Goal: Task Accomplishment & Management: Manage account settings

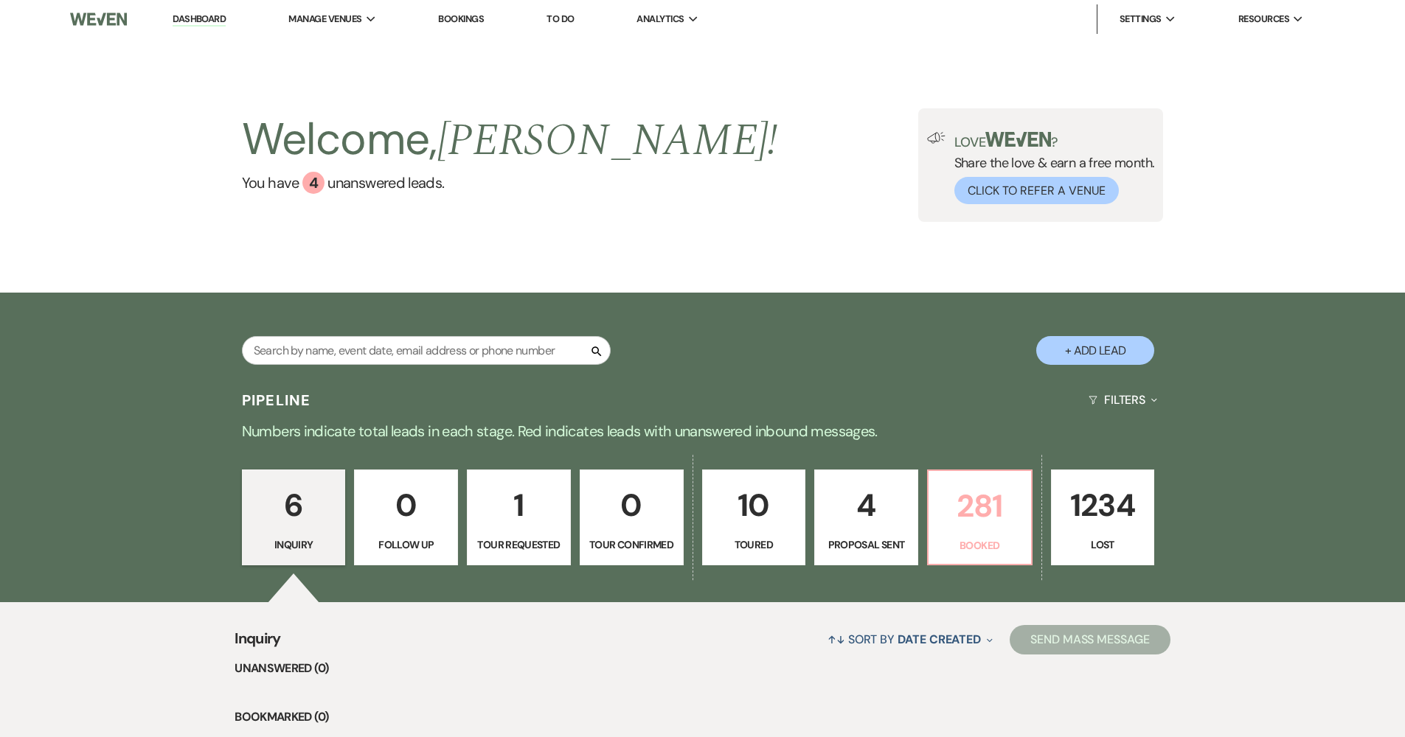
click at [967, 487] on p "281" at bounding box center [979, 506] width 85 height 49
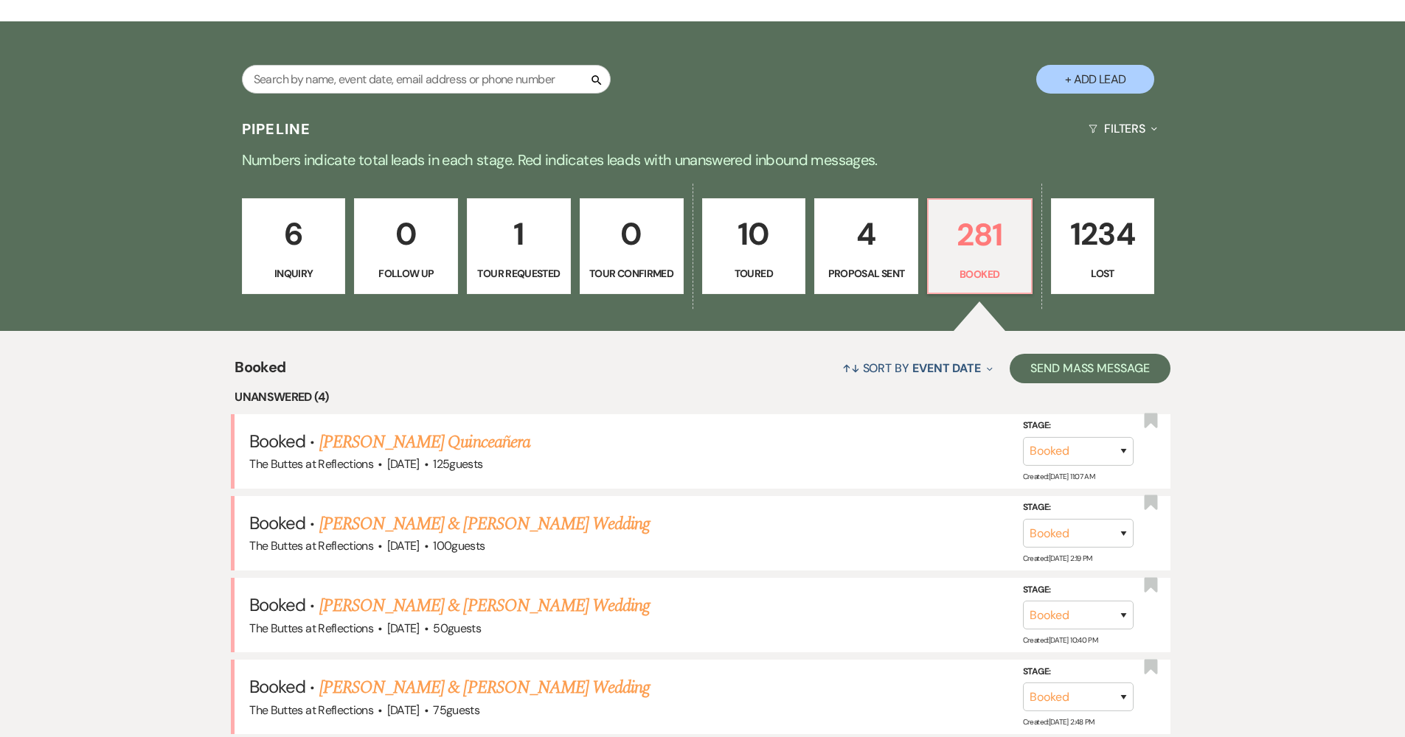
scroll to position [361, 0]
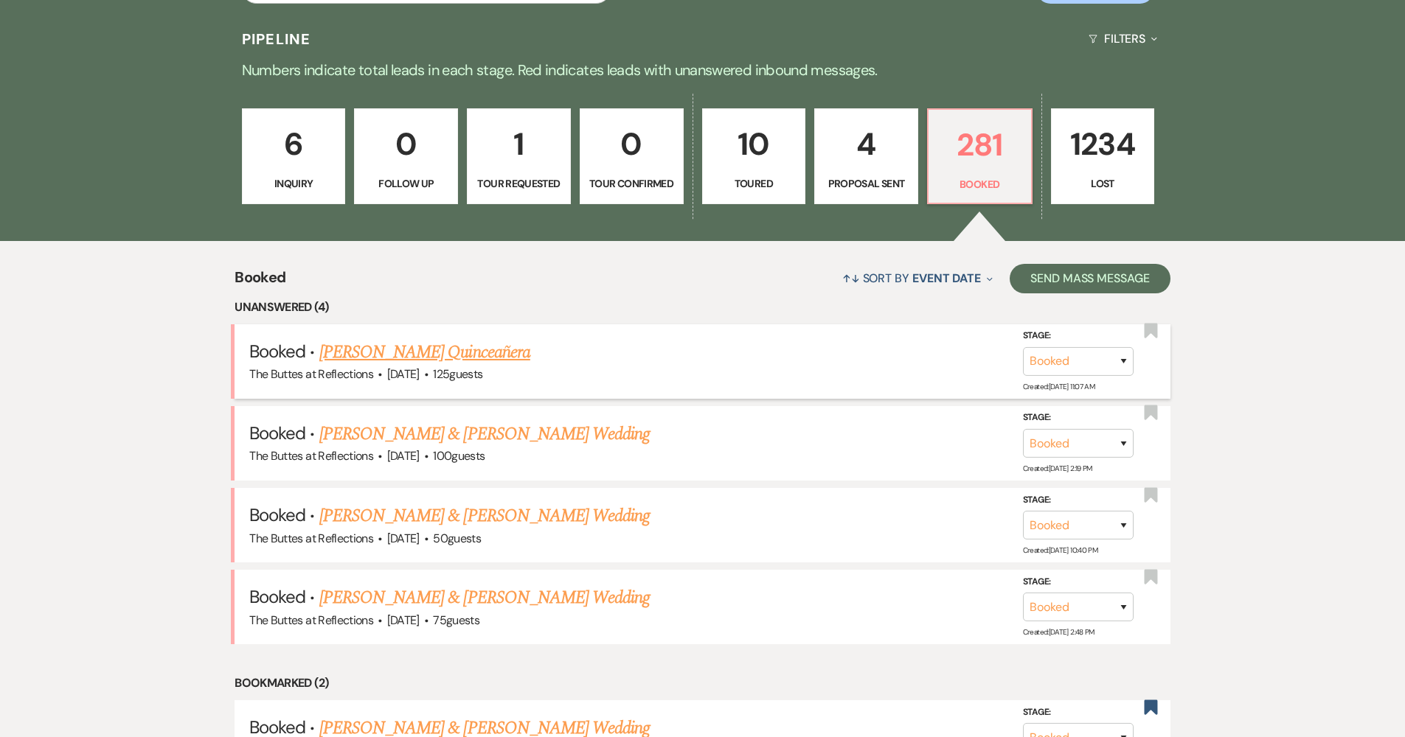
click at [408, 350] on link "Yolva Morales's Quinceañera" at bounding box center [424, 352] width 211 height 27
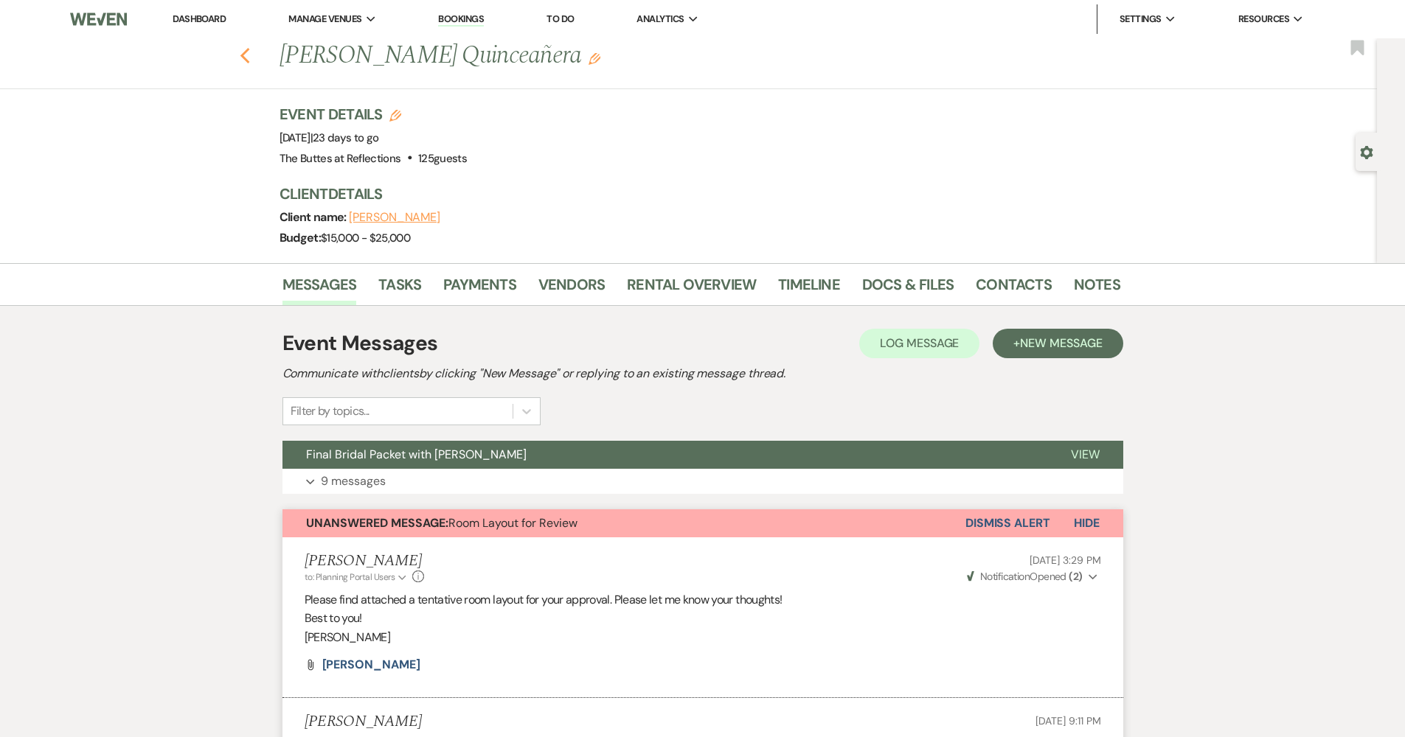
click at [249, 54] on use "button" at bounding box center [245, 56] width 10 height 16
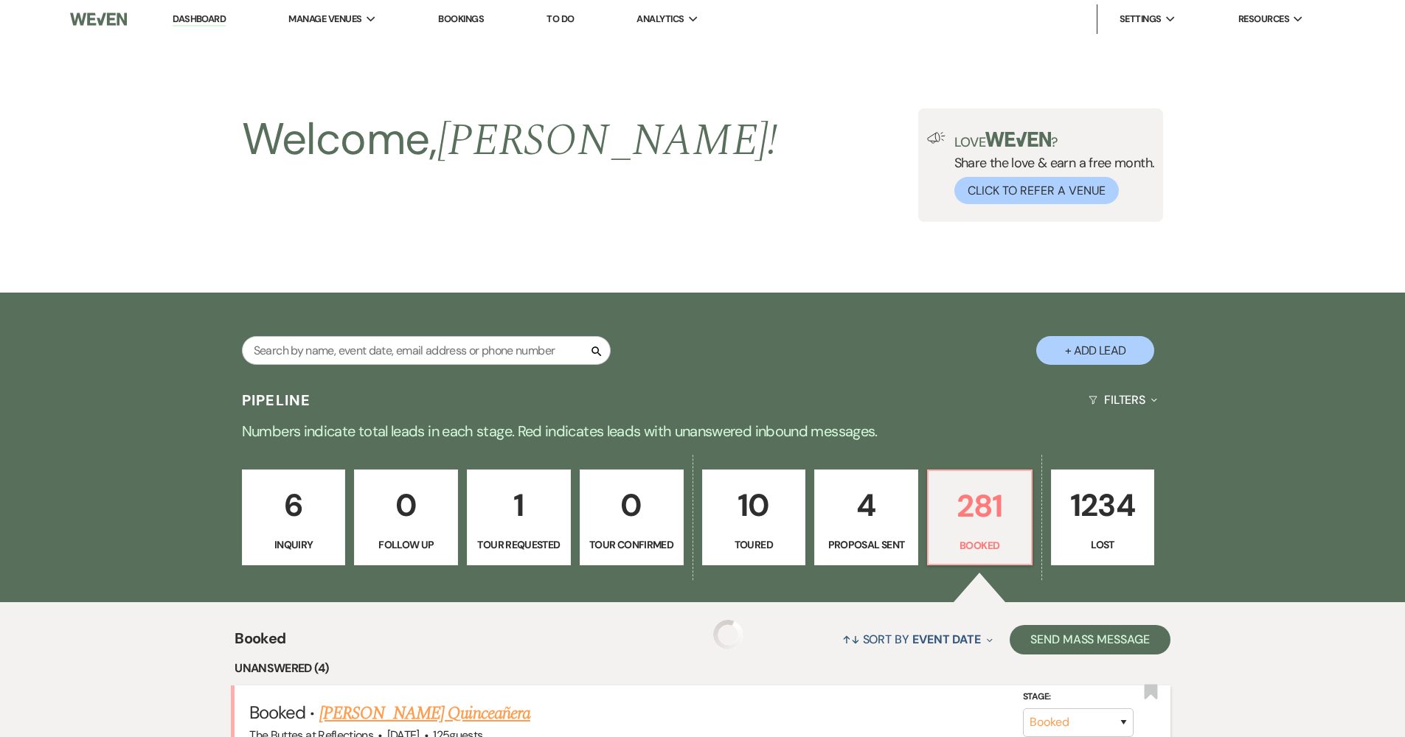
scroll to position [361, 0]
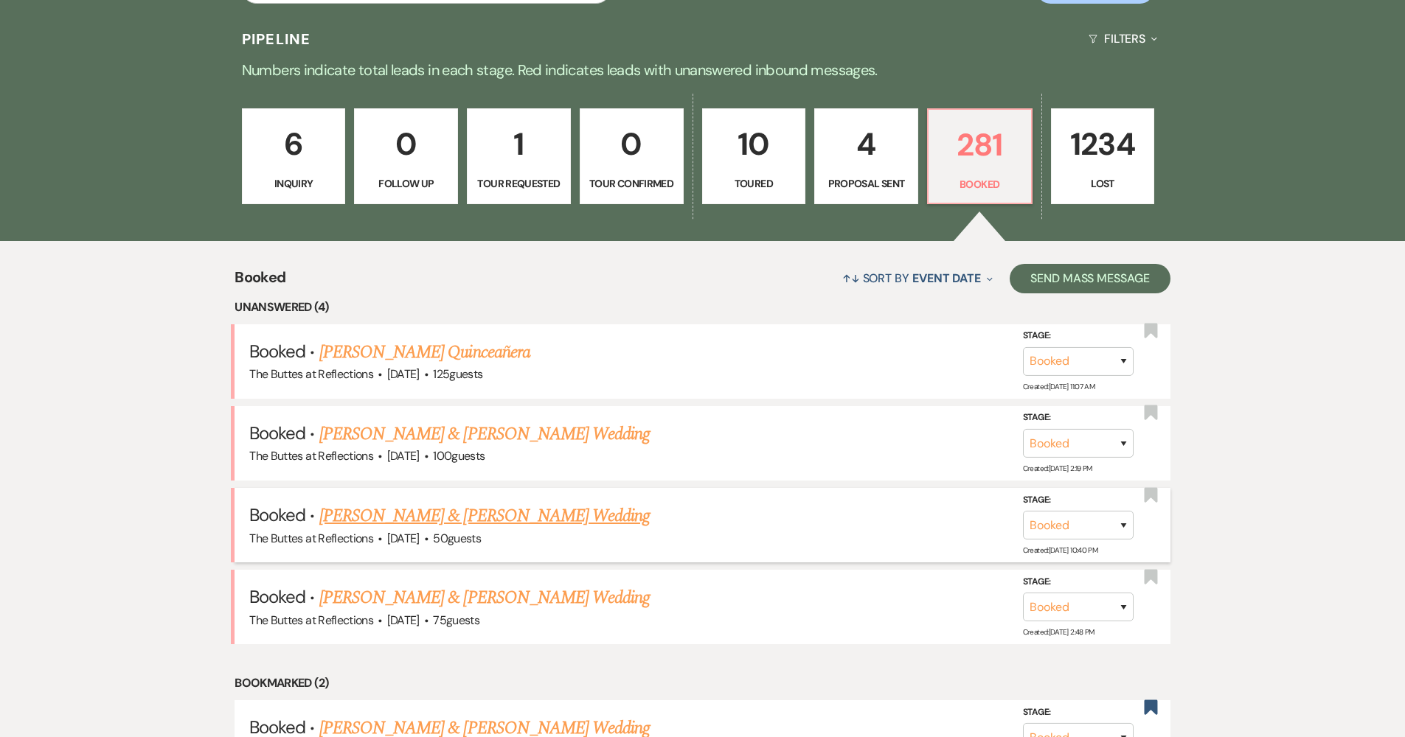
click at [411, 509] on link "[PERSON_NAME] & [PERSON_NAME] Wedding" at bounding box center [484, 516] width 330 height 27
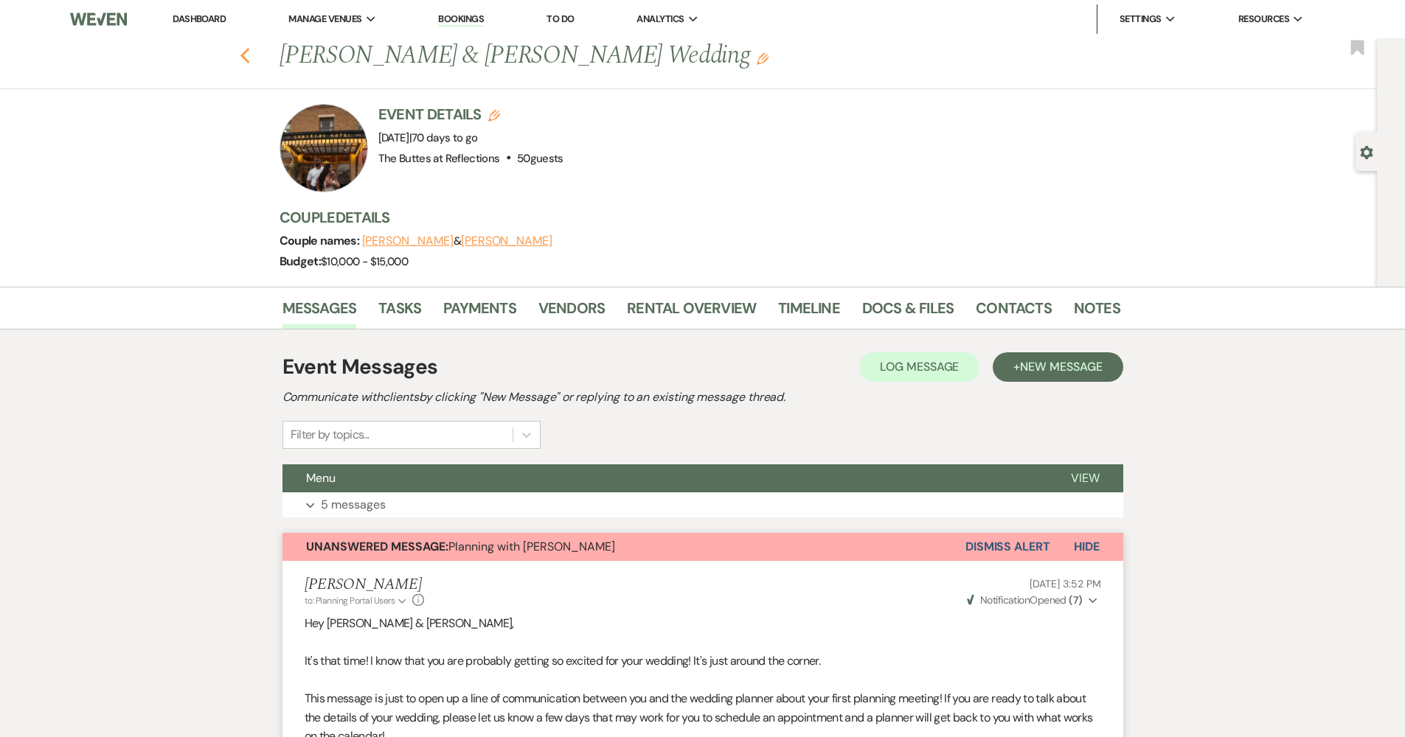
click at [248, 57] on use "button" at bounding box center [245, 56] width 10 height 16
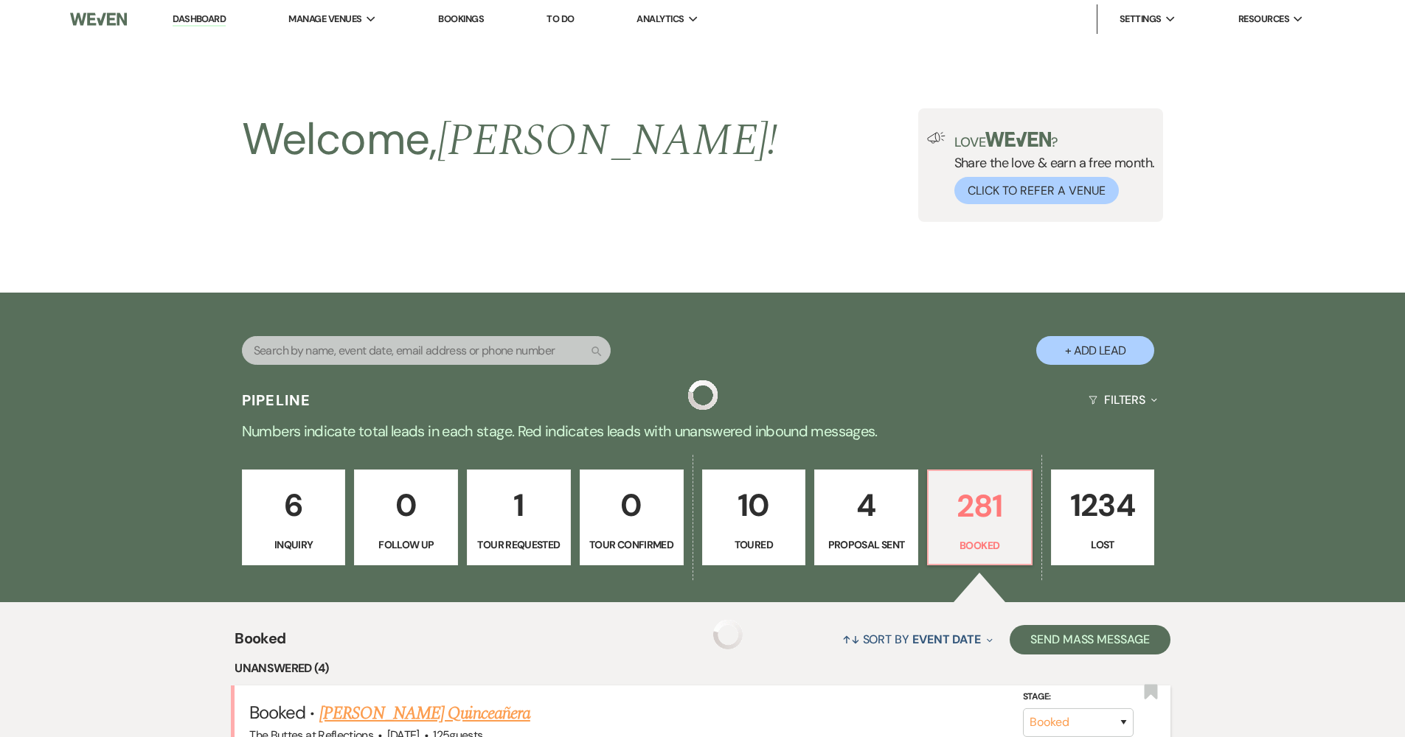
scroll to position [361, 0]
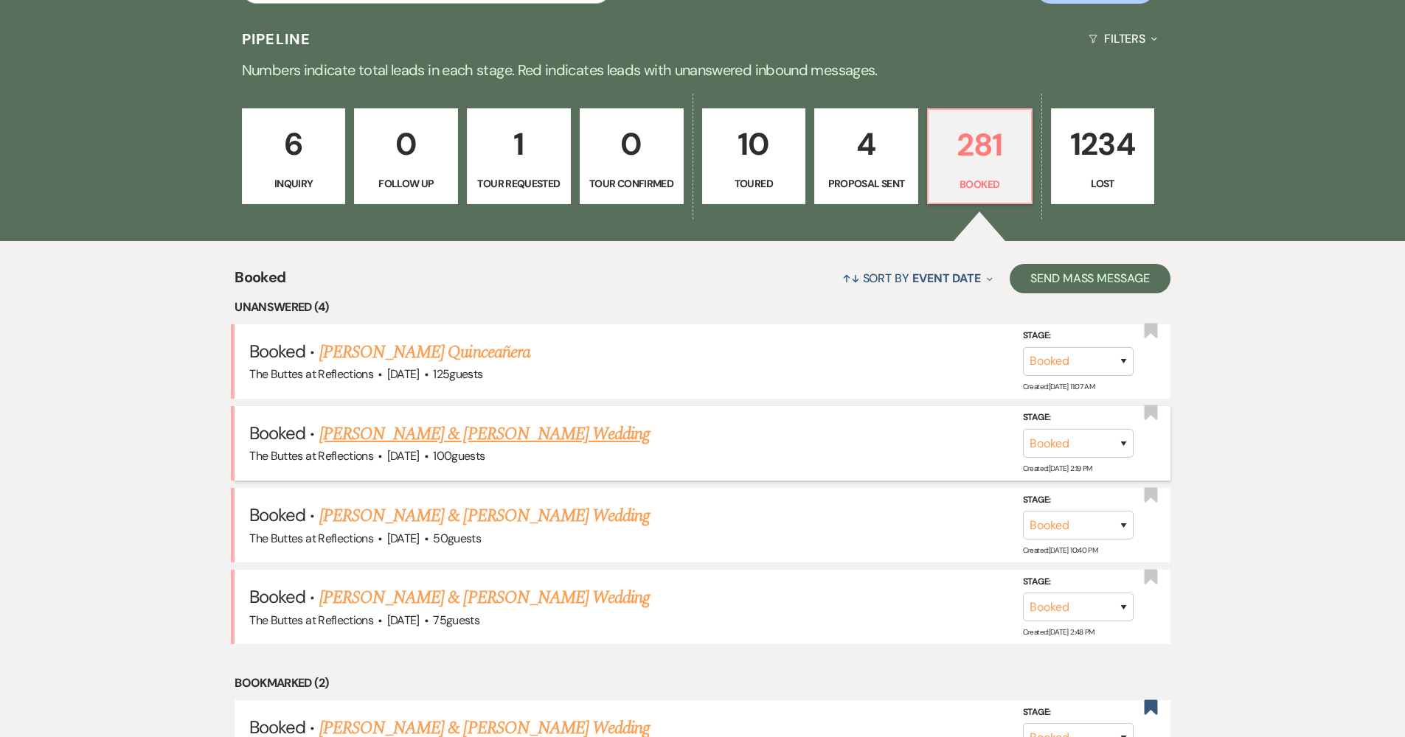
click at [560, 438] on link "[PERSON_NAME] & [PERSON_NAME] Wedding" at bounding box center [484, 434] width 330 height 27
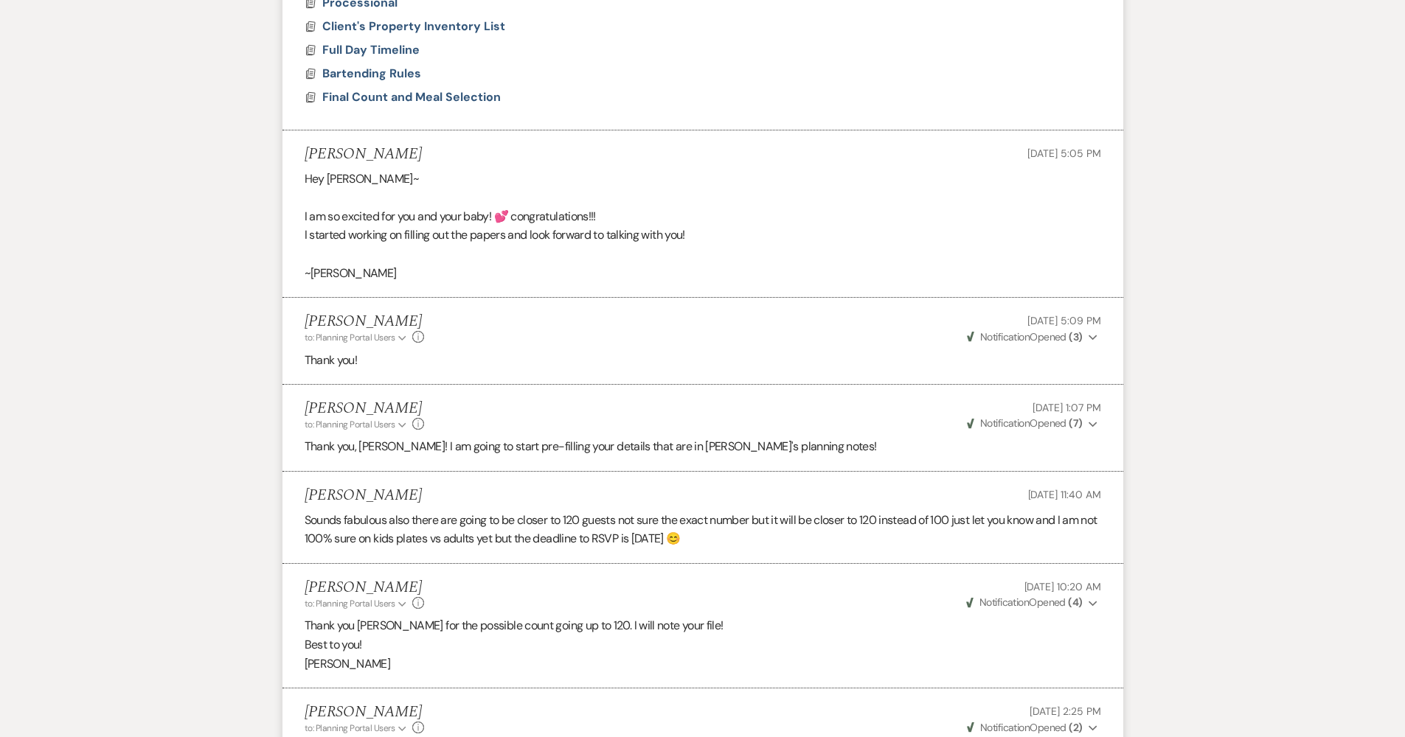
scroll to position [4340, 0]
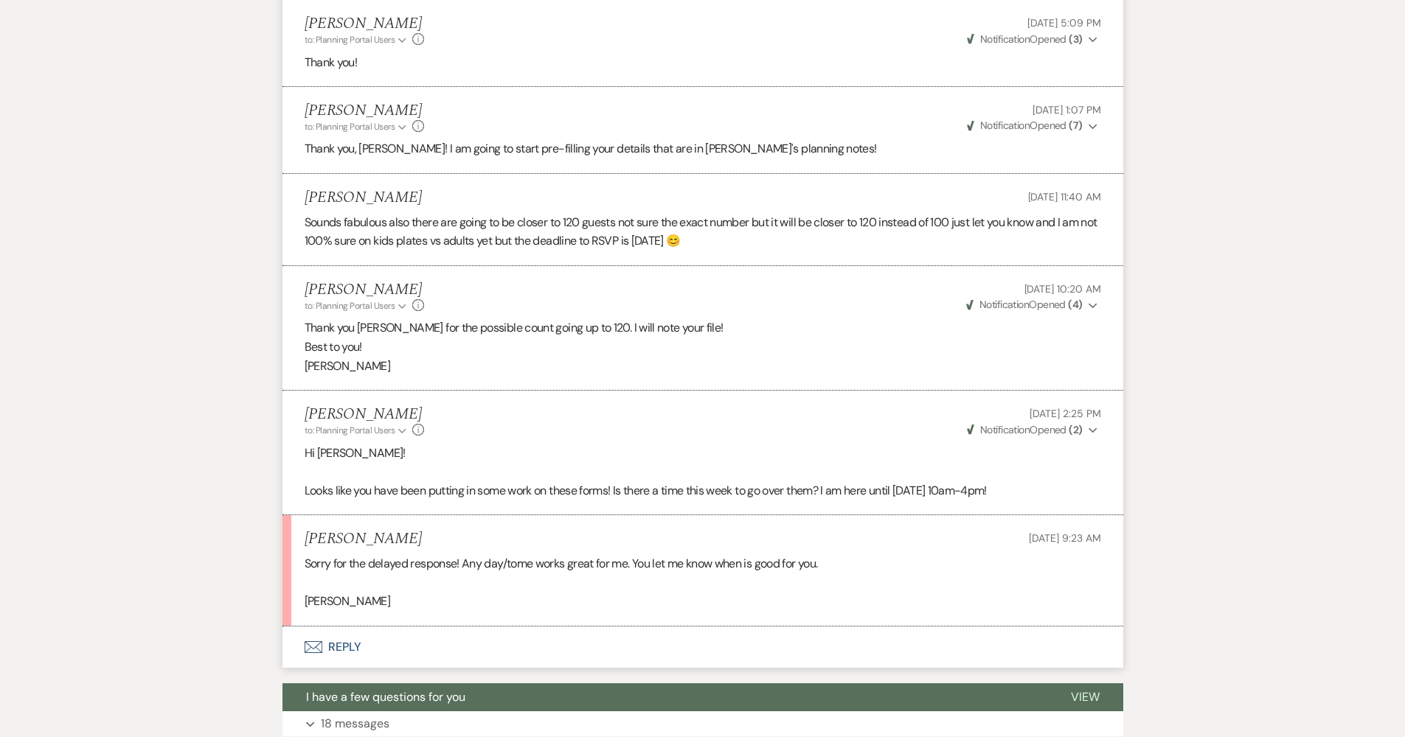
click at [333, 627] on button "Envelope Reply" at bounding box center [702, 647] width 841 height 41
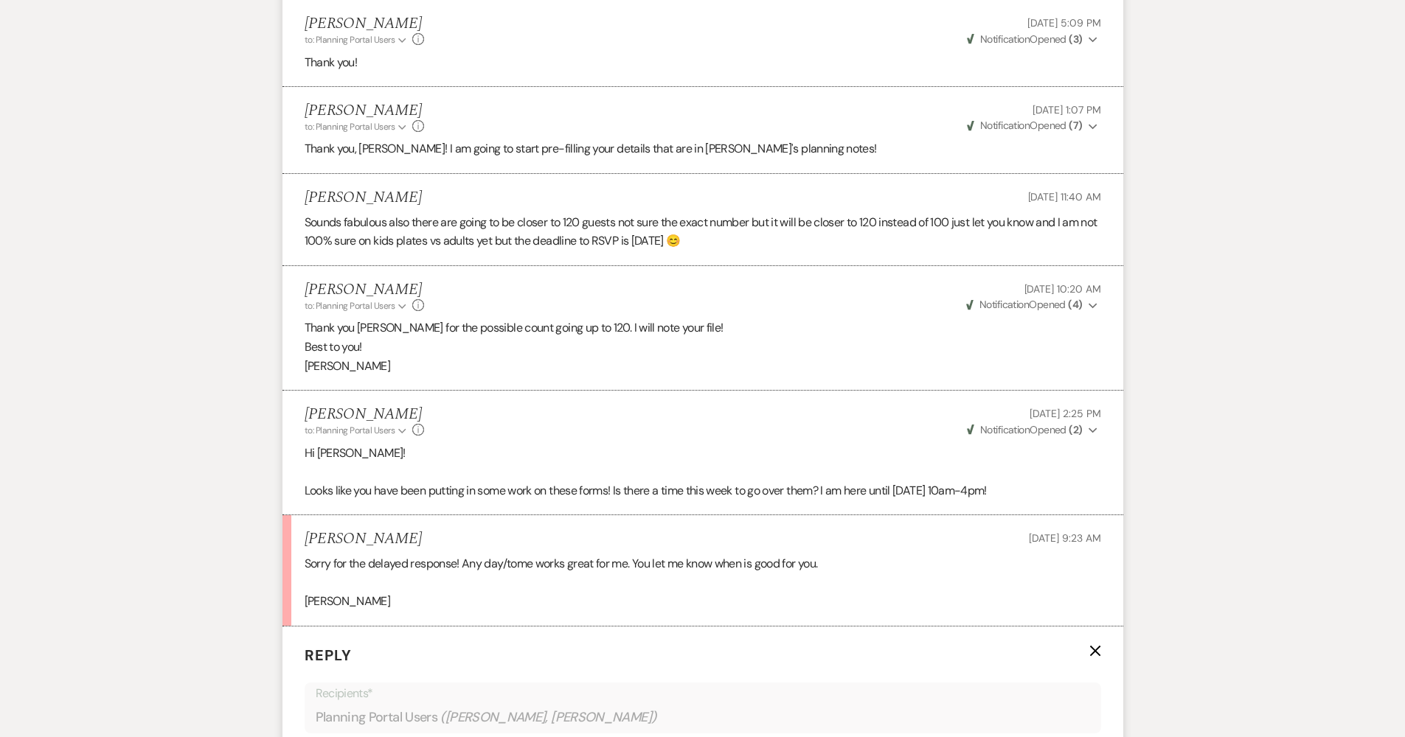
scroll to position [4649, 0]
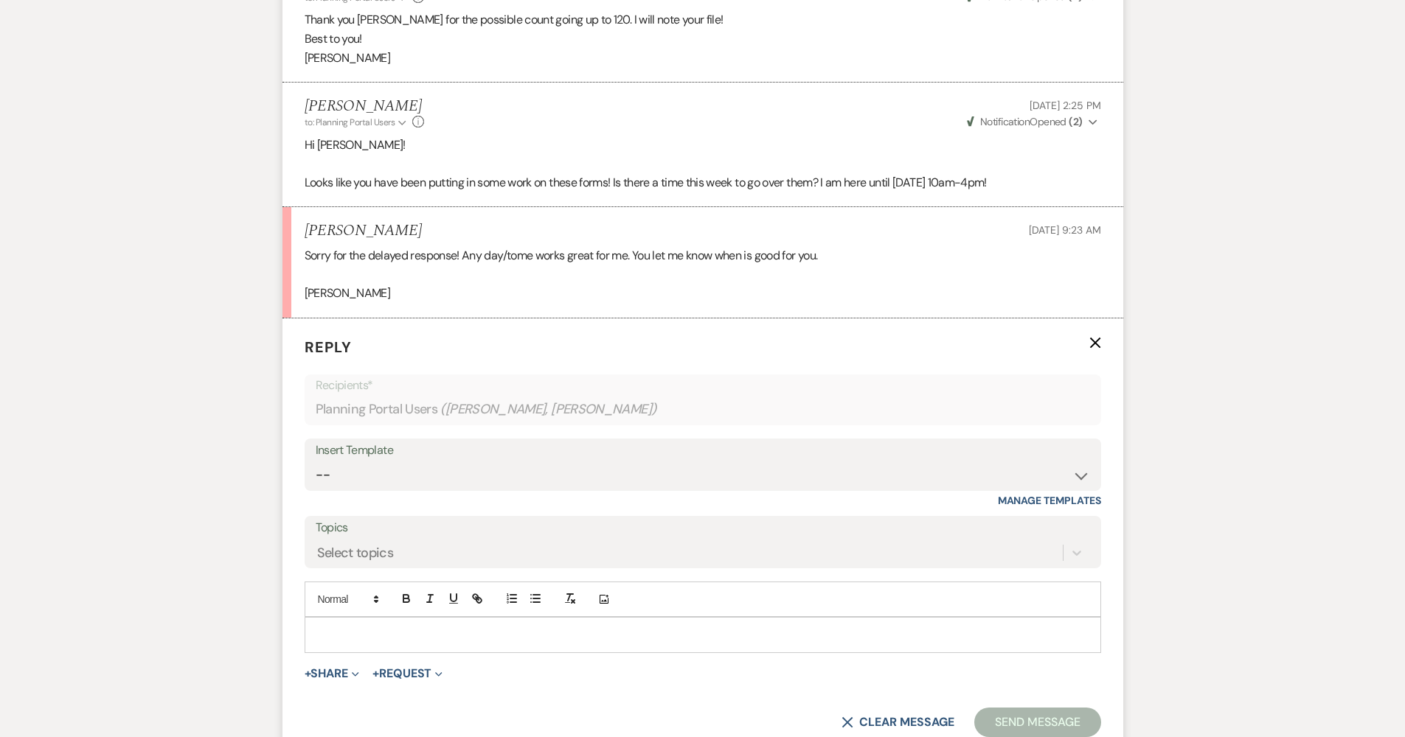
click at [395, 627] on p at bounding box center [702, 635] width 773 height 16
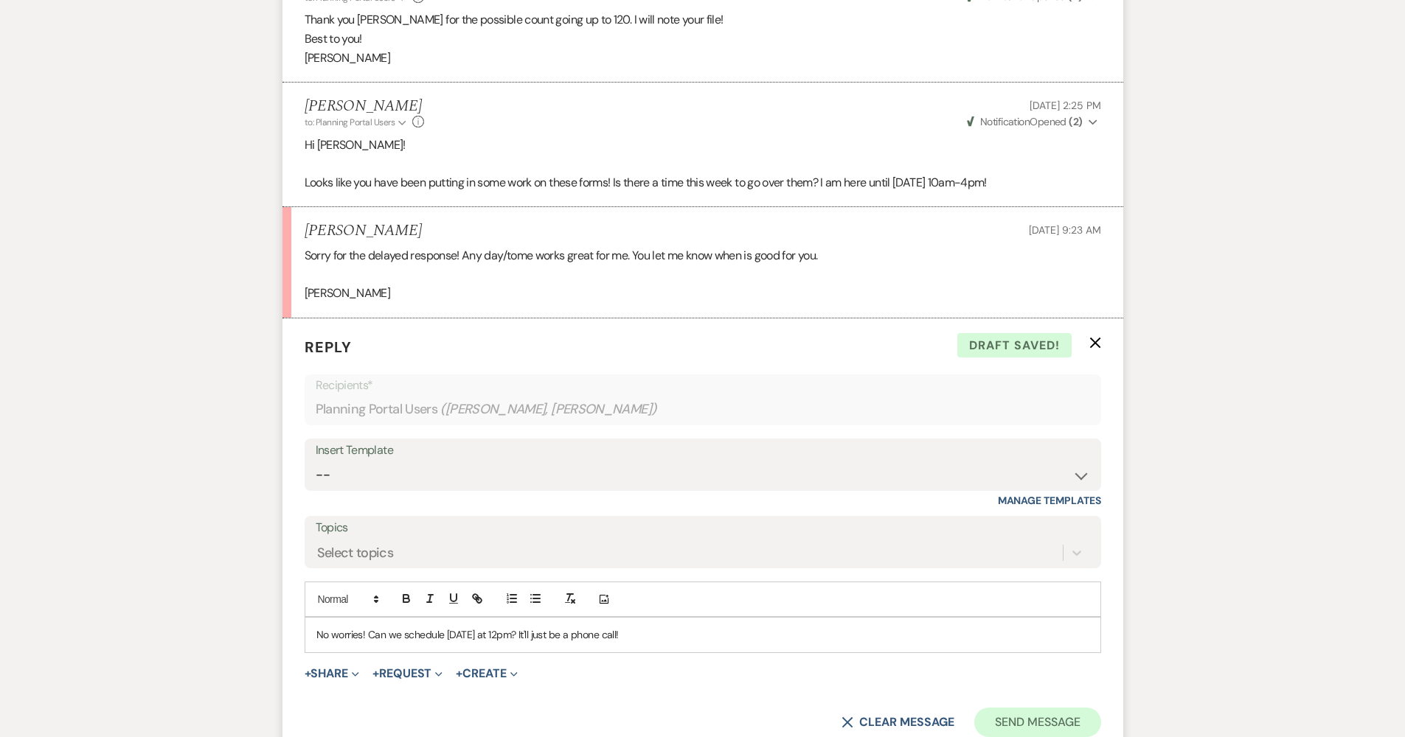
click at [1032, 708] on button "Send Message" at bounding box center [1037, 722] width 126 height 29
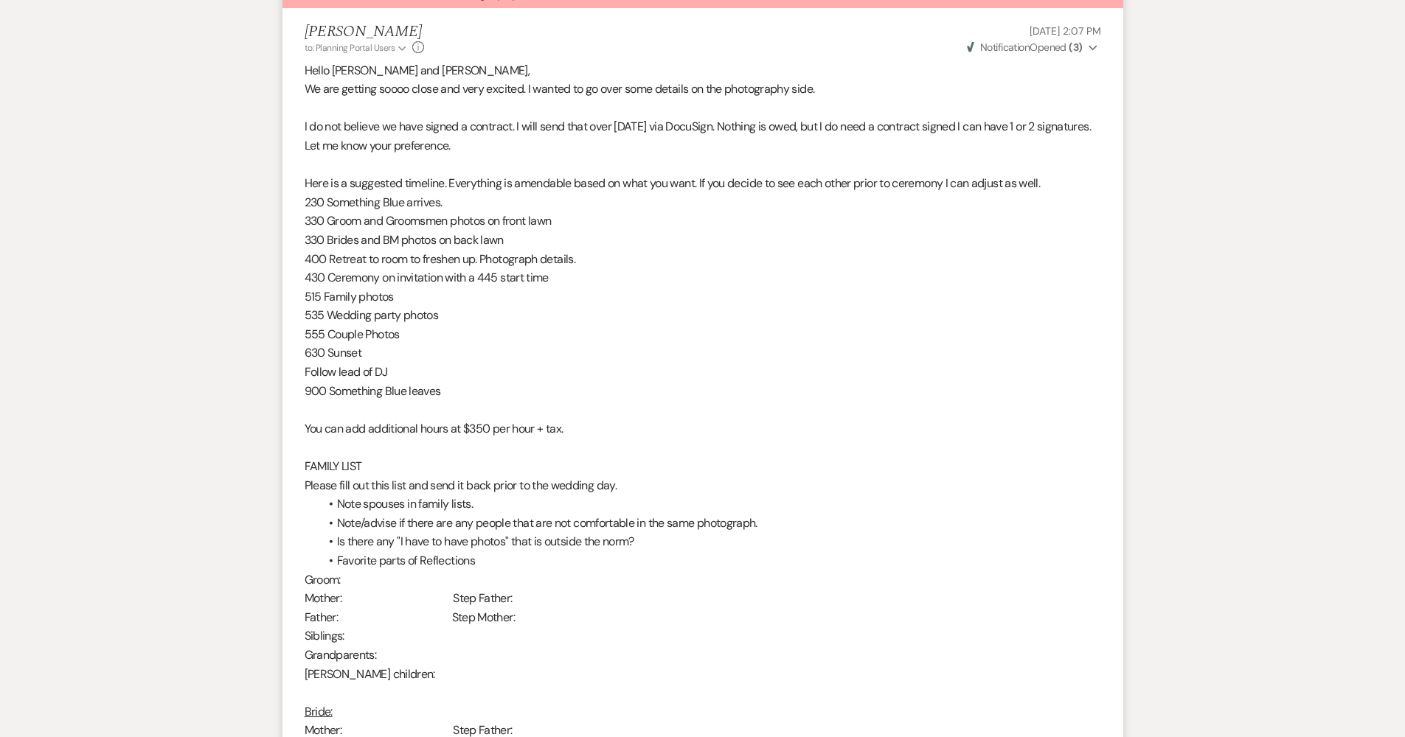
scroll to position [0, 0]
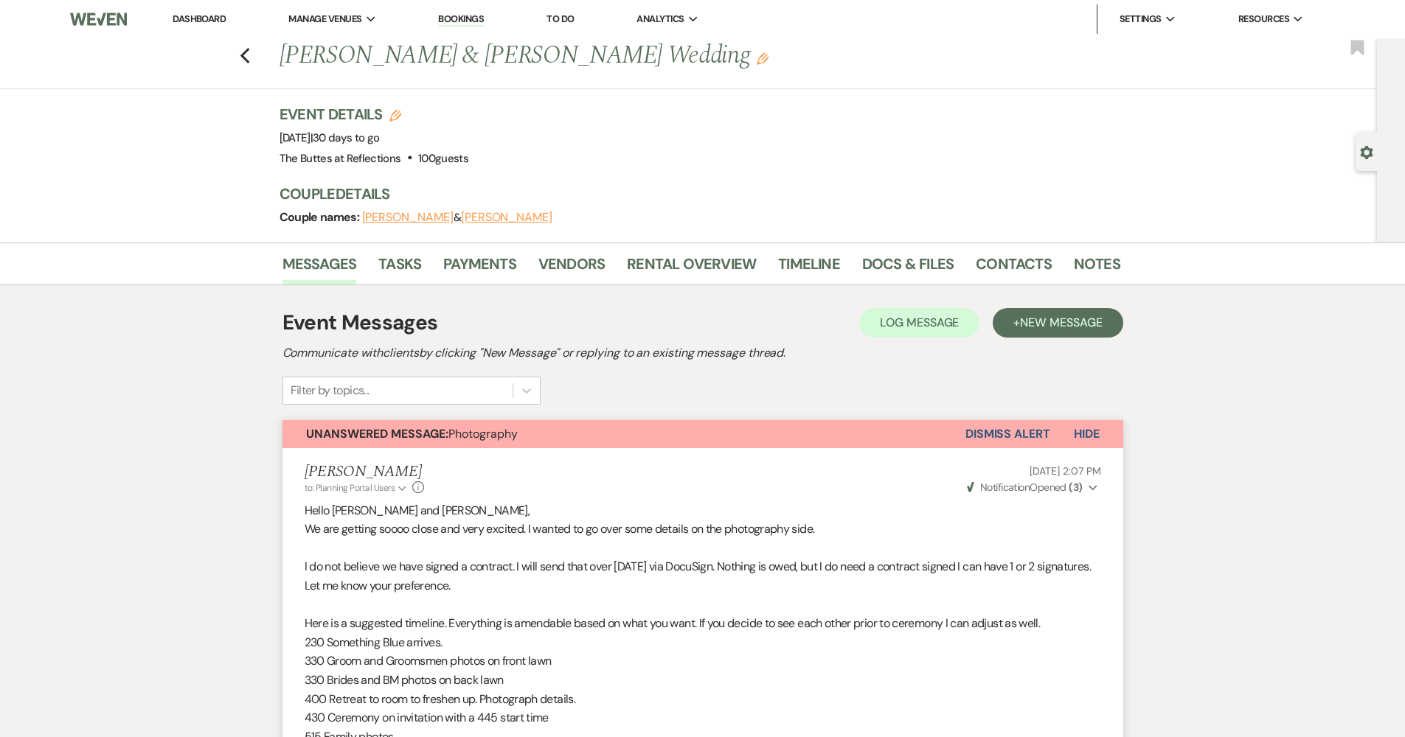
click at [215, 22] on link "Dashboard" at bounding box center [199, 19] width 53 height 13
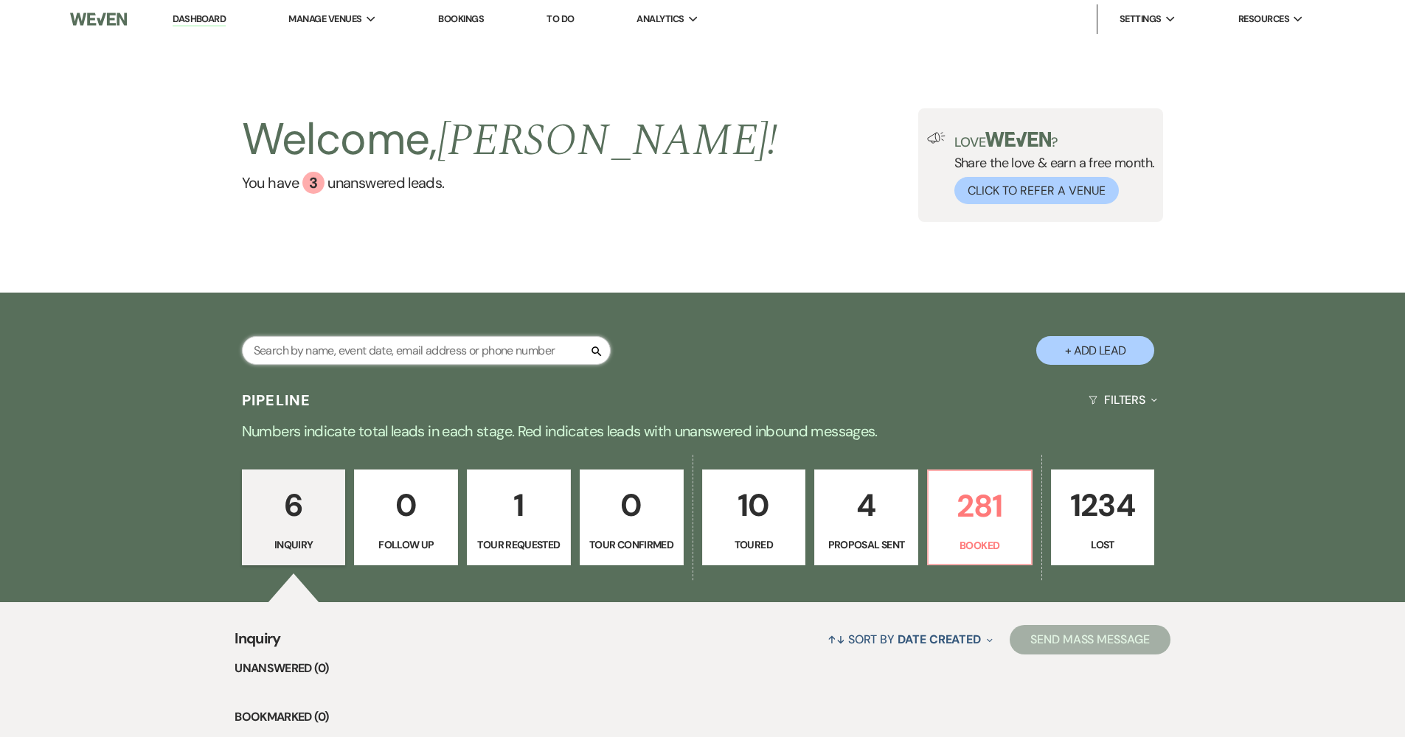
click at [358, 351] on input "text" at bounding box center [426, 350] width 369 height 29
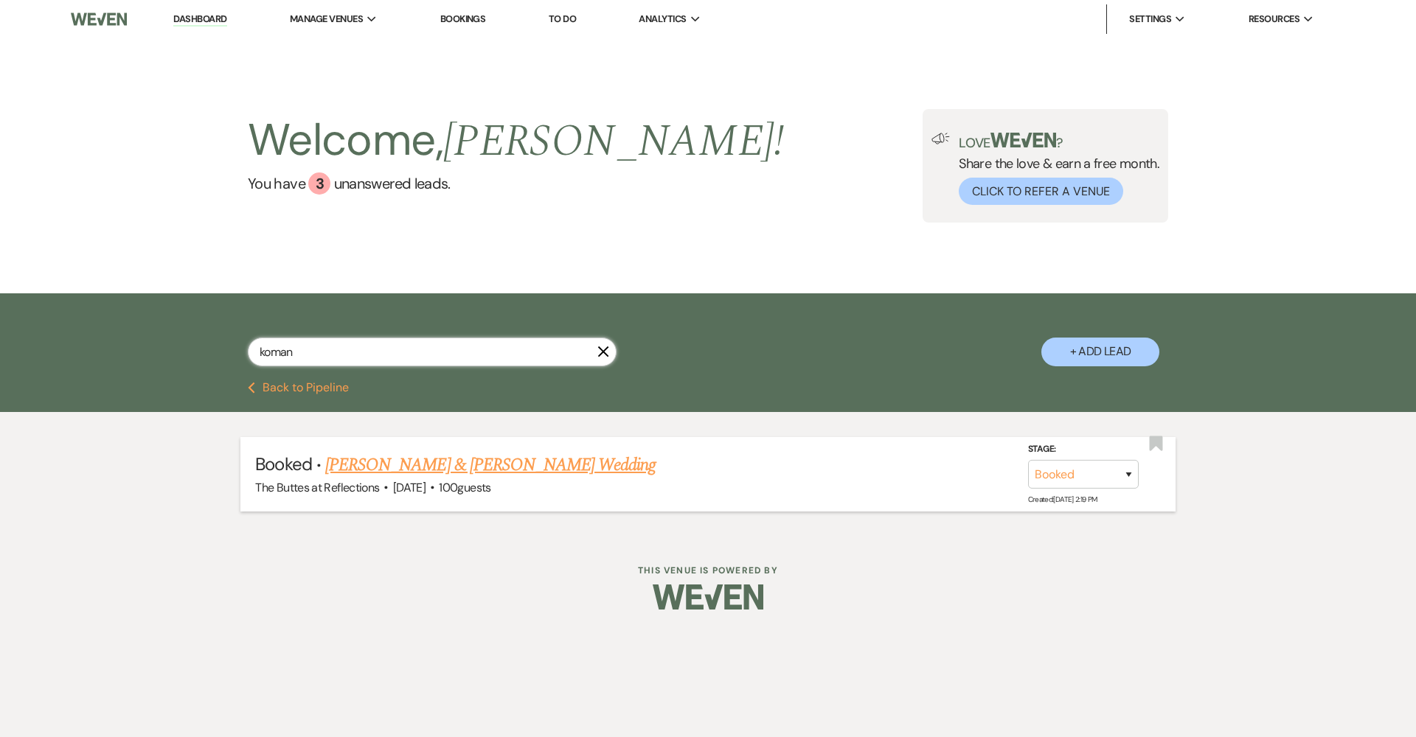
type input "koman"
click at [397, 446] on li "Booked · James Lamendola & Brittney Koman's Wedding The Buttes at Reflections ·…" at bounding box center [707, 474] width 934 height 74
click at [399, 465] on link "[PERSON_NAME] & [PERSON_NAME] Wedding" at bounding box center [490, 465] width 330 height 27
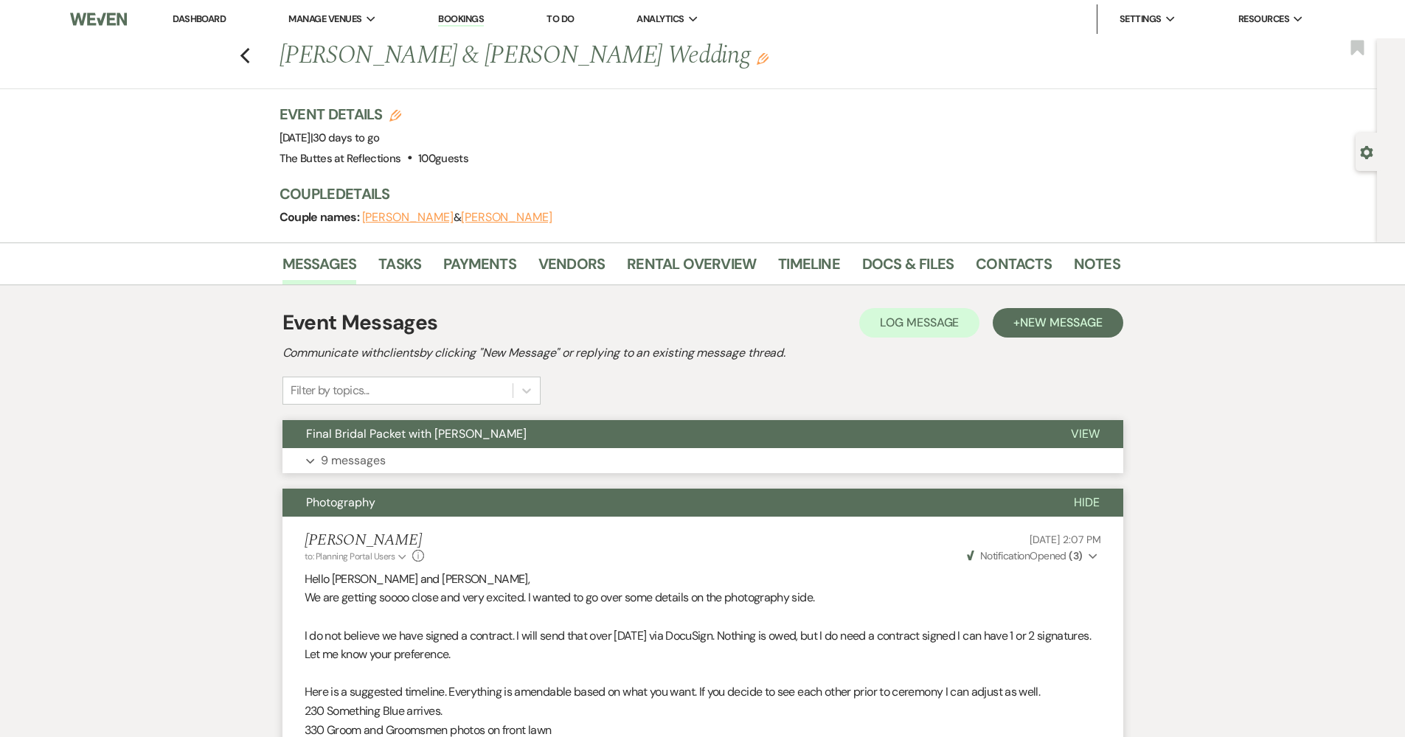
click at [451, 454] on button "Expand 9 messages" at bounding box center [702, 460] width 841 height 25
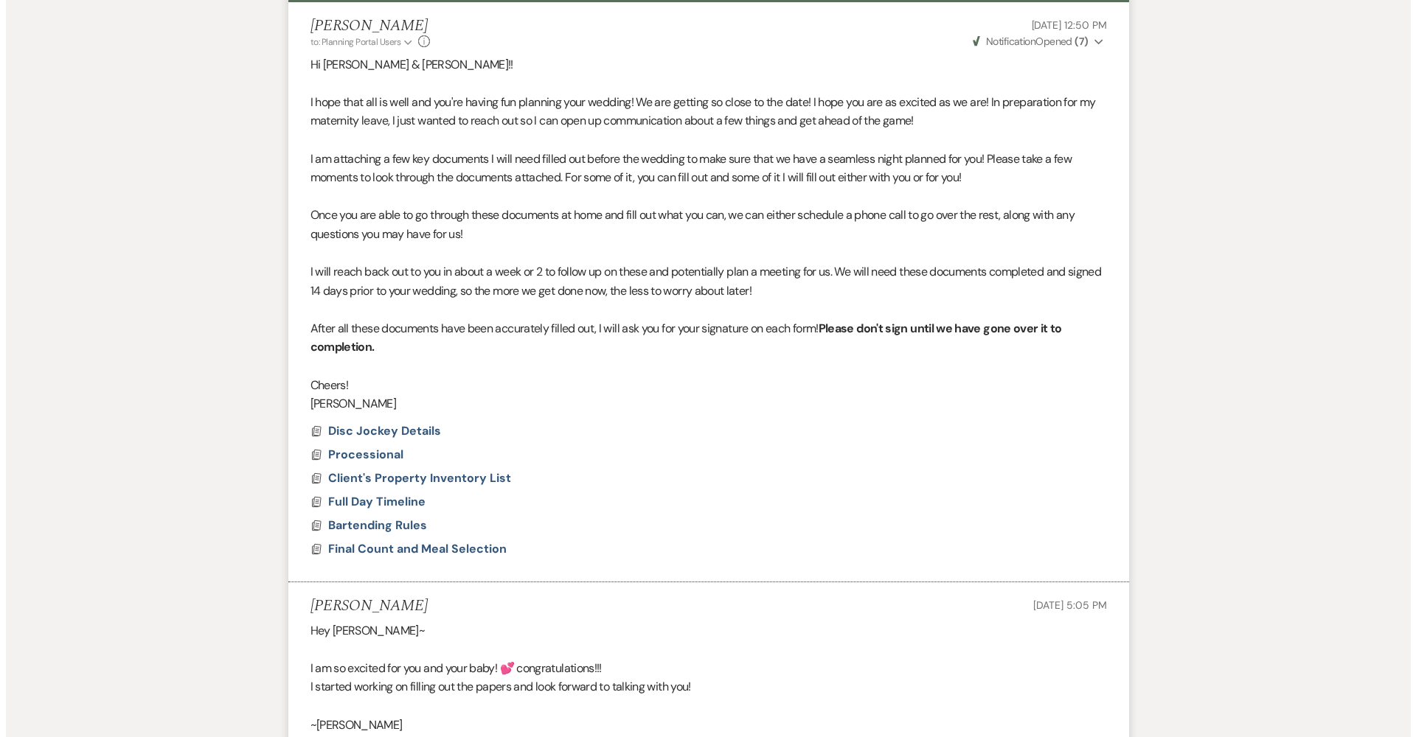
scroll to position [449, 0]
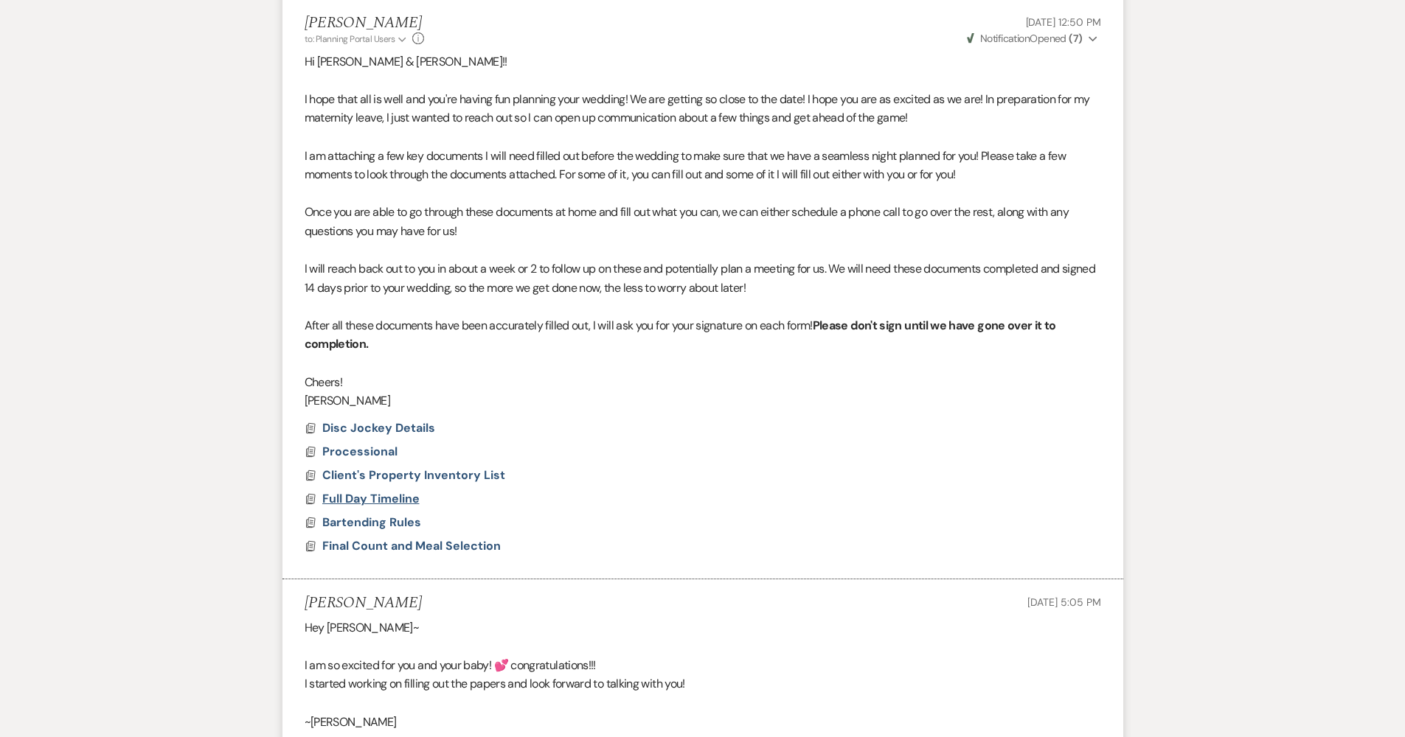
click at [375, 491] on span "Full Day Timeline" at bounding box center [370, 498] width 97 height 15
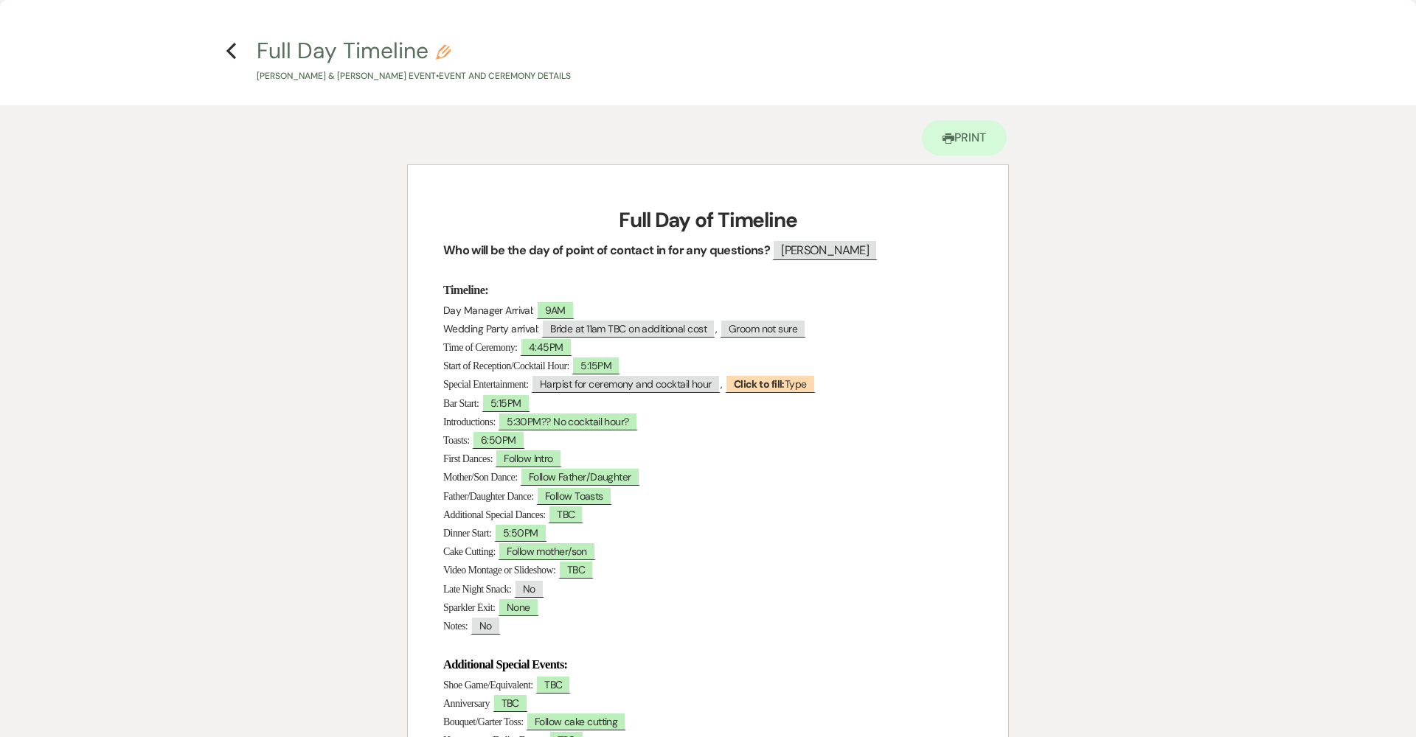
scroll to position [104, 0]
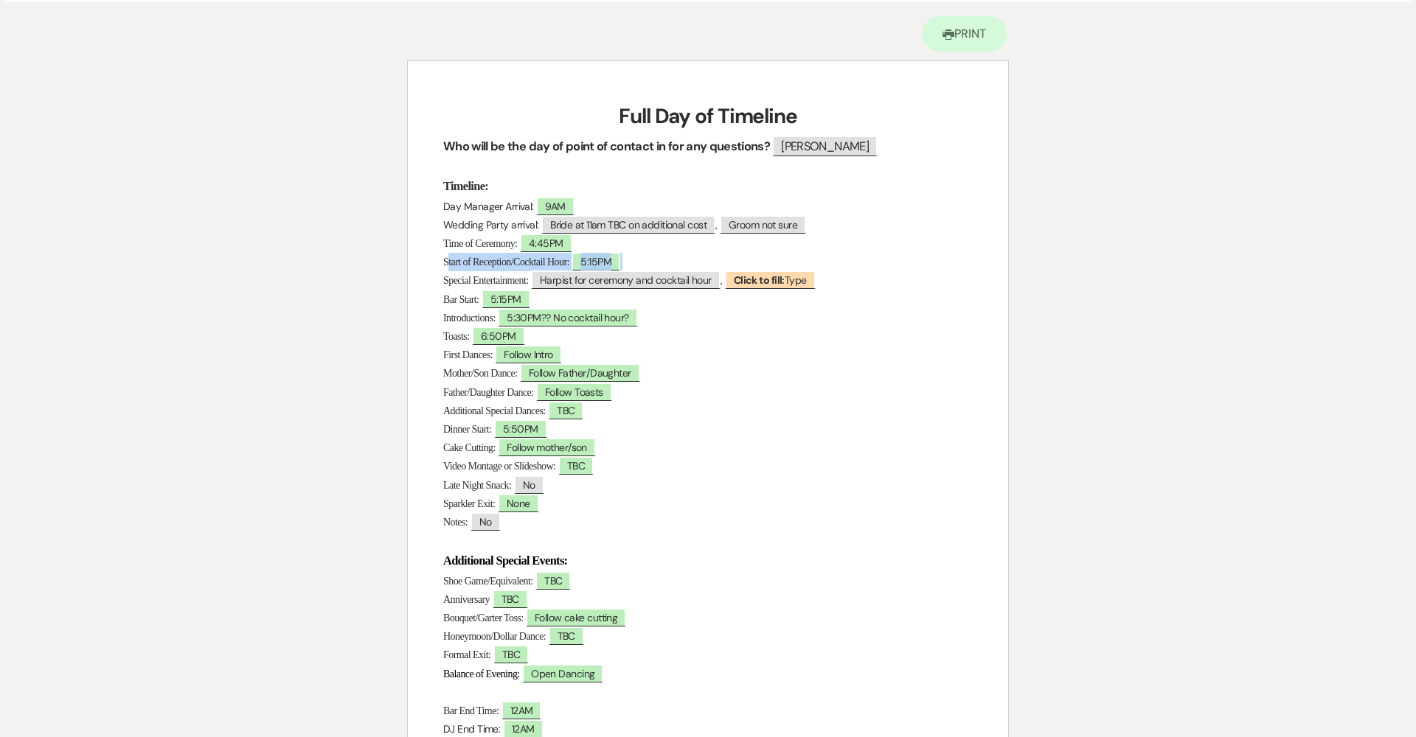
drag, startPoint x: 447, startPoint y: 261, endPoint x: 647, endPoint y: 264, distance: 200.6
click at [647, 264] on p "Start of Reception/Cocktail Hour: ﻿ 5:15PM ﻿" at bounding box center [707, 262] width 529 height 18
click at [352, 305] on div "Printer Print Add Photo + Insert Field Expand Standard Field Smart Field Signat…" at bounding box center [708, 504] width 1062 height 1007
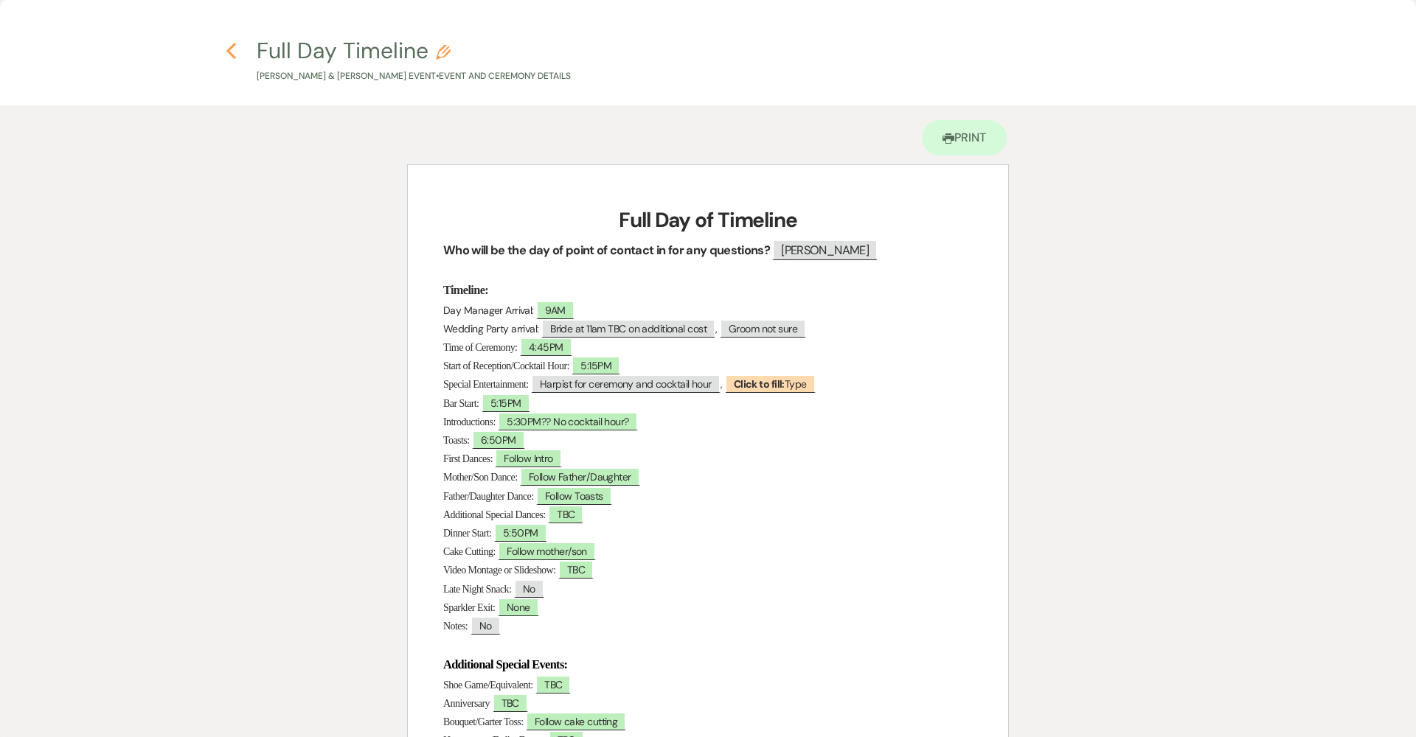
click at [232, 46] on use "button" at bounding box center [231, 51] width 10 height 16
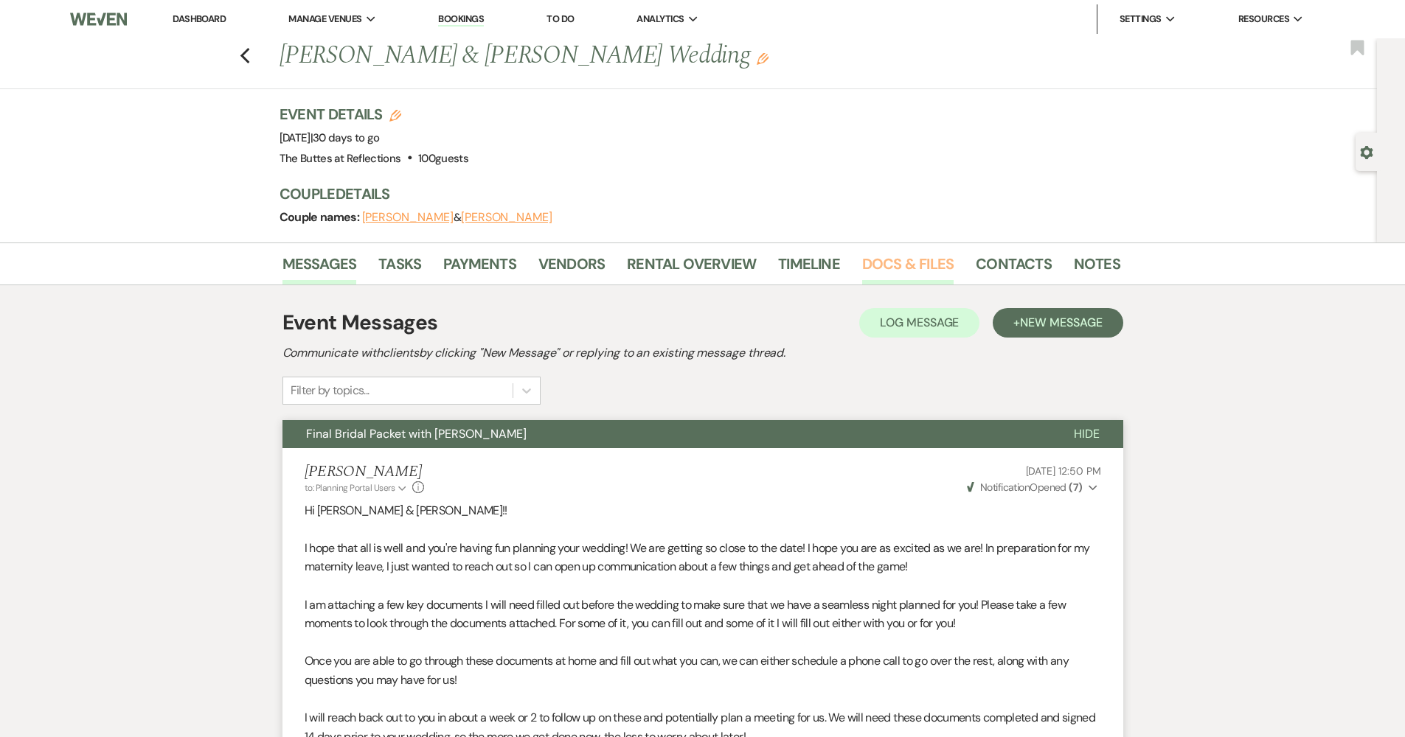
click at [928, 271] on link "Docs & Files" at bounding box center [907, 268] width 91 height 32
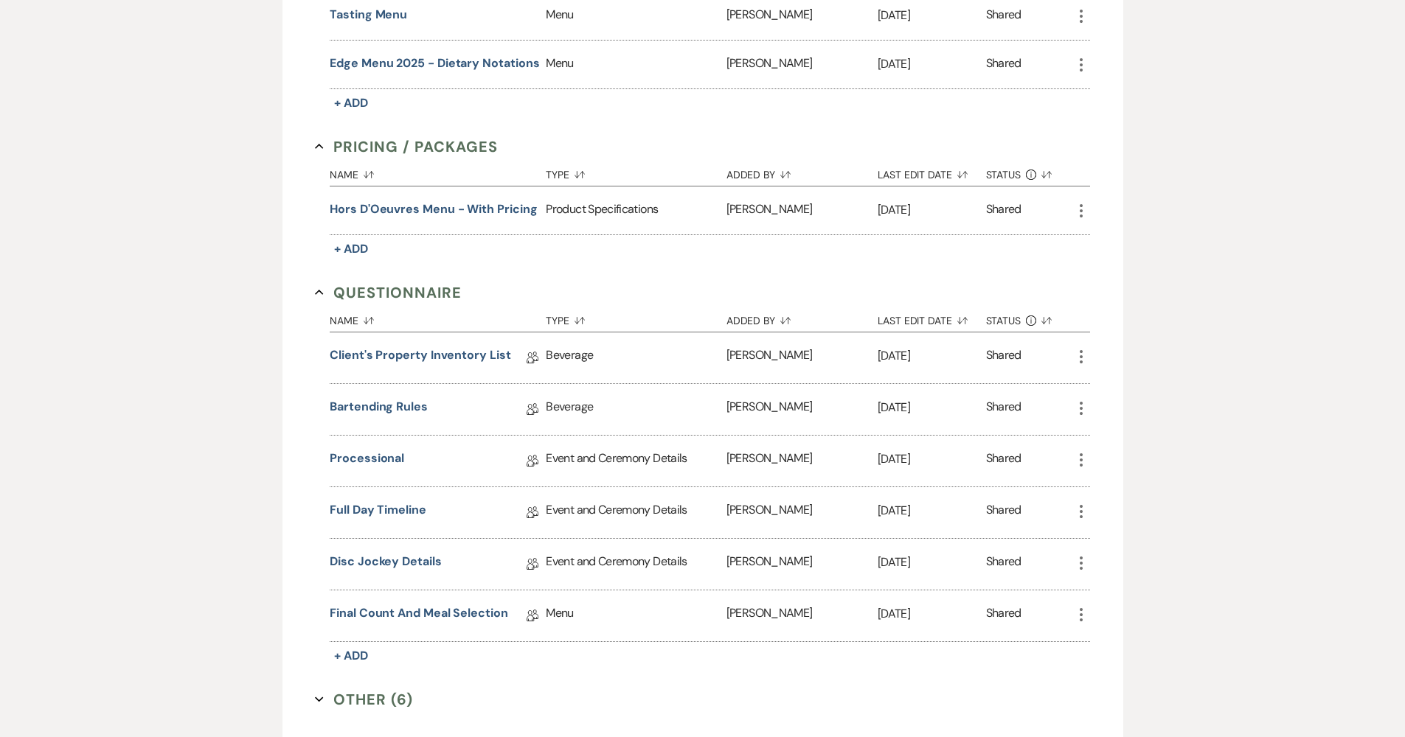
scroll to position [1125, 0]
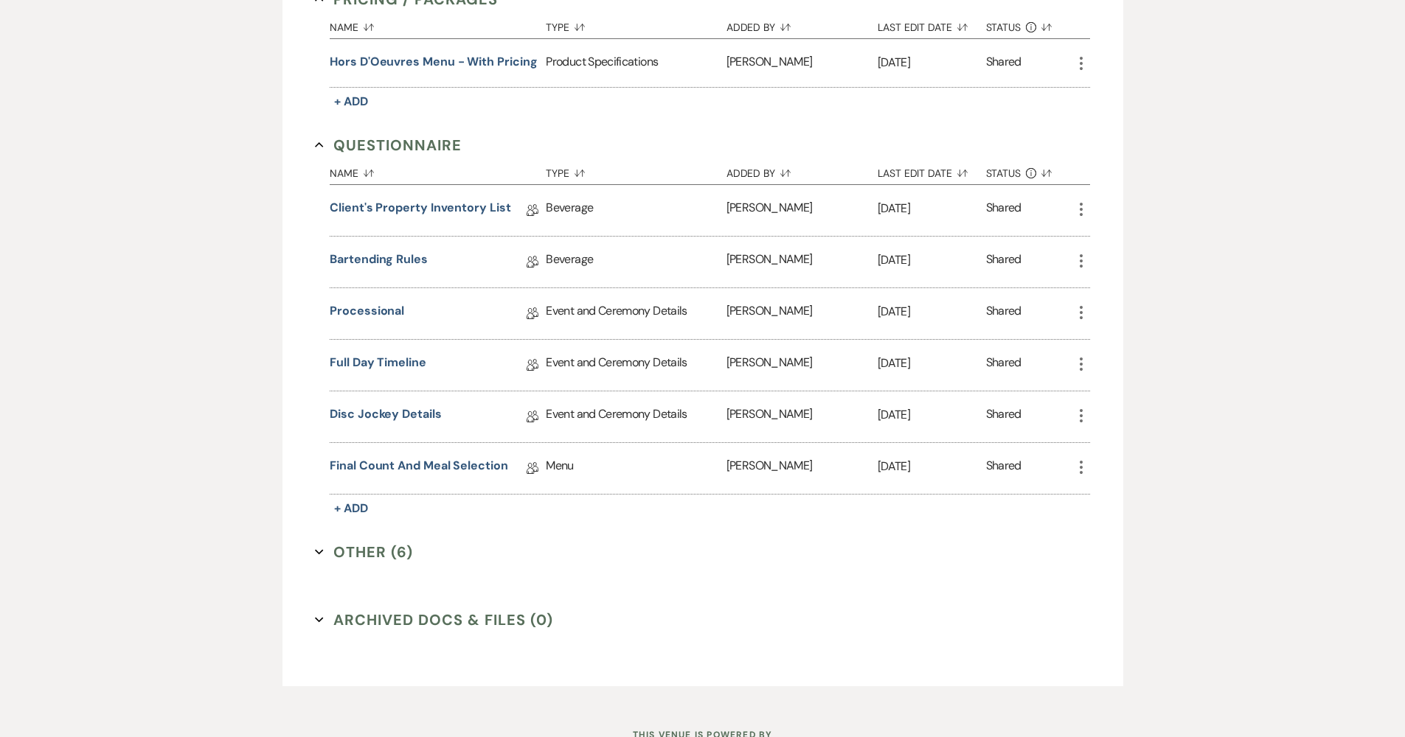
click at [371, 547] on button "Other (6) Expand" at bounding box center [364, 552] width 98 height 22
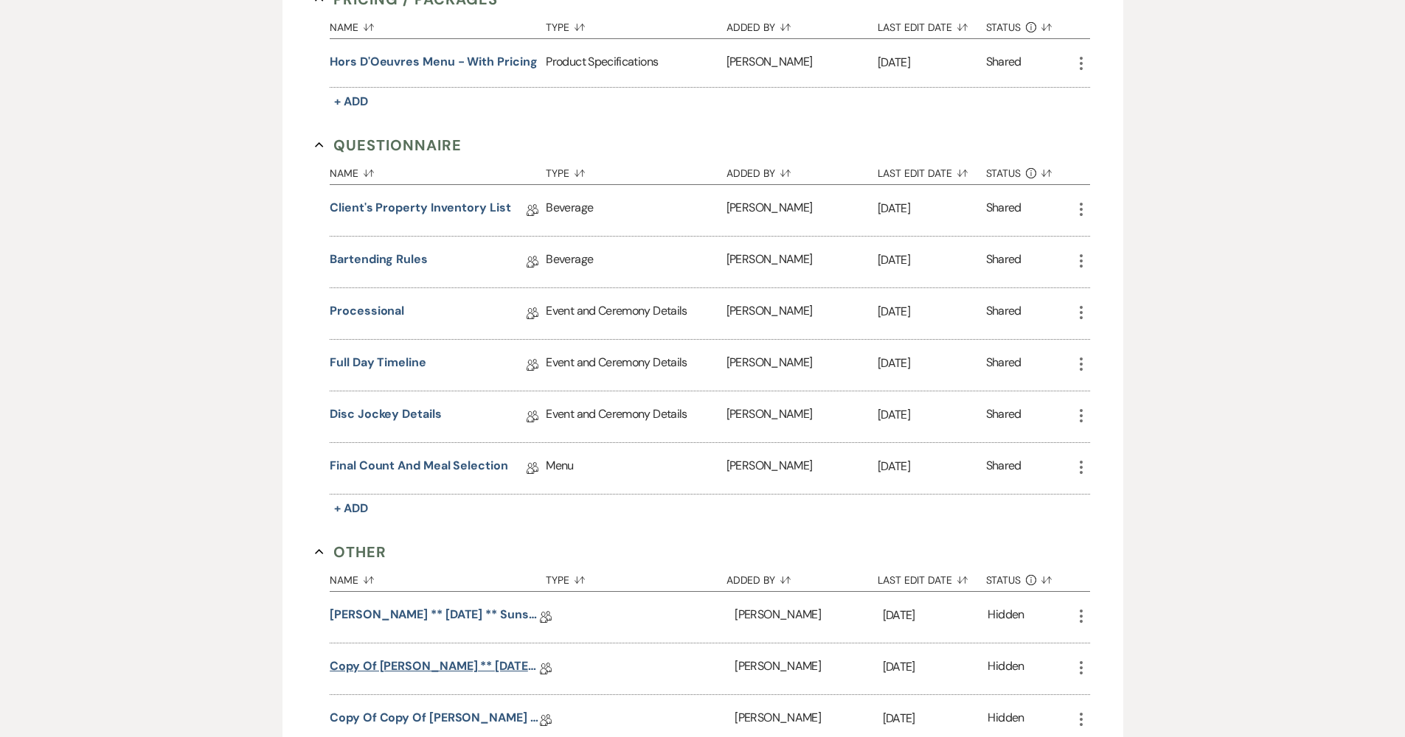
scroll to position [1402, 0]
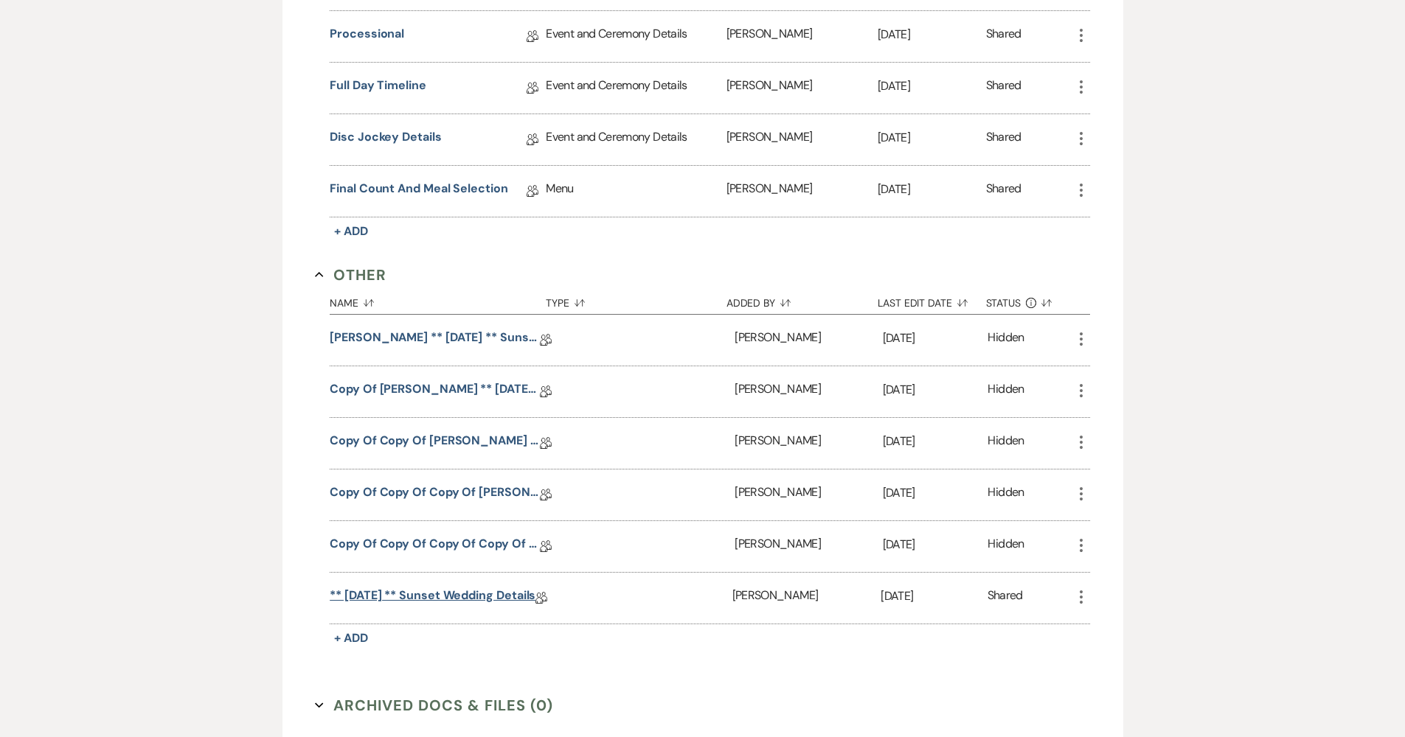
click at [392, 589] on link "** 09.25.2024 ** Sunset Wedding Details" at bounding box center [433, 598] width 206 height 23
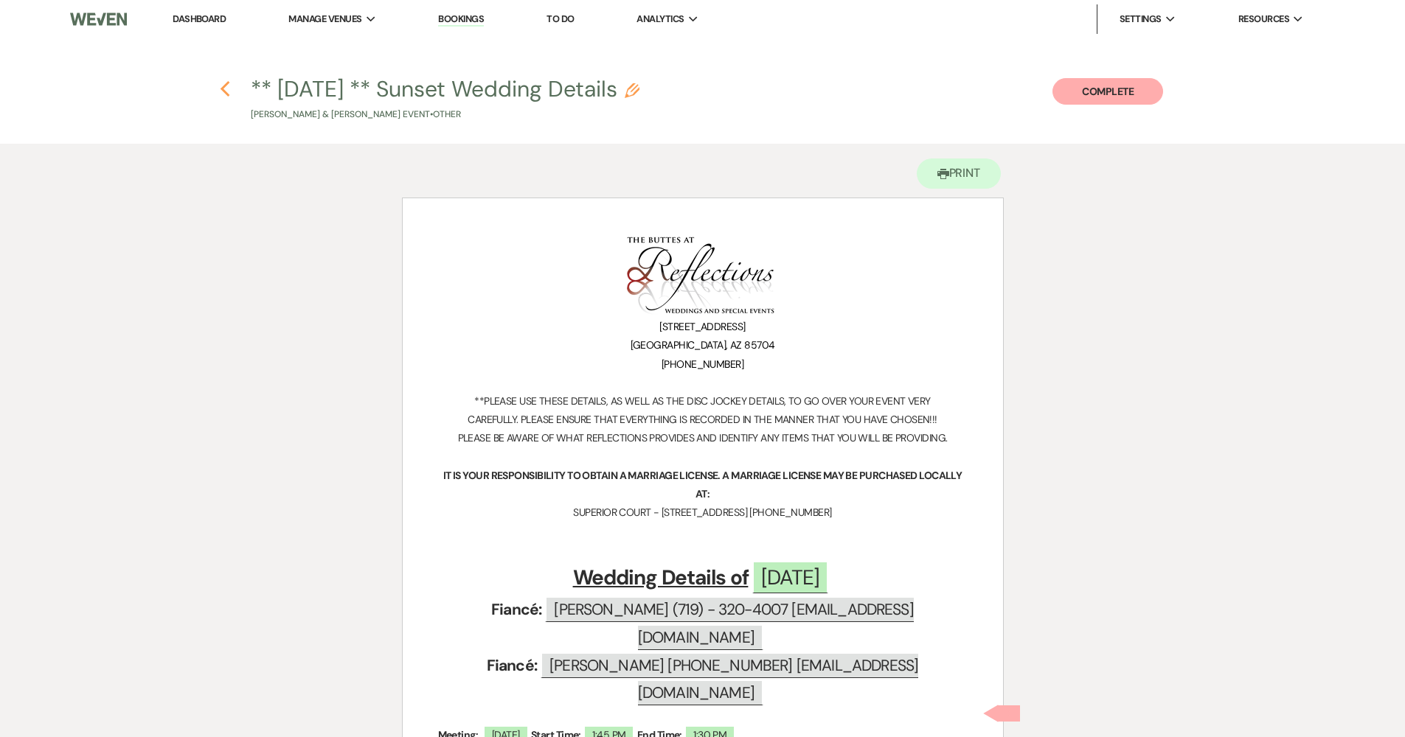
click at [221, 91] on icon "Previous" at bounding box center [225, 89] width 11 height 18
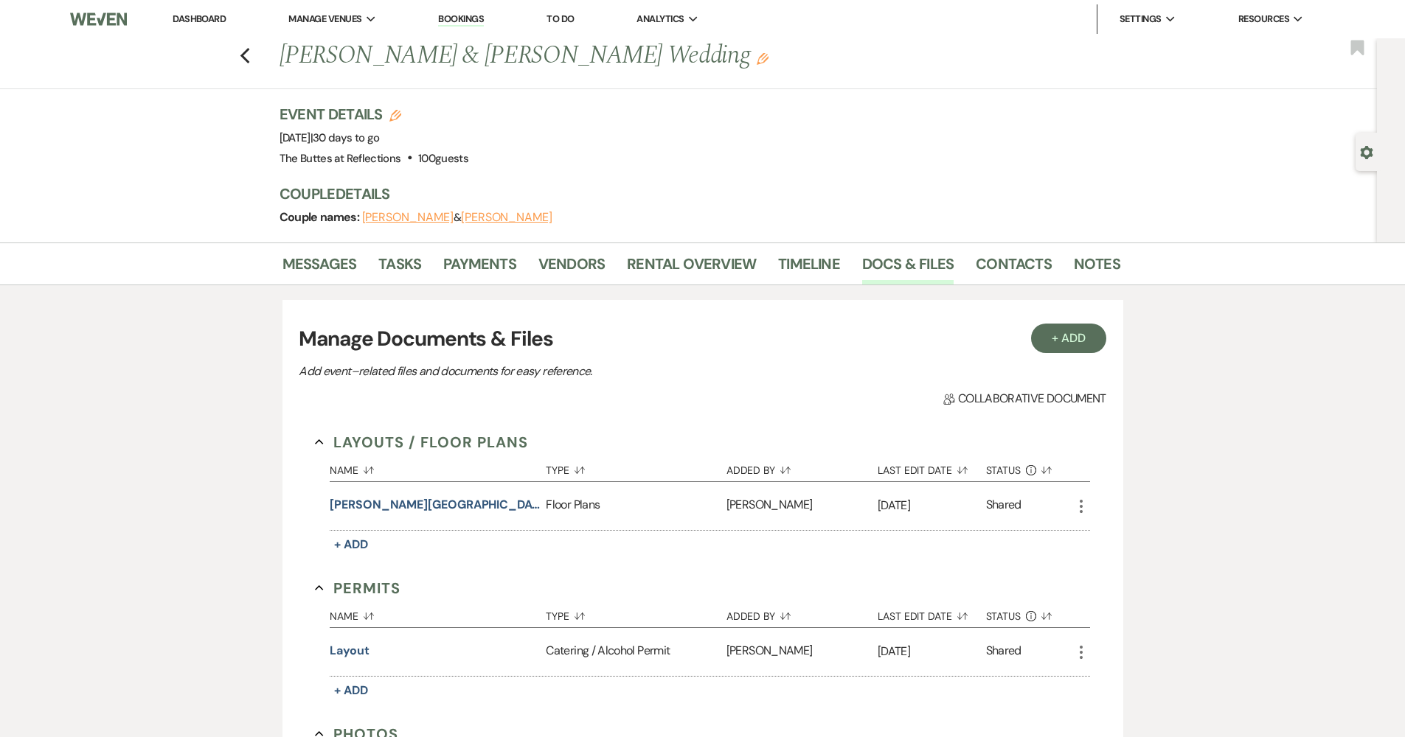
scroll to position [1181, 0]
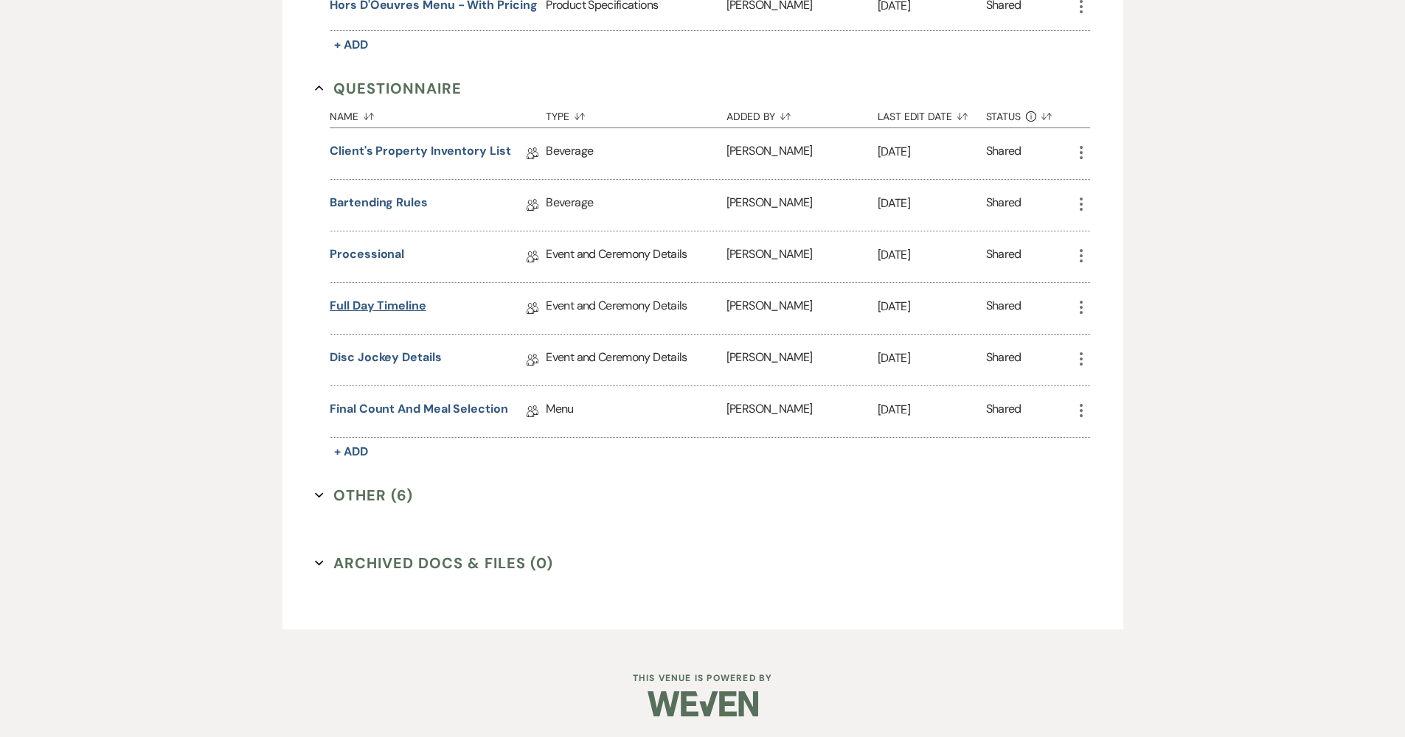
click at [403, 299] on link "Full Day Timeline" at bounding box center [378, 308] width 97 height 23
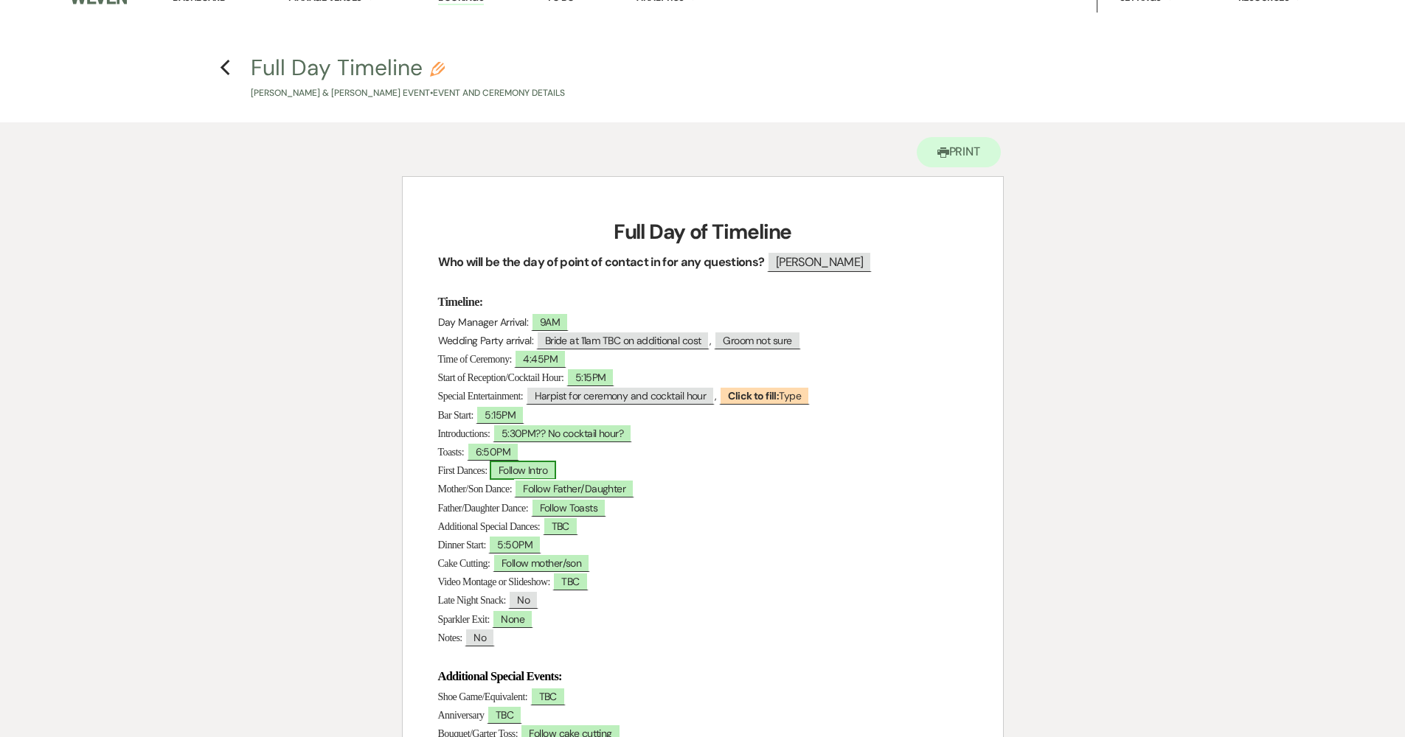
scroll to position [52, 0]
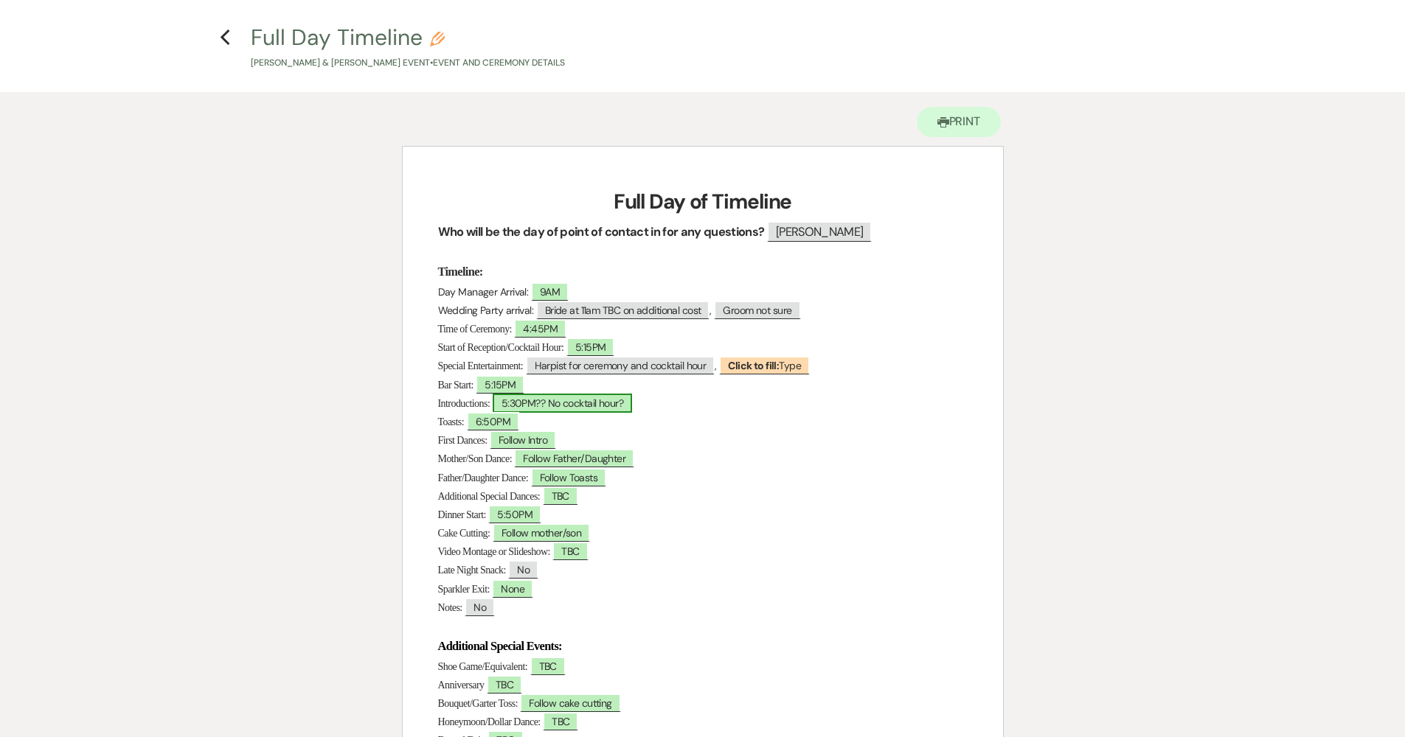
click at [544, 400] on span "5:30PM?? No cocktail hour?" at bounding box center [562, 403] width 139 height 19
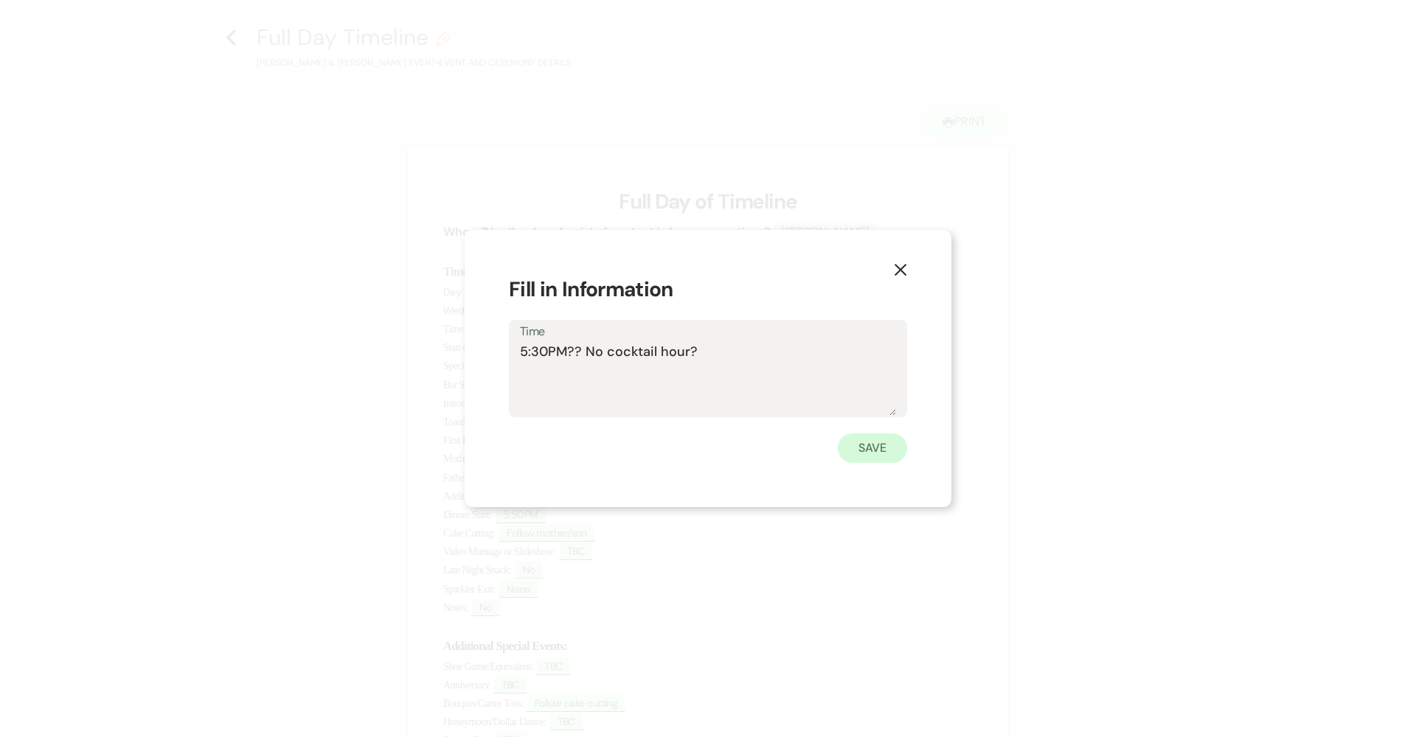
click at [860, 454] on button "Save" at bounding box center [872, 448] width 69 height 29
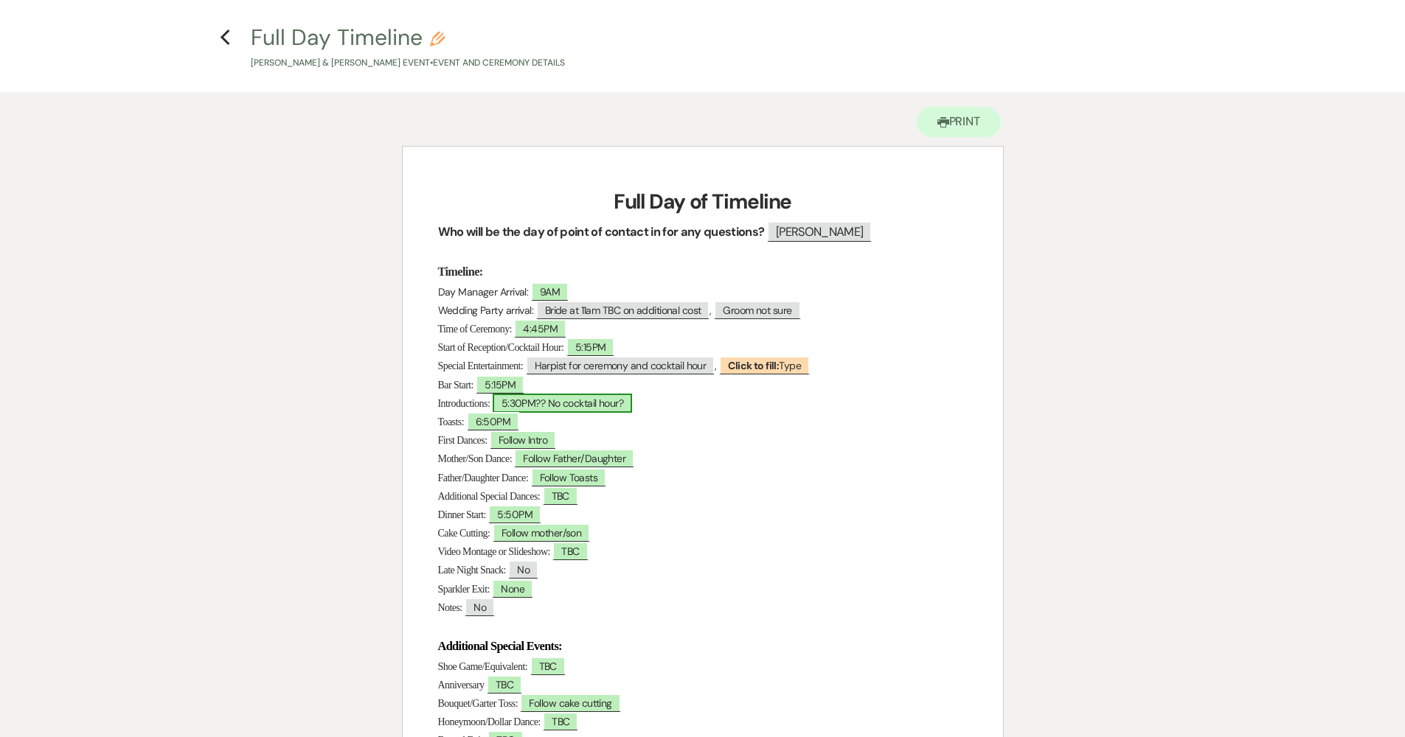
click at [547, 398] on span "5:30PM?? No cocktail hour?" at bounding box center [562, 403] width 139 height 19
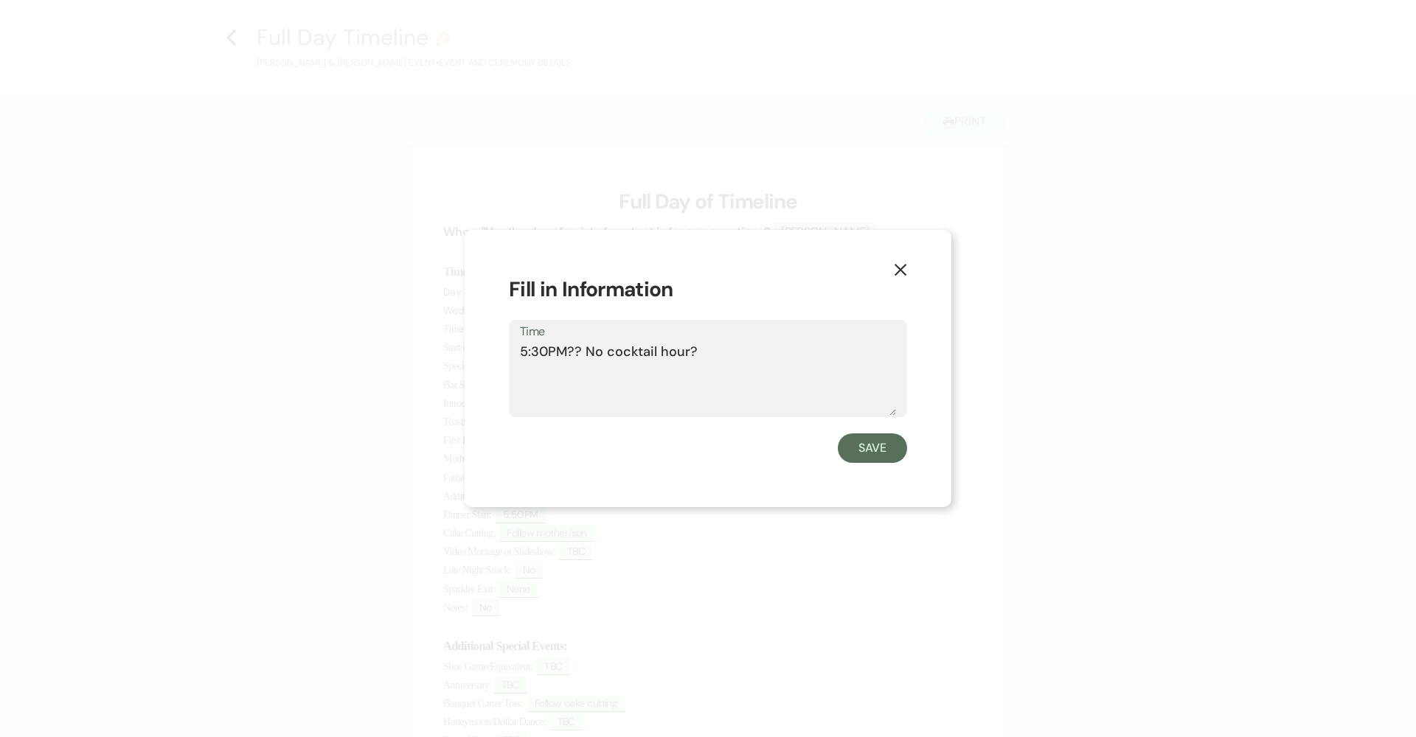
click at [546, 351] on textarea "5:30PM?? No cocktail hour?" at bounding box center [708, 379] width 376 height 74
drag, startPoint x: 568, startPoint y: 355, endPoint x: 728, endPoint y: 335, distance: 161.3
click at [728, 335] on div "Time 6:25PM?? No cocktail hour?" at bounding box center [708, 369] width 398 height 98
click at [731, 336] on label "Time" at bounding box center [708, 332] width 376 height 21
click at [731, 342] on textarea "6:25PM?? No cocktail hour?" at bounding box center [708, 379] width 376 height 74
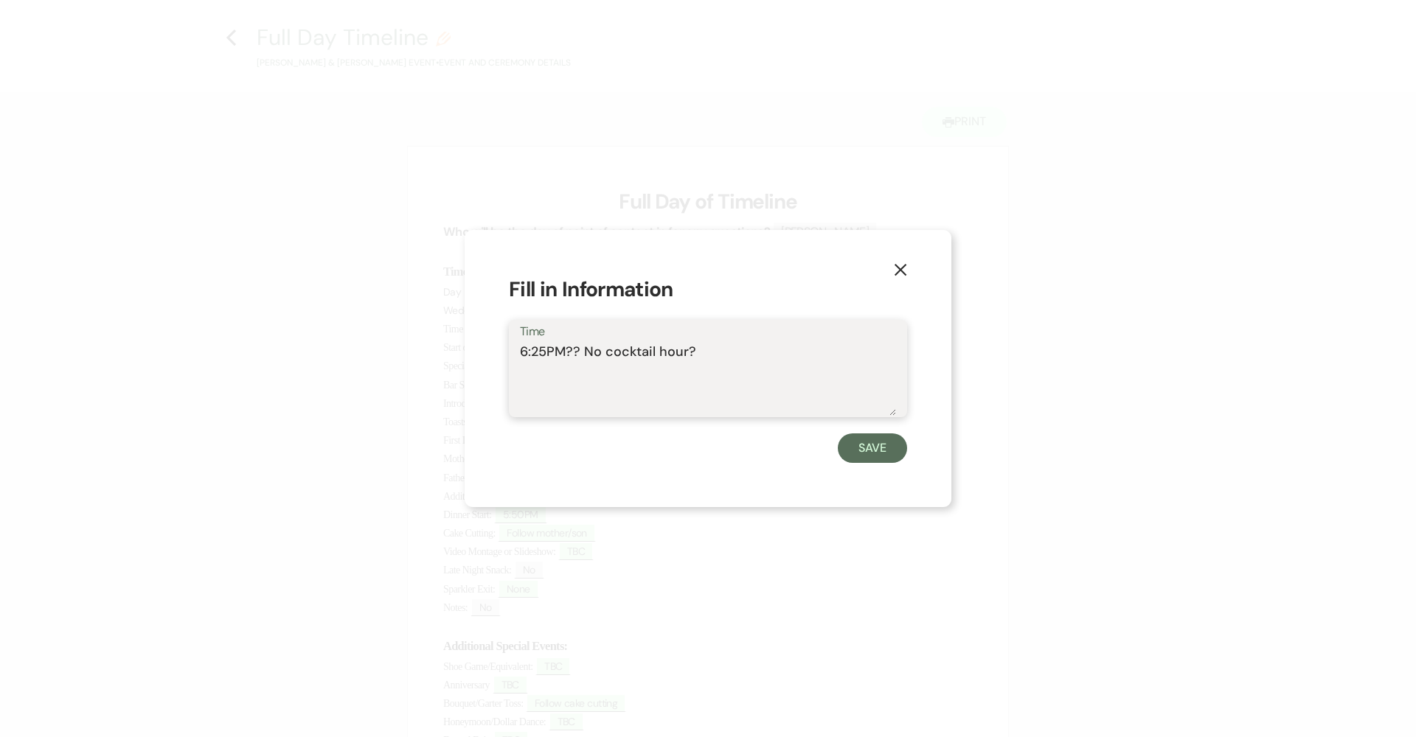
click at [721, 347] on textarea "6:25PM?? No cocktail hour?" at bounding box center [708, 379] width 376 height 74
drag, startPoint x: 706, startPoint y: 353, endPoint x: 568, endPoint y: 354, distance: 137.9
click at [568, 354] on textarea "6:25PM?? No cocktail hour?" at bounding box center [708, 379] width 376 height 74
type textarea "6:25PM"
click at [894, 446] on button "Save" at bounding box center [872, 448] width 69 height 29
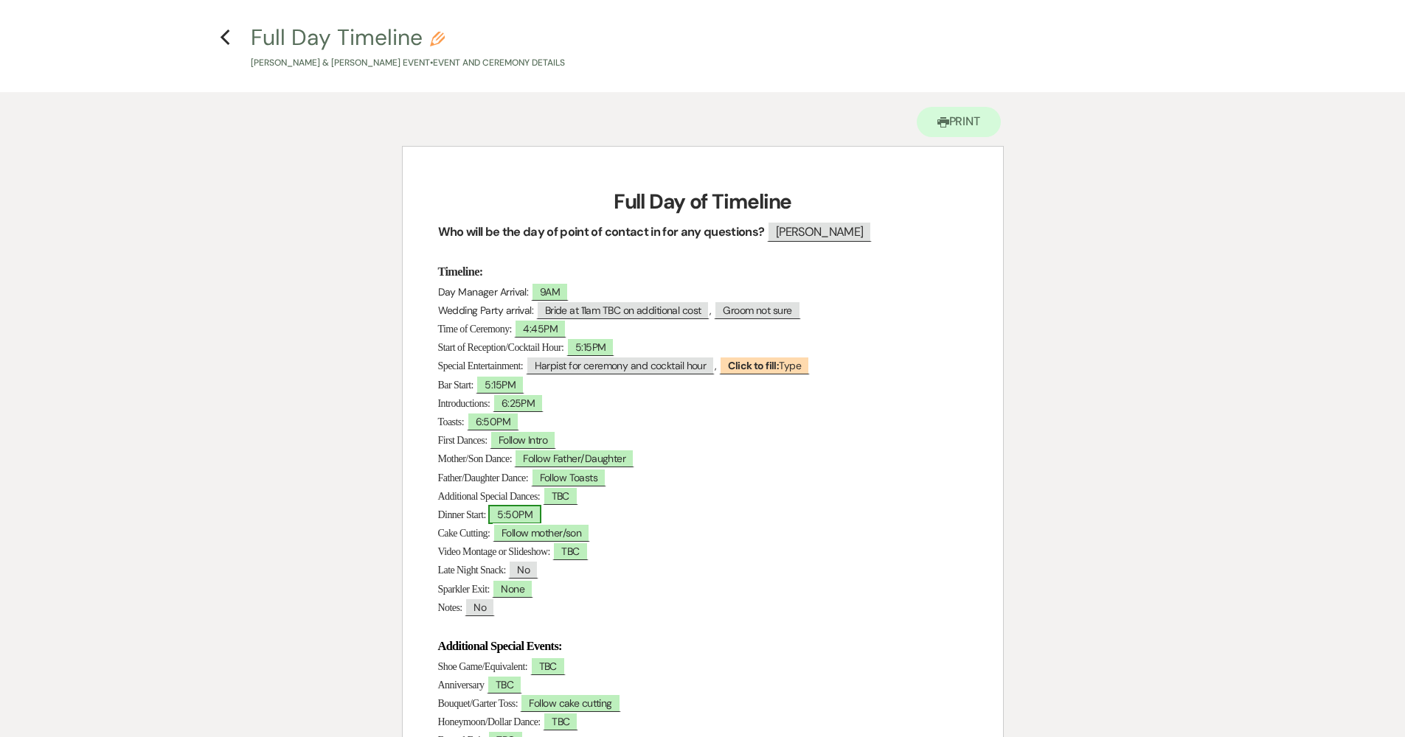
click at [521, 515] on span "5:50PM" at bounding box center [514, 514] width 53 height 19
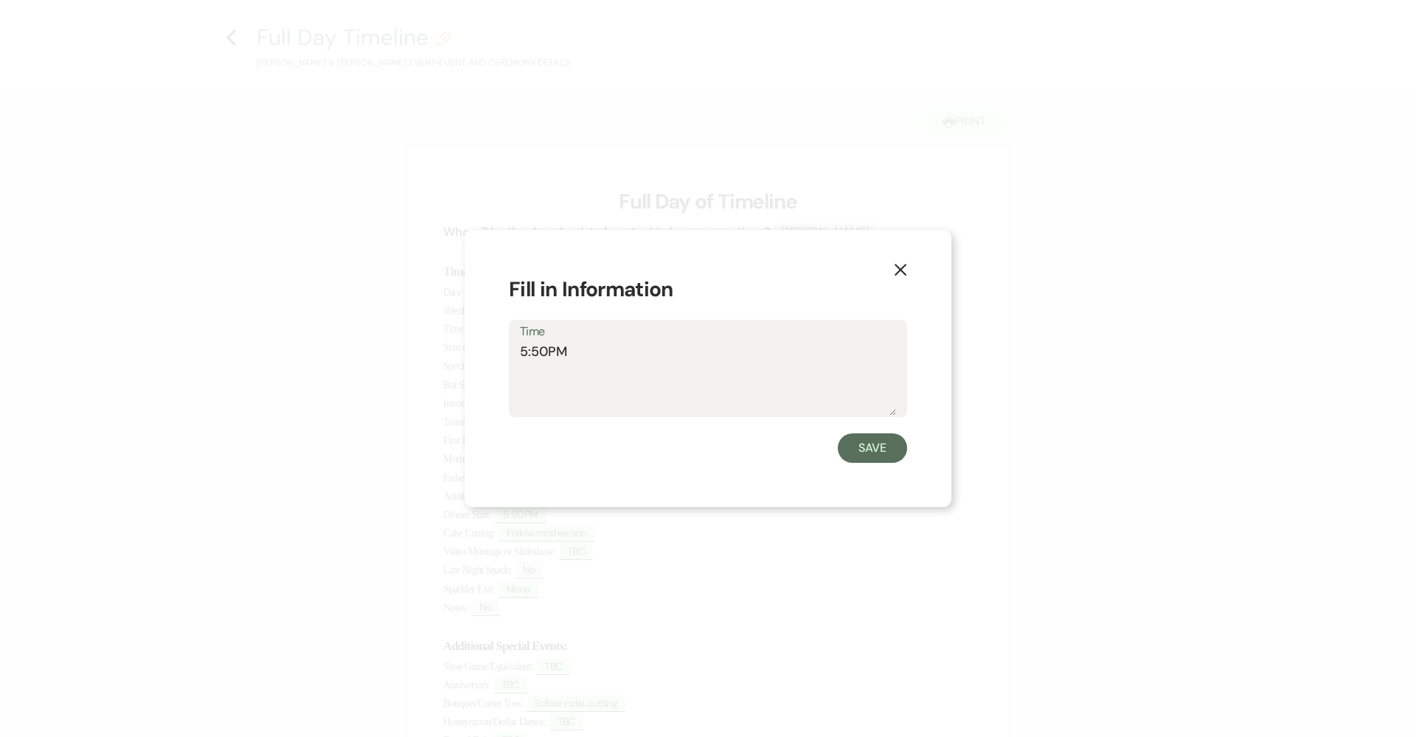
drag, startPoint x: 545, startPoint y: 354, endPoint x: 500, endPoint y: 358, distance: 45.2
click at [501, 358] on div "X Fill in Information Time 5:50PM Save" at bounding box center [708, 369] width 487 height 278
type textarea "6:35PM"
click at [868, 449] on button "Save" at bounding box center [872, 448] width 69 height 29
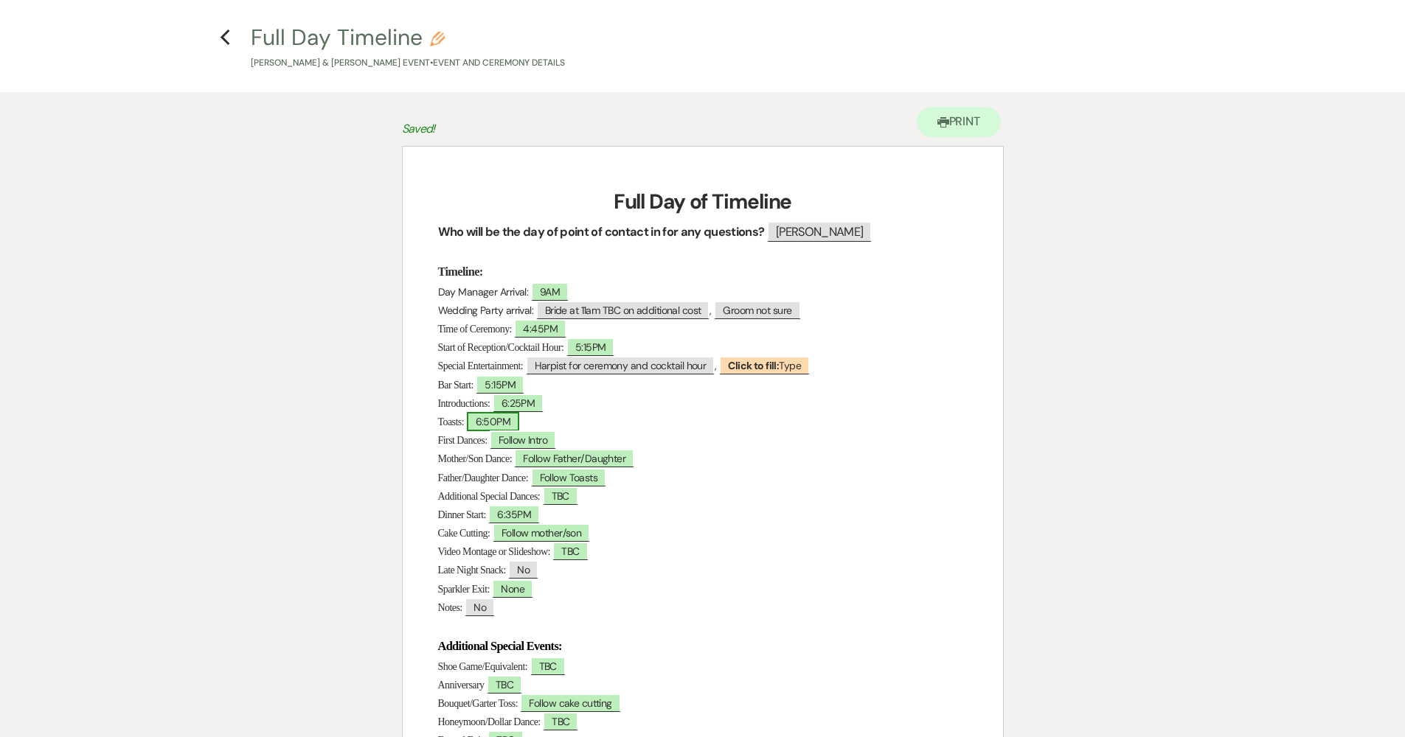
click at [508, 421] on span "6:50PM" at bounding box center [493, 421] width 53 height 19
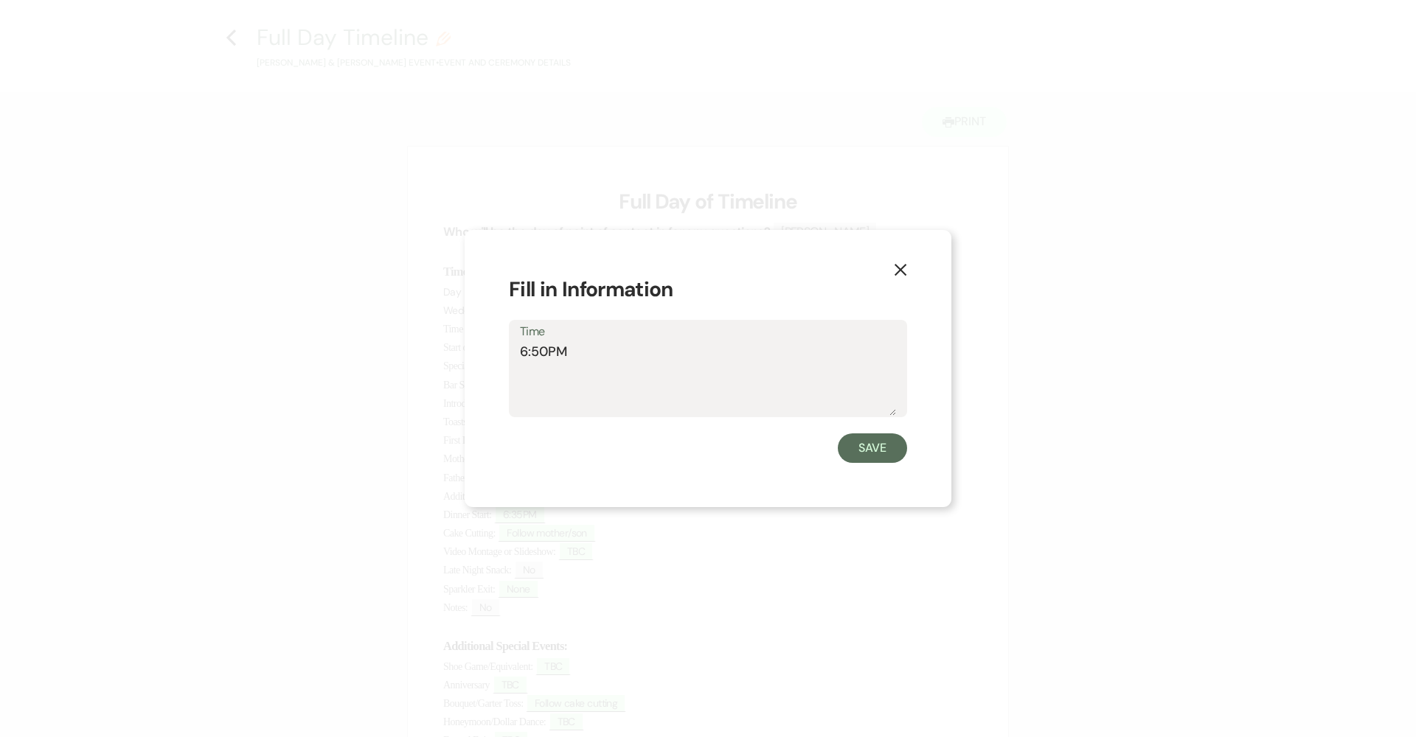
drag, startPoint x: 546, startPoint y: 353, endPoint x: 496, endPoint y: 356, distance: 49.5
click at [496, 356] on div "X Fill in Information Time 6:50PM Save" at bounding box center [708, 369] width 487 height 278
type textarea "7:30PM"
click at [854, 442] on button "Save" at bounding box center [872, 448] width 69 height 29
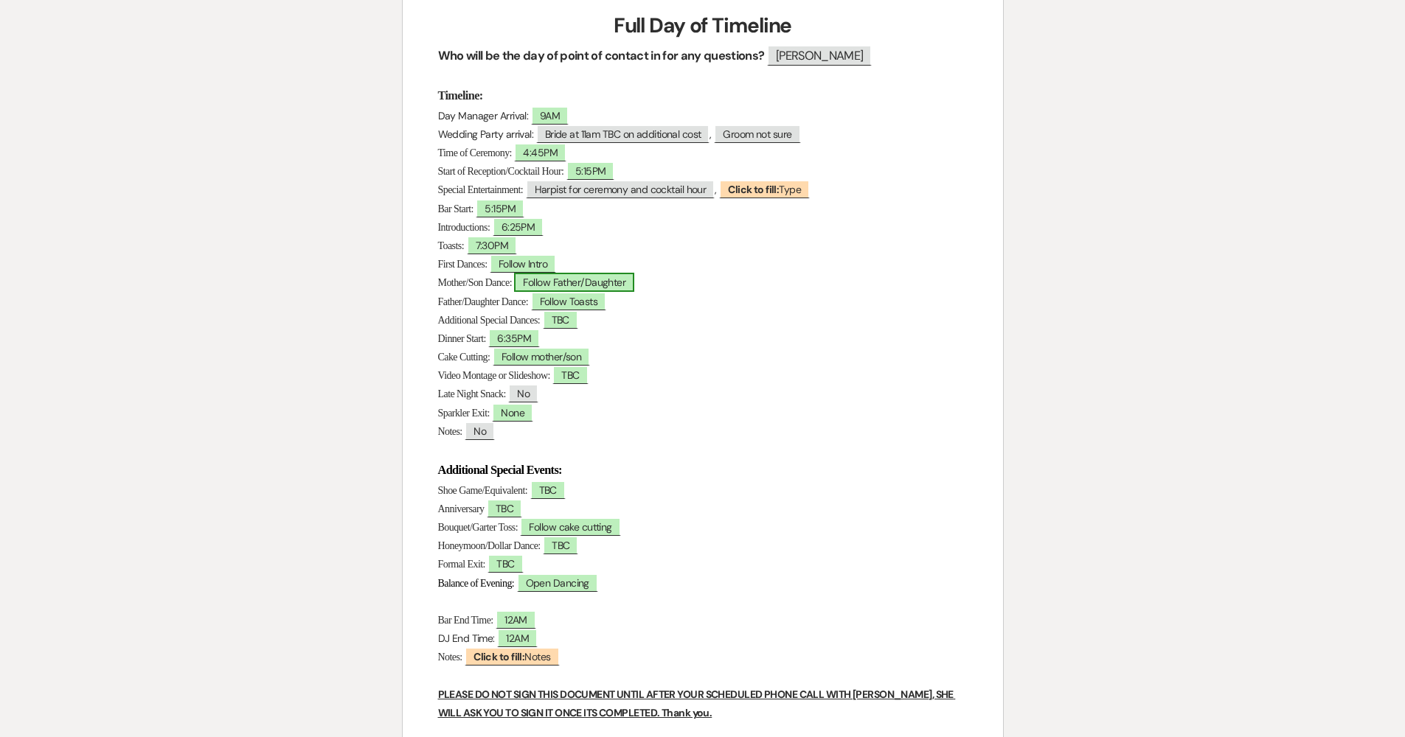
scroll to position [0, 0]
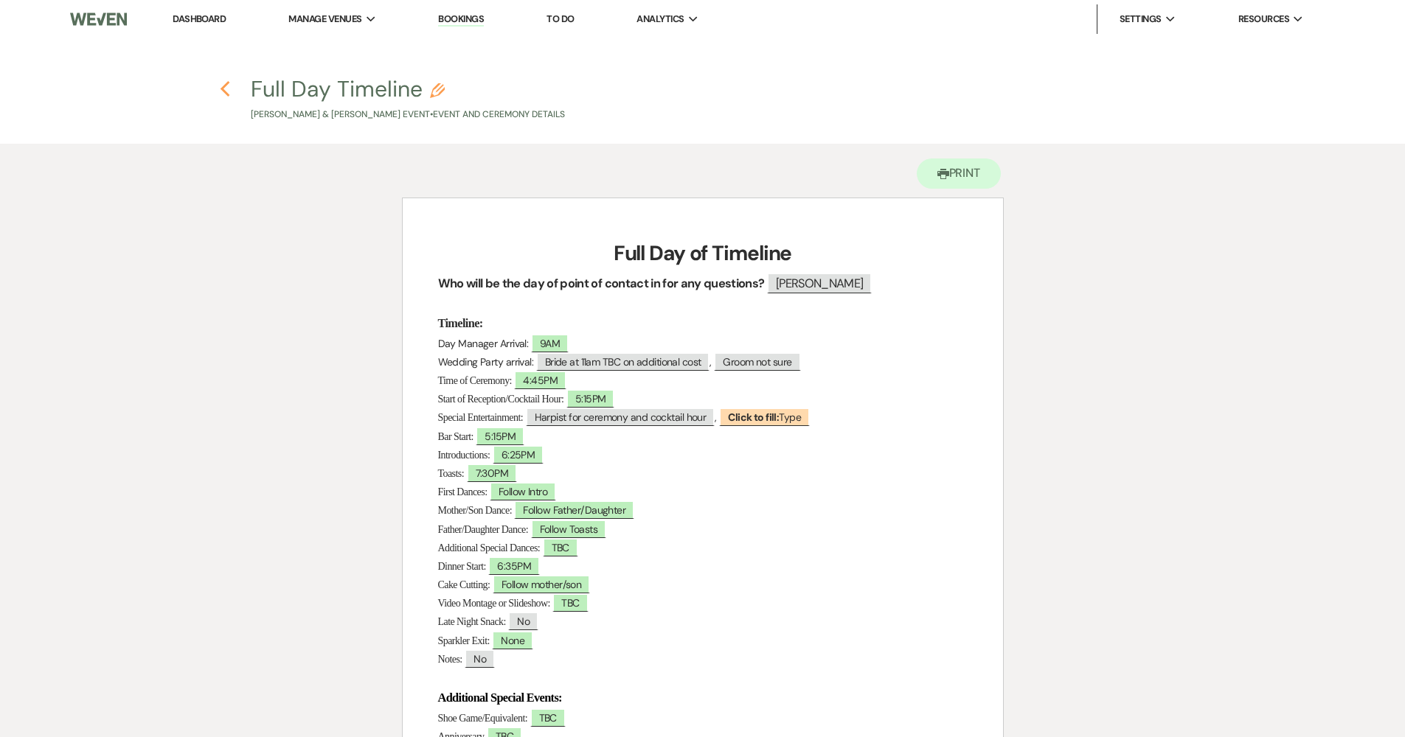
click at [226, 81] on icon "Previous" at bounding box center [225, 89] width 11 height 18
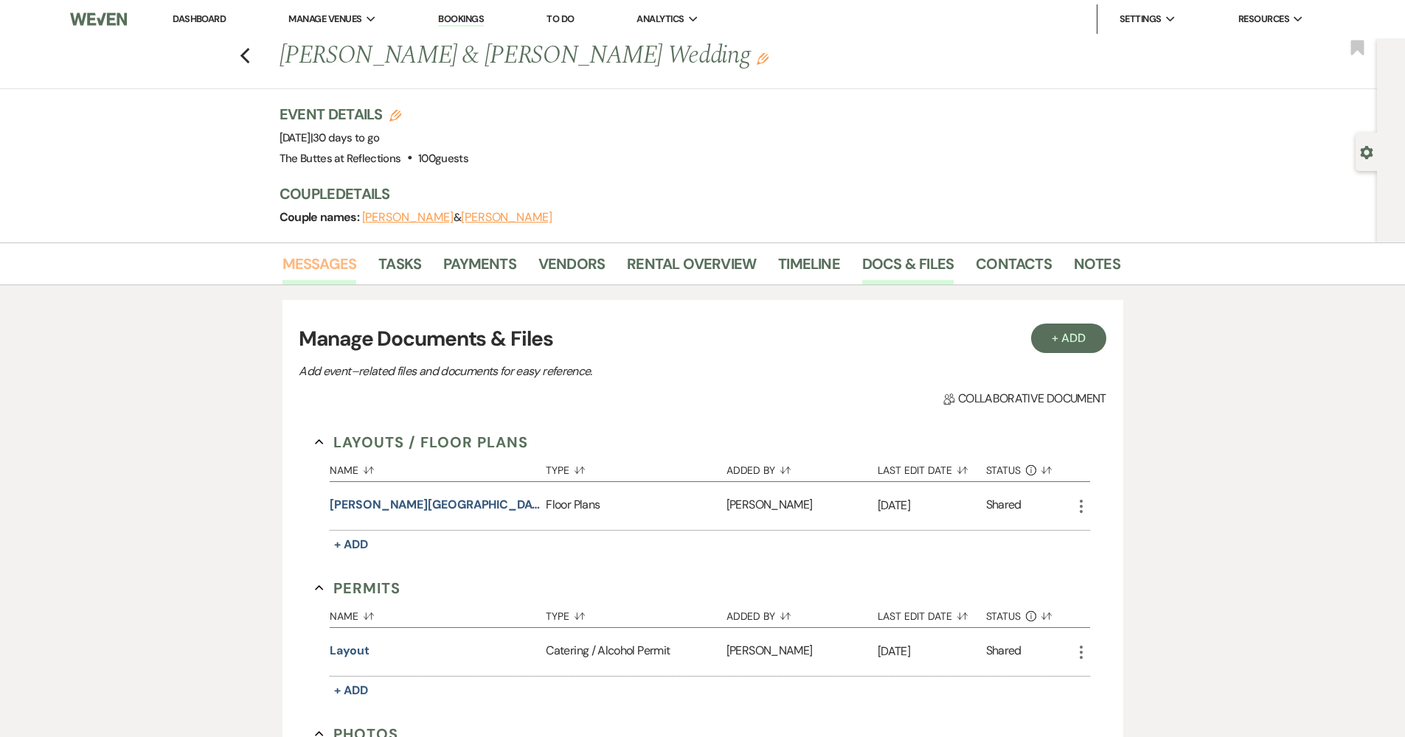
click at [339, 268] on link "Messages" at bounding box center [319, 268] width 74 height 32
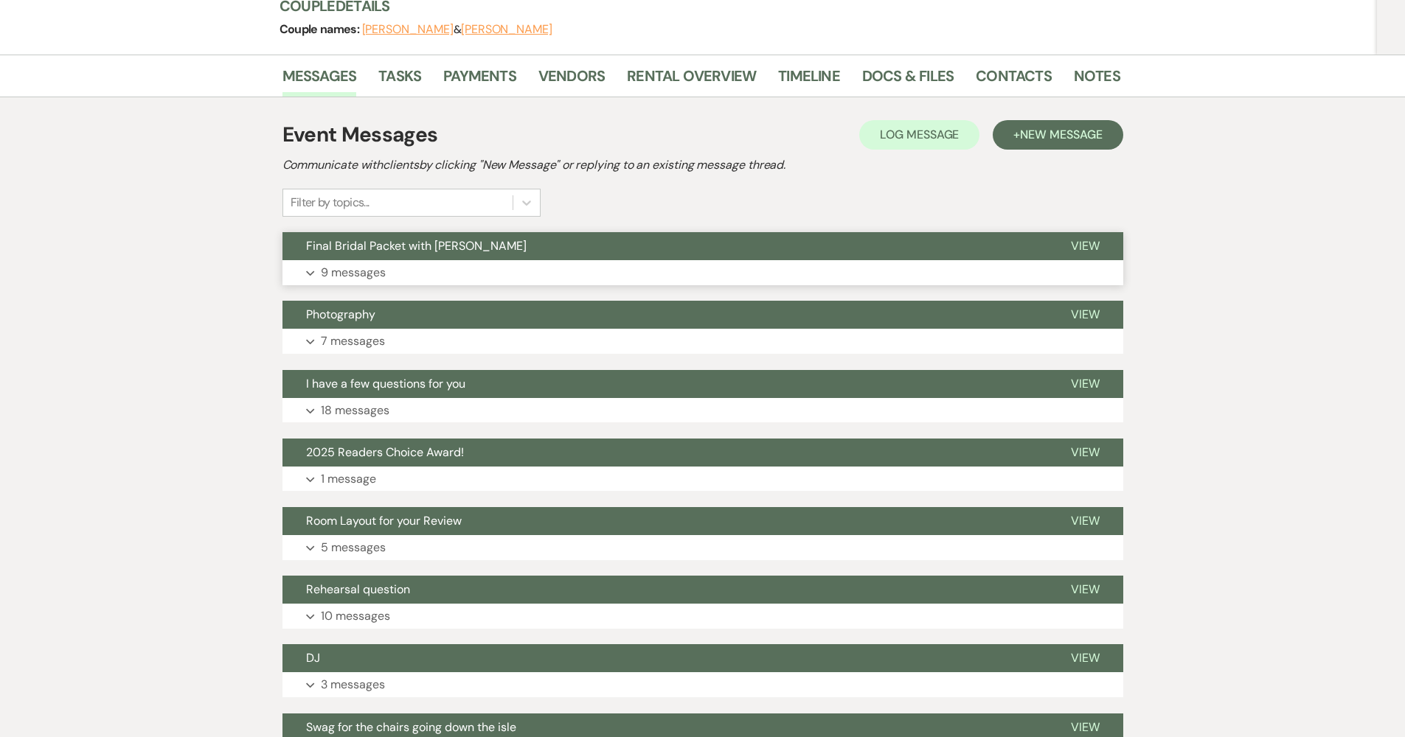
click at [428, 241] on span "Final Bridal Packet with [PERSON_NAME]" at bounding box center [416, 245] width 220 height 15
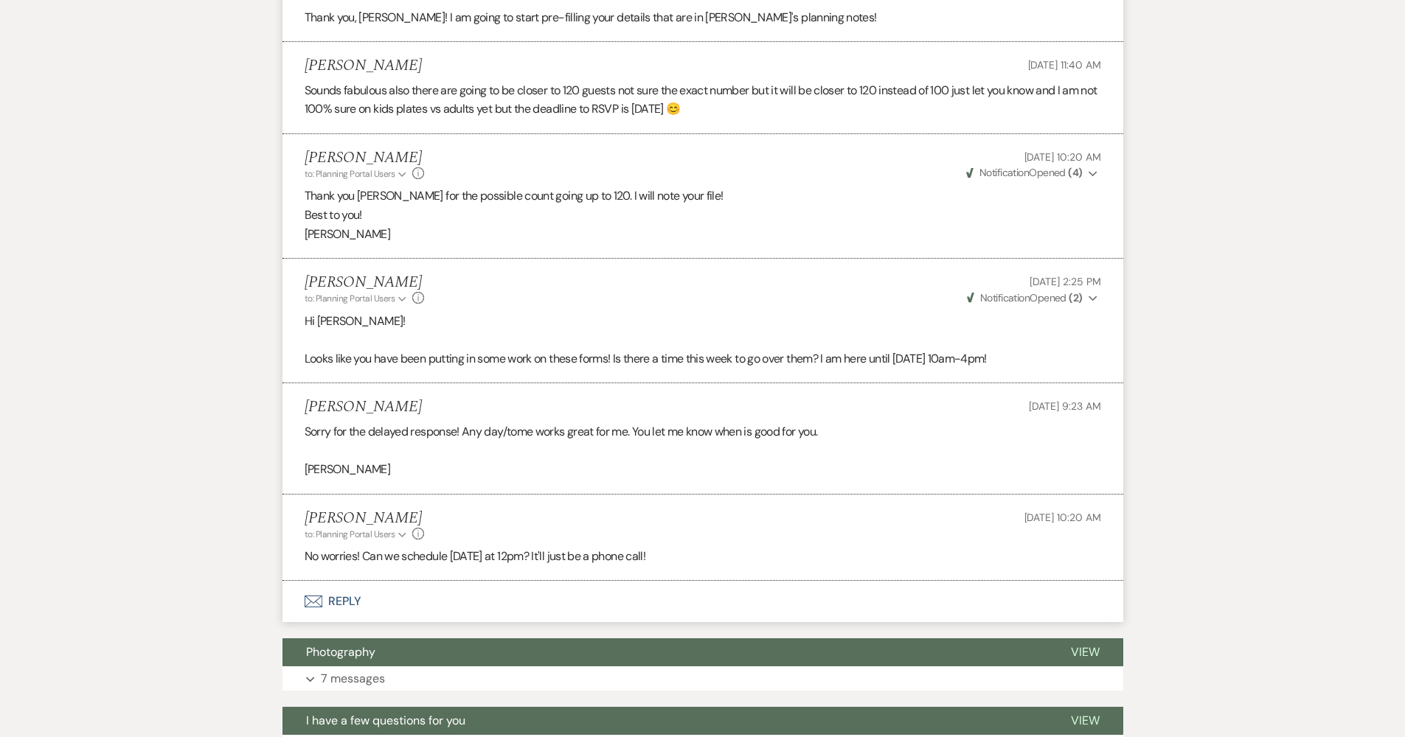
scroll to position [1476, 0]
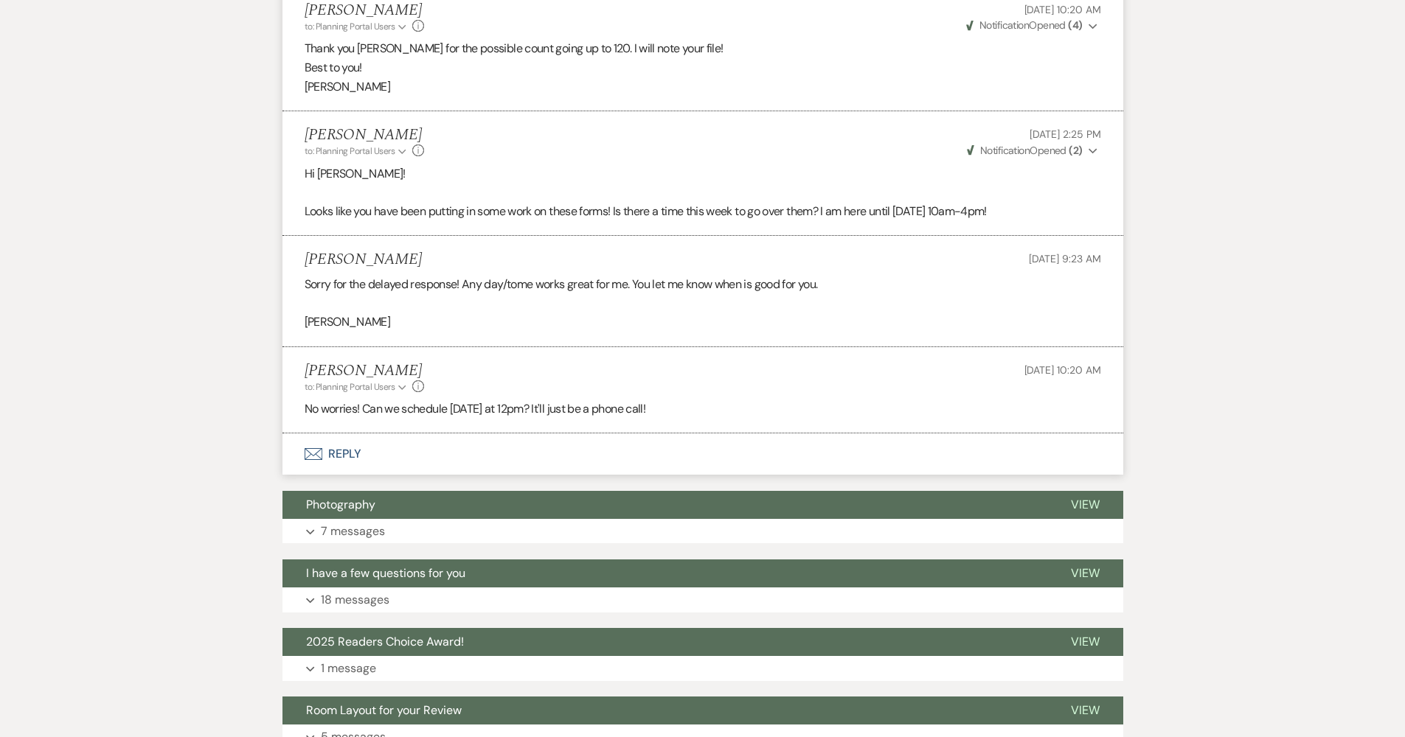
click at [456, 434] on button "Envelope Reply" at bounding box center [702, 454] width 841 height 41
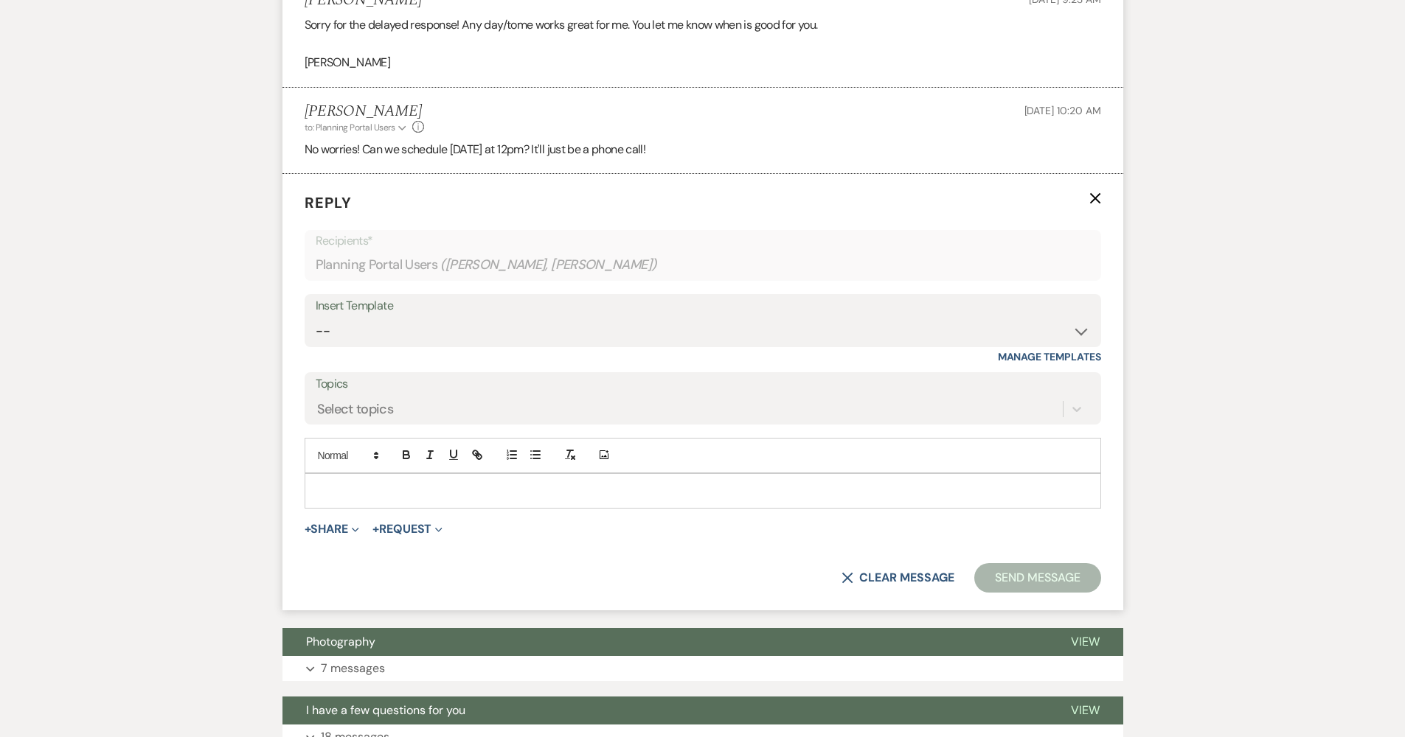
scroll to position [1737, 0]
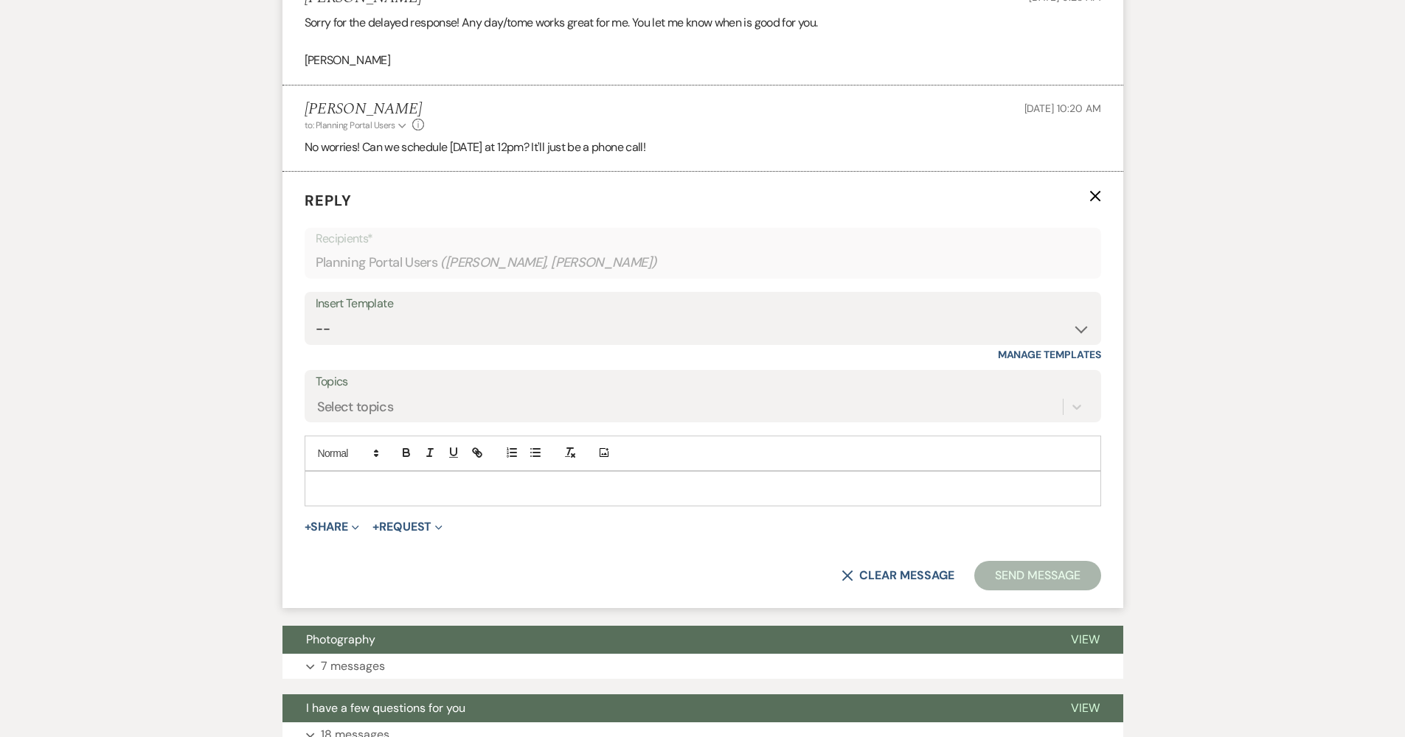
click at [712, 472] on div at bounding box center [702, 489] width 795 height 34
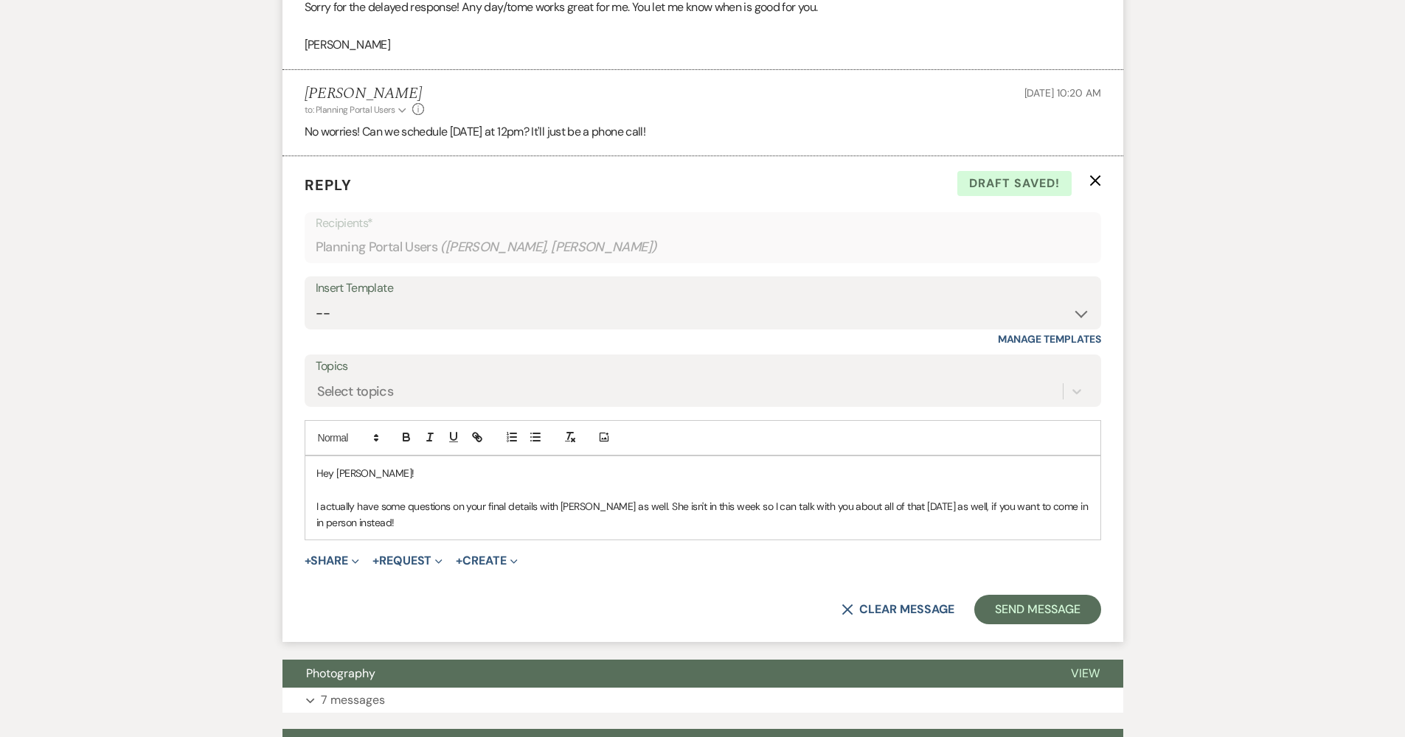
scroll to position [1821, 0]
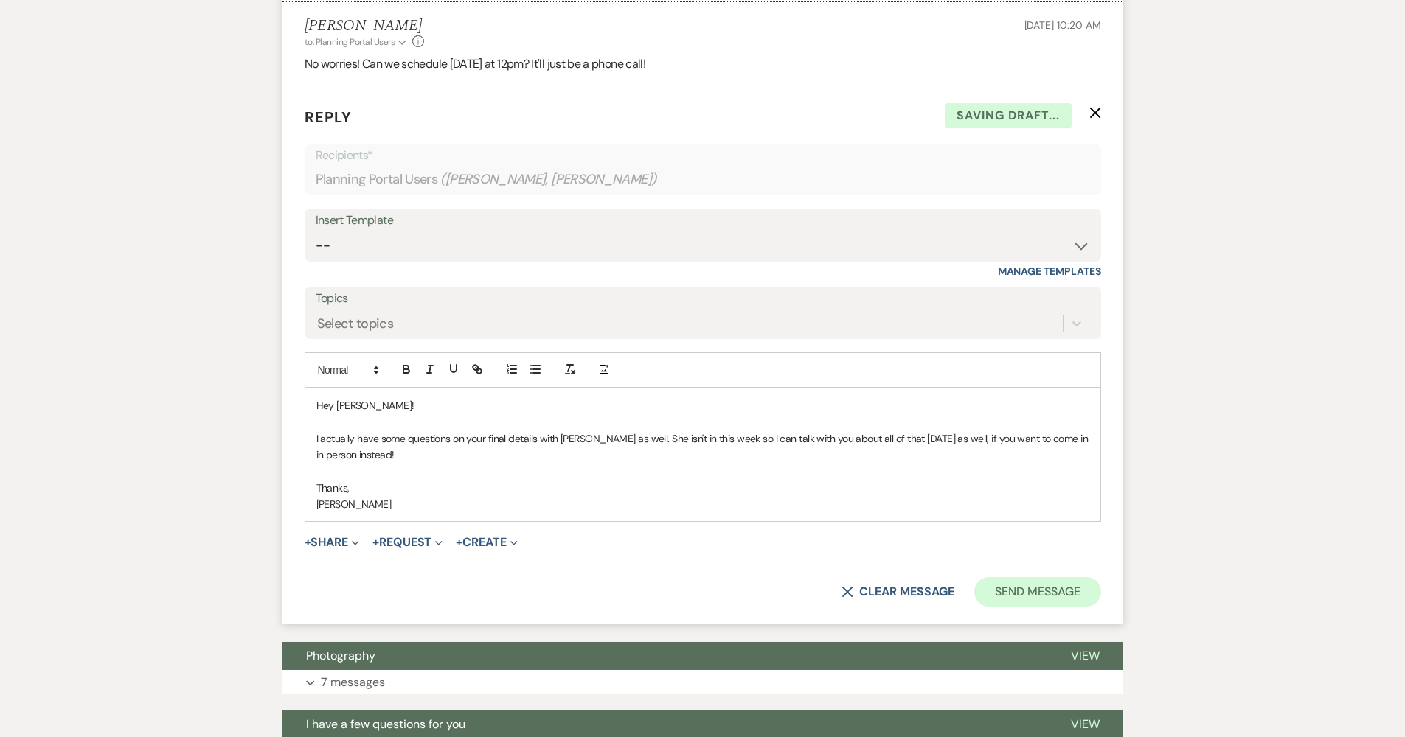
click at [1066, 577] on button "Send Message" at bounding box center [1037, 591] width 126 height 29
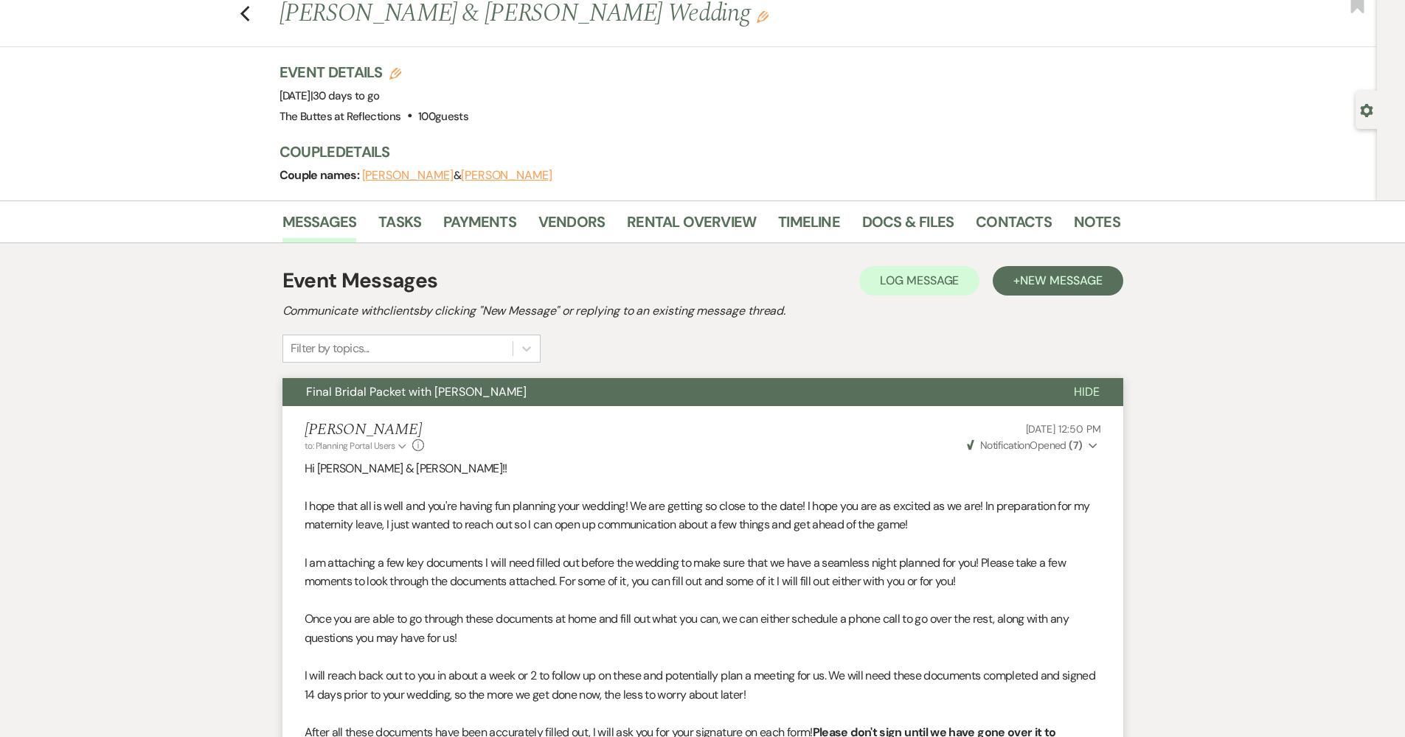
scroll to position [0, 0]
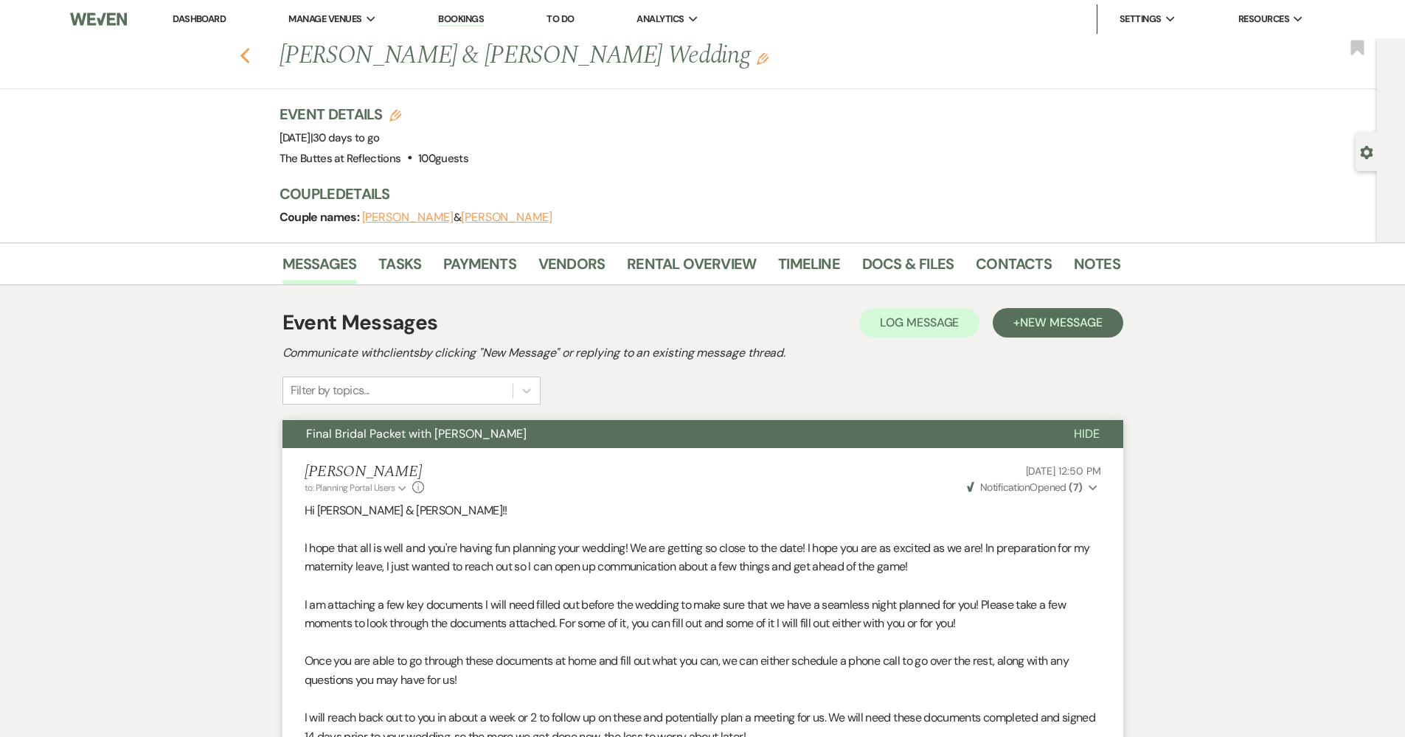
click at [246, 58] on icon "Previous" at bounding box center [245, 56] width 11 height 18
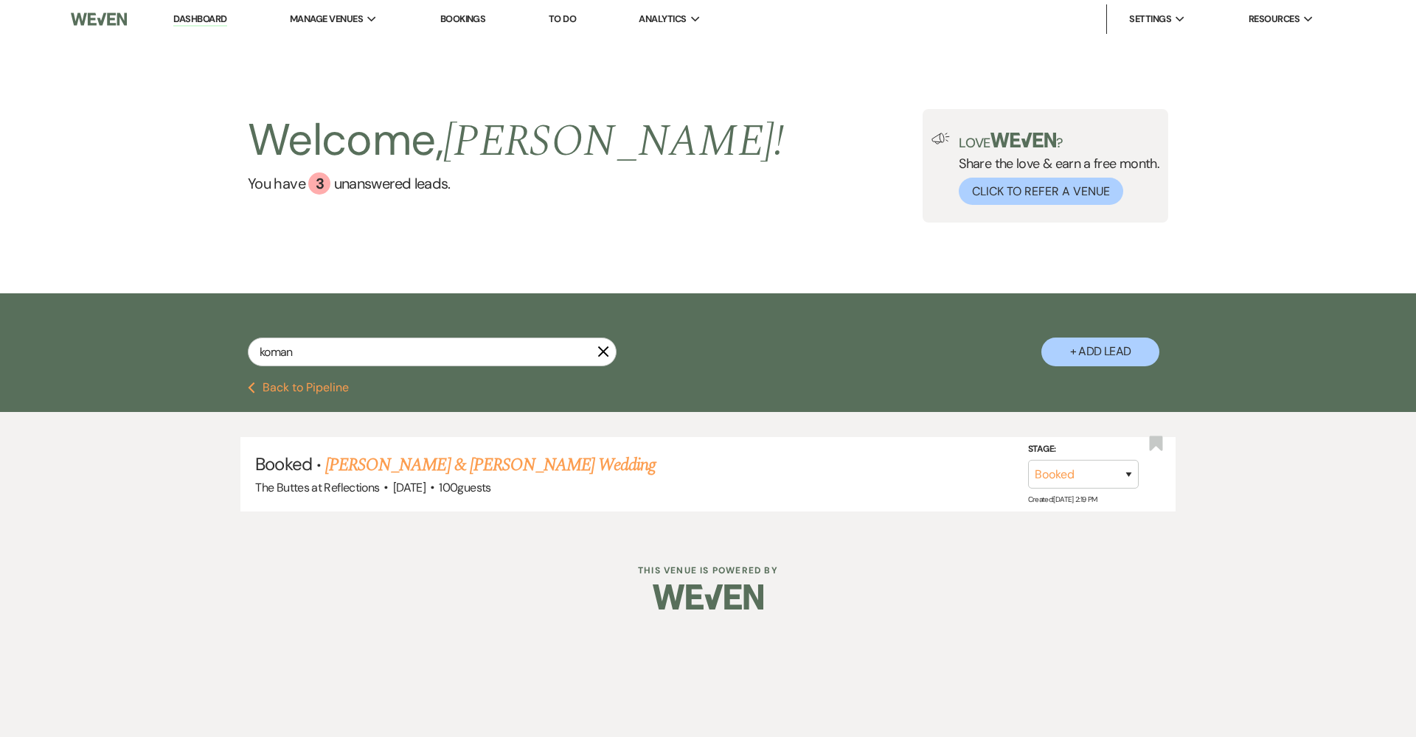
click at [333, 386] on button "Previous Back to Pipeline" at bounding box center [298, 388] width 101 height 12
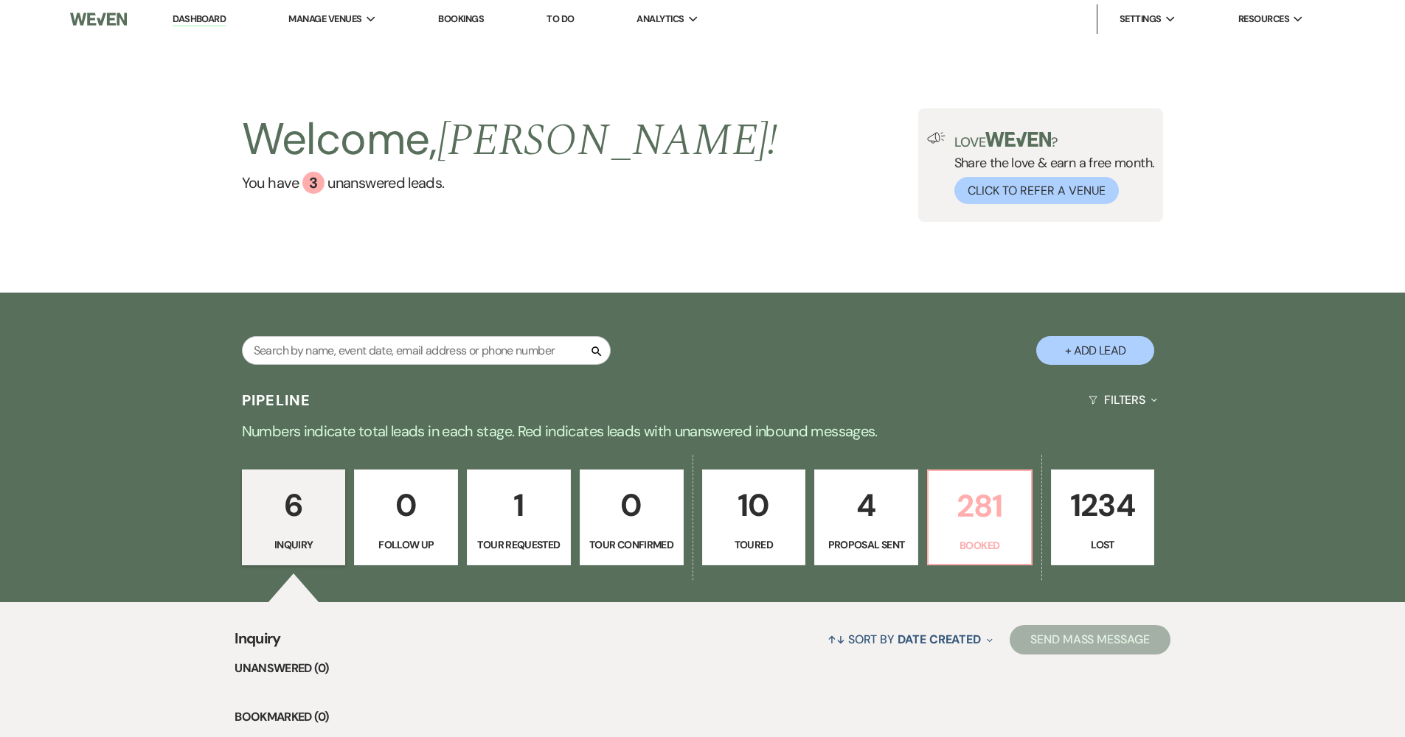
click at [1003, 541] on p "Booked" at bounding box center [979, 546] width 85 height 16
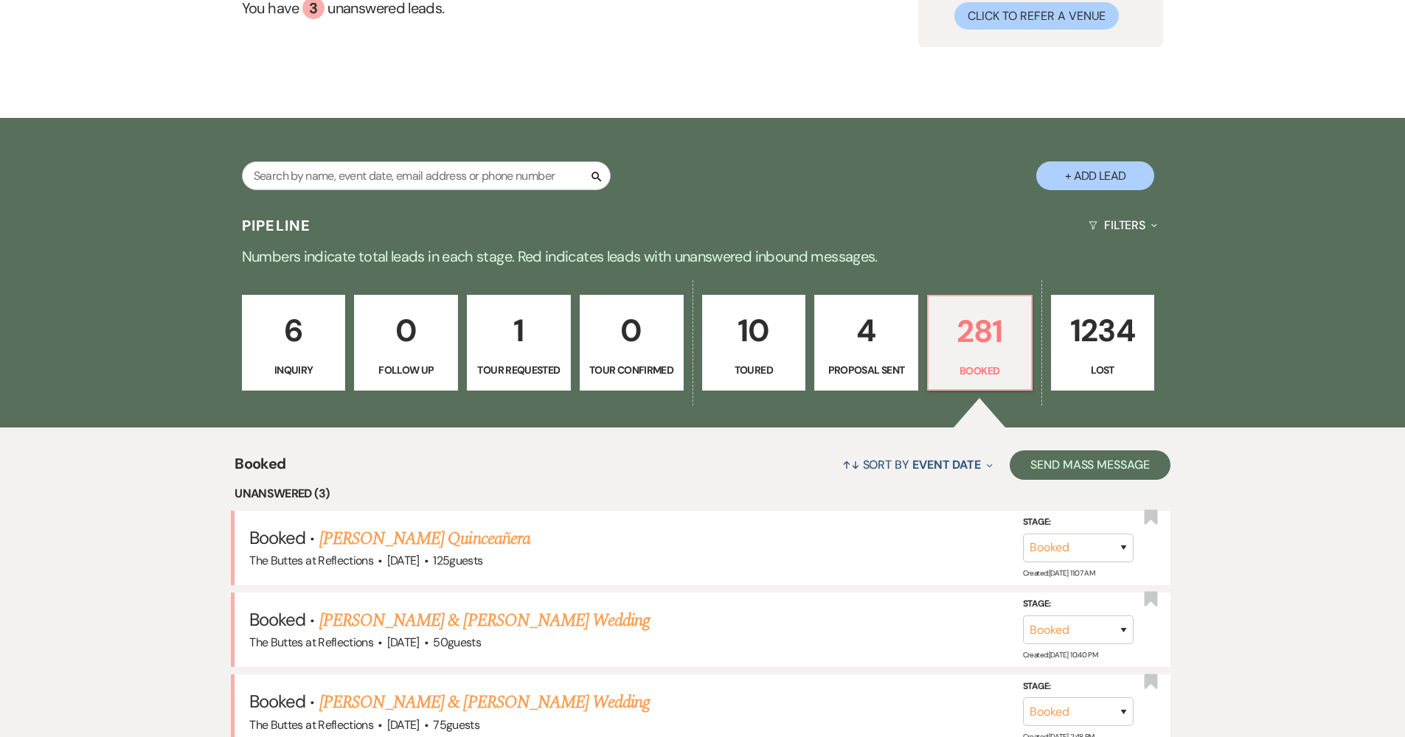
scroll to position [318, 0]
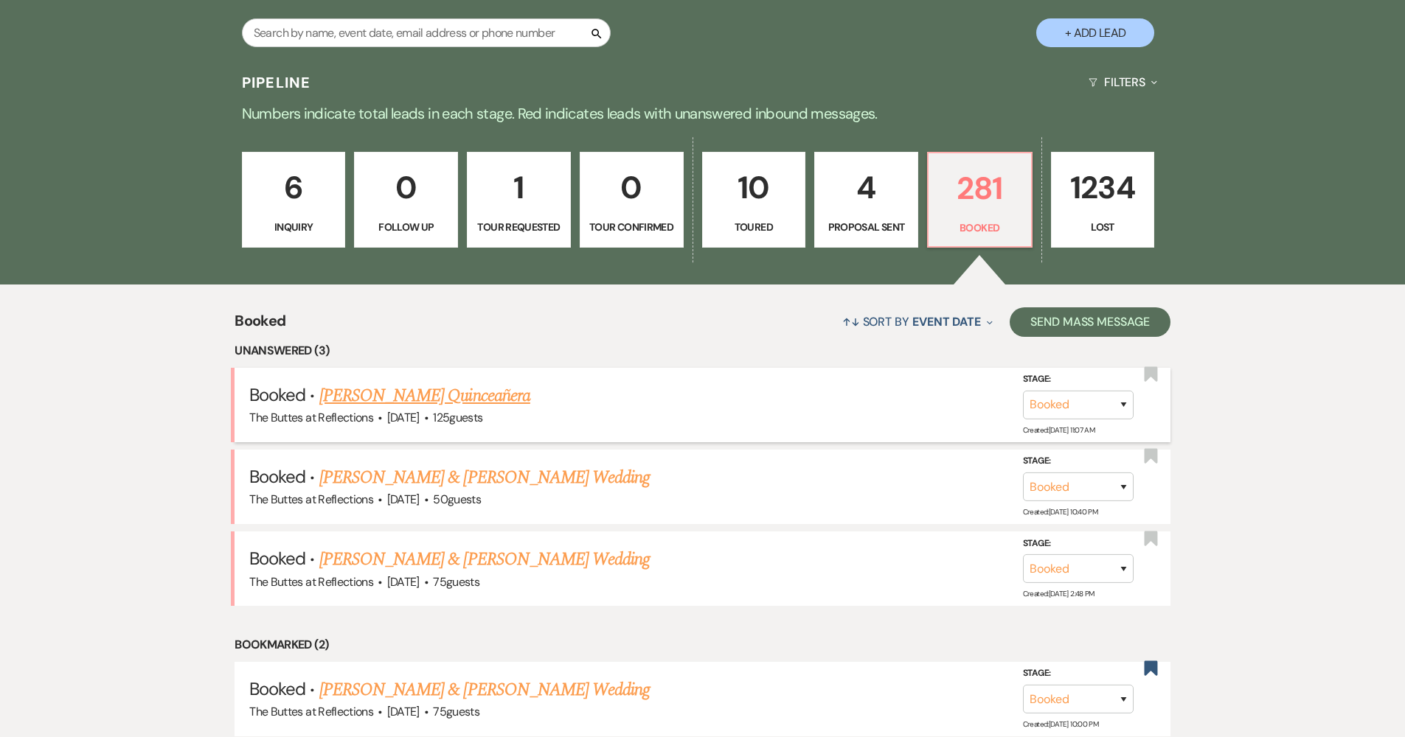
click at [510, 397] on link "Yolva Morales's Quinceañera" at bounding box center [424, 396] width 211 height 27
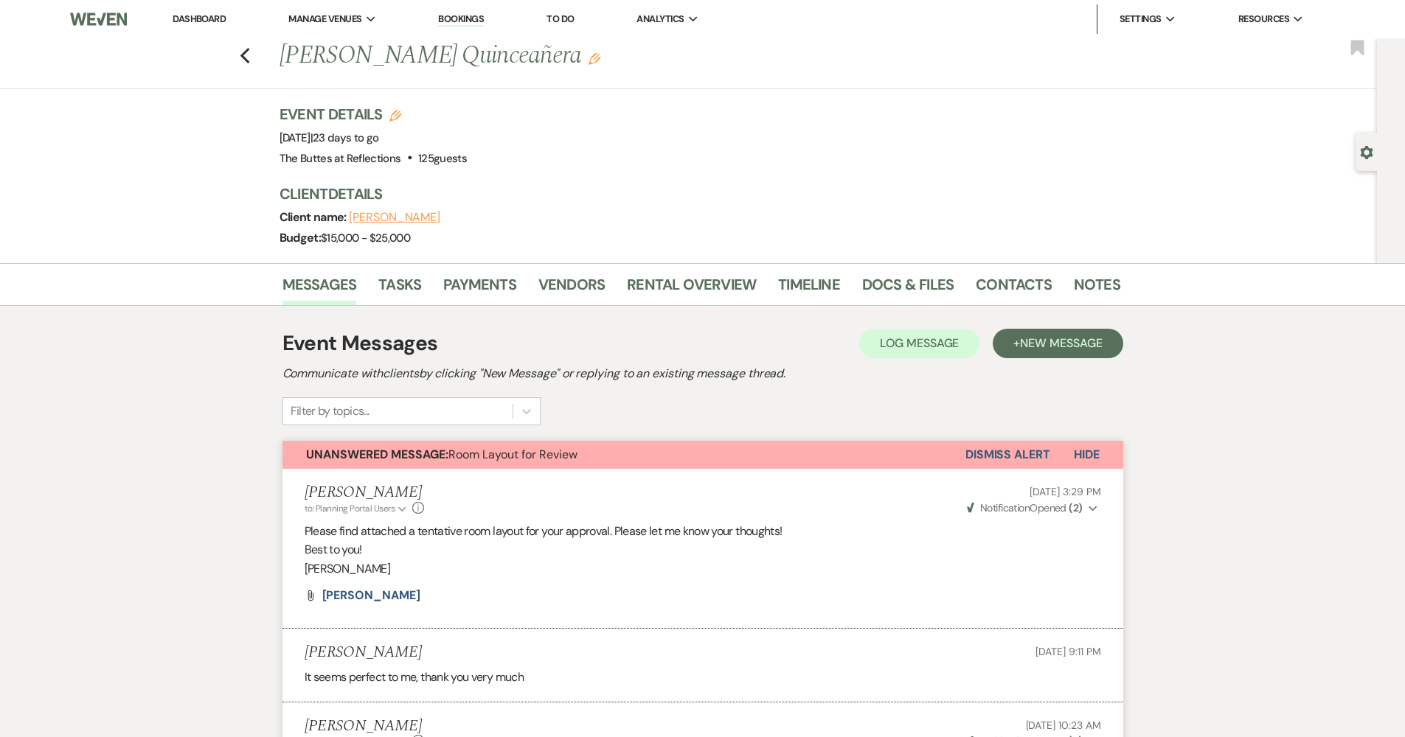
click at [206, 23] on link "Dashboard" at bounding box center [199, 19] width 53 height 13
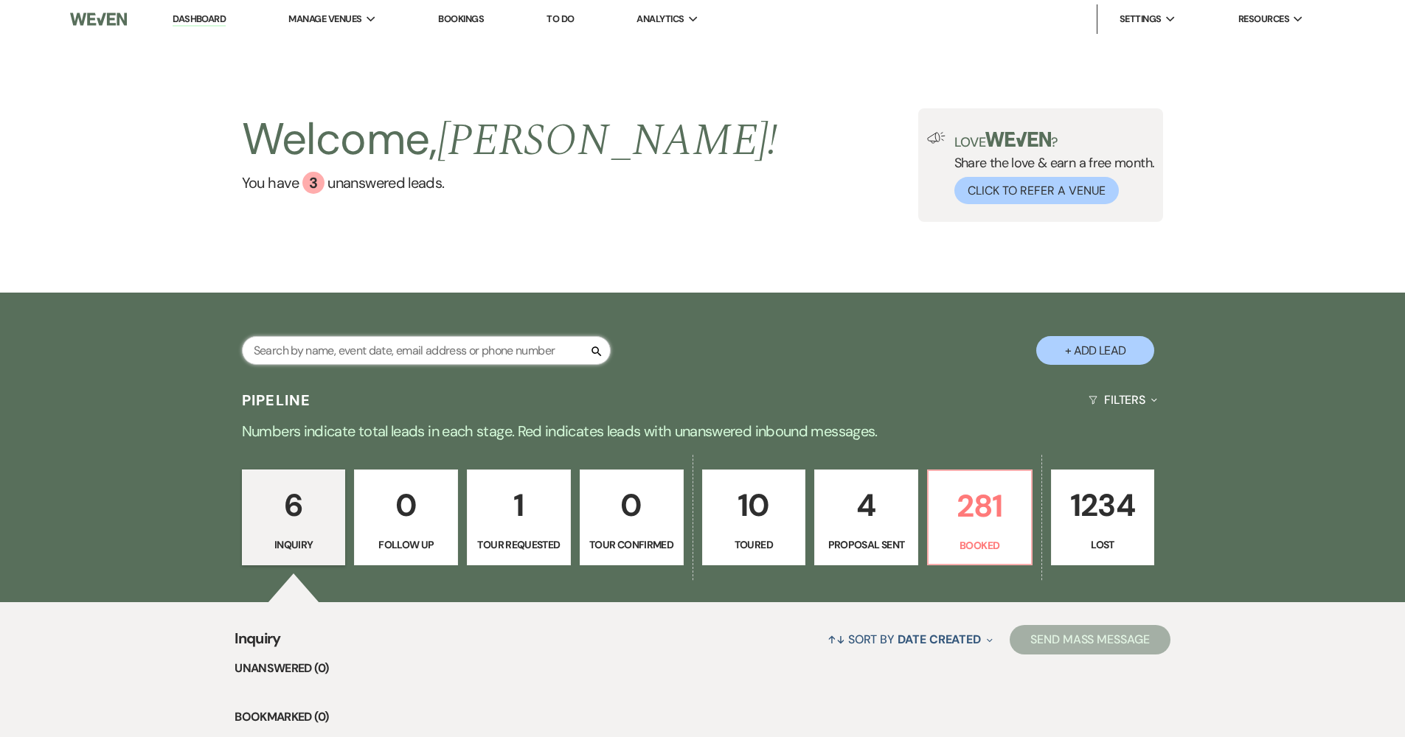
click at [382, 342] on input "text" at bounding box center [426, 350] width 369 height 29
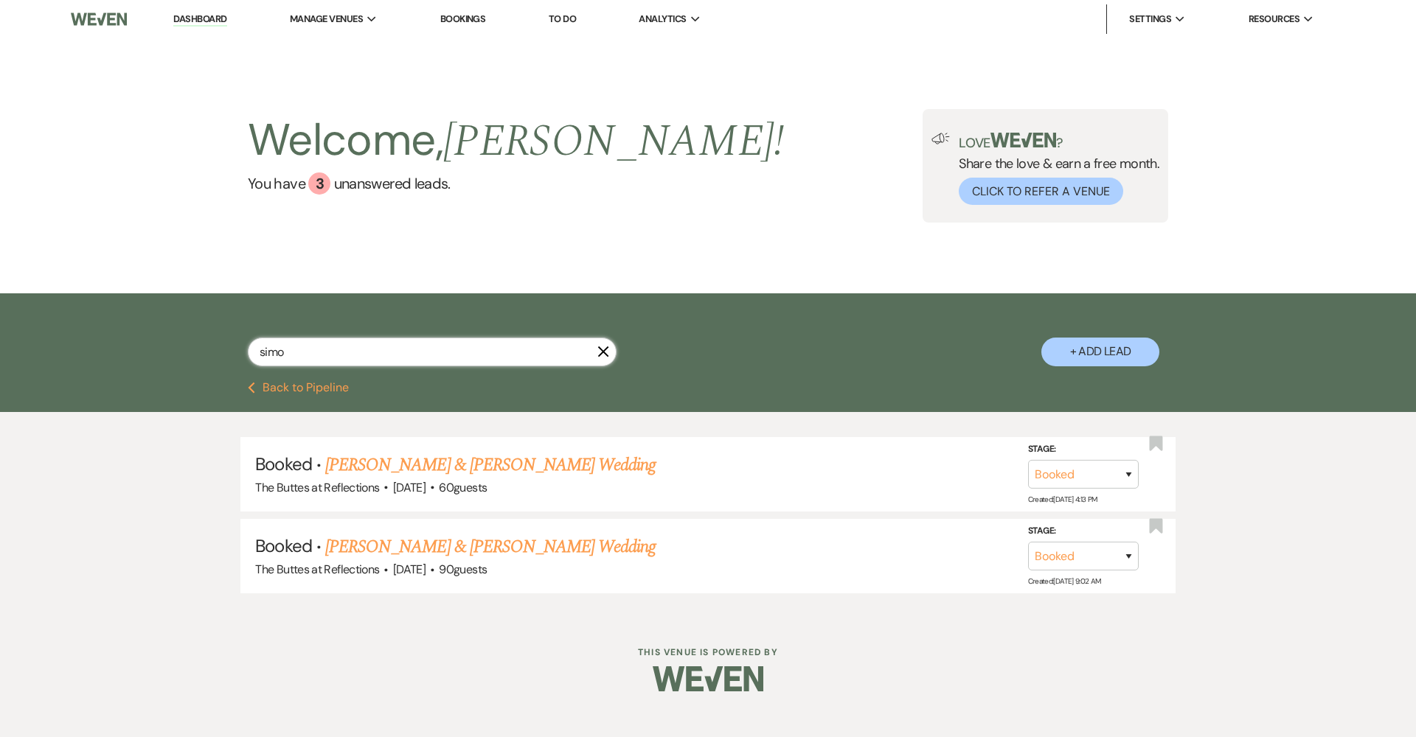
type input "simo"
click at [342, 386] on button "Previous Back to Pipeline" at bounding box center [298, 388] width 101 height 12
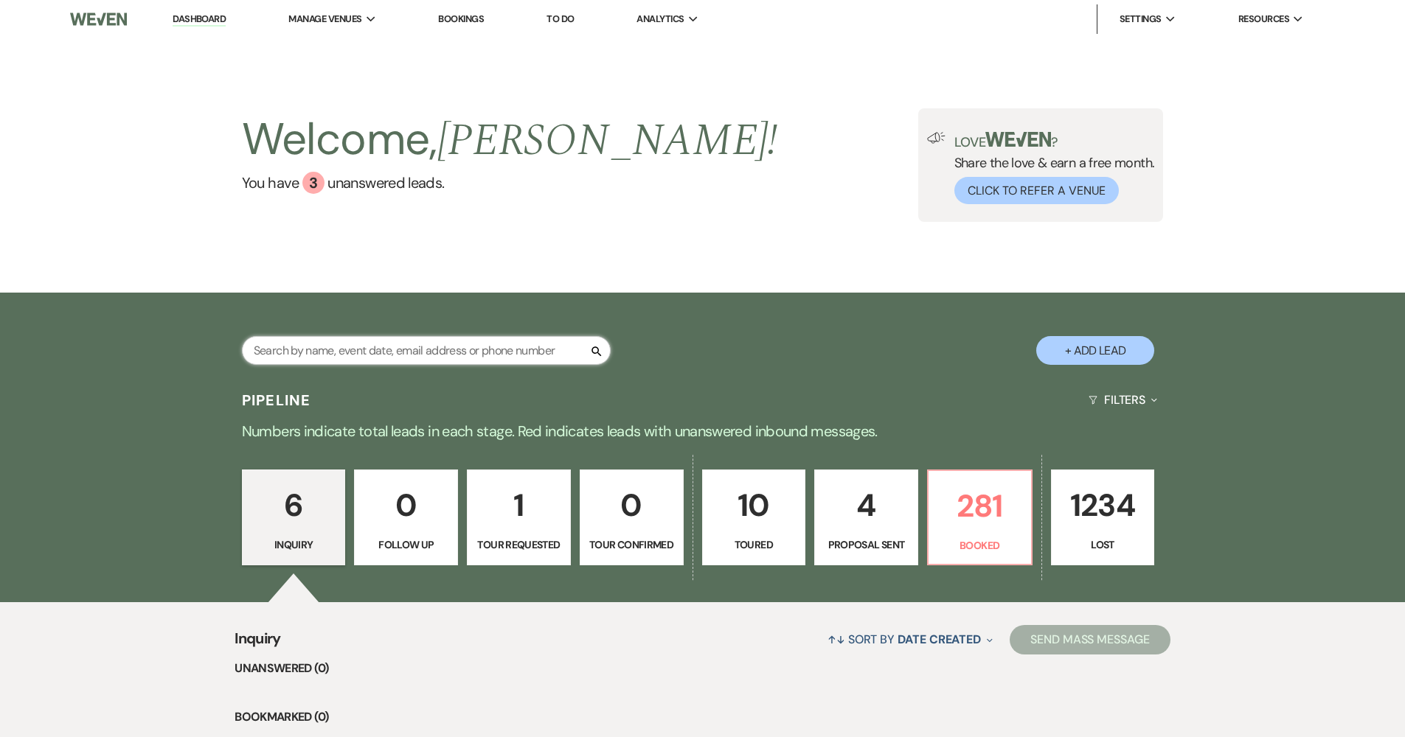
click at [478, 346] on input "text" at bounding box center [426, 350] width 369 height 29
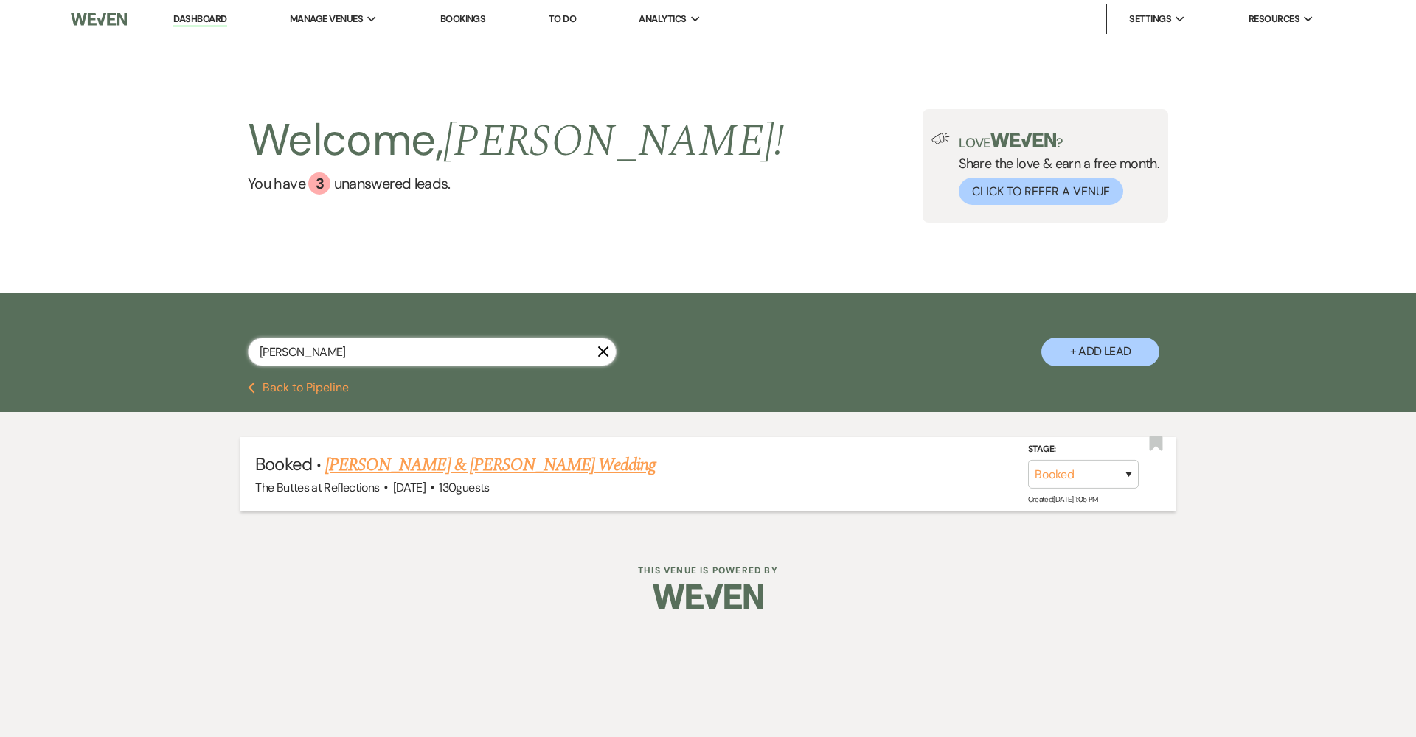
type input "buechler"
click at [484, 468] on link "[PERSON_NAME] & [PERSON_NAME] Wedding" at bounding box center [490, 465] width 330 height 27
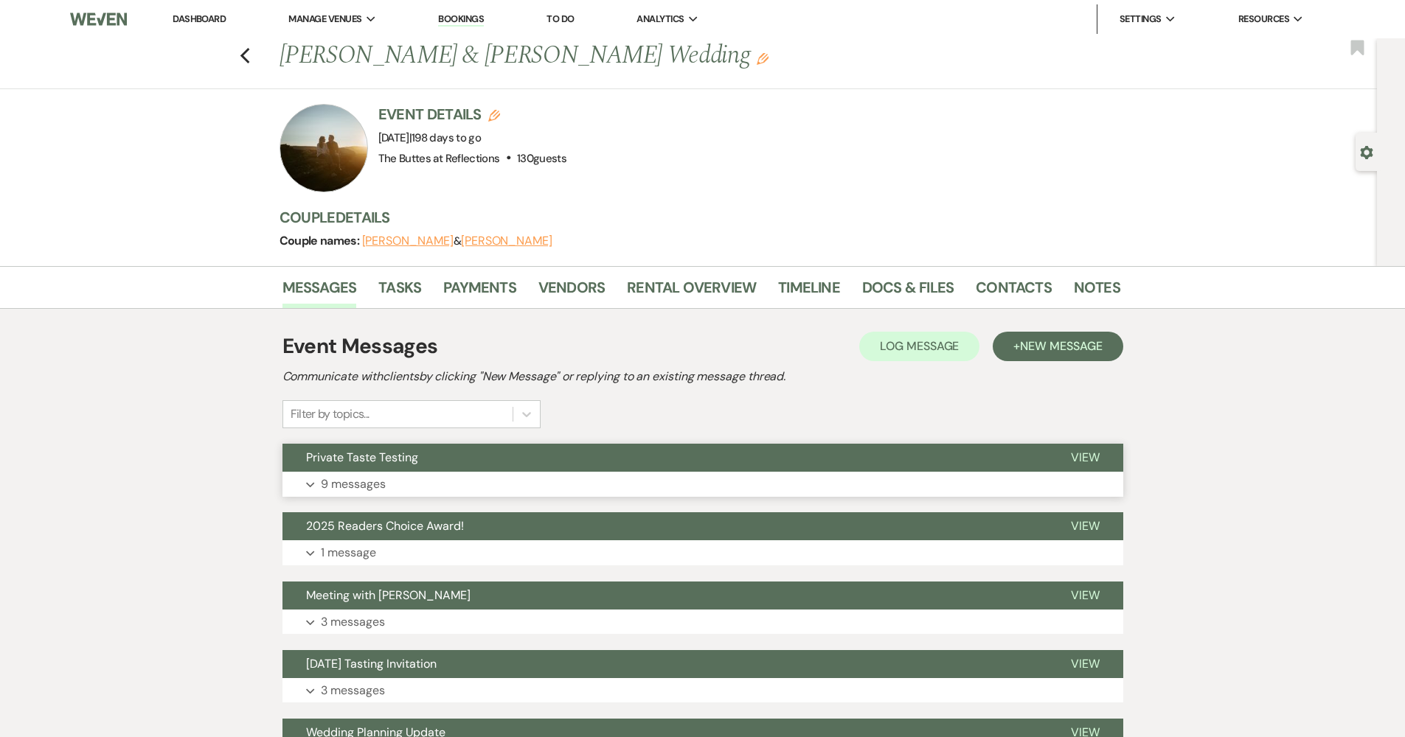
click at [427, 462] on button "Private Taste Testing" at bounding box center [664, 458] width 765 height 28
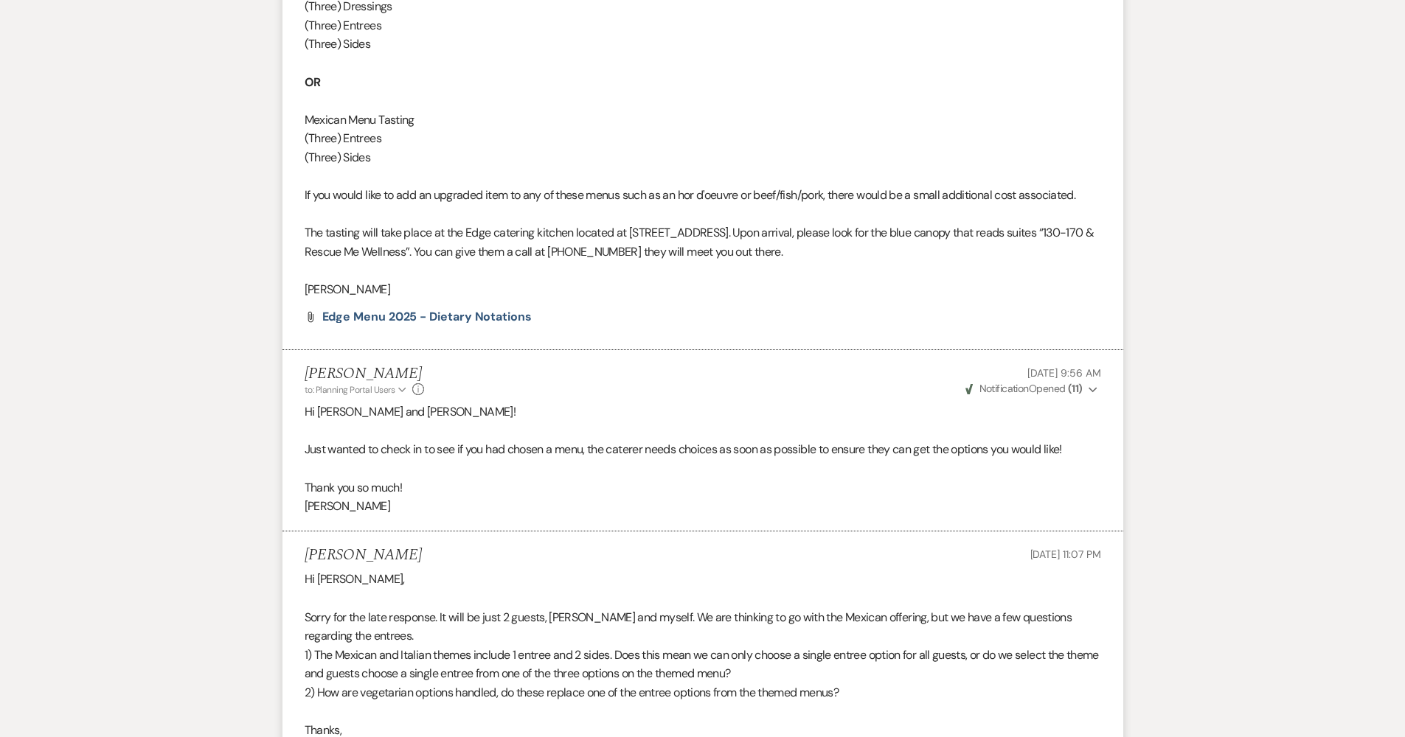
scroll to position [1349, 0]
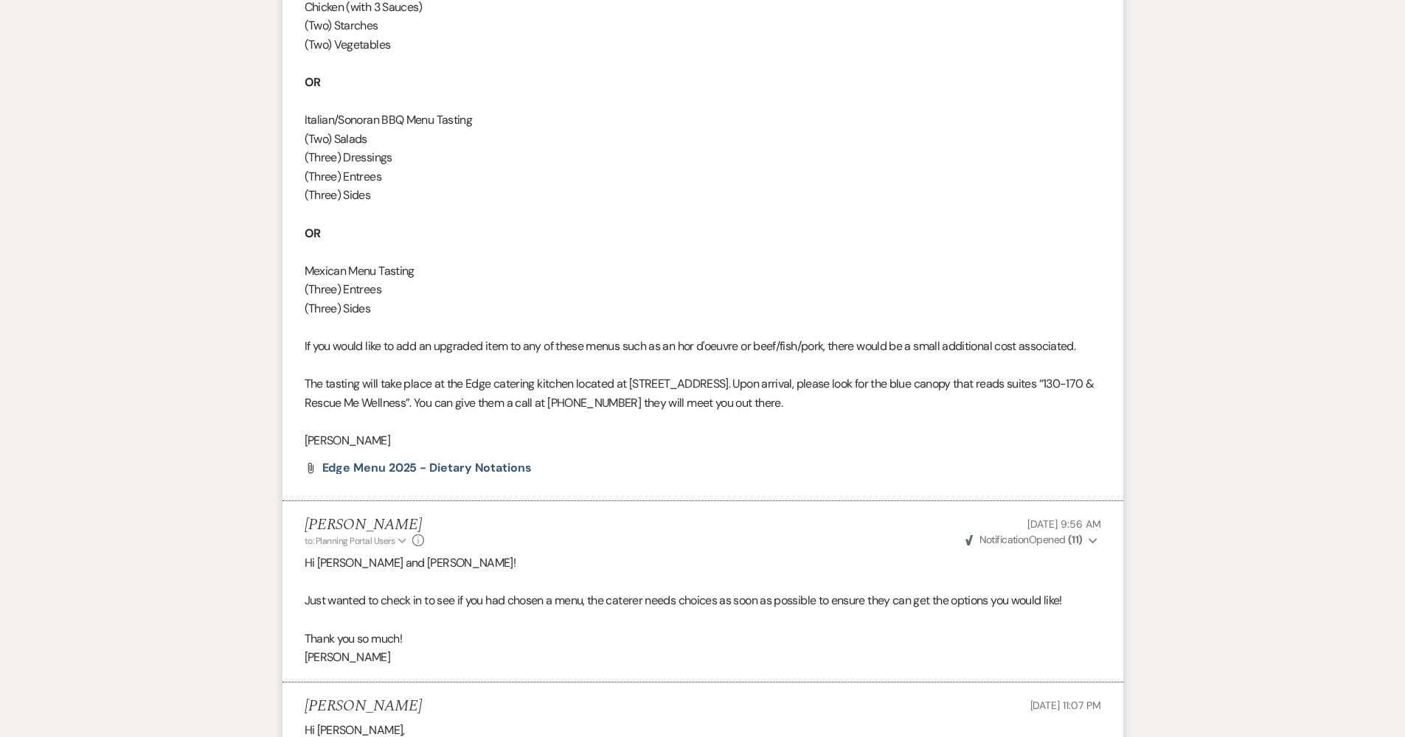
drag, startPoint x: 303, startPoint y: 355, endPoint x: 825, endPoint y: 383, distance: 522.8
click at [824, 383] on li "Felicia Velasco to: Planning Portal Users Expand Info Jul 24, 2025, 8:49 AM Wev…" at bounding box center [702, 147] width 841 height 707
copy span "The tasting will take place at the Edge catering kitchen located at 2502 N Dodg…"
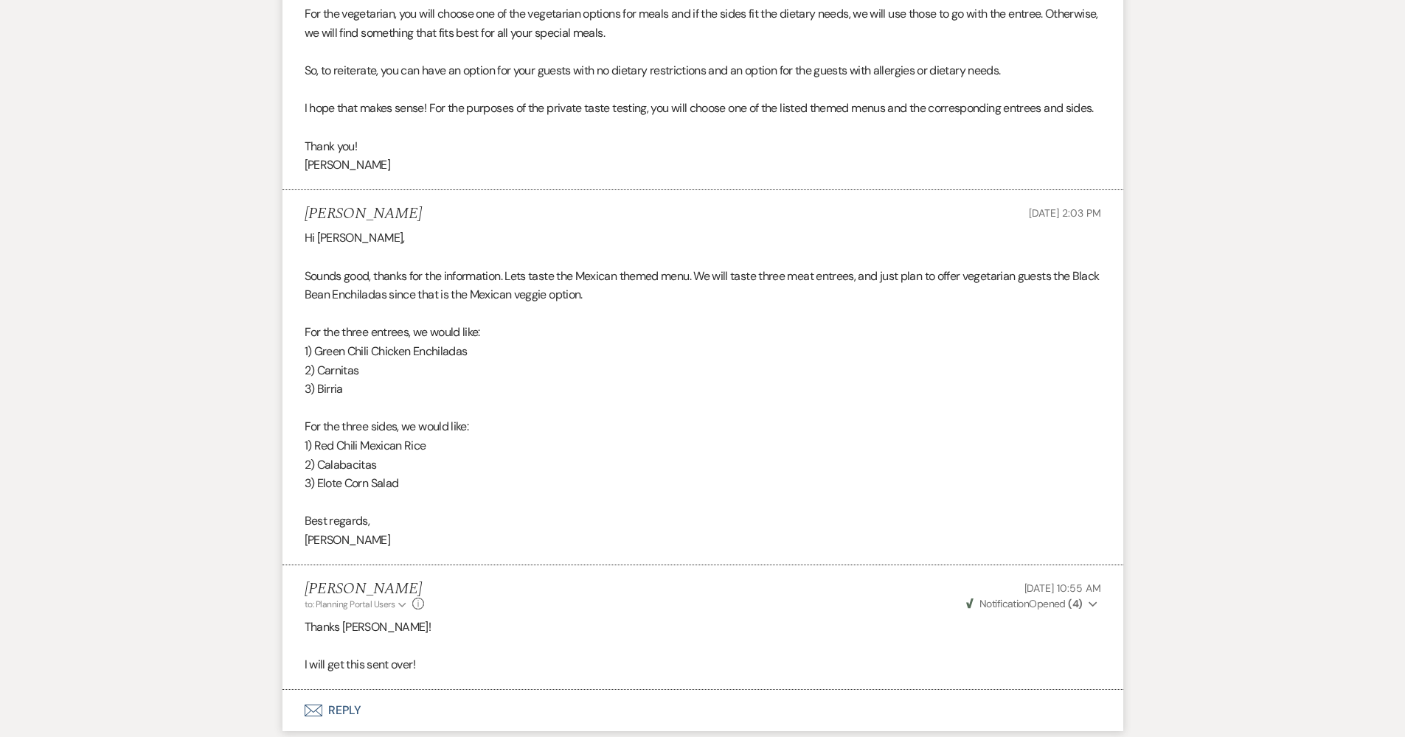
scroll to position [2563, 0]
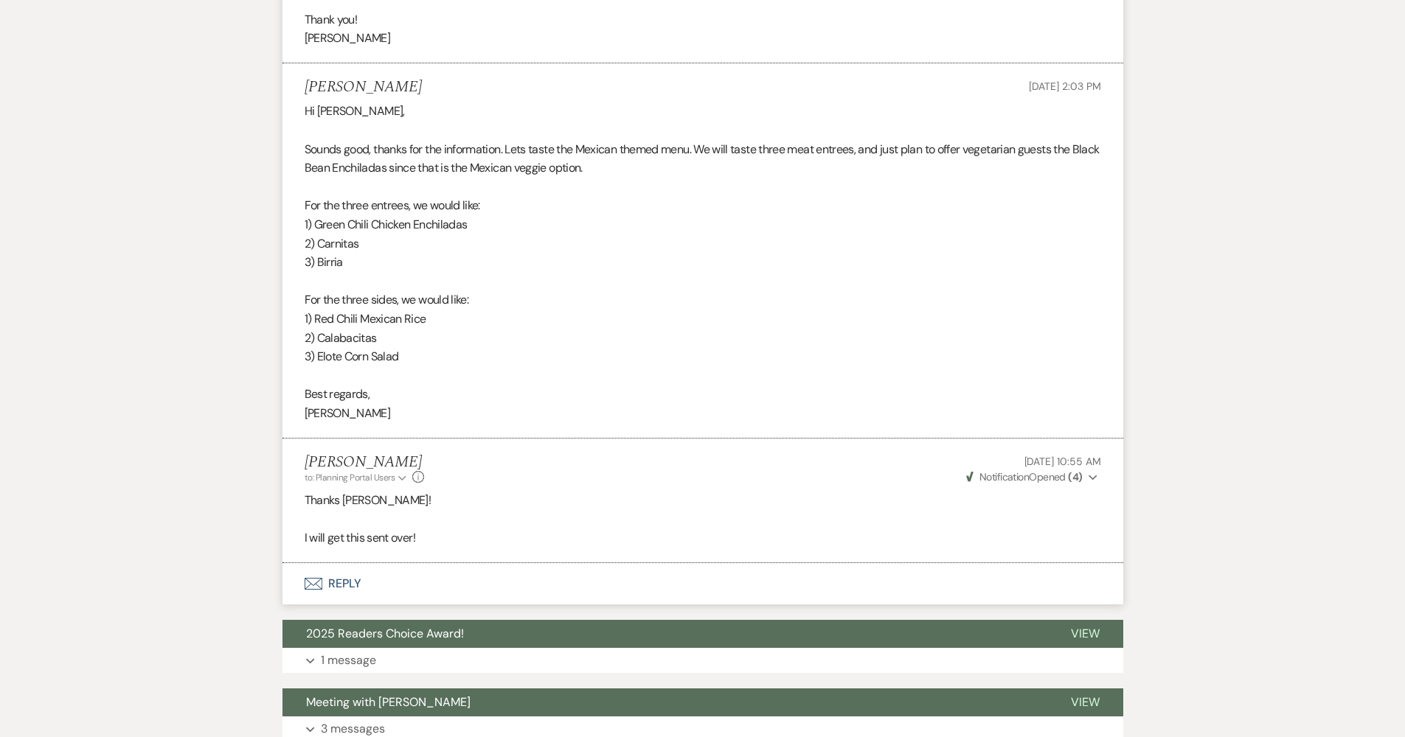
click at [308, 563] on button "Envelope Reply" at bounding box center [702, 583] width 841 height 41
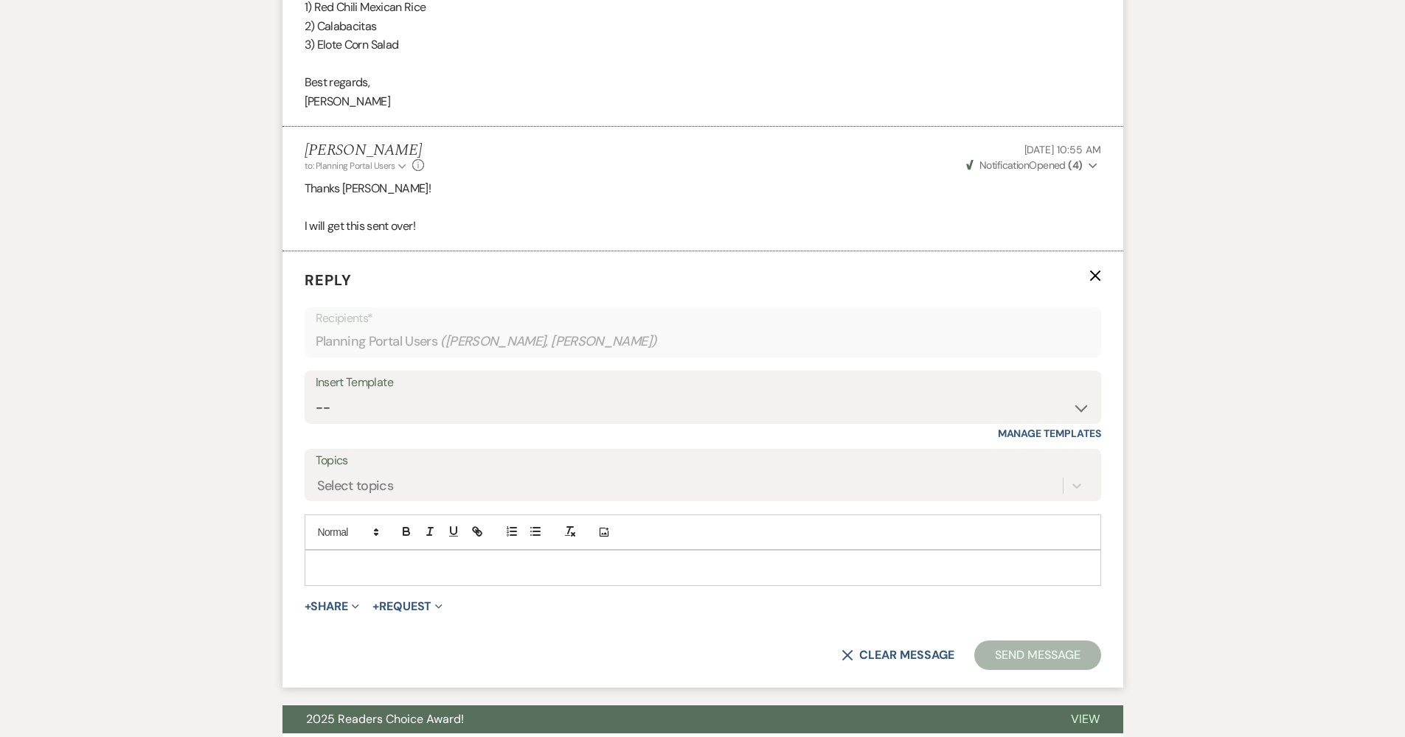
scroll to position [2877, 0]
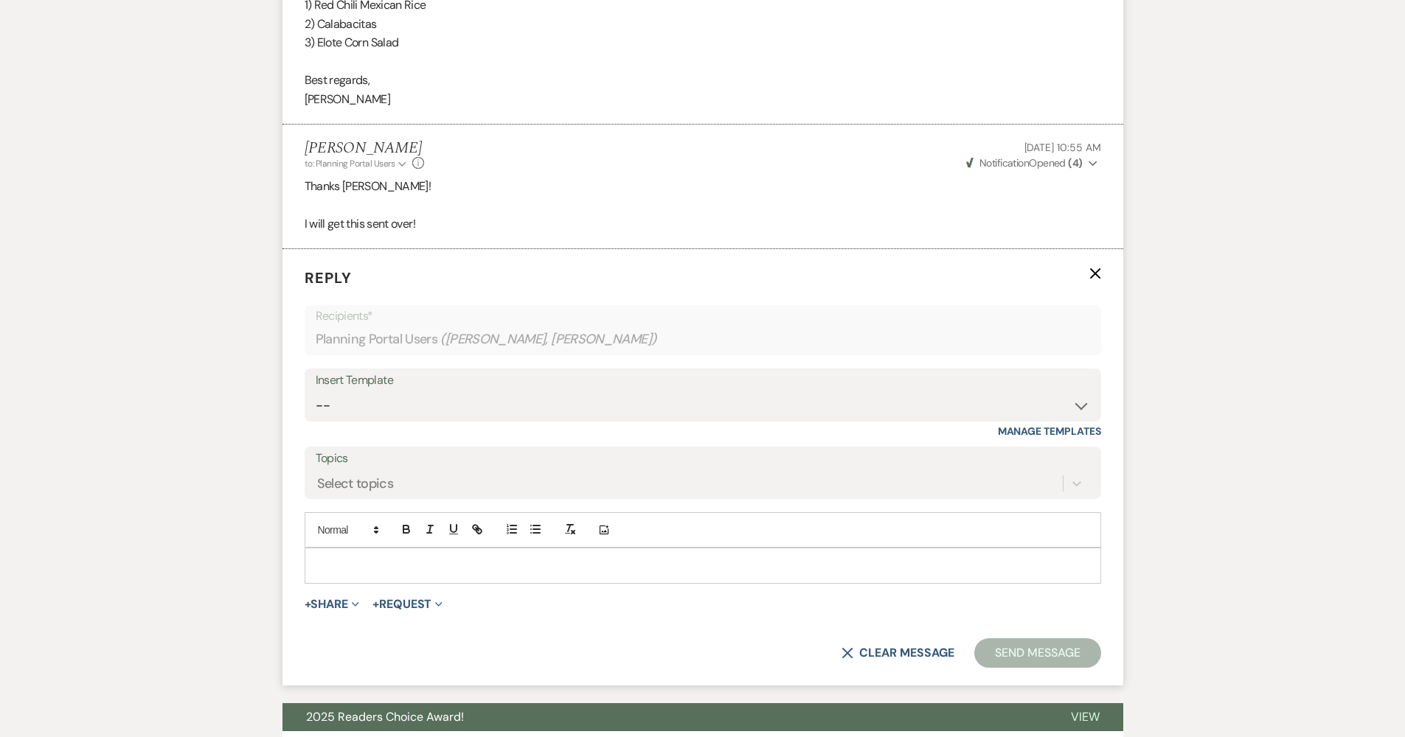
click at [484, 557] on p at bounding box center [702, 565] width 773 height 16
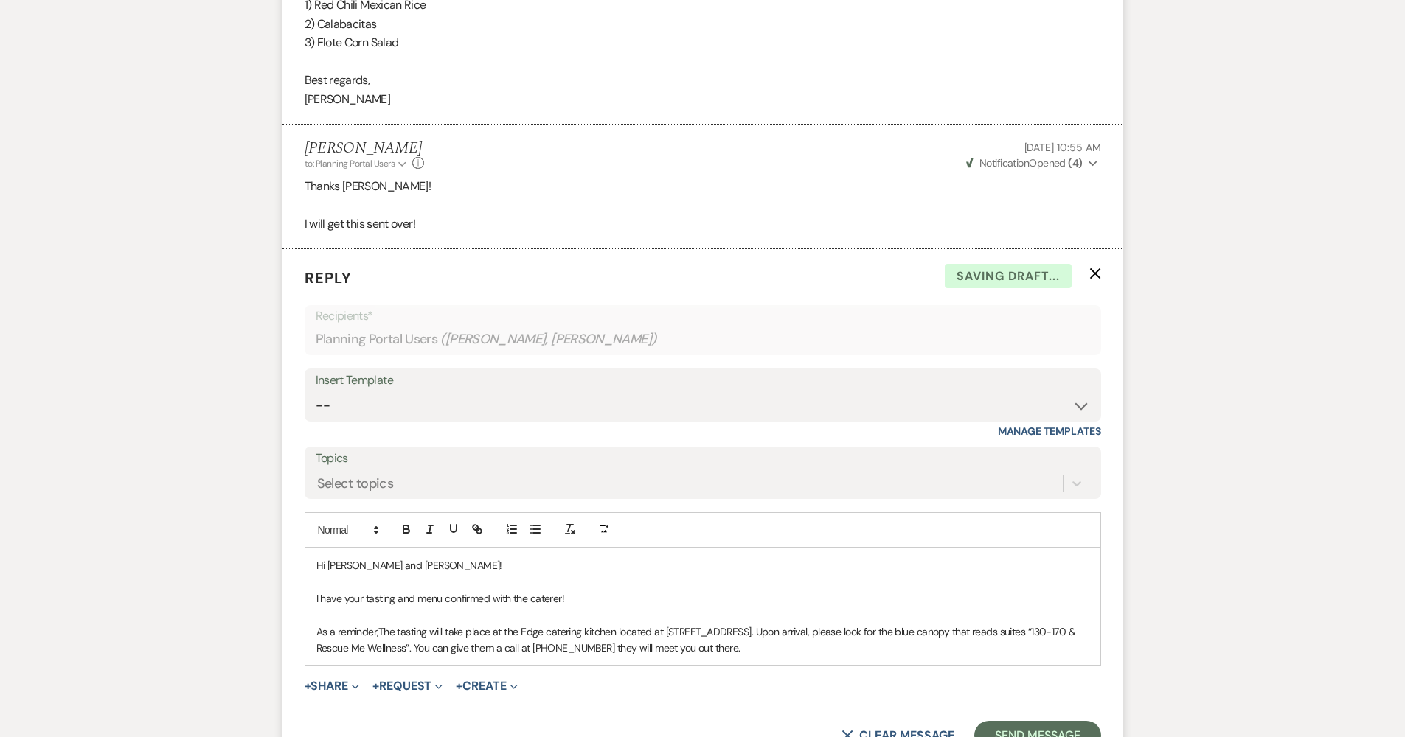
click at [386, 625] on span "The tasting will take place at the Edge catering kitchen located at 2502 N Dodg…" at bounding box center [697, 639] width 762 height 29
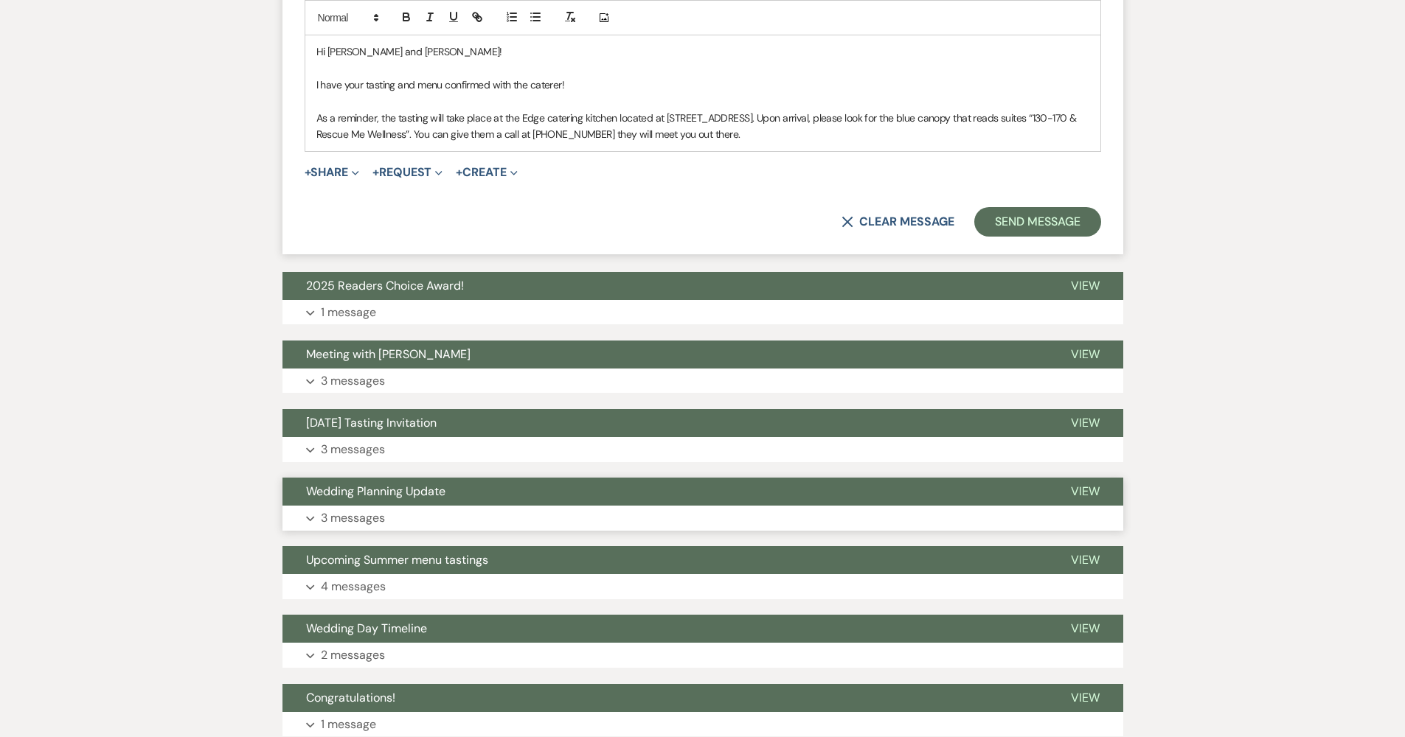
scroll to position [3253, 0]
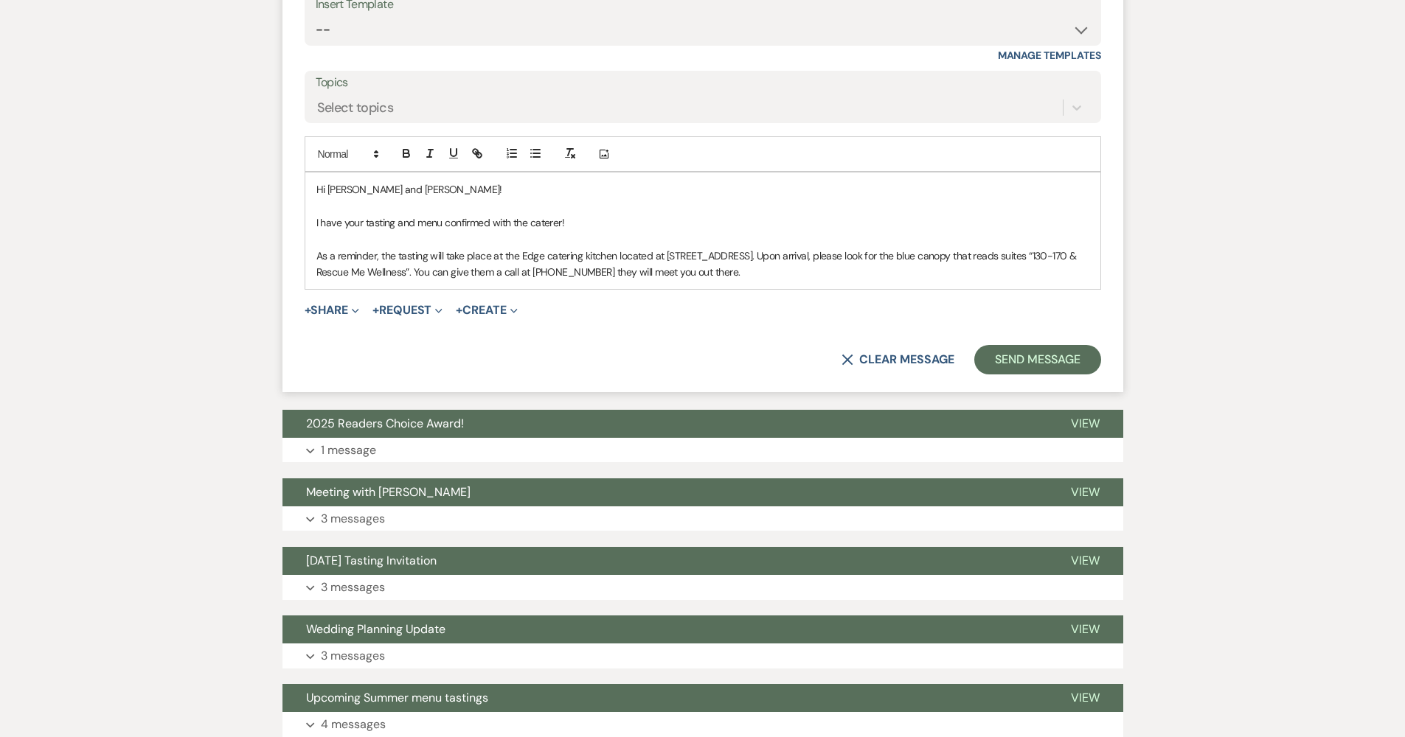
click at [824, 248] on p "As a reminder, t he tasting will take place at the Edge catering kitchen locate…" at bounding box center [702, 264] width 773 height 33
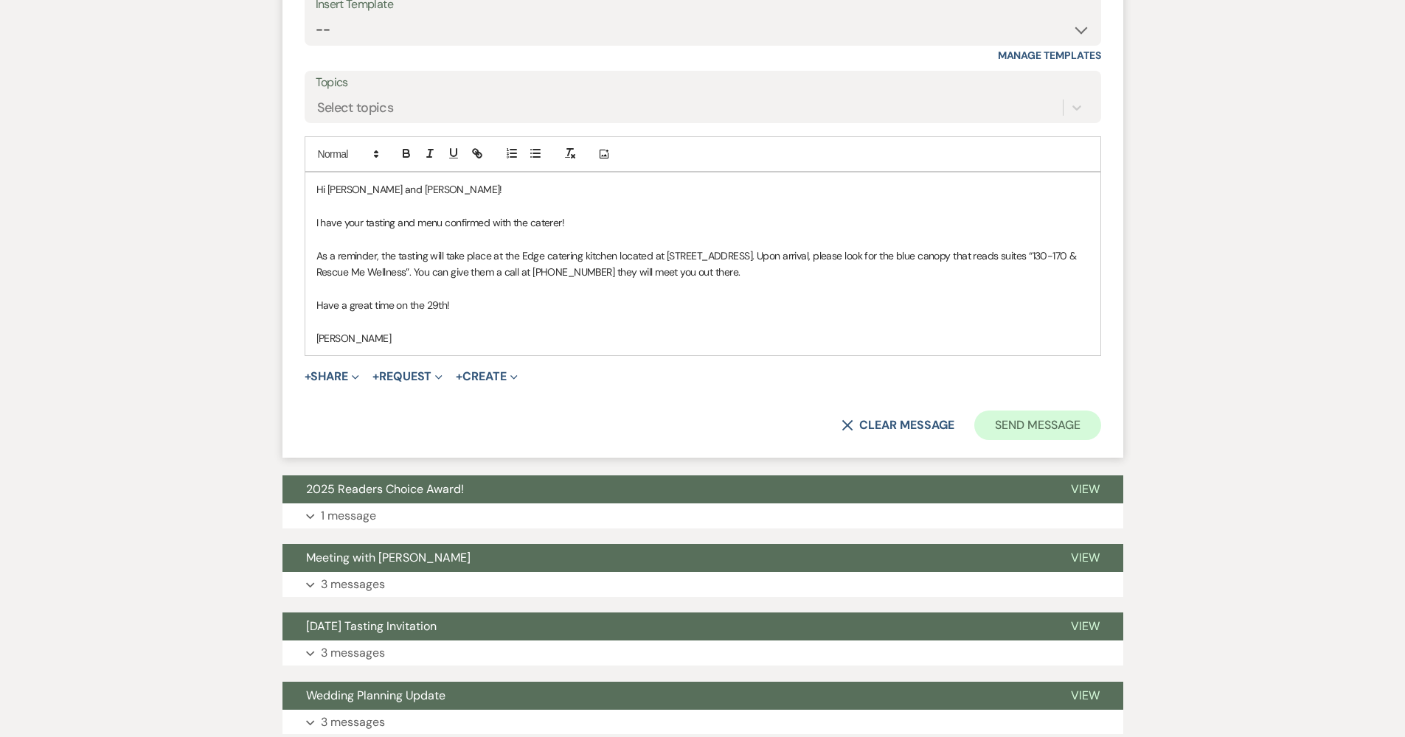
click at [1006, 411] on button "Send Message" at bounding box center [1037, 425] width 126 height 29
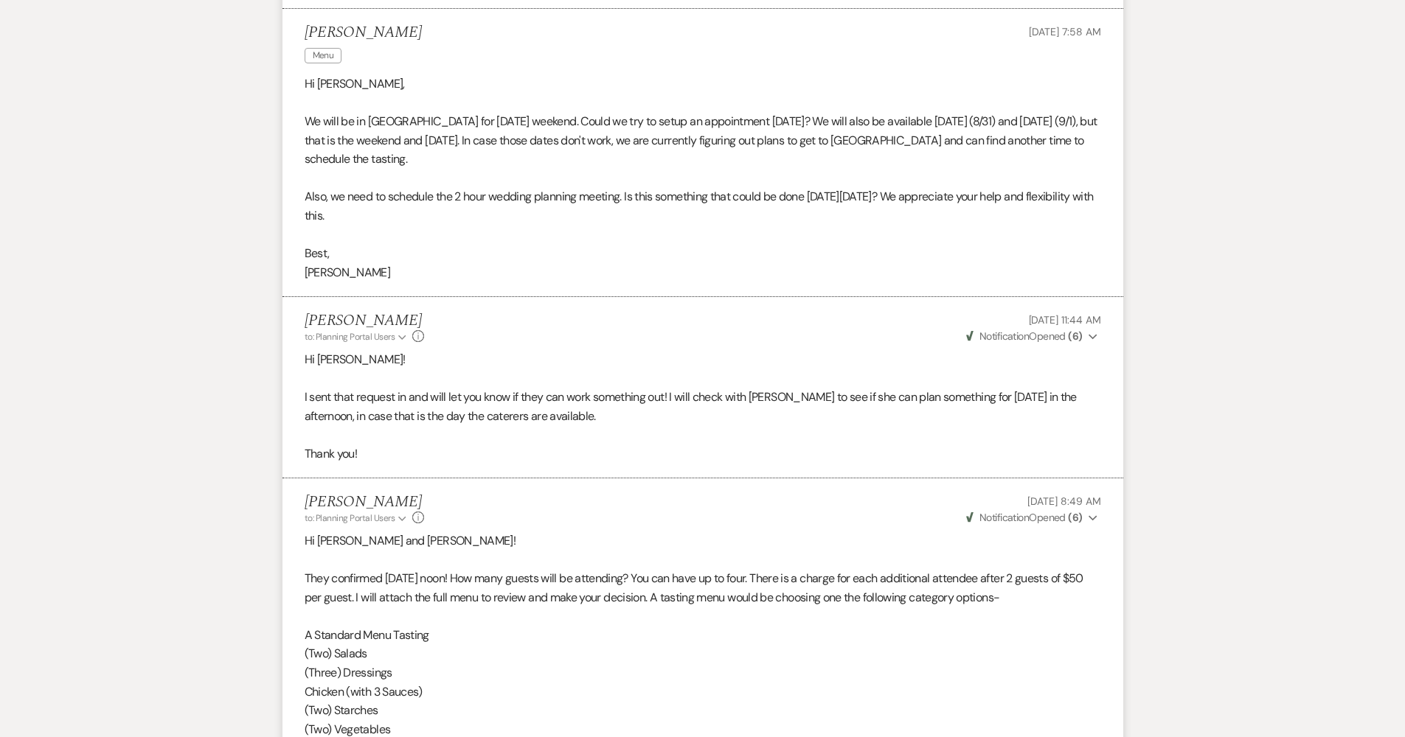
scroll to position [0, 0]
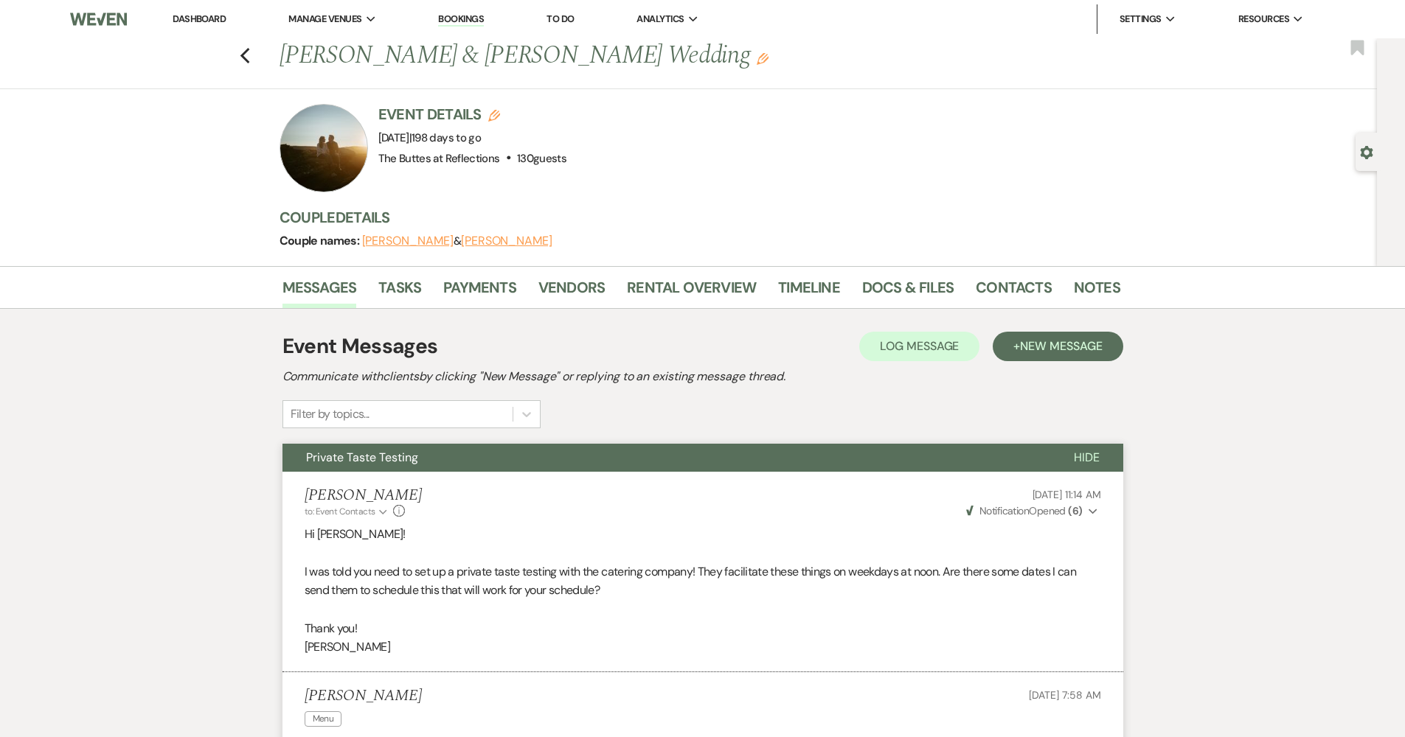
click at [195, 20] on link "Dashboard" at bounding box center [199, 19] width 53 height 13
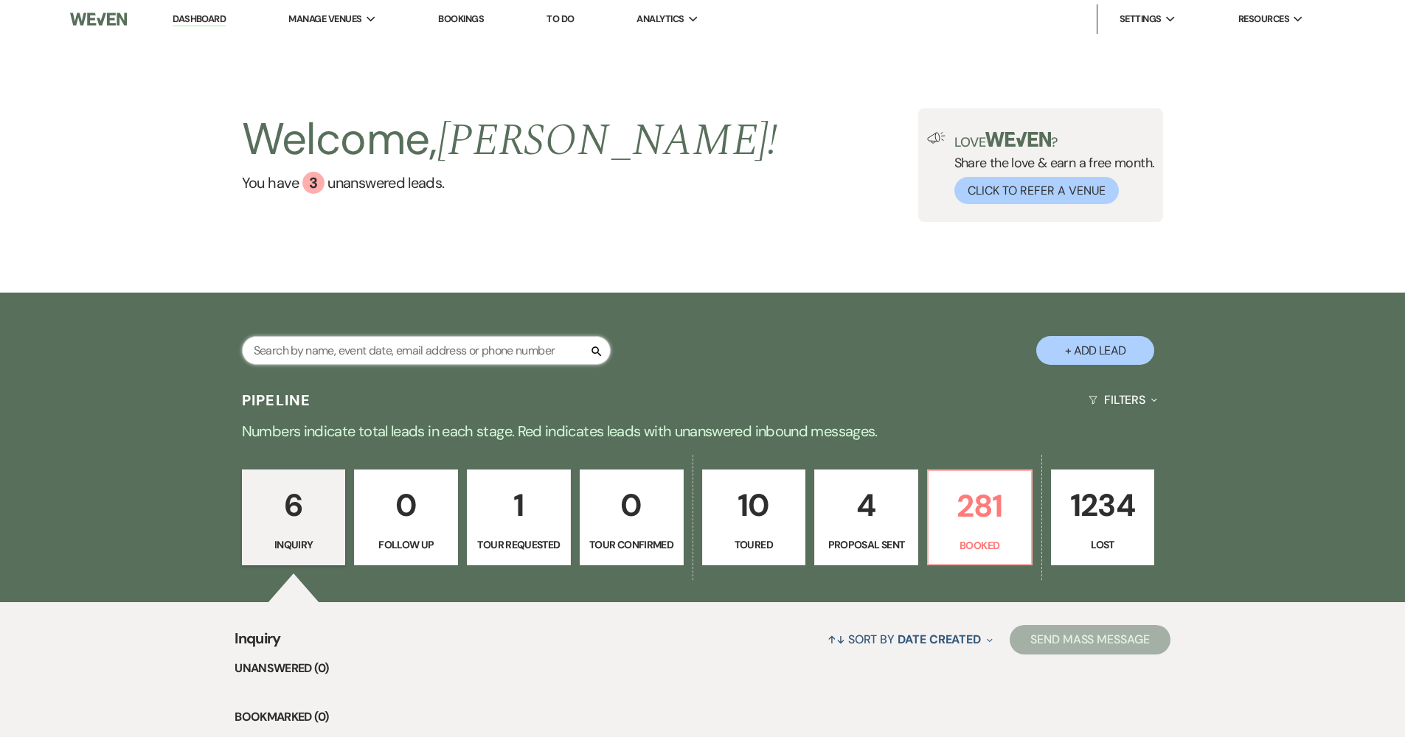
click at [439, 355] on input "text" at bounding box center [426, 350] width 369 height 29
type input "rister"
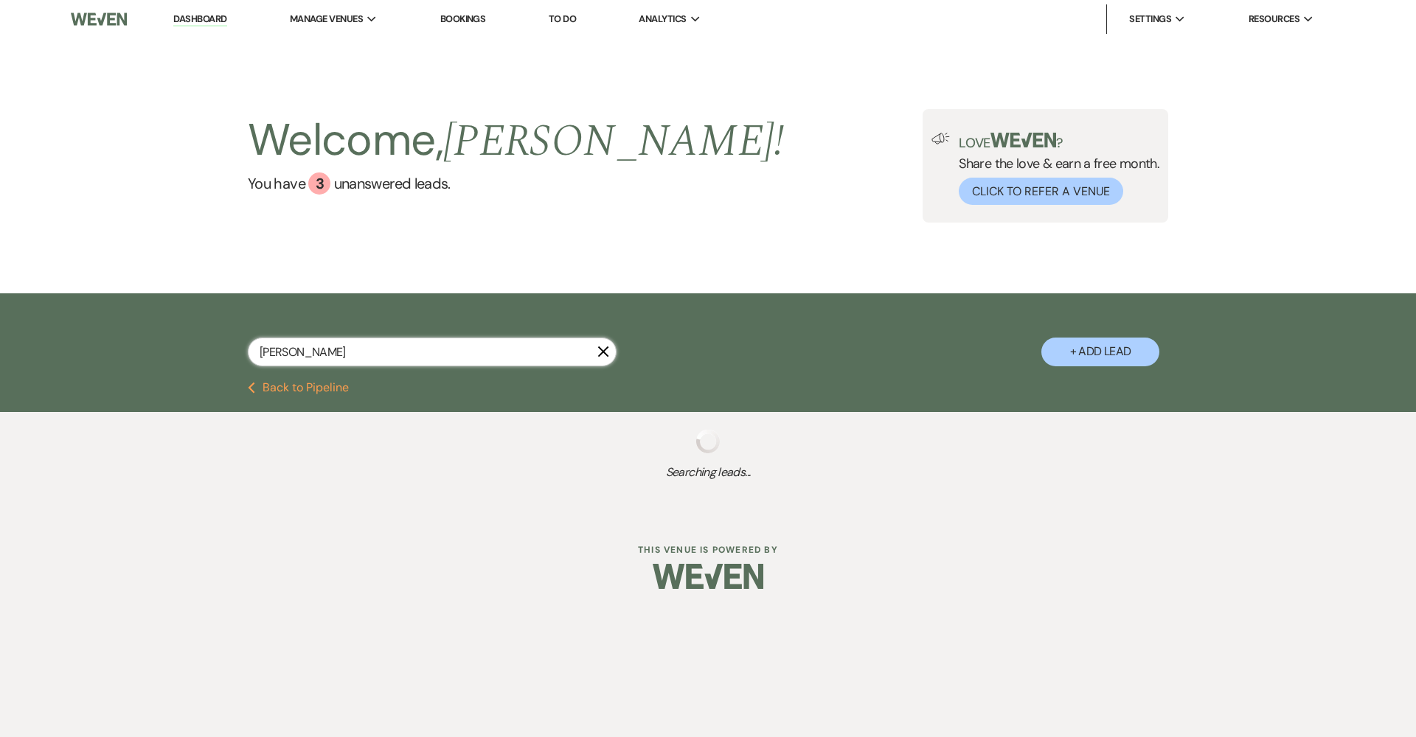
select select "8"
select select "5"
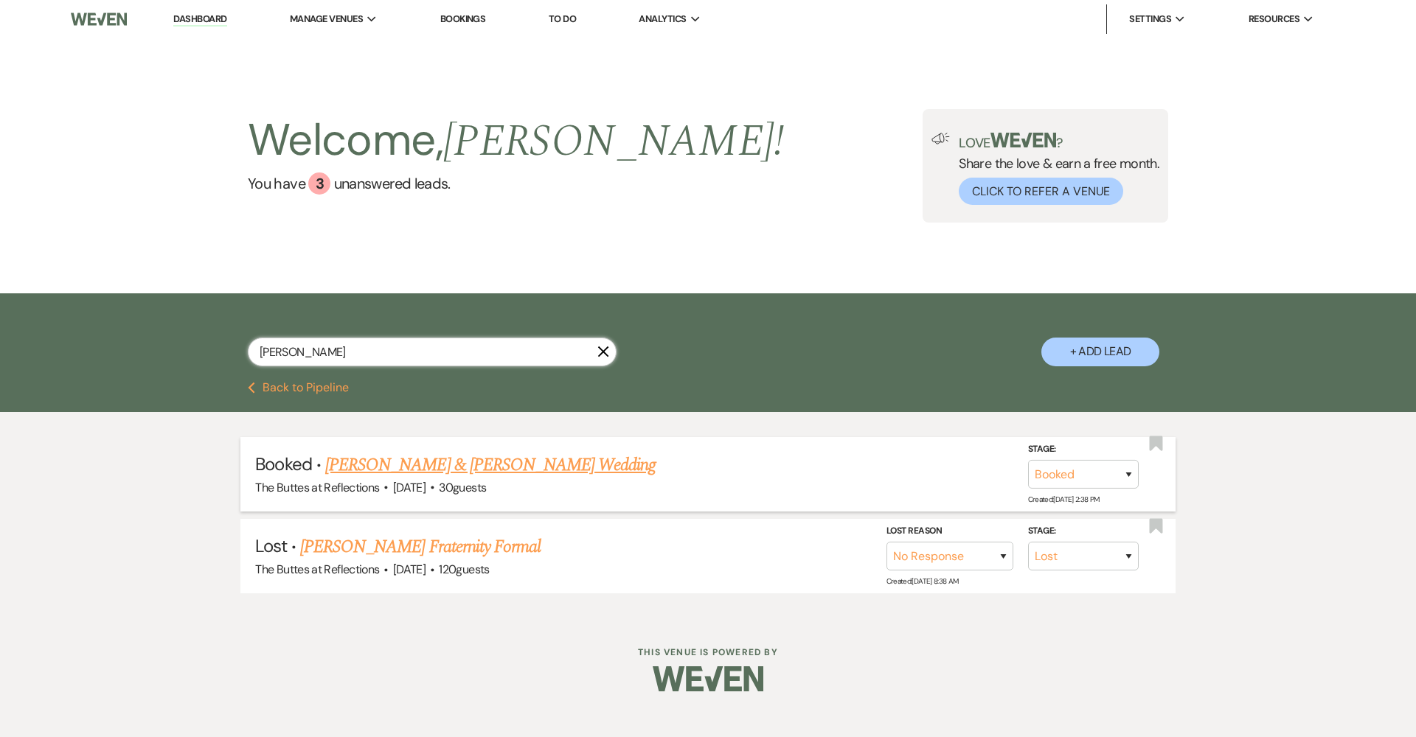
type input "rister"
click at [491, 459] on link "[PERSON_NAME] & [PERSON_NAME] Wedding" at bounding box center [490, 465] width 330 height 27
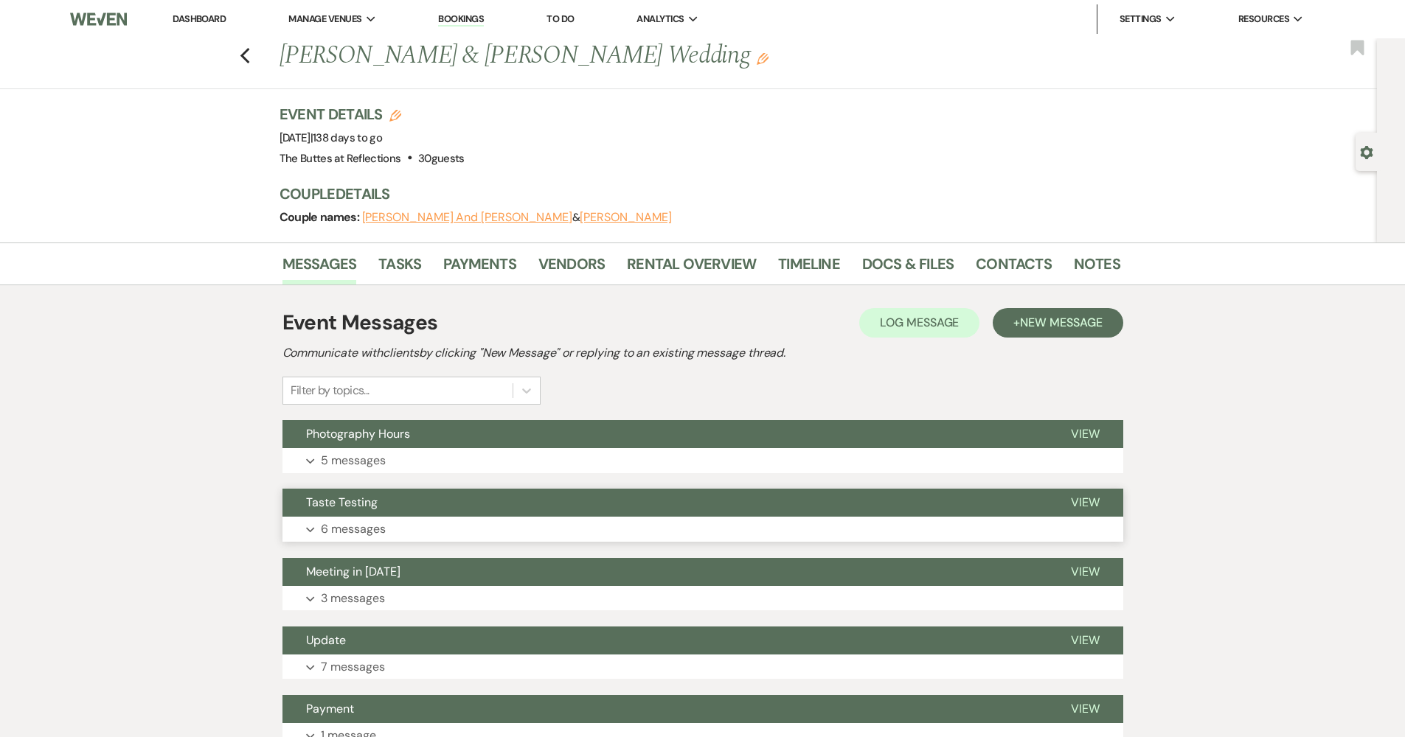
click at [480, 521] on button "Expand 6 messages" at bounding box center [702, 529] width 841 height 25
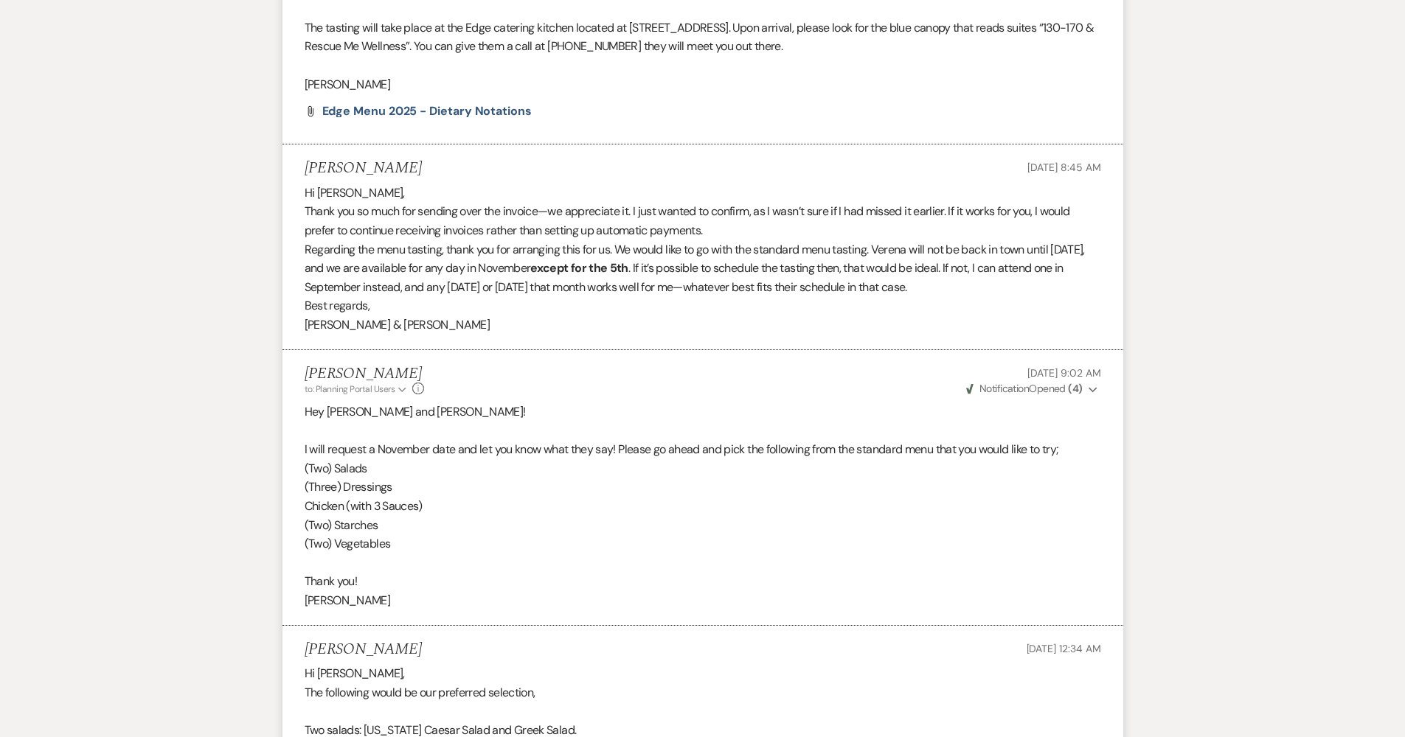
scroll to position [1279, 0]
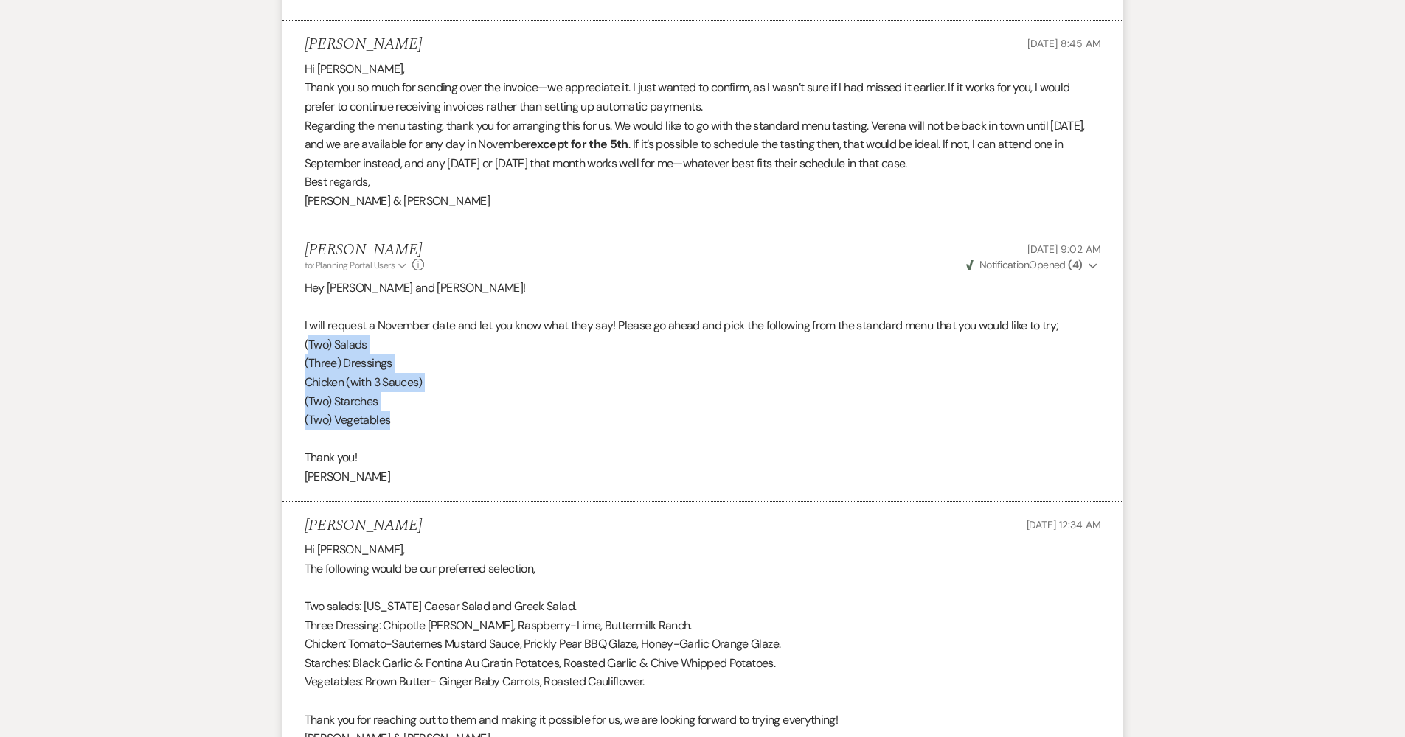
drag, startPoint x: 395, startPoint y: 402, endPoint x: 310, endPoint y: 318, distance: 119.9
click at [310, 318] on div "Hey Mason and Verena! I will request a November date and let you know what they…" at bounding box center [703, 383] width 796 height 208
click at [490, 373] on p "Chicken (with 3 Sauces)" at bounding box center [703, 382] width 796 height 19
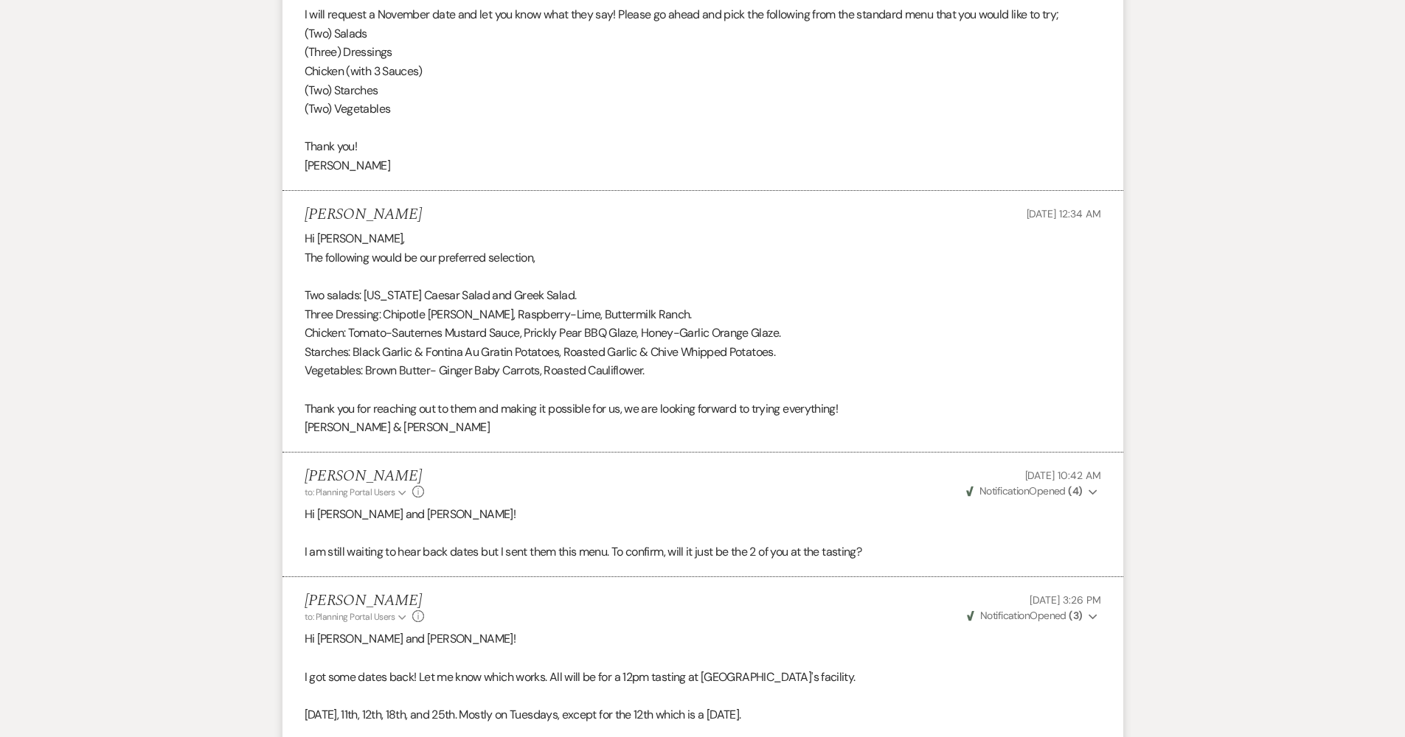
scroll to position [1614, 0]
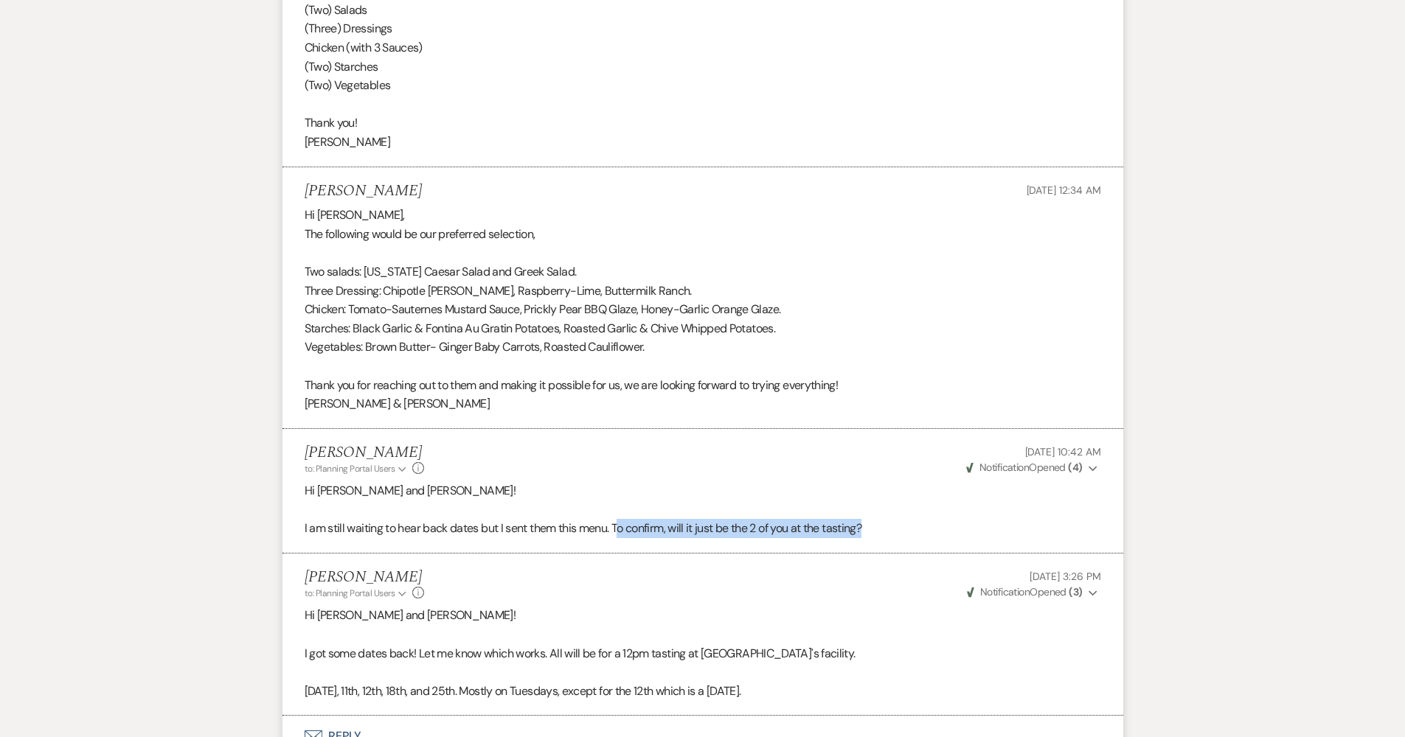
drag, startPoint x: 884, startPoint y: 495, endPoint x: 618, endPoint y: 494, distance: 266.2
click at [618, 519] on p "I am still waiting to hear back dates but I sent them this menu. To confirm, wi…" at bounding box center [703, 528] width 796 height 19
click at [599, 482] on p "Hi Mason and Verena!" at bounding box center [703, 491] width 796 height 19
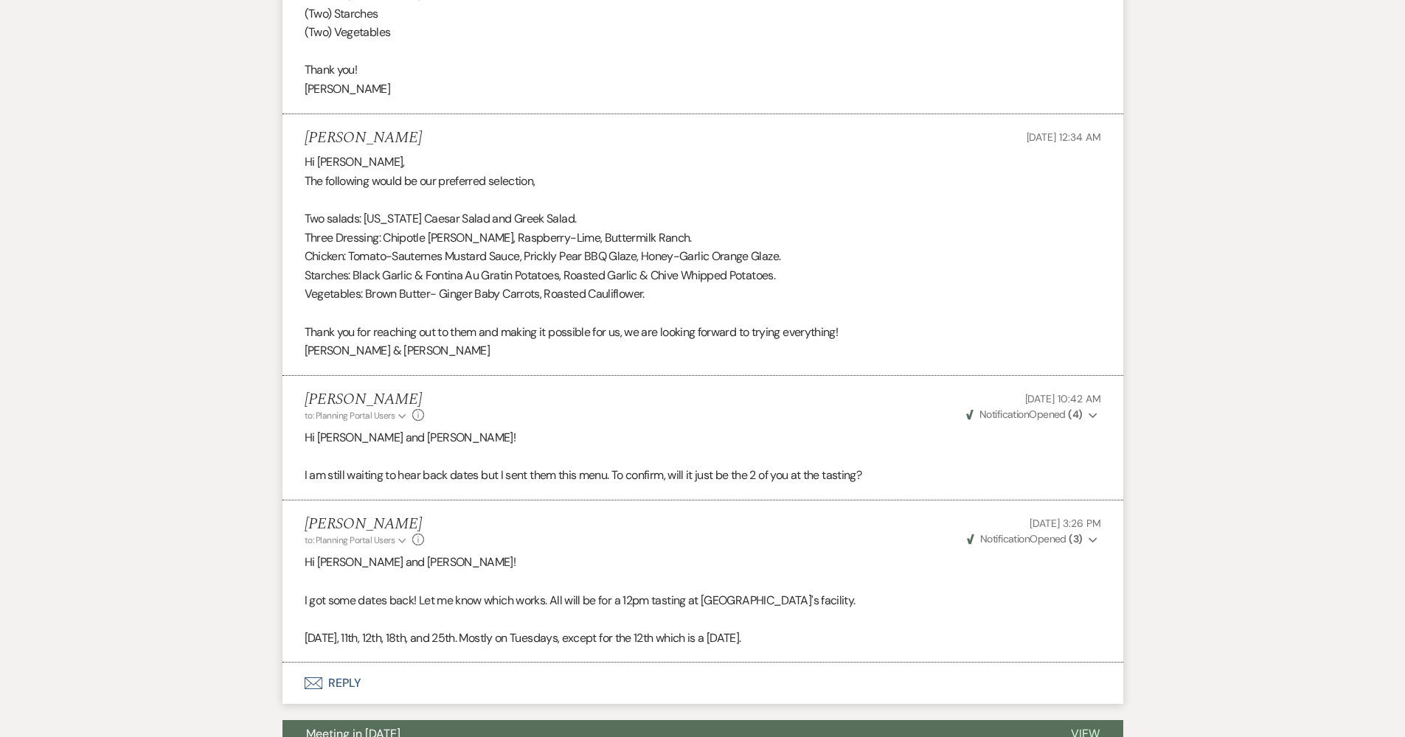
scroll to position [1821, 0]
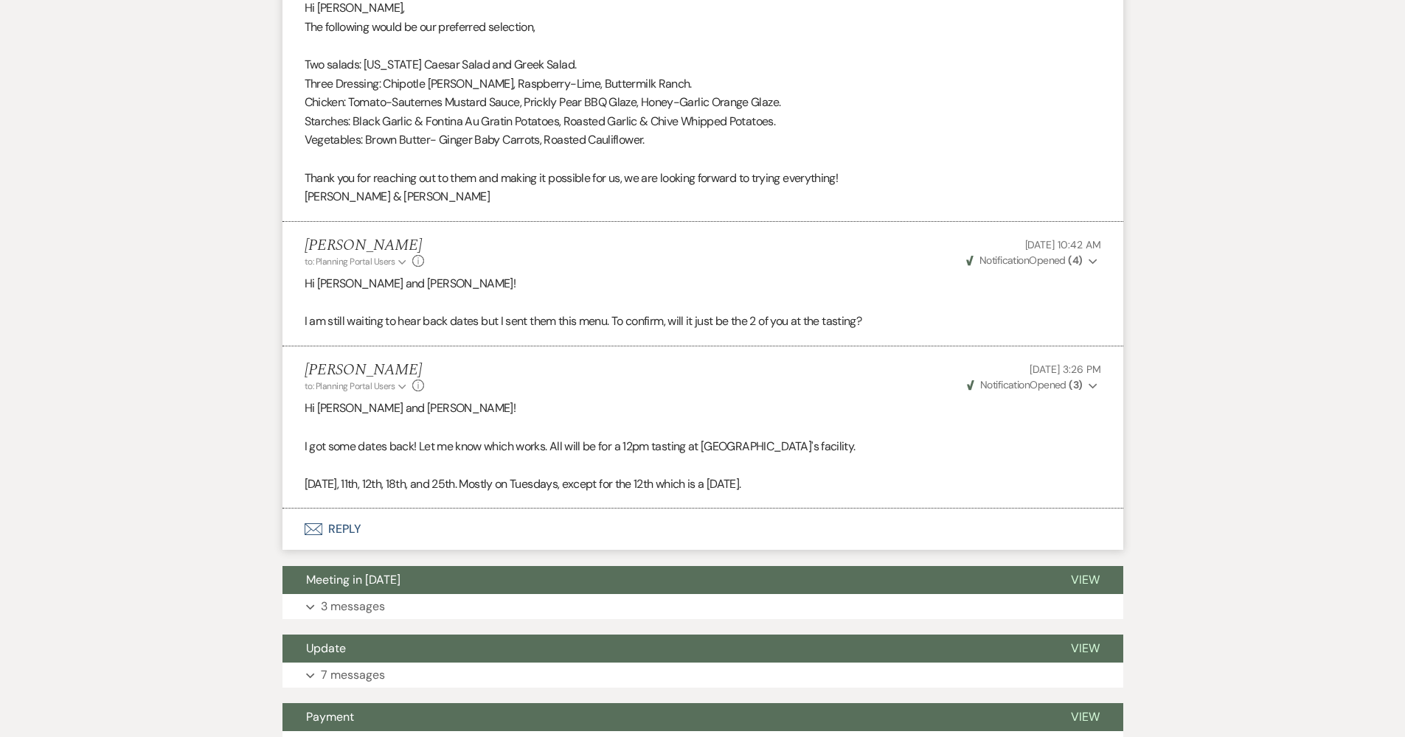
drag, startPoint x: 303, startPoint y: 449, endPoint x: 806, endPoint y: 449, distance: 502.9
click at [806, 449] on li "Felicia Velasco to: Planning Portal Users Expand Info Aug 12, 2025, 3:26 PM Wev…" at bounding box center [702, 428] width 841 height 162
click at [884, 475] on p "November 4th, 11th, 12th, 18th, and 25th. Mostly on Tuesdays, except for the 12…" at bounding box center [703, 484] width 796 height 19
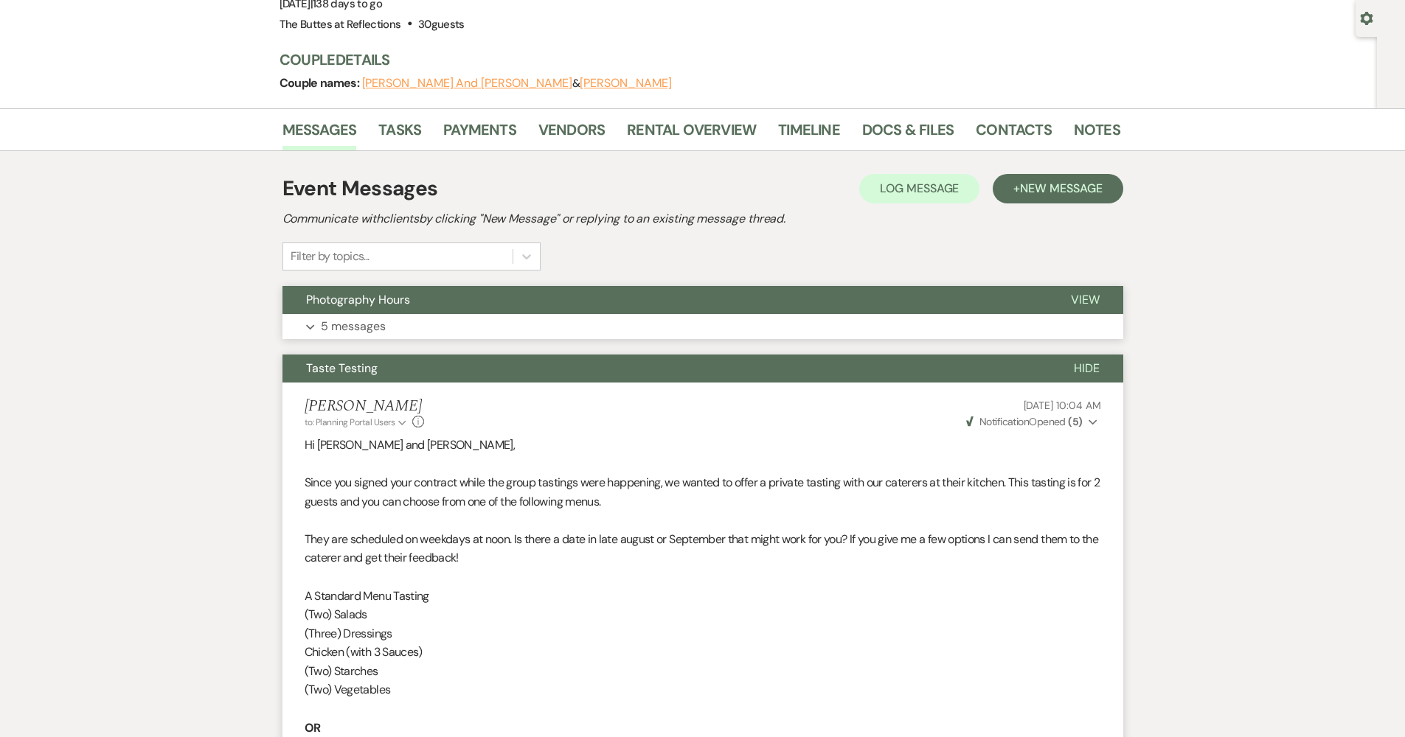
scroll to position [6, 0]
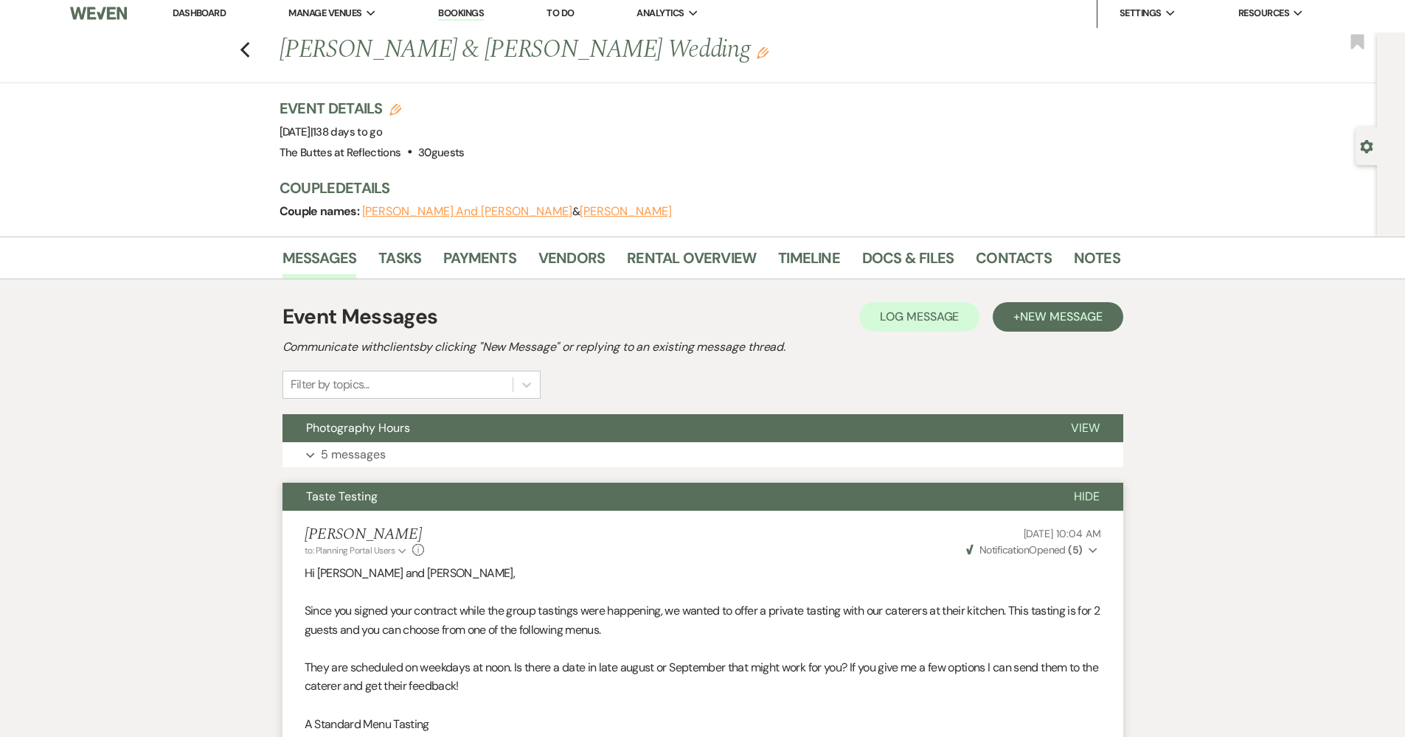
click at [196, 16] on link "Dashboard" at bounding box center [199, 13] width 53 height 13
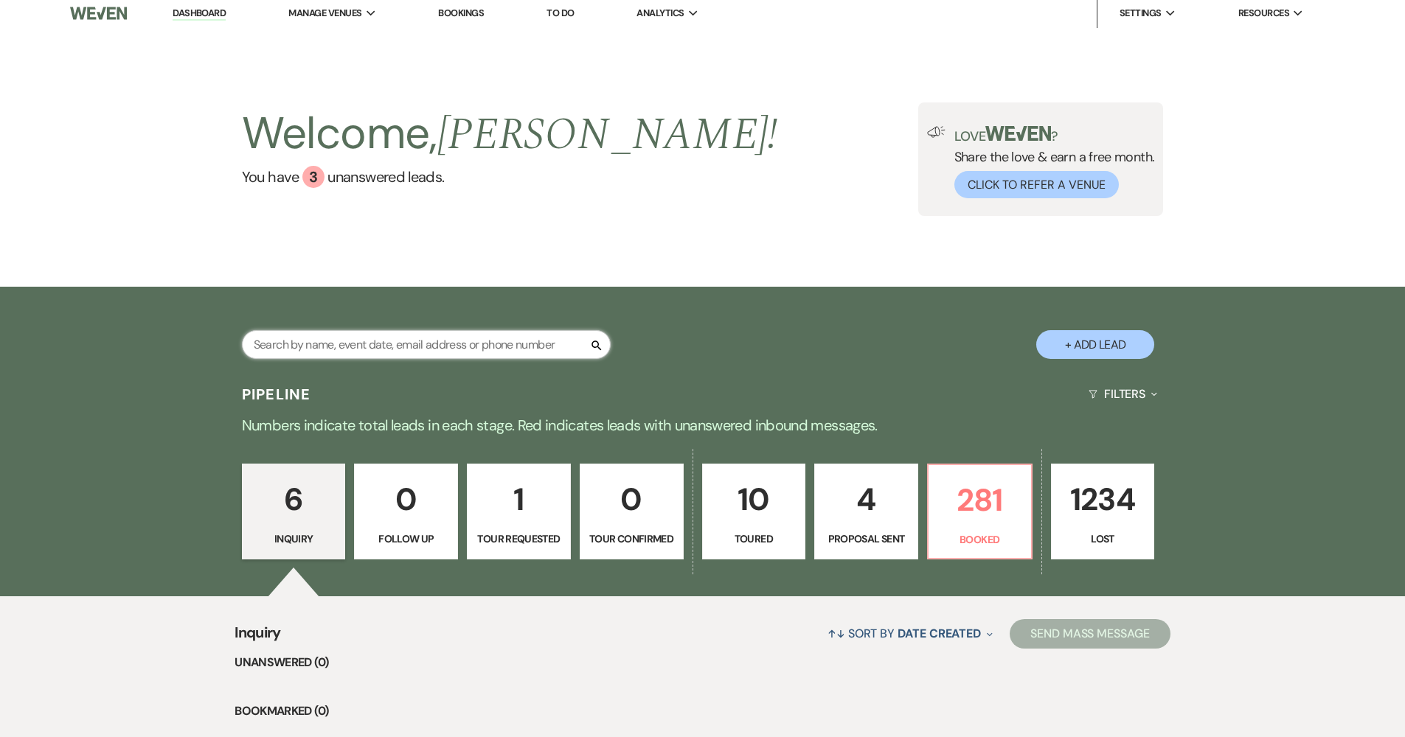
click at [459, 330] on input "text" at bounding box center [426, 344] width 369 height 29
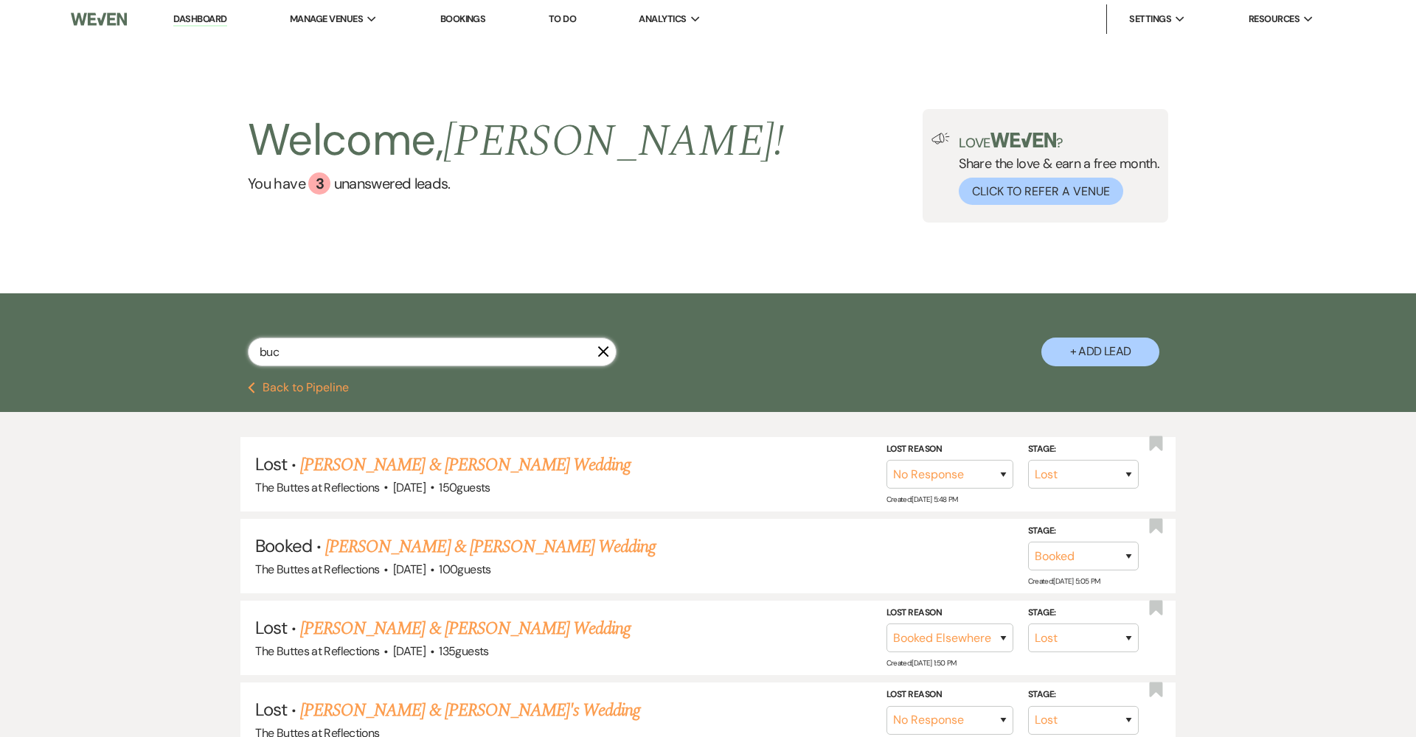
type input "bu"
select select "8"
select select "5"
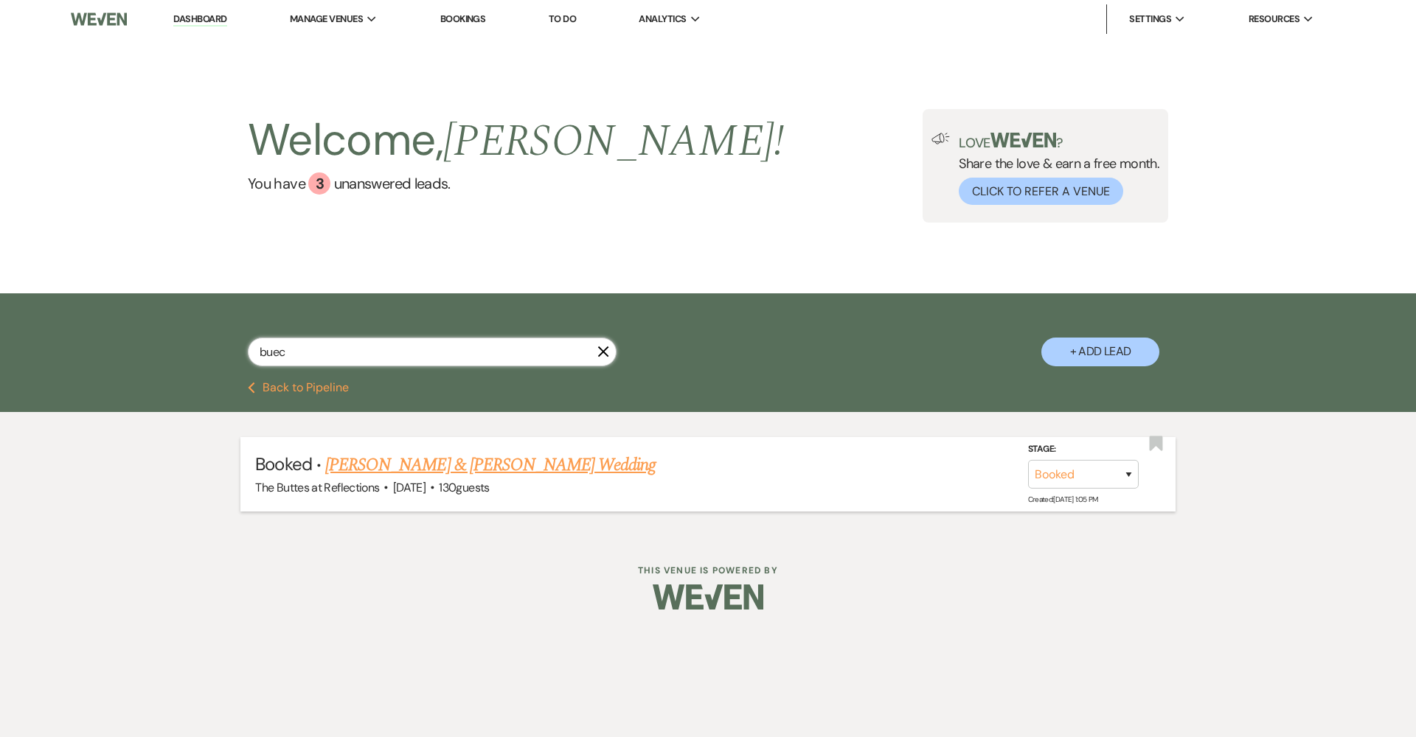
type input "buec"
click at [545, 459] on link "[PERSON_NAME] & [PERSON_NAME] Wedding" at bounding box center [490, 465] width 330 height 27
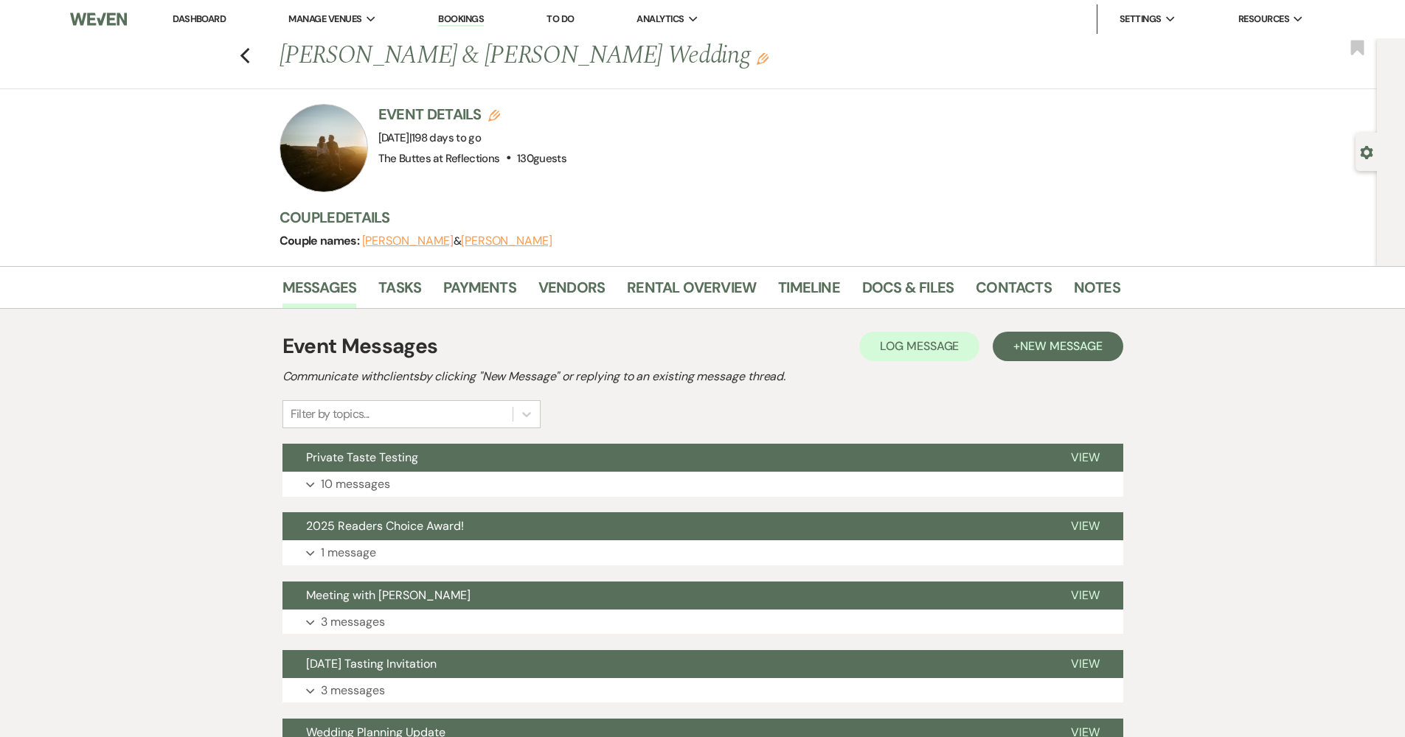
click at [714, 274] on li "Rental Overview" at bounding box center [702, 290] width 151 height 35
click at [715, 284] on link "Rental Overview" at bounding box center [691, 292] width 129 height 32
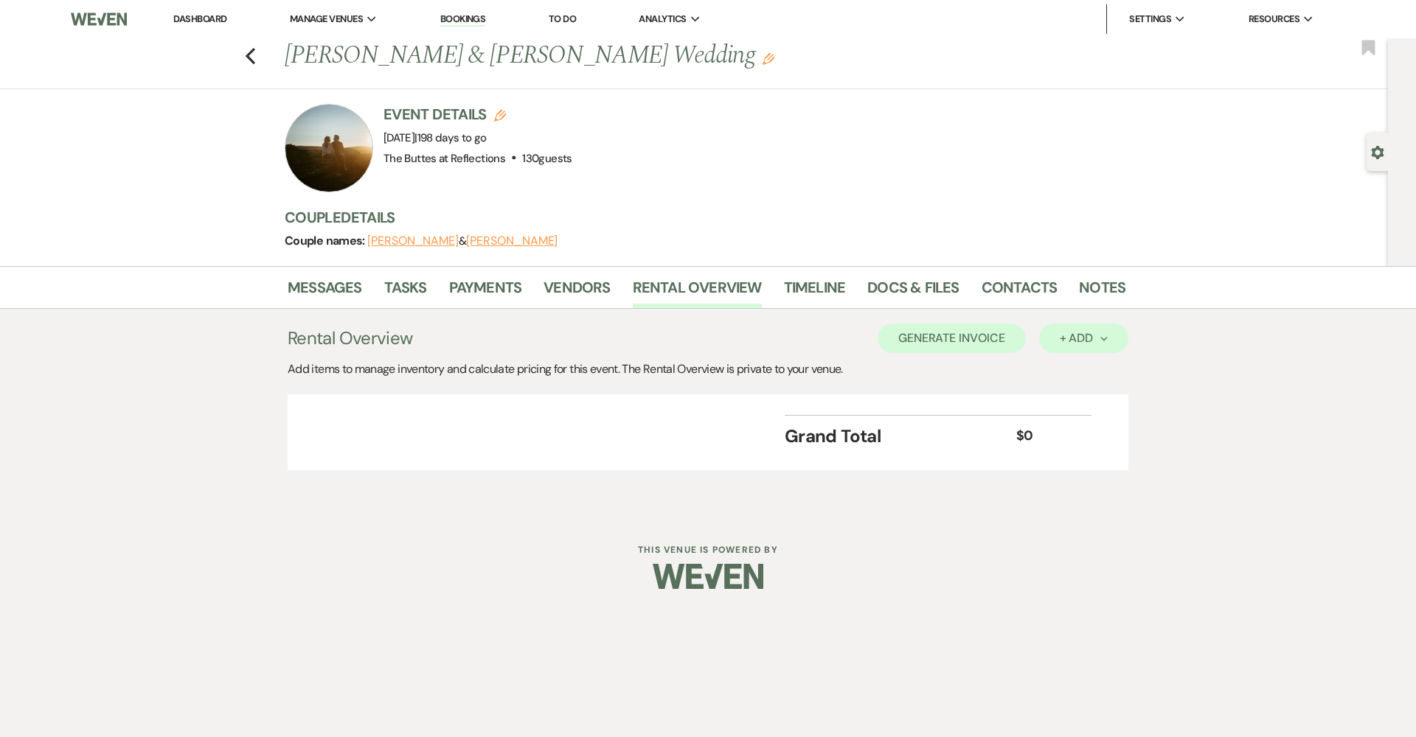
click at [1099, 333] on div "+ Add Next" at bounding box center [1084, 339] width 48 height 12
click at [1077, 364] on button "Item" at bounding box center [1076, 372] width 74 height 23
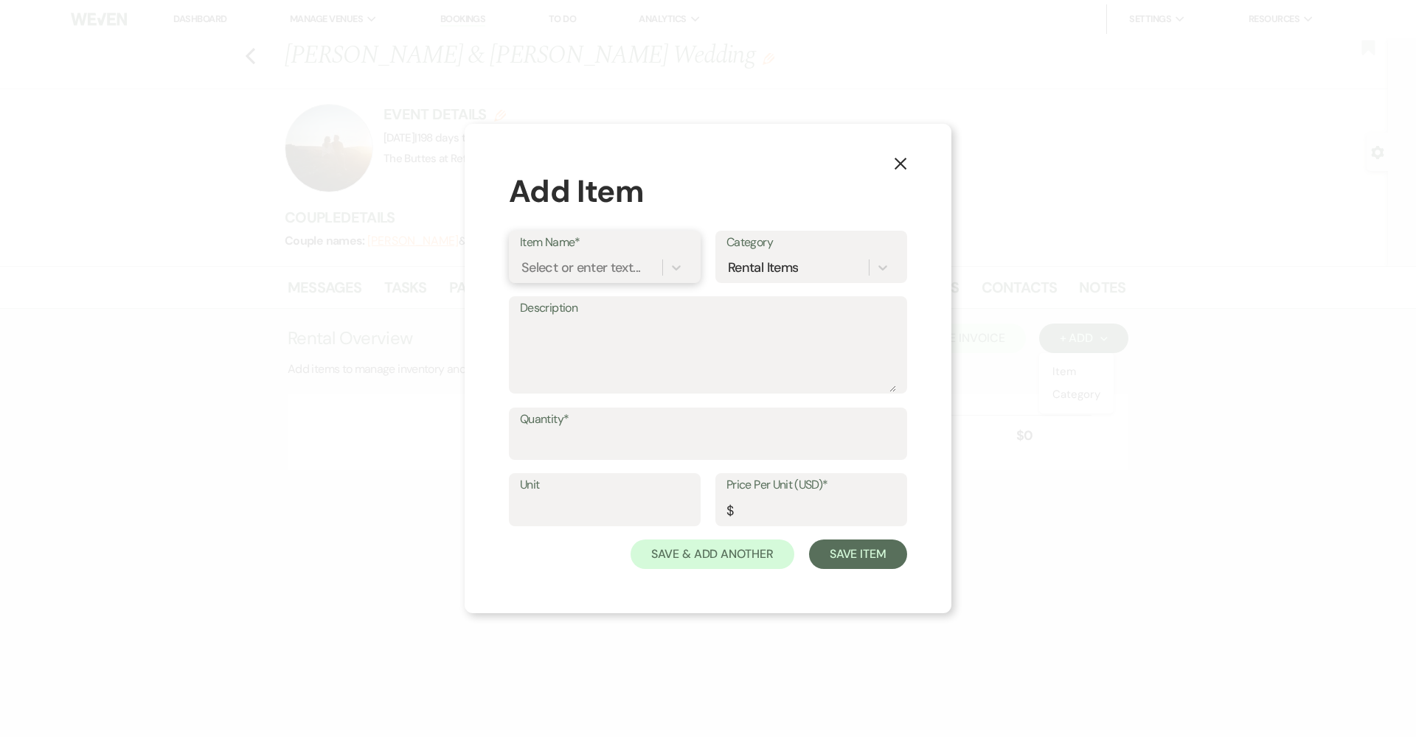
click at [580, 271] on div "Select or enter text..." at bounding box center [580, 267] width 119 height 20
type input "Private Taste Testing"
click at [584, 448] on input "Quantity*" at bounding box center [708, 444] width 376 height 29
type input "1"
click at [730, 513] on div "$" at bounding box center [729, 511] width 7 height 20
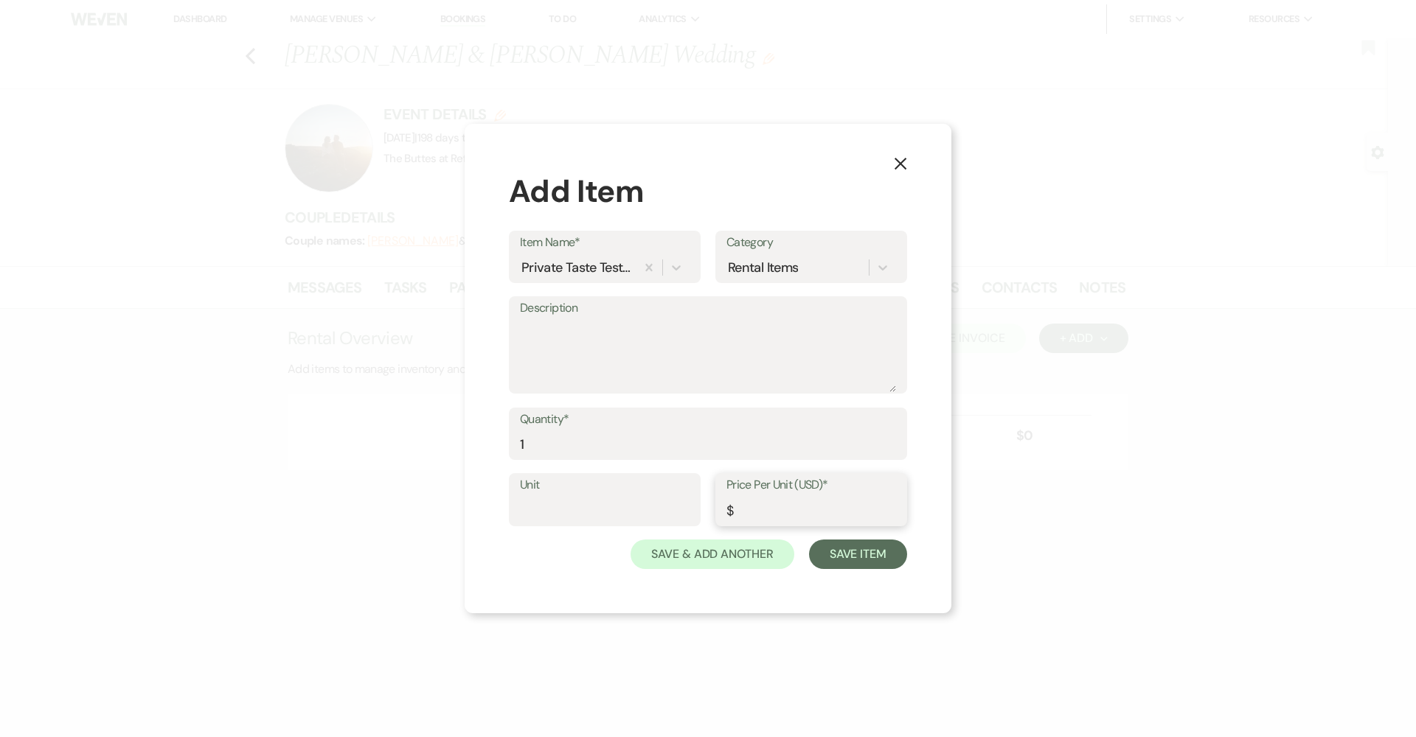
click at [768, 514] on input "Price Per Unit (USD)*" at bounding box center [811, 510] width 170 height 29
type input "150"
click at [861, 562] on button "Save Item" at bounding box center [858, 554] width 98 height 29
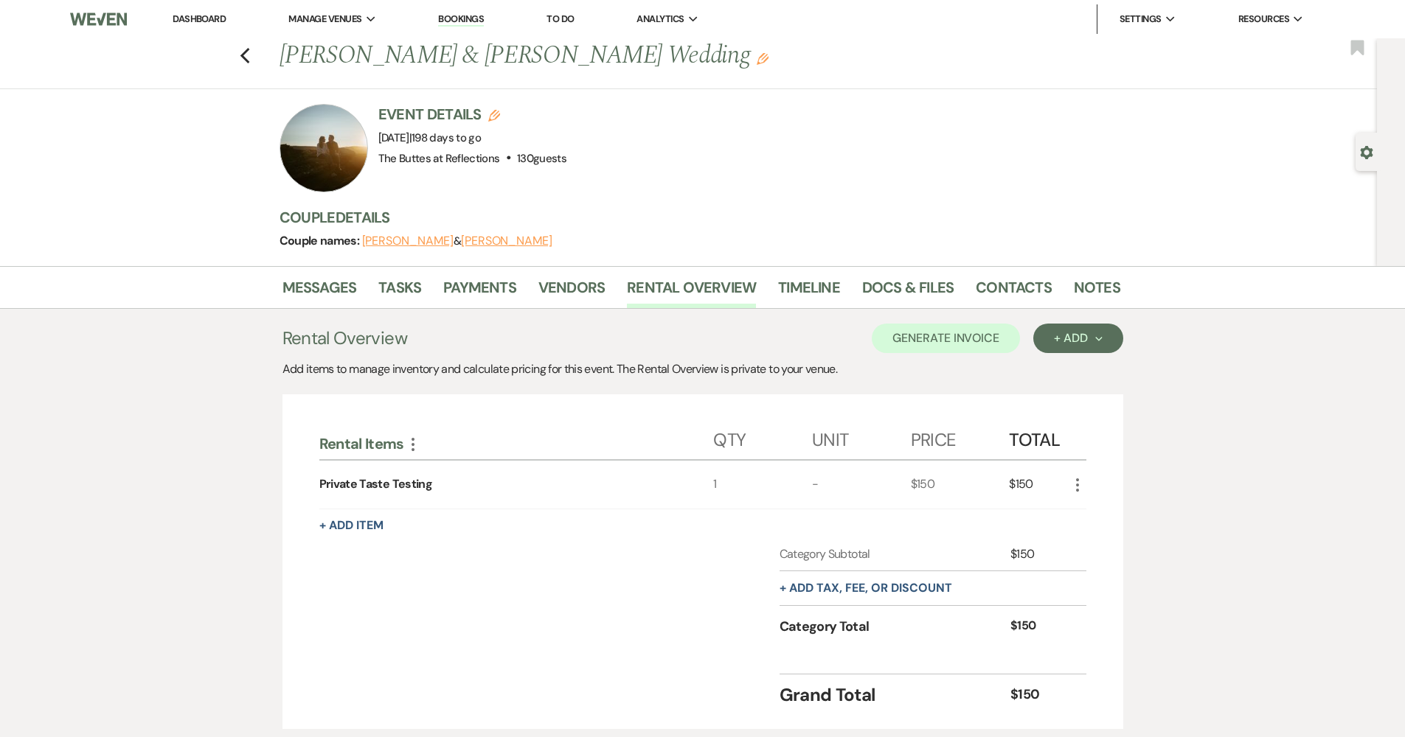
click at [226, 18] on link "Dashboard" at bounding box center [199, 19] width 53 height 13
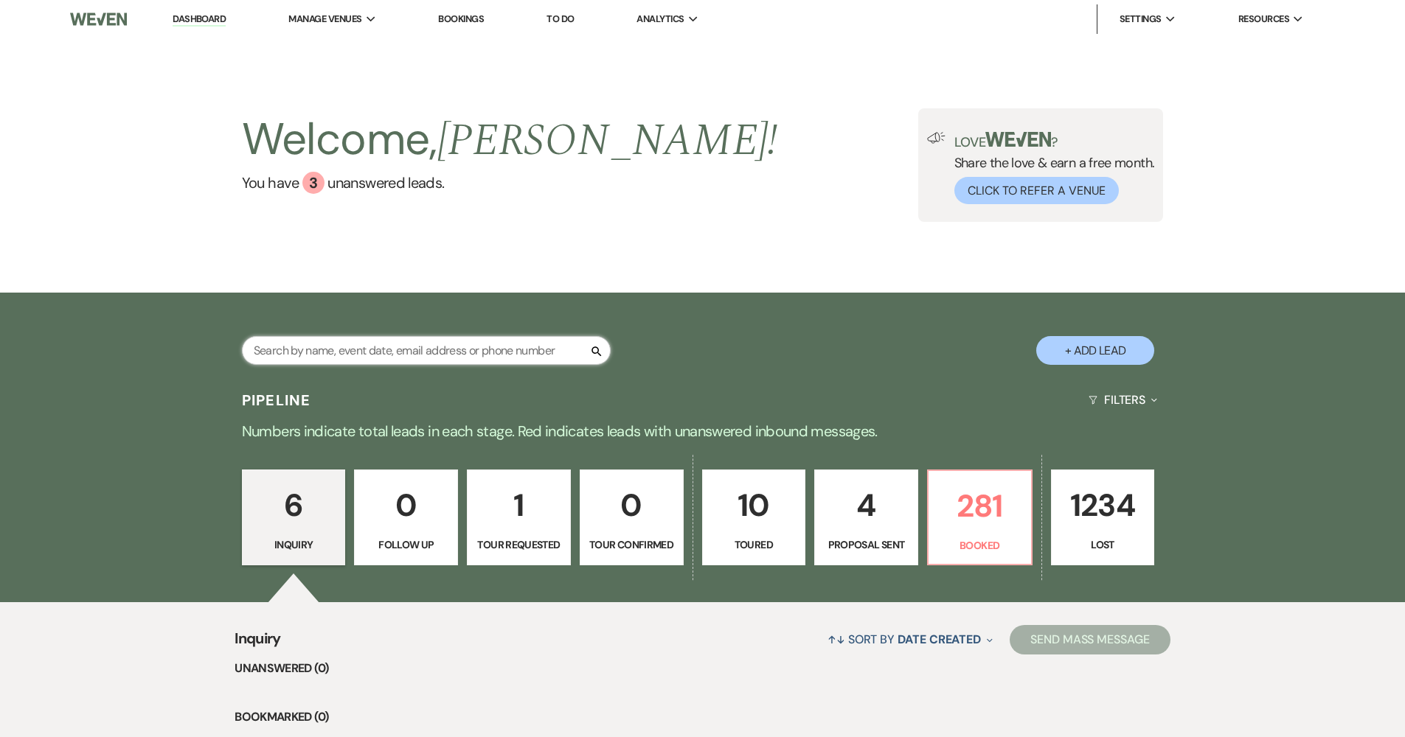
click at [521, 344] on input "text" at bounding box center [426, 350] width 369 height 29
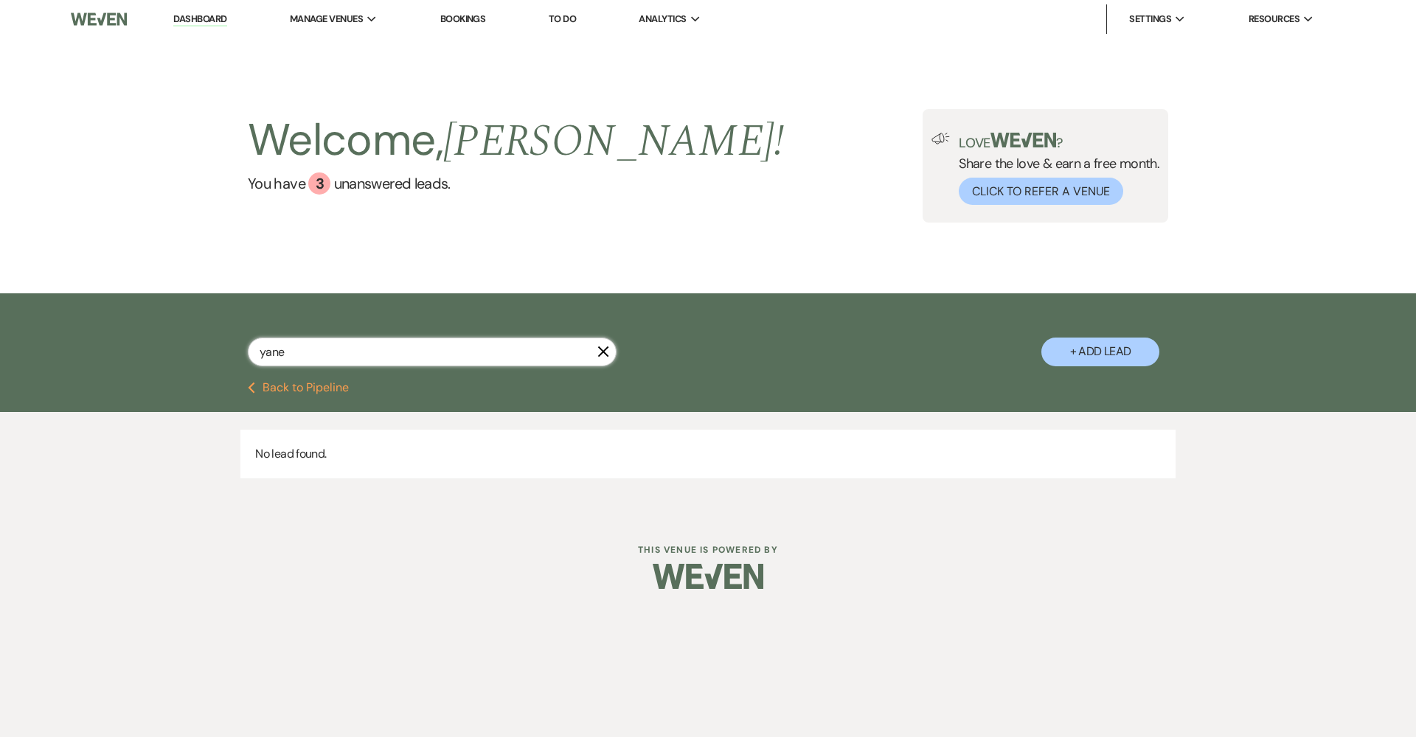
type input "yanez"
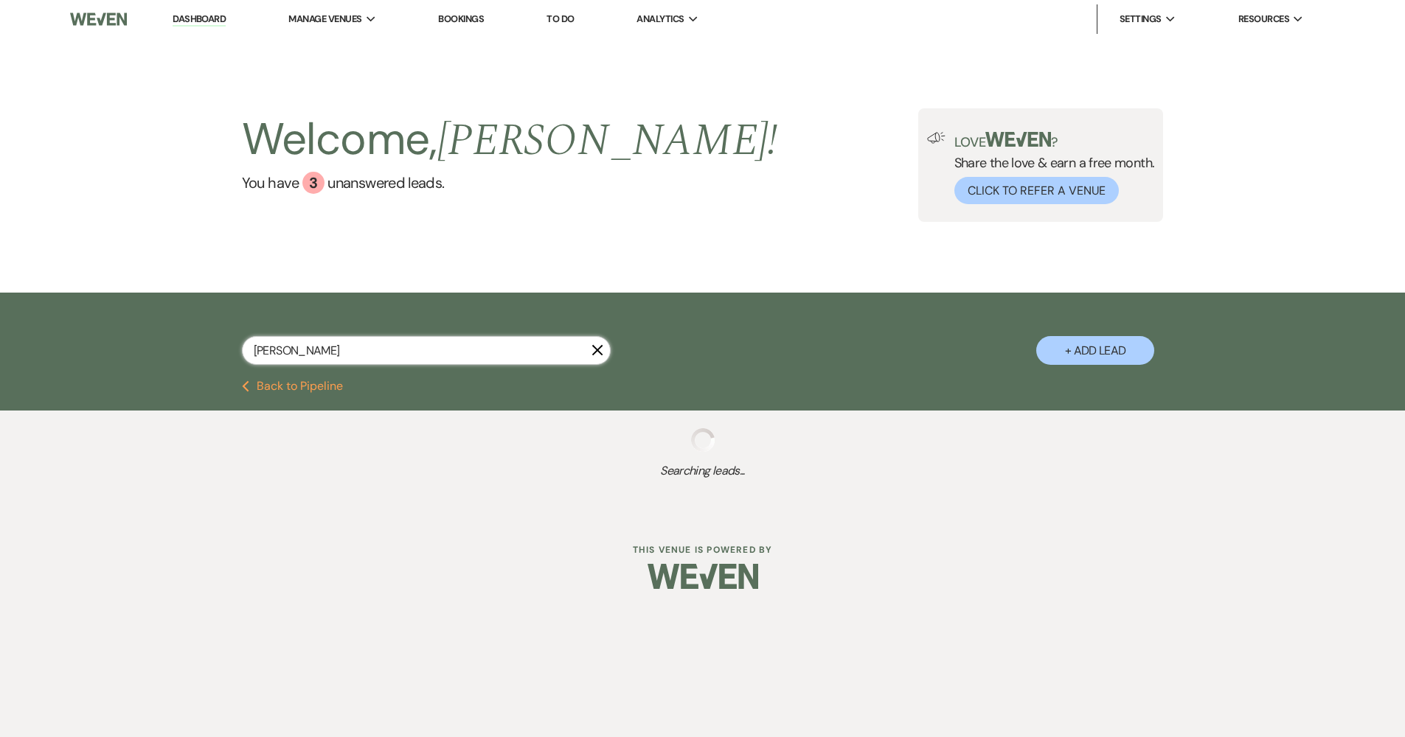
select select "8"
select select "5"
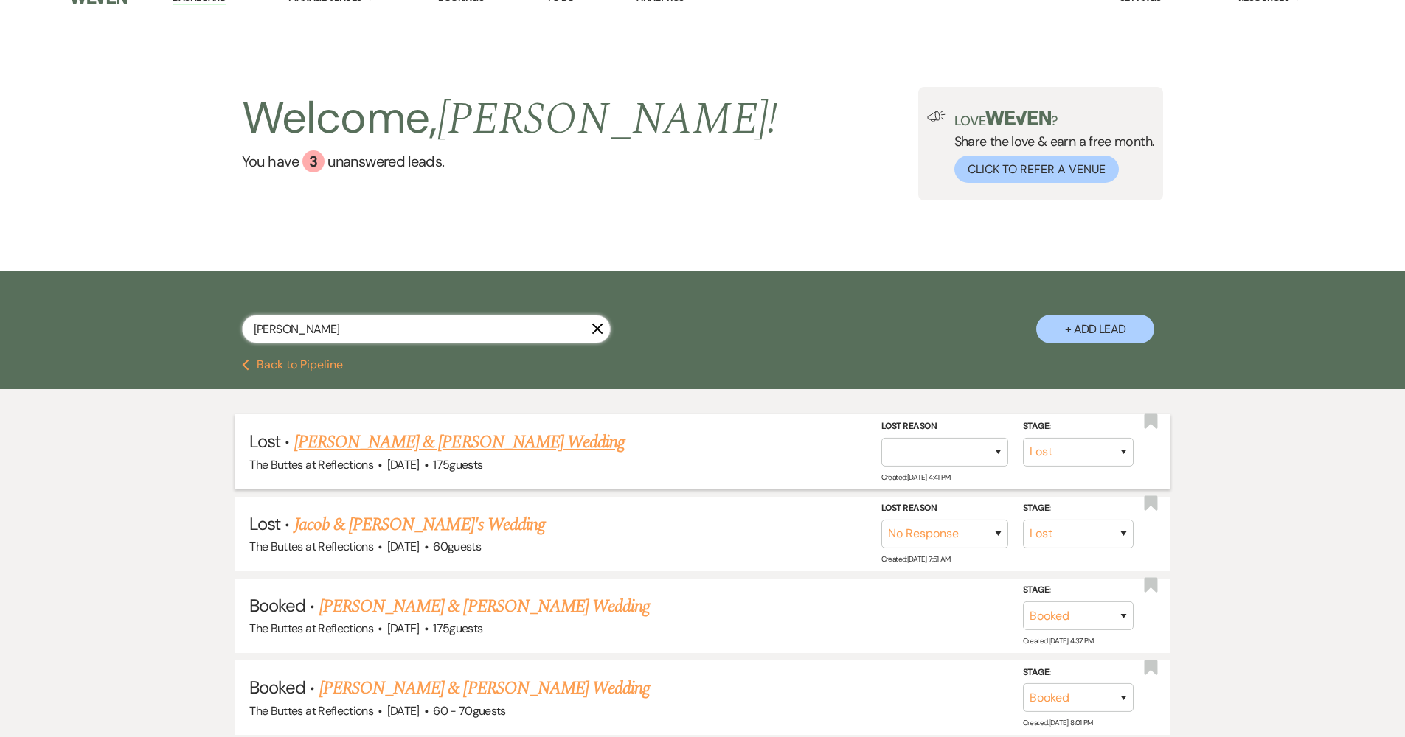
scroll to position [61, 0]
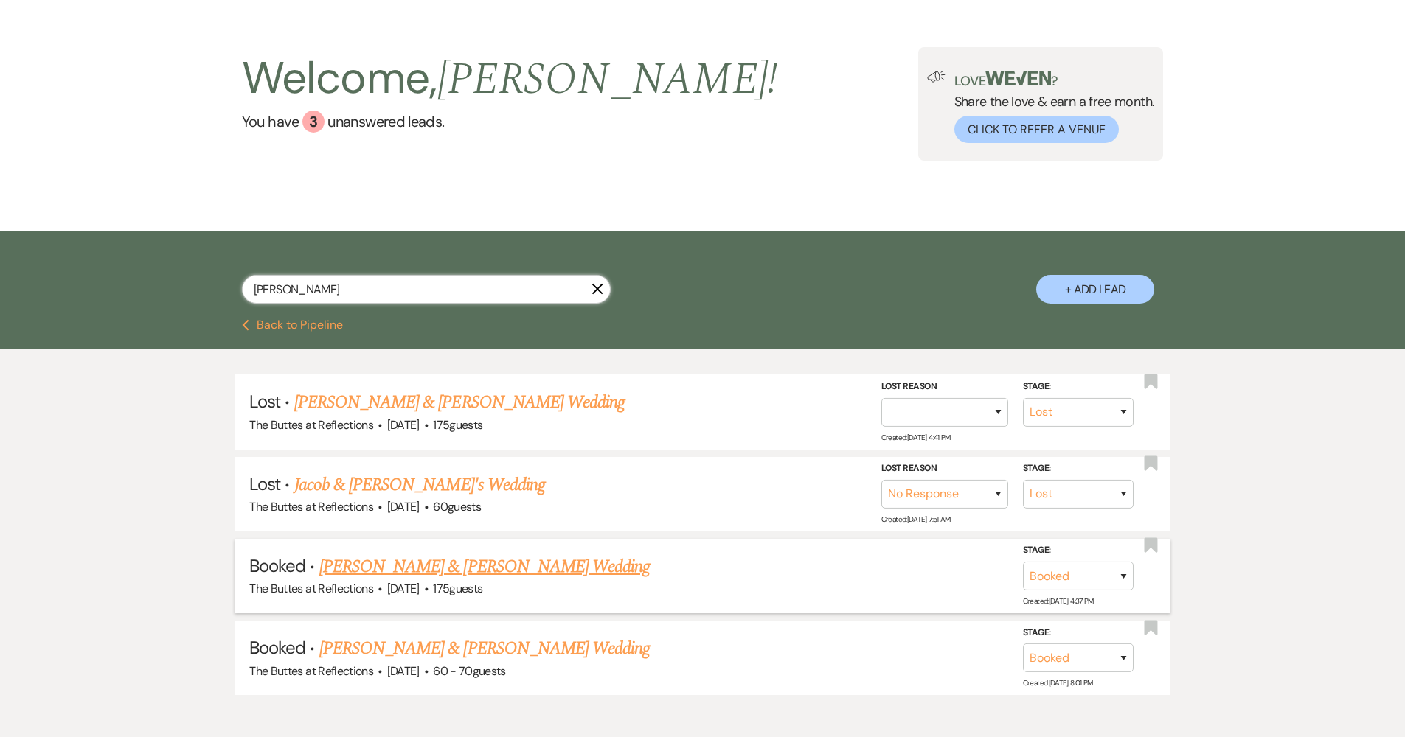
type input "yanez"
click at [438, 564] on link "[PERSON_NAME] & [PERSON_NAME] Wedding" at bounding box center [484, 567] width 330 height 27
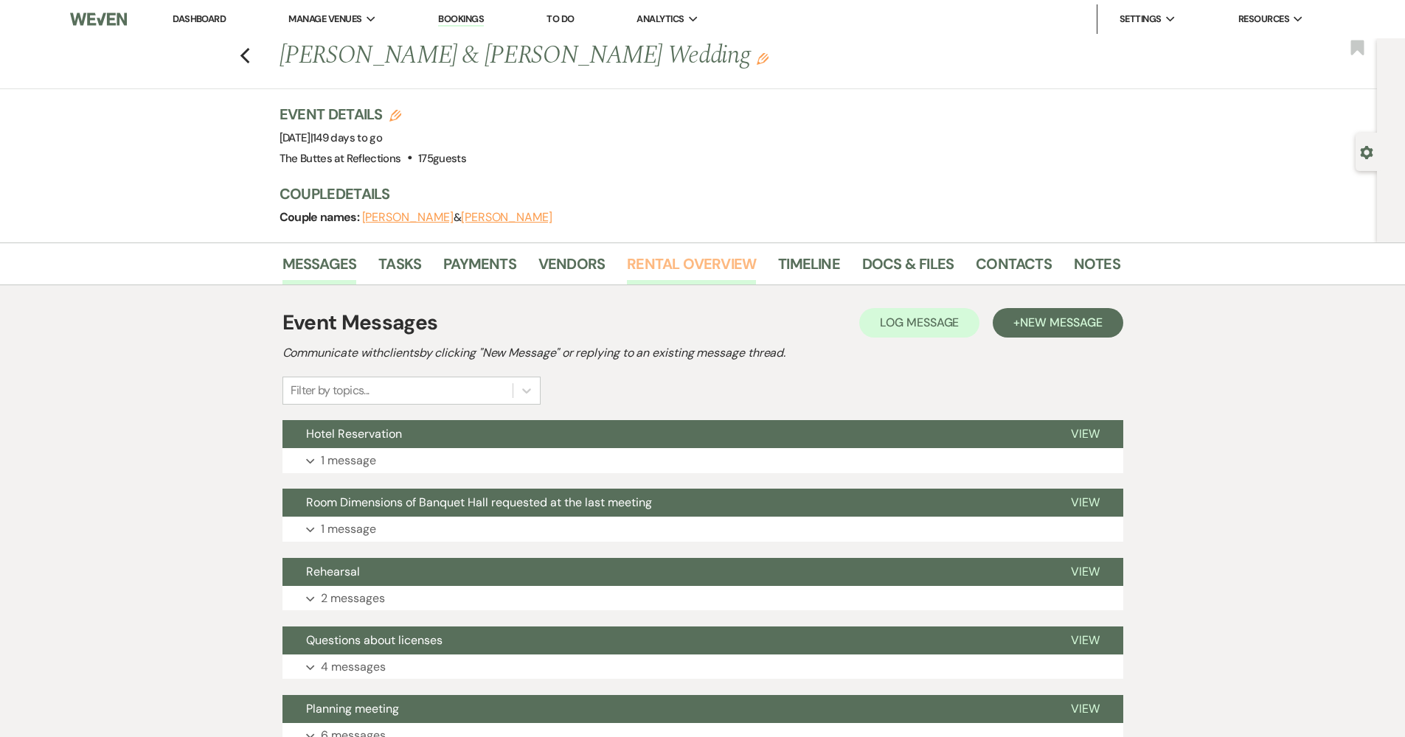
click at [709, 257] on link "Rental Overview" at bounding box center [691, 268] width 129 height 32
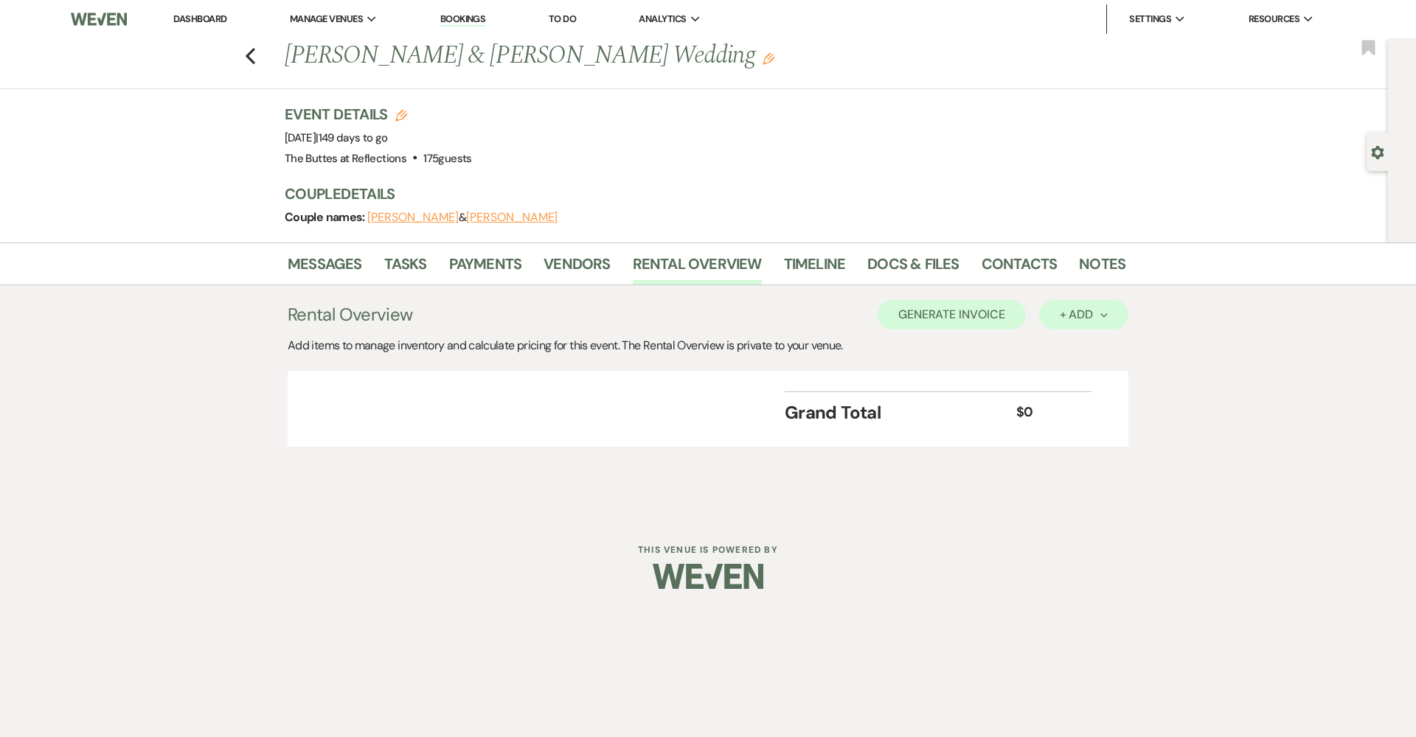
click at [1077, 319] on div "+ Add Next" at bounding box center [1084, 315] width 48 height 12
click at [1080, 353] on button "Item" at bounding box center [1076, 348] width 74 height 23
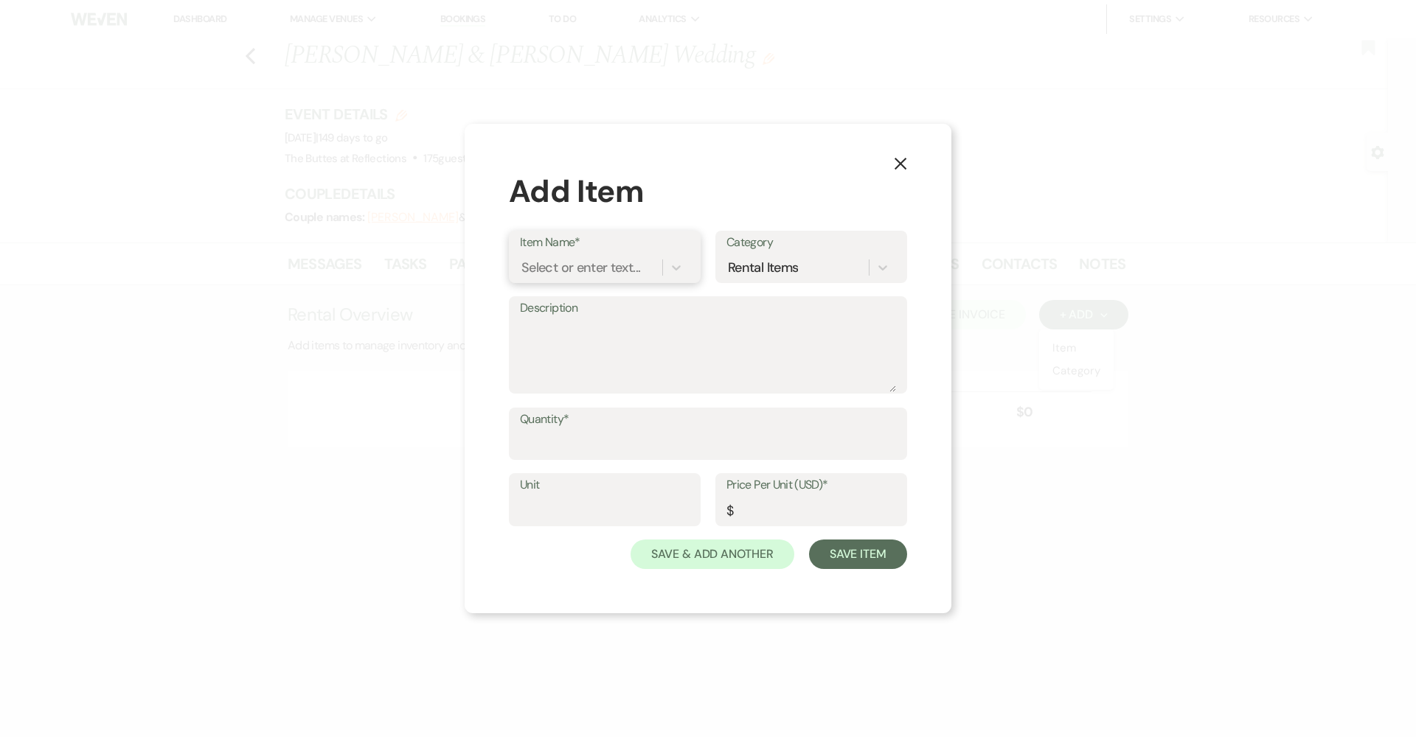
click at [599, 275] on div "Select or enter text..." at bounding box center [580, 267] width 119 height 20
type input "Private Taste Testing"
click at [620, 445] on input "Quantity*" at bounding box center [708, 444] width 376 height 29
type input "1"
click at [790, 516] on input "Price Per Unit (USD)*" at bounding box center [811, 510] width 170 height 29
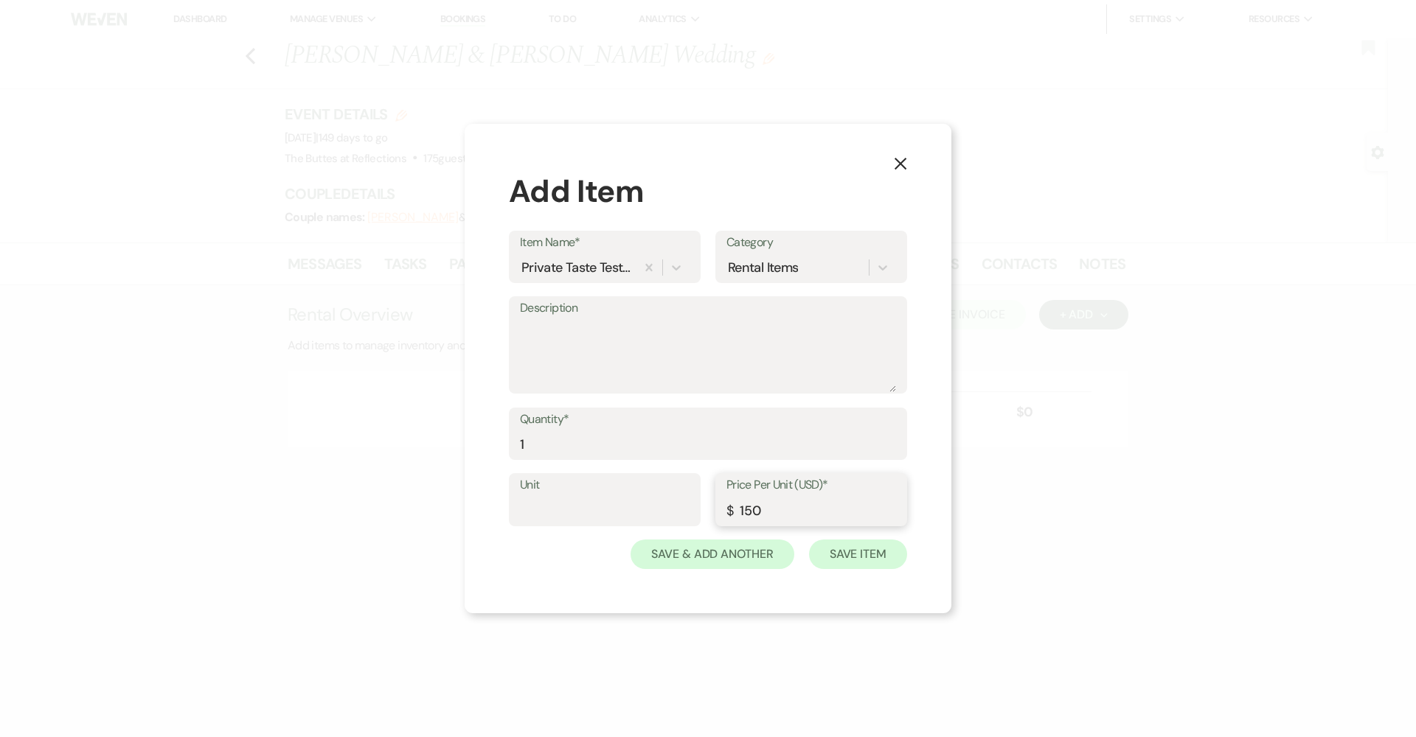
type input "150"
click at [890, 555] on button "Save Item" at bounding box center [858, 554] width 98 height 29
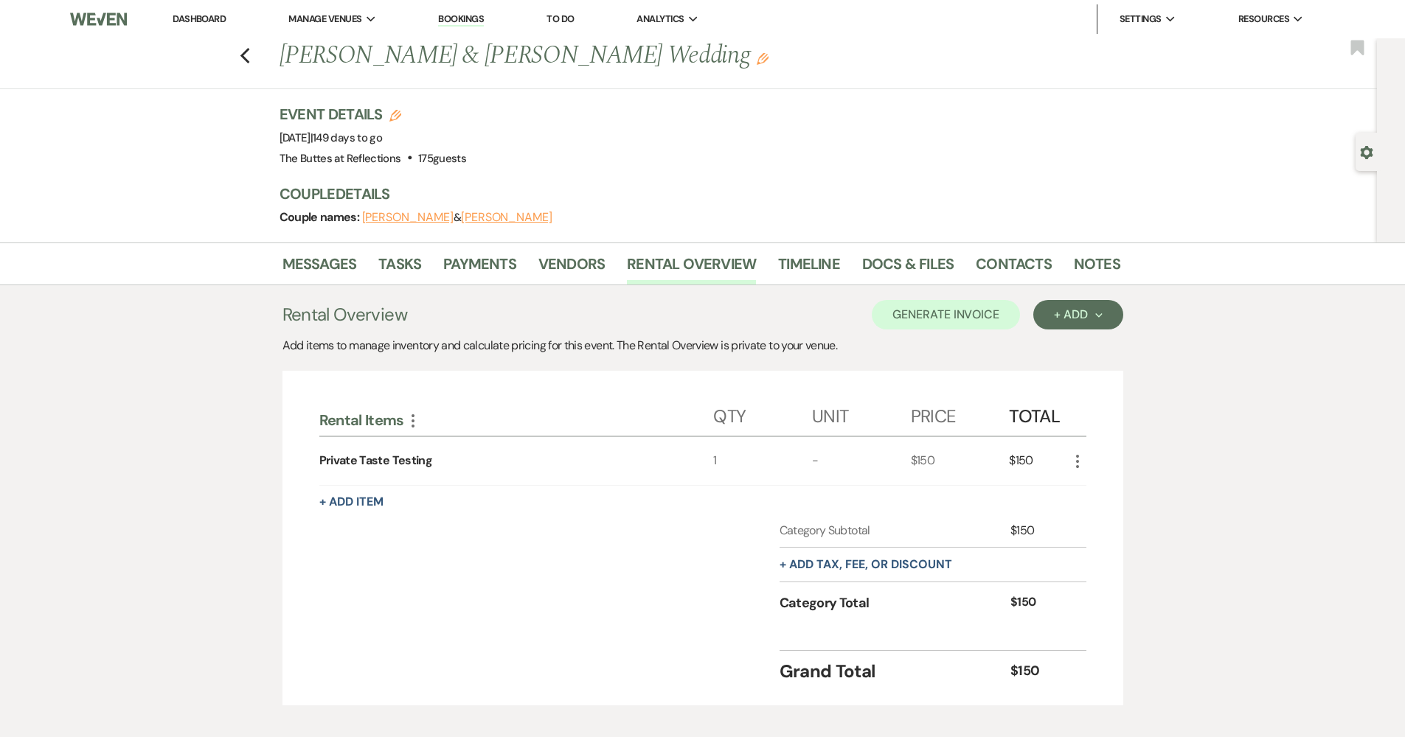
click at [209, 19] on link "Dashboard" at bounding box center [199, 19] width 53 height 13
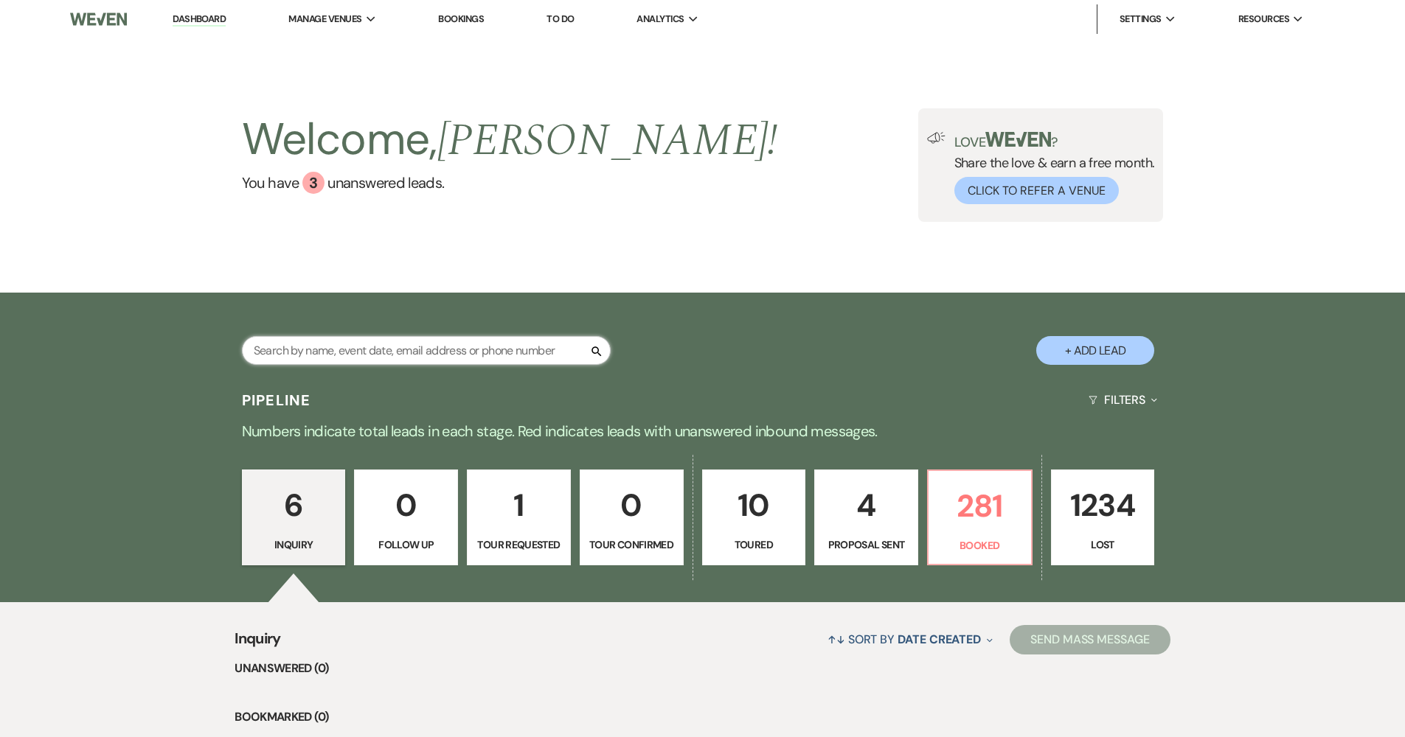
click at [445, 343] on input "text" at bounding box center [426, 350] width 369 height 29
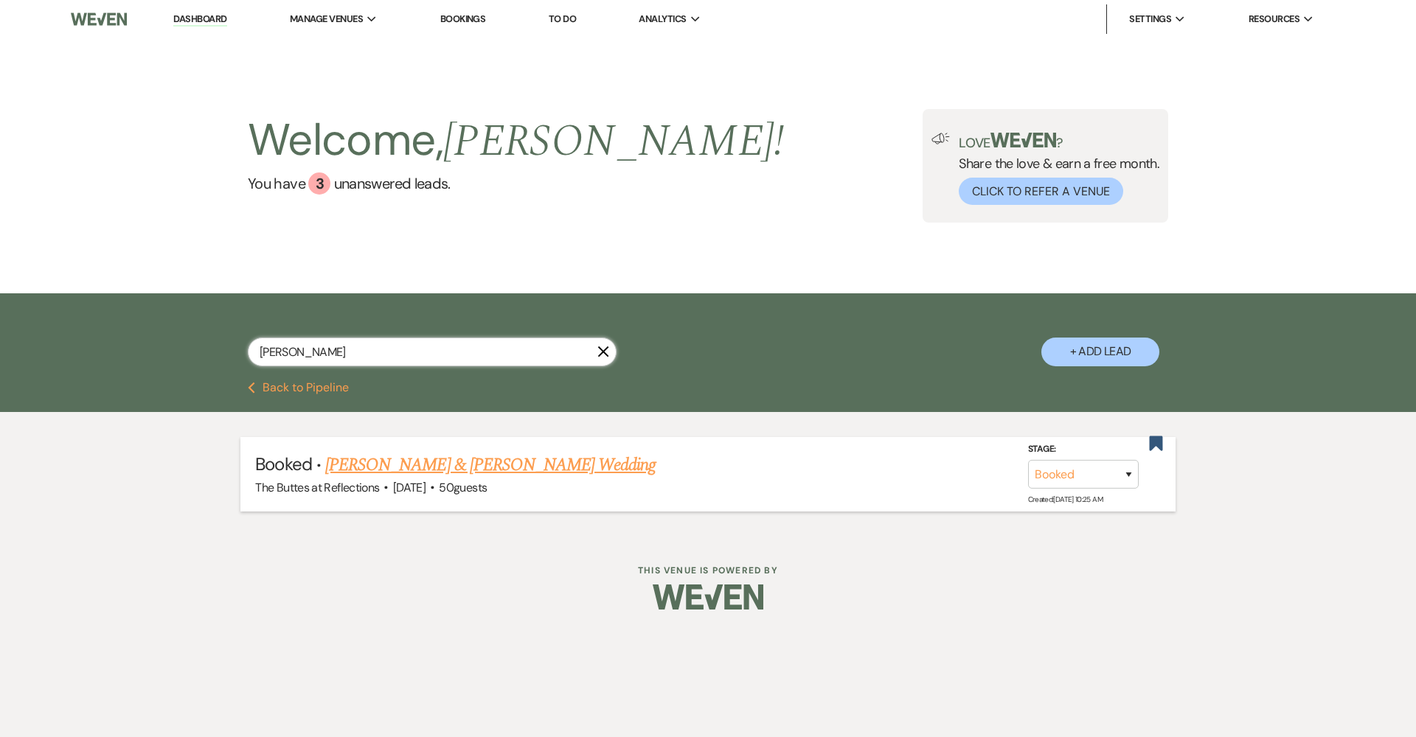
type input "Tobin"
click at [476, 468] on link "[PERSON_NAME] & [PERSON_NAME] Wedding" at bounding box center [490, 465] width 330 height 27
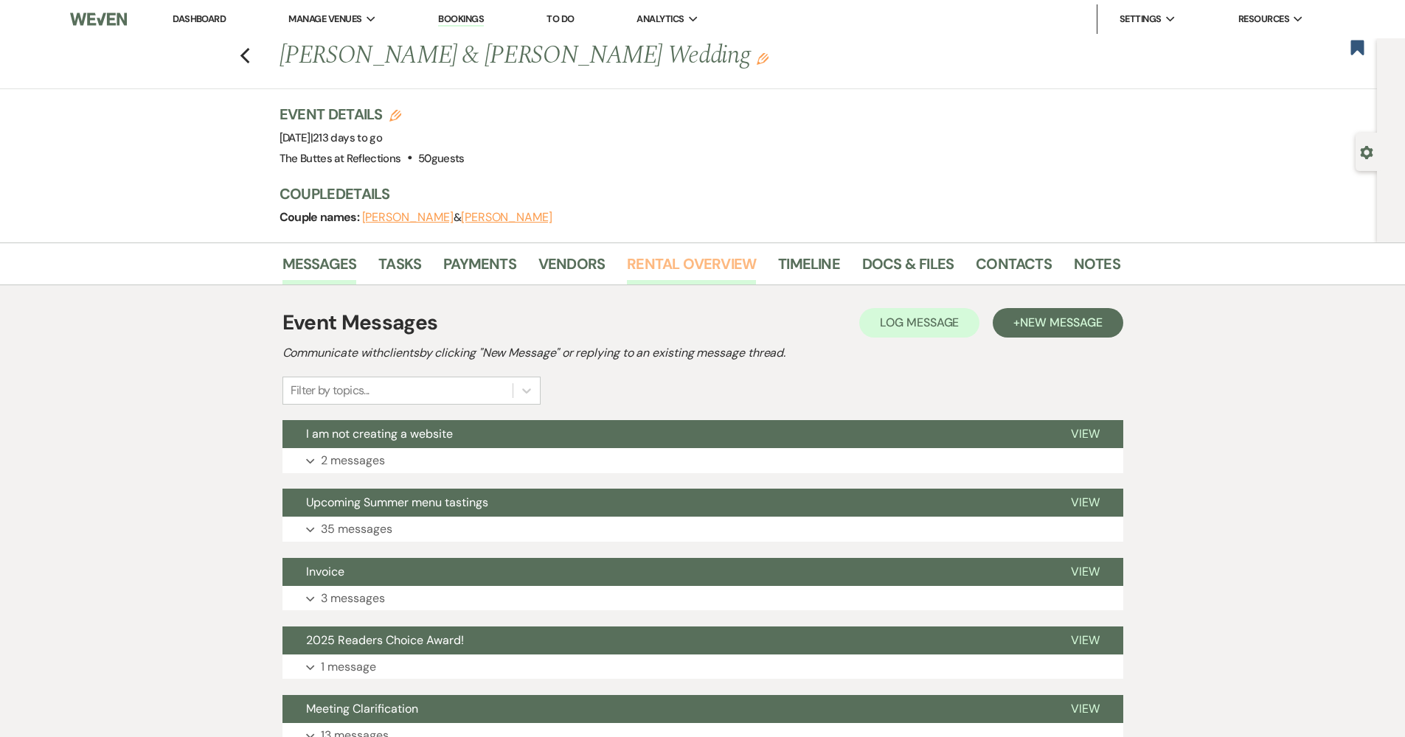
click at [661, 273] on link "Rental Overview" at bounding box center [691, 268] width 129 height 32
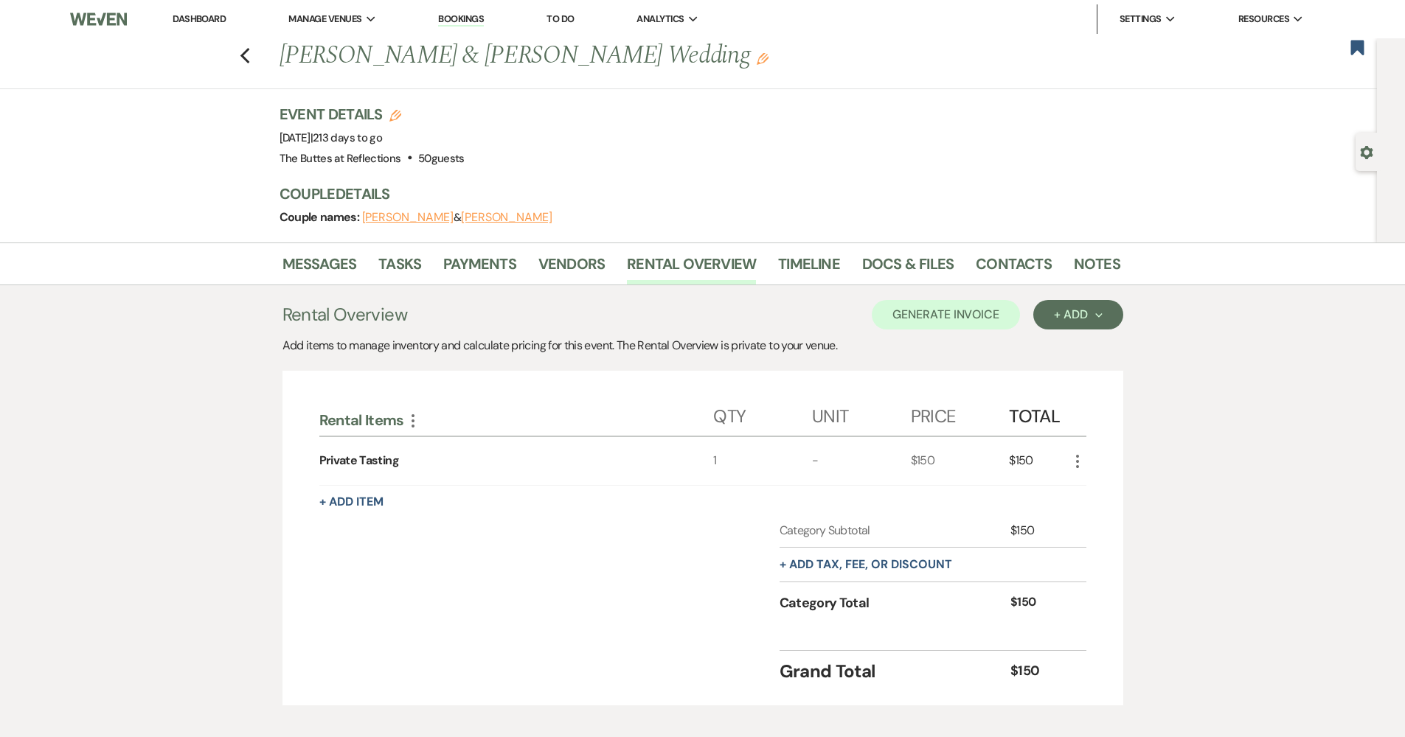
click at [199, 25] on li "Dashboard" at bounding box center [199, 18] width 68 height 29
click at [193, 19] on link "Dashboard" at bounding box center [199, 19] width 53 height 13
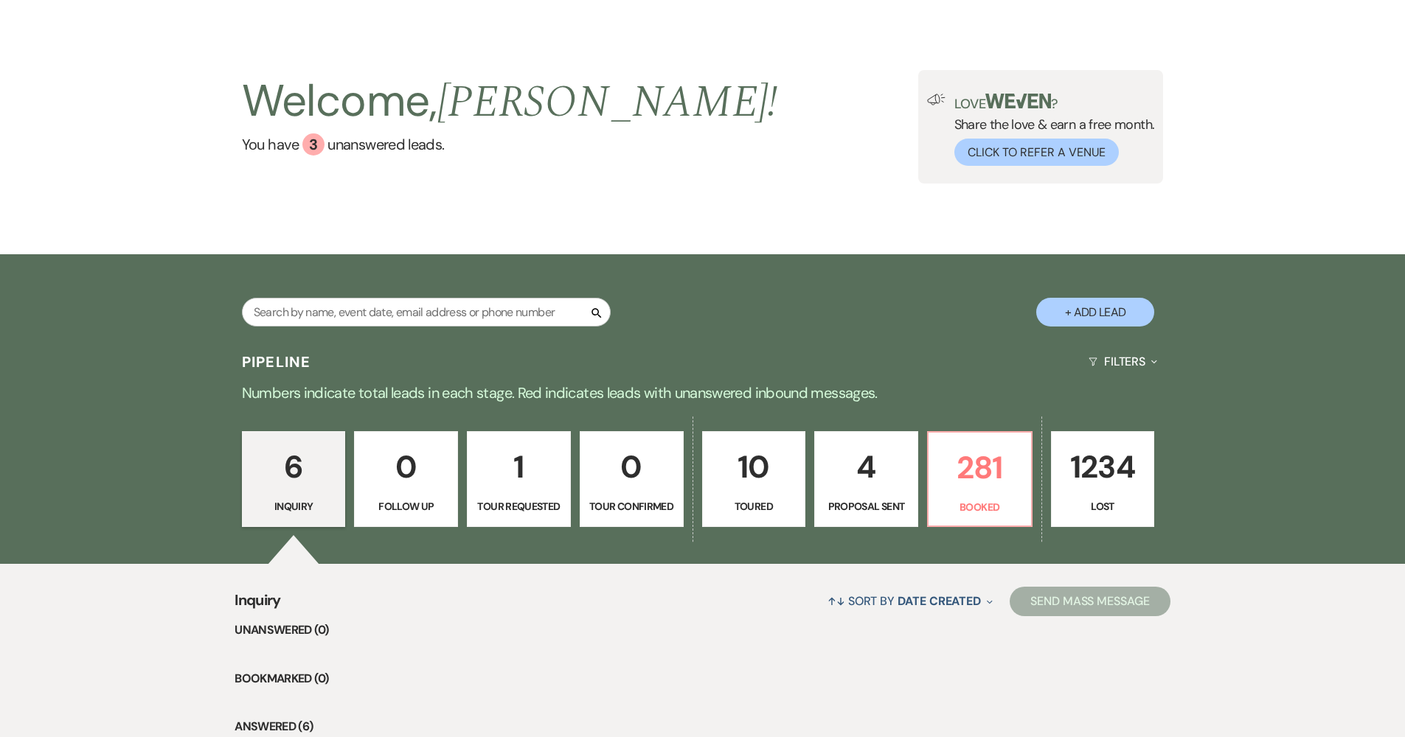
scroll to position [41, 0]
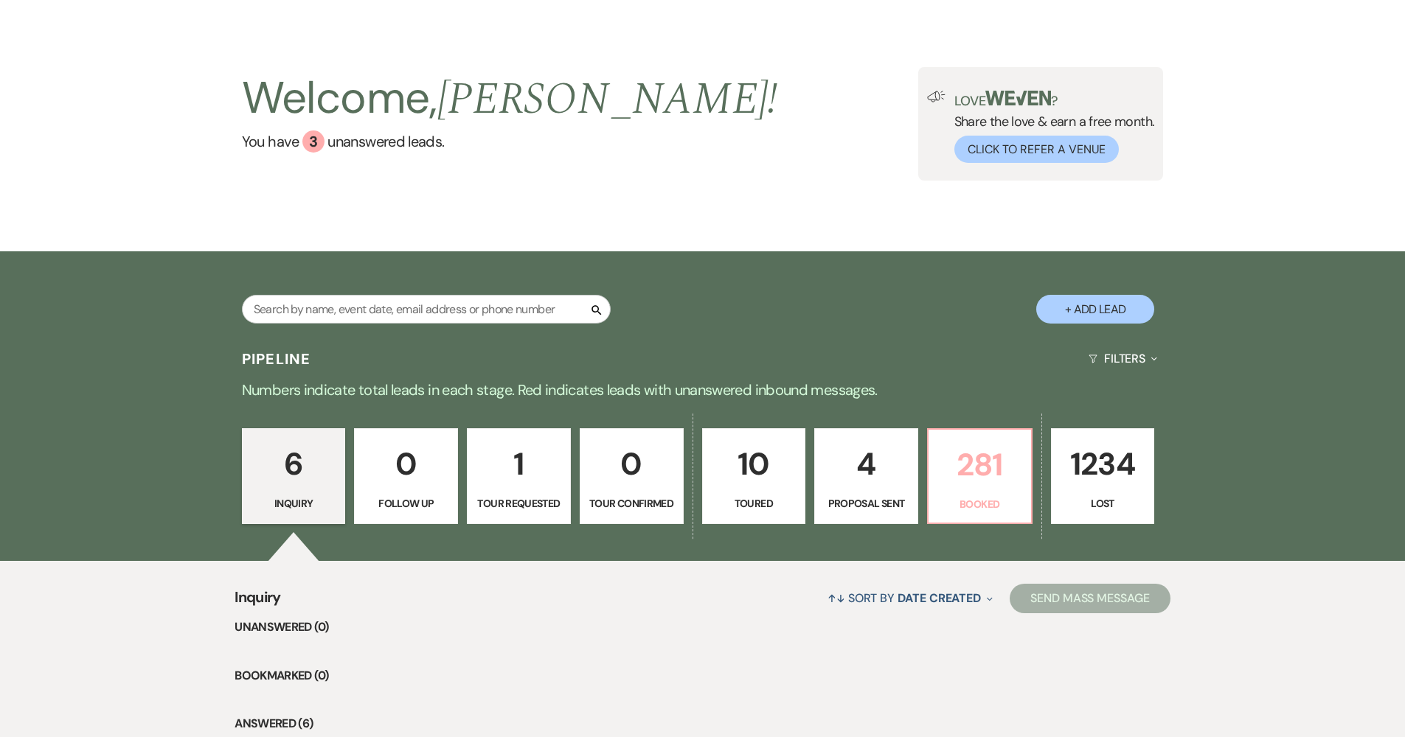
click at [978, 476] on p "281" at bounding box center [979, 464] width 85 height 49
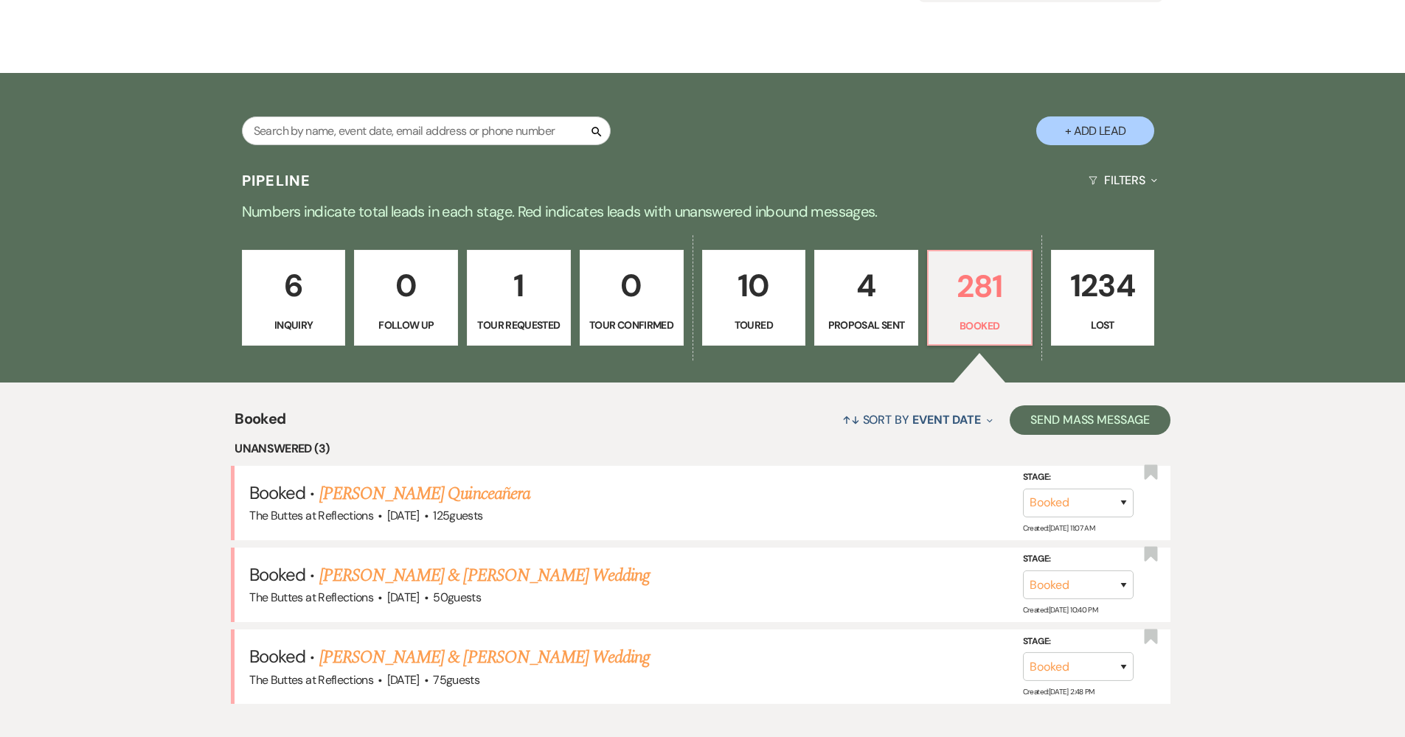
scroll to position [288, 0]
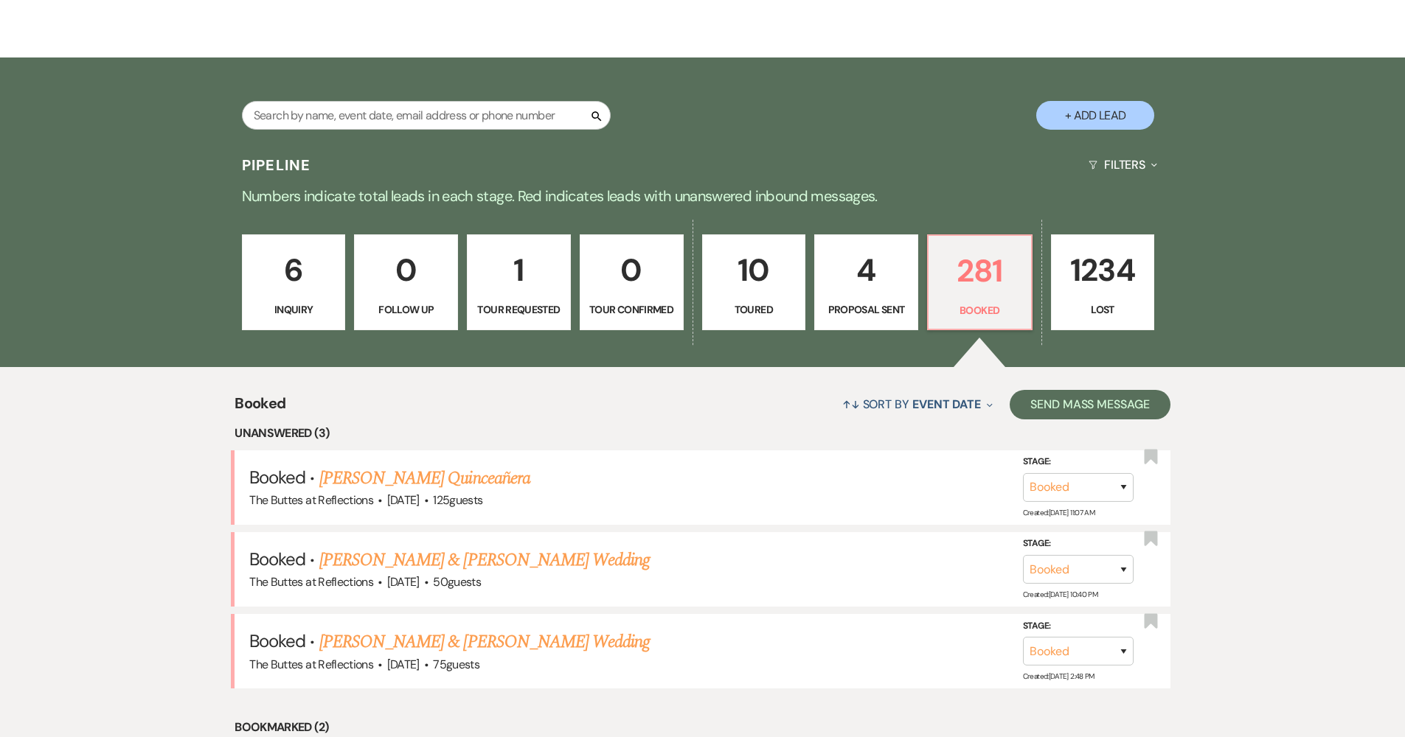
scroll to position [201, 0]
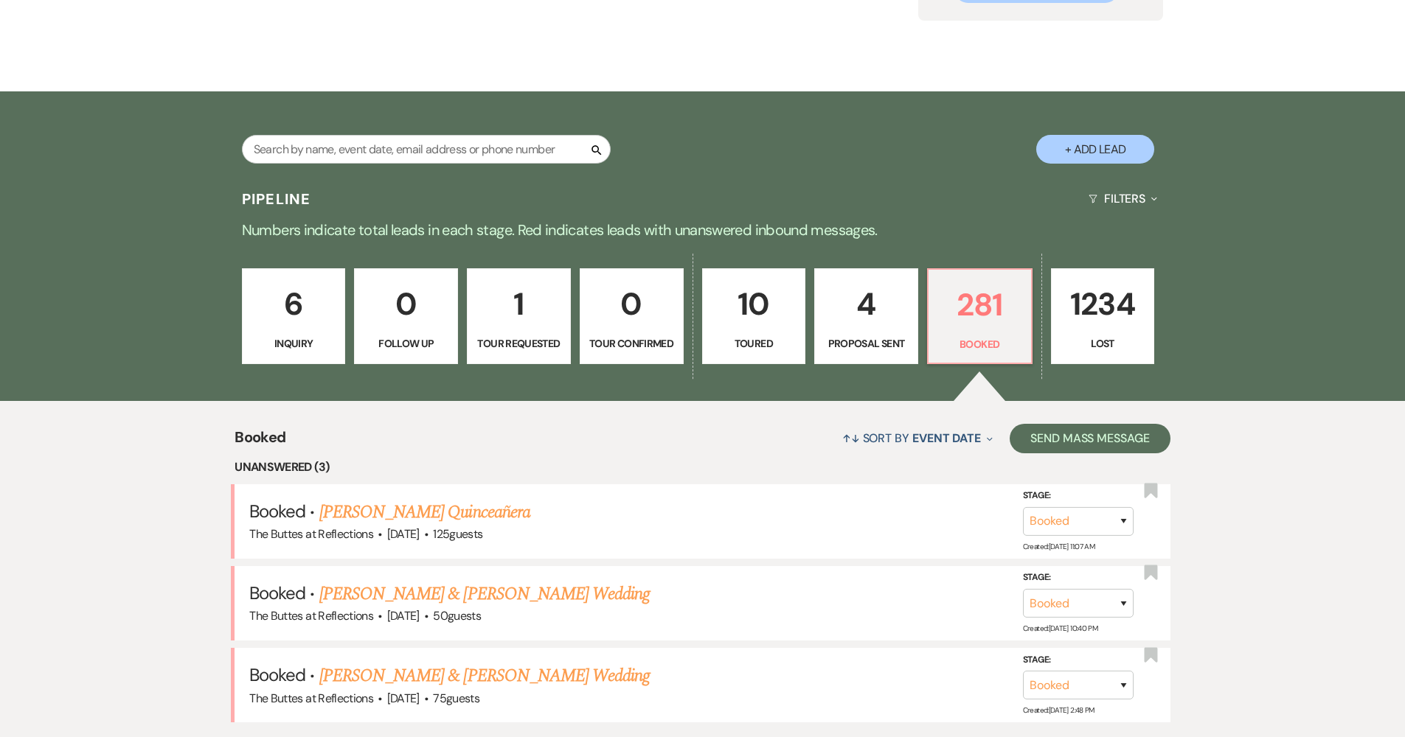
click at [861, 353] on link "4 Proposal Sent" at bounding box center [866, 316] width 104 height 96
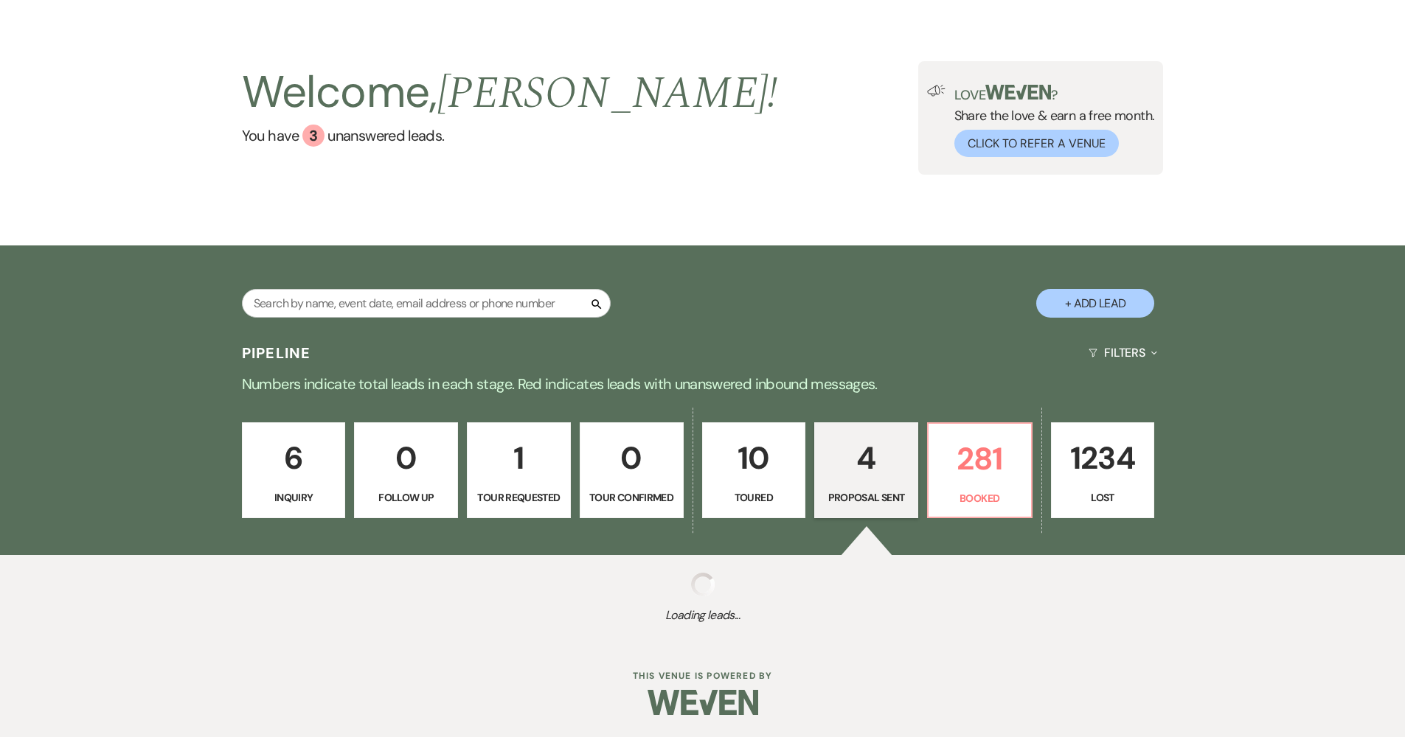
scroll to position [46, 0]
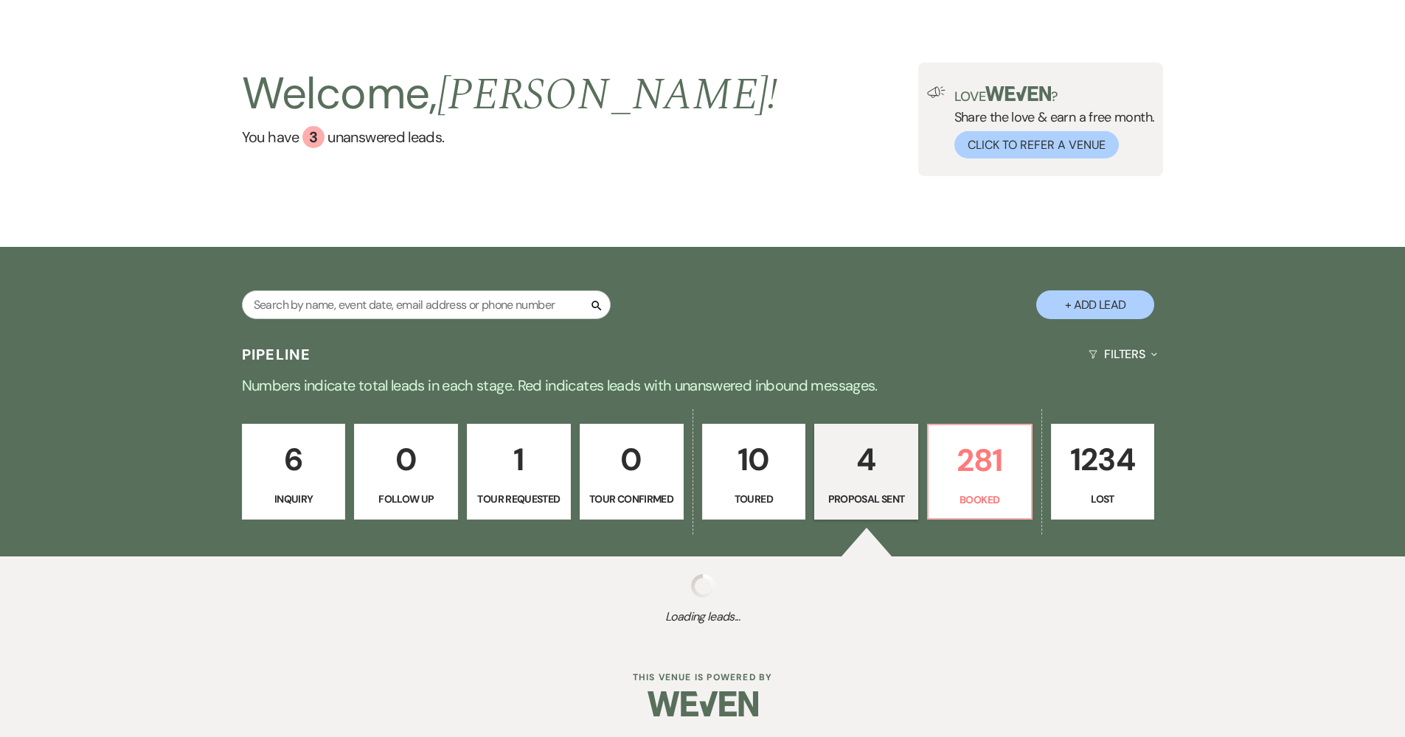
select select "6"
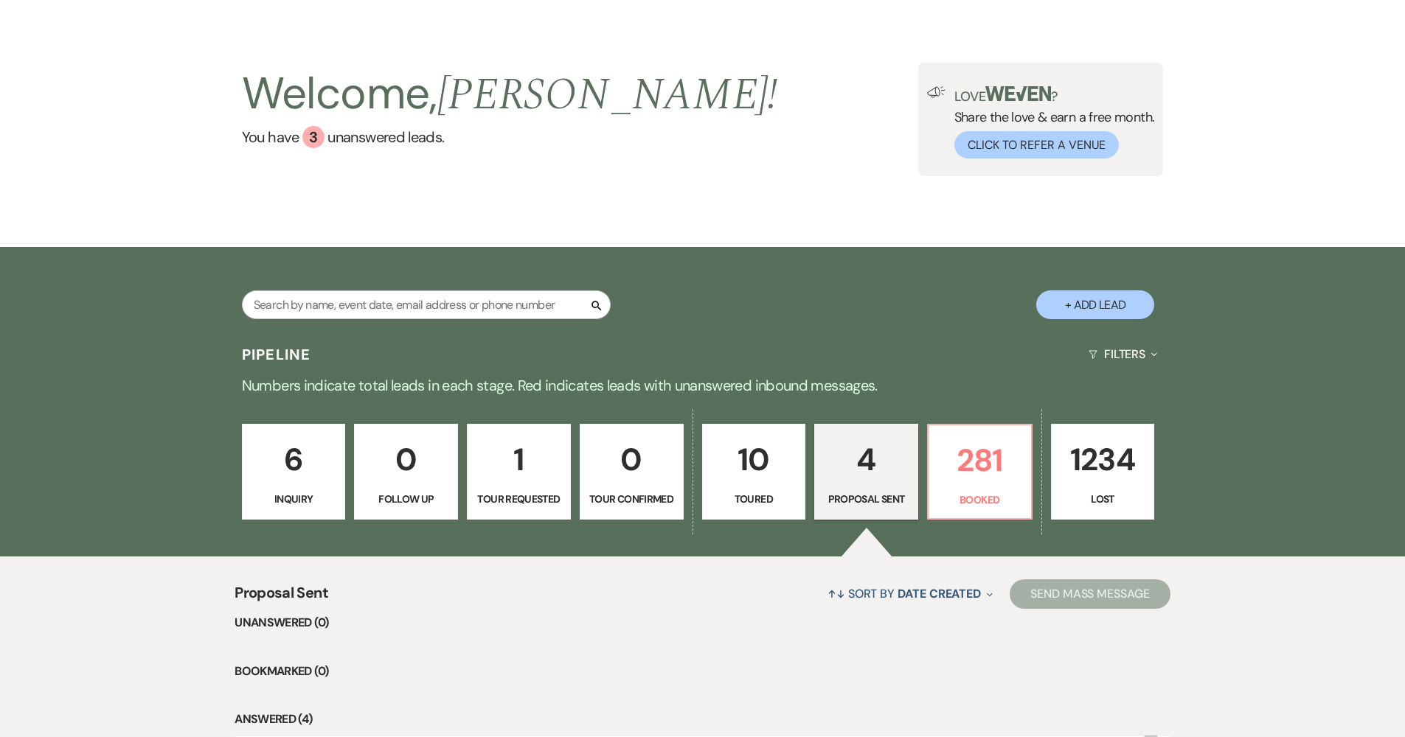
scroll to position [476, 0]
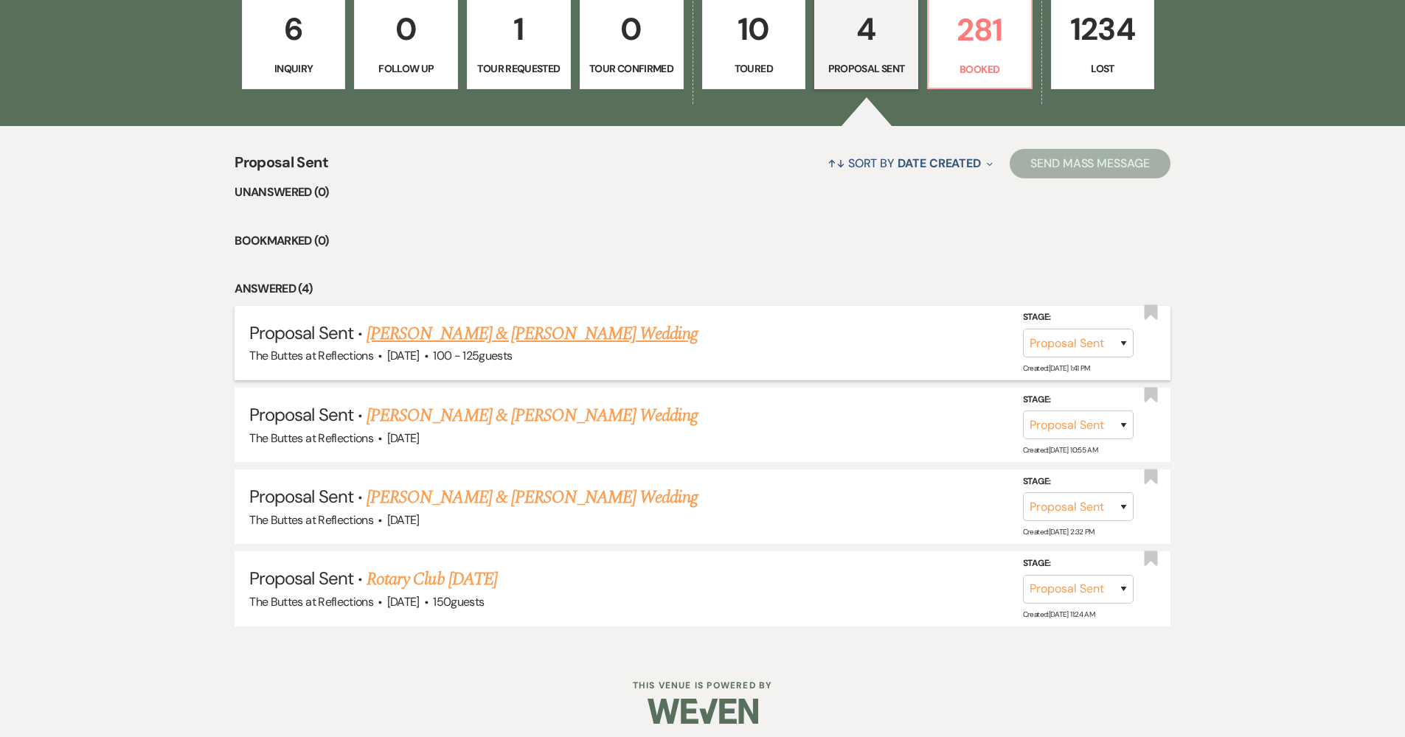
click at [617, 331] on link "[PERSON_NAME] & [PERSON_NAME] Wedding" at bounding box center [532, 334] width 330 height 27
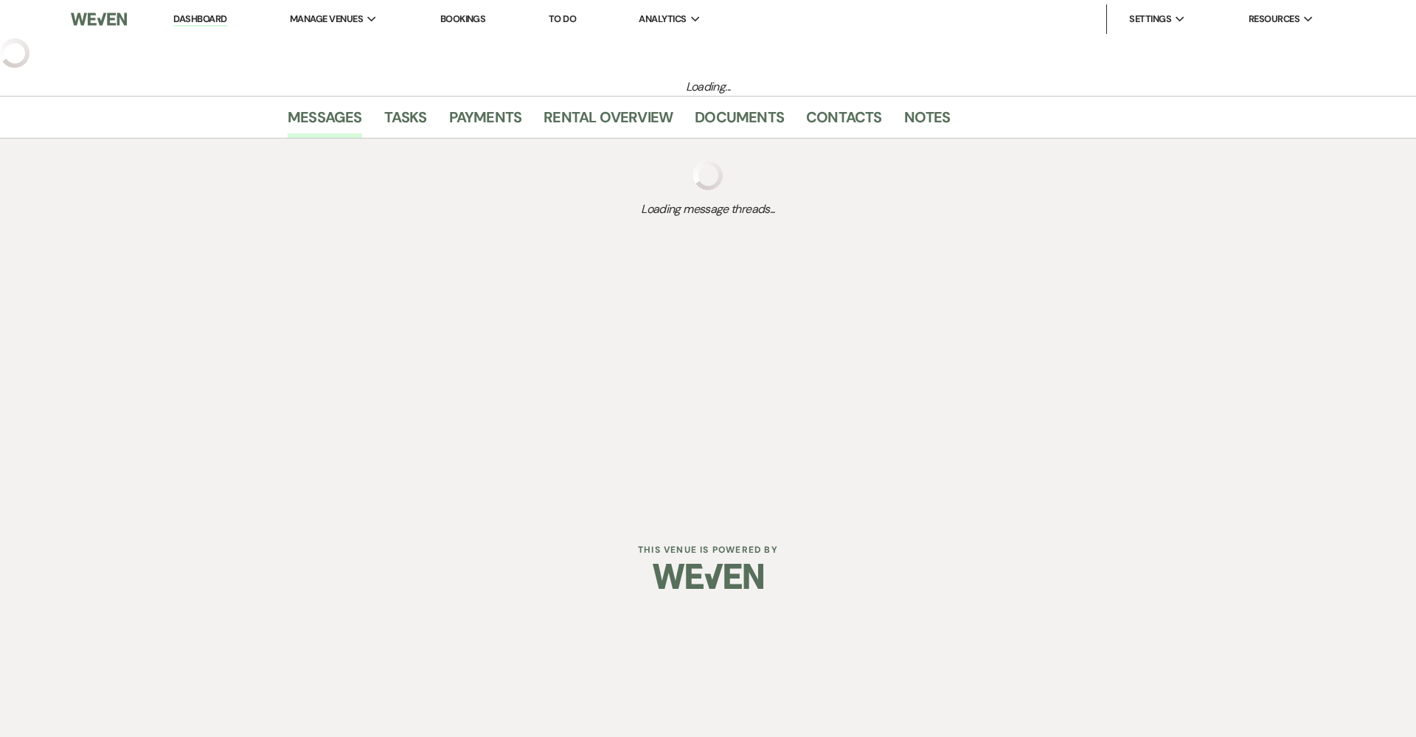
select select "6"
select select "3"
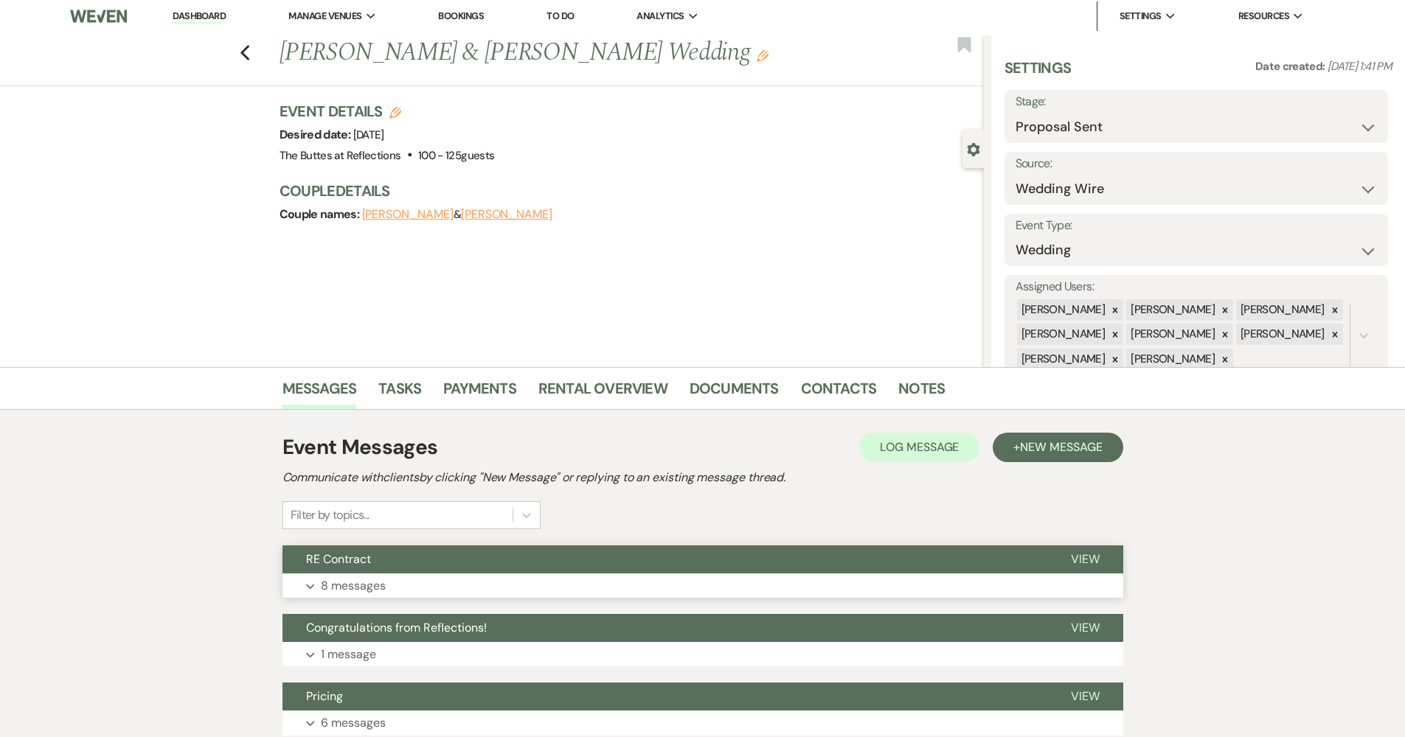
click at [439, 572] on button "RE Contract" at bounding box center [664, 560] width 765 height 28
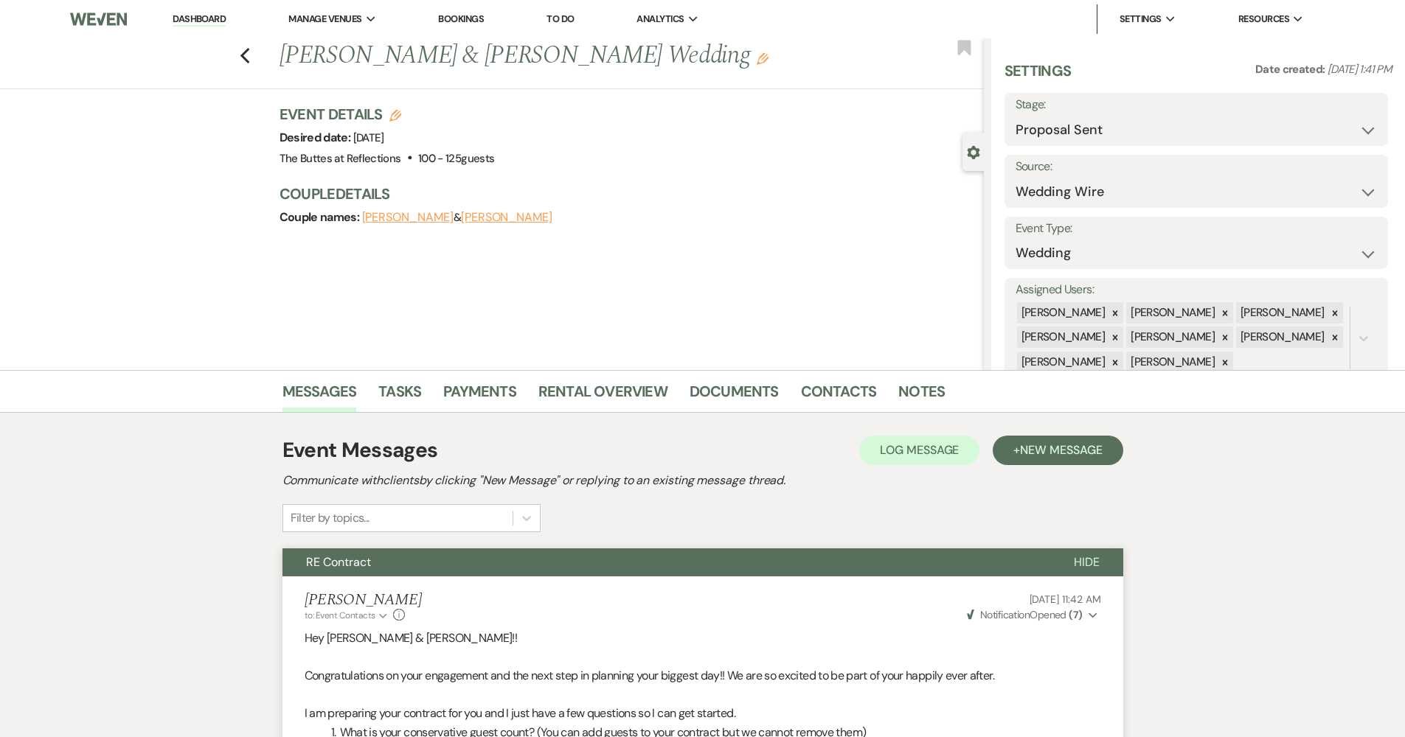
click at [218, 18] on link "Dashboard" at bounding box center [199, 20] width 53 height 14
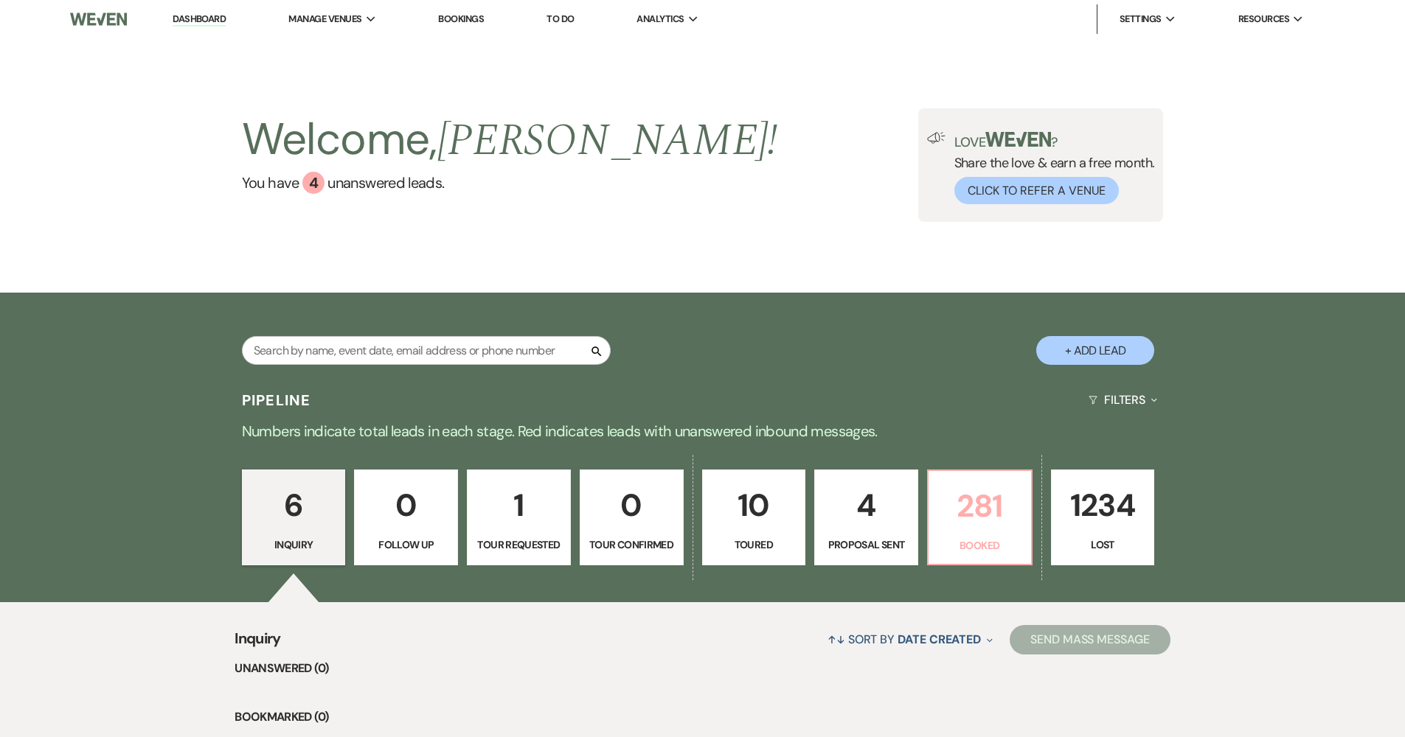
click at [1012, 524] on p "281" at bounding box center [979, 506] width 85 height 49
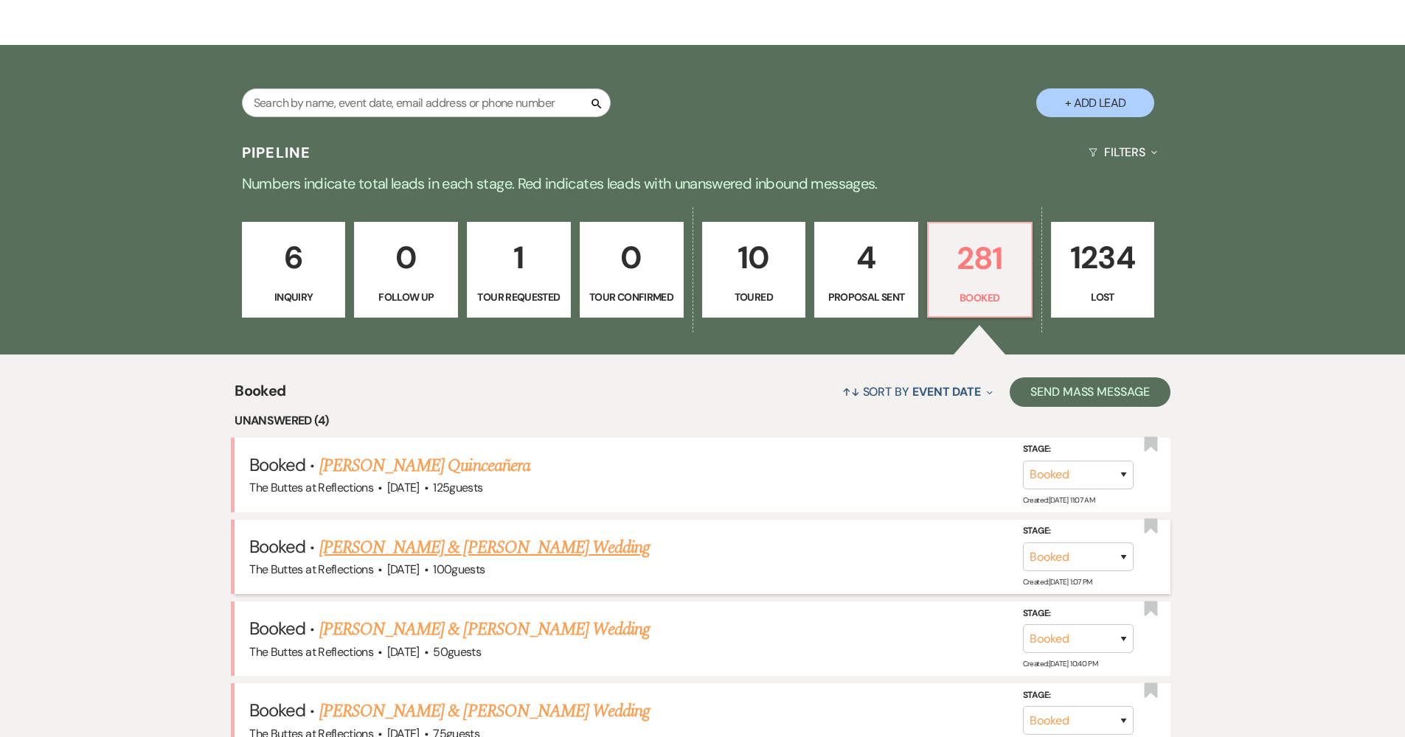
scroll to position [323, 0]
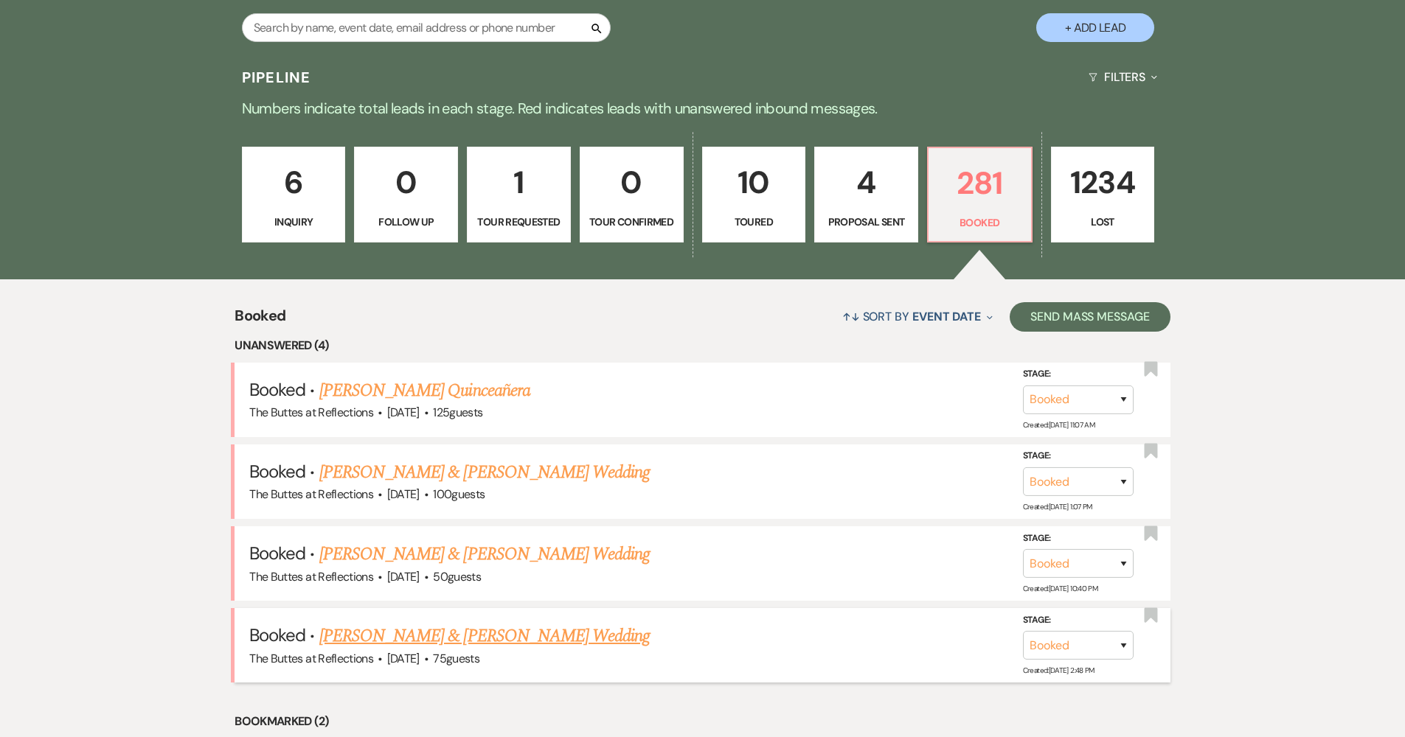
click at [550, 626] on link "[PERSON_NAME] & [PERSON_NAME] Wedding" at bounding box center [484, 636] width 330 height 27
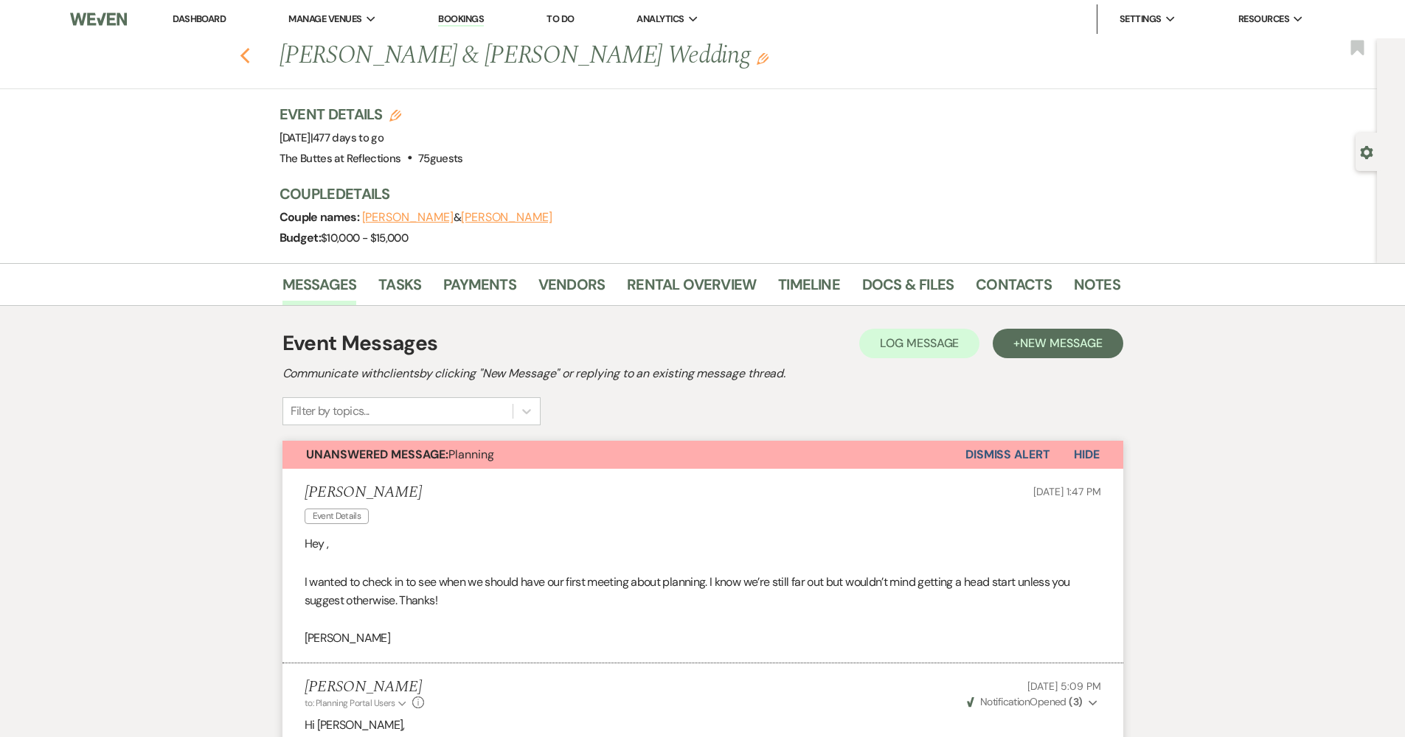
click at [248, 56] on use "button" at bounding box center [245, 56] width 10 height 16
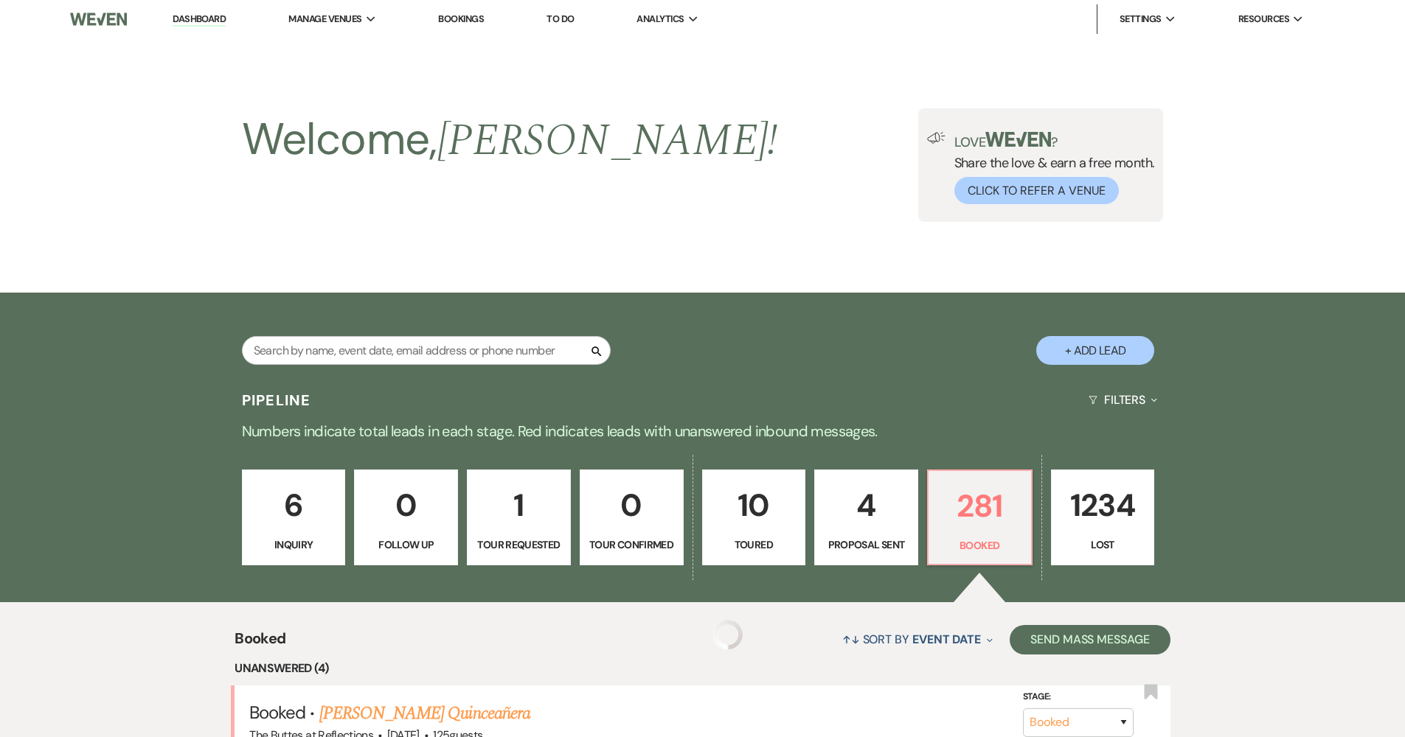
scroll to position [323, 0]
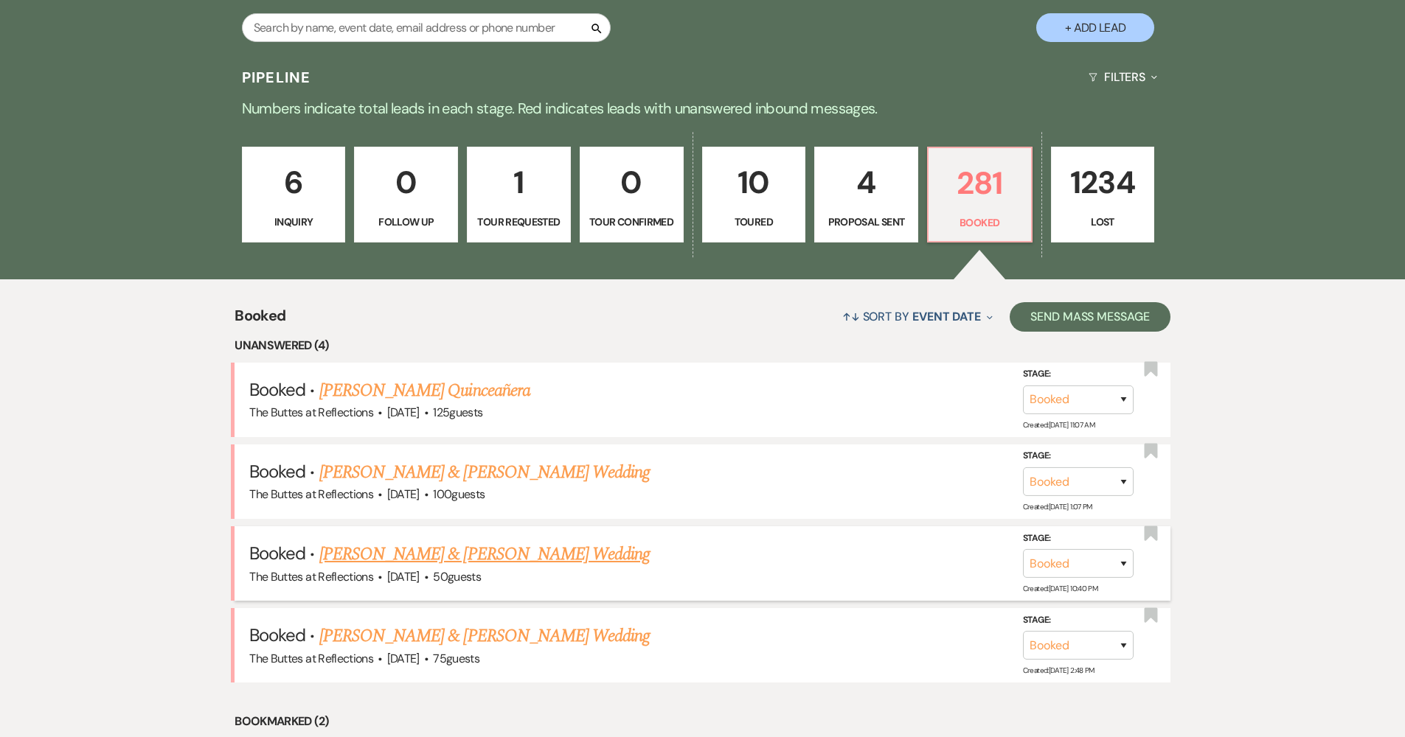
click at [425, 554] on link "[PERSON_NAME] & [PERSON_NAME] Wedding" at bounding box center [484, 554] width 330 height 27
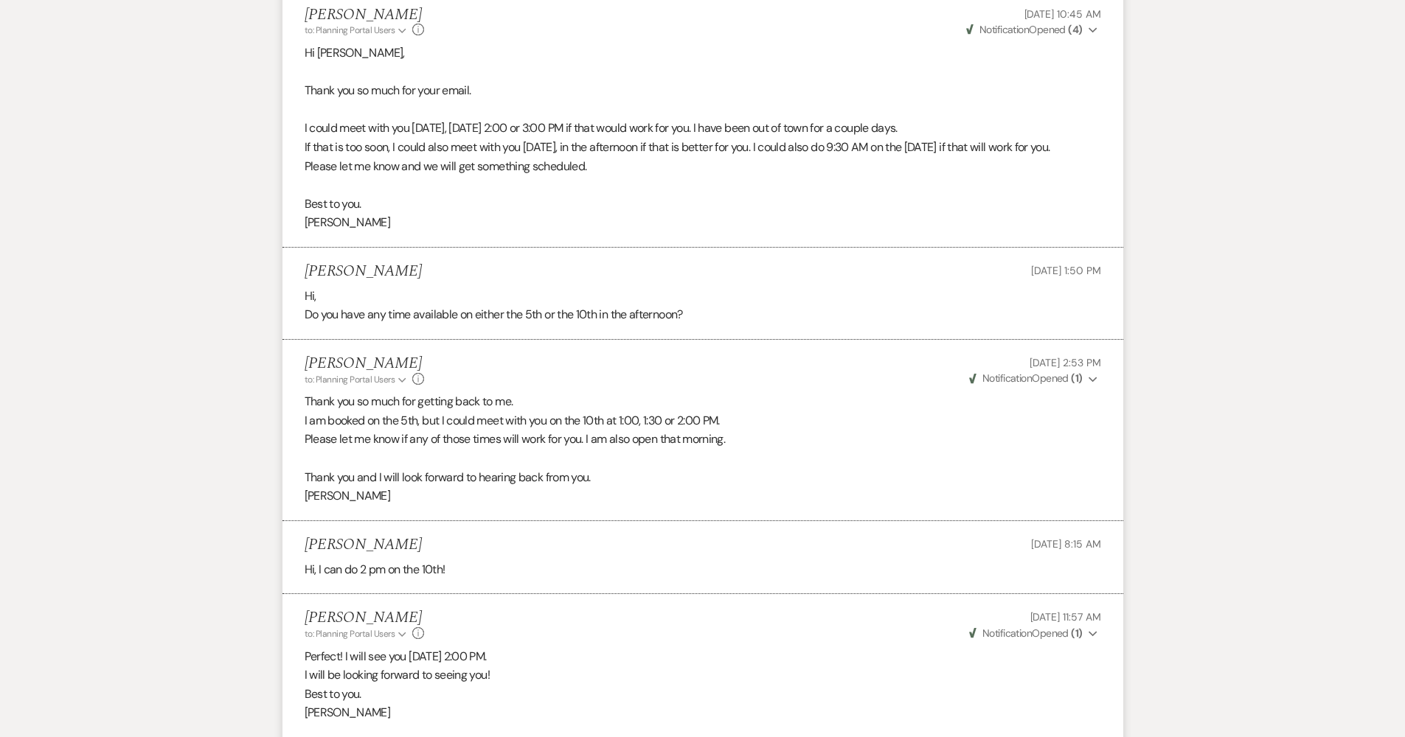
scroll to position [2197, 0]
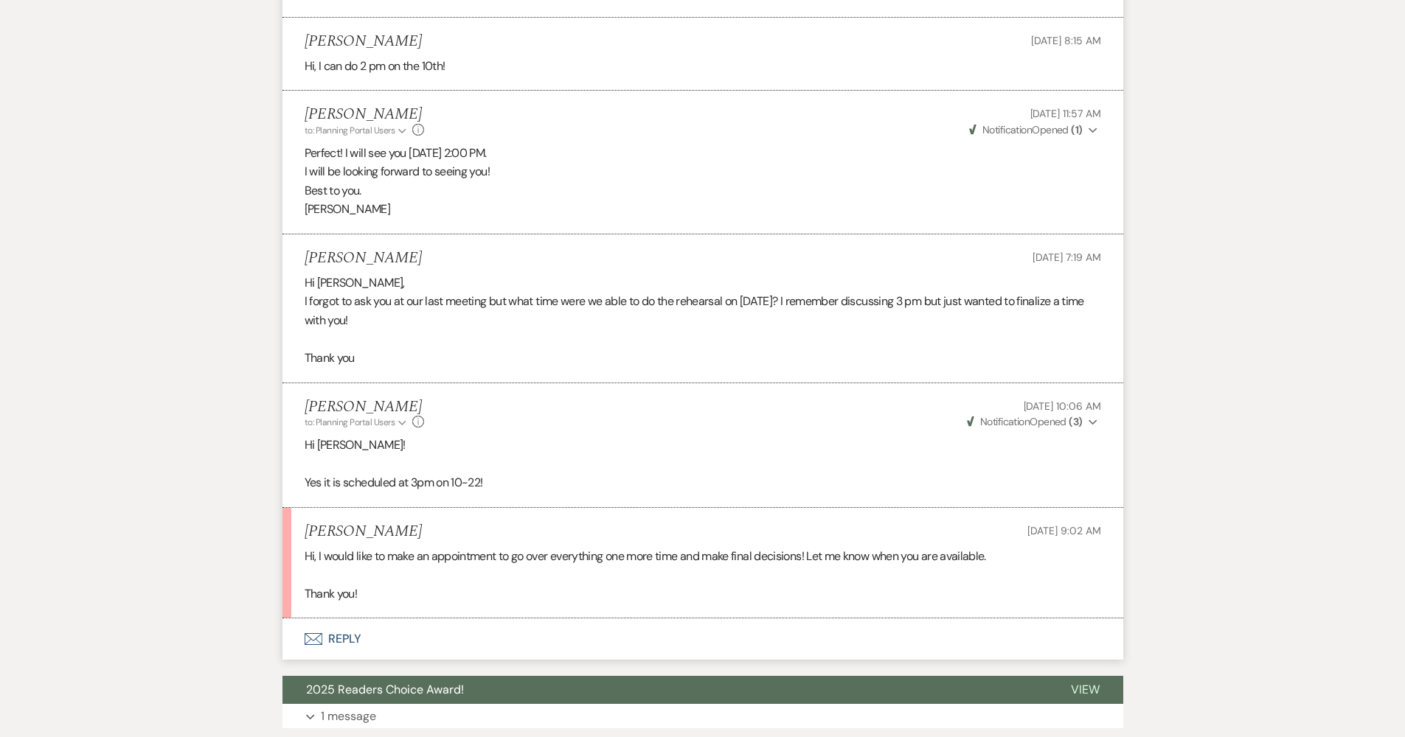
click at [400, 619] on button "Envelope Reply" at bounding box center [702, 639] width 841 height 41
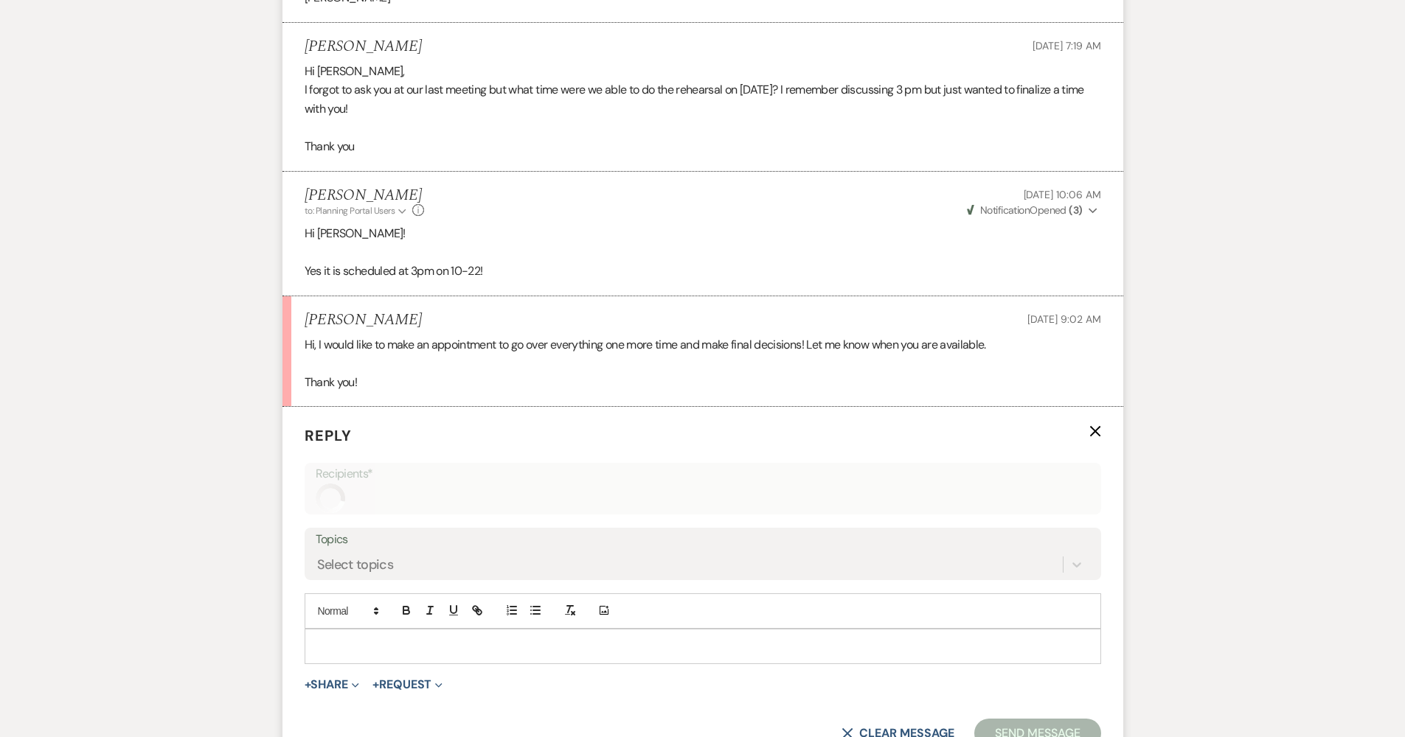
scroll to position [2579, 0]
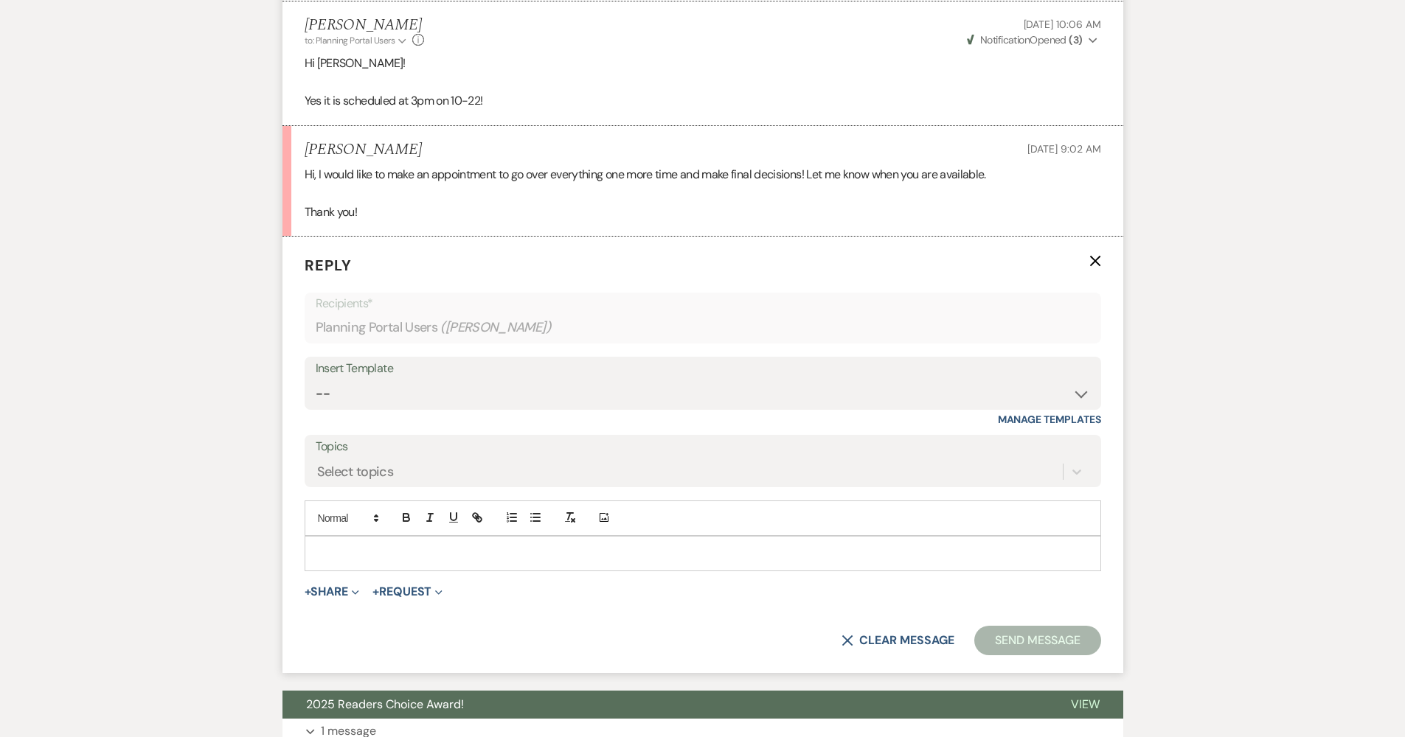
click at [395, 546] on p at bounding box center [702, 554] width 773 height 16
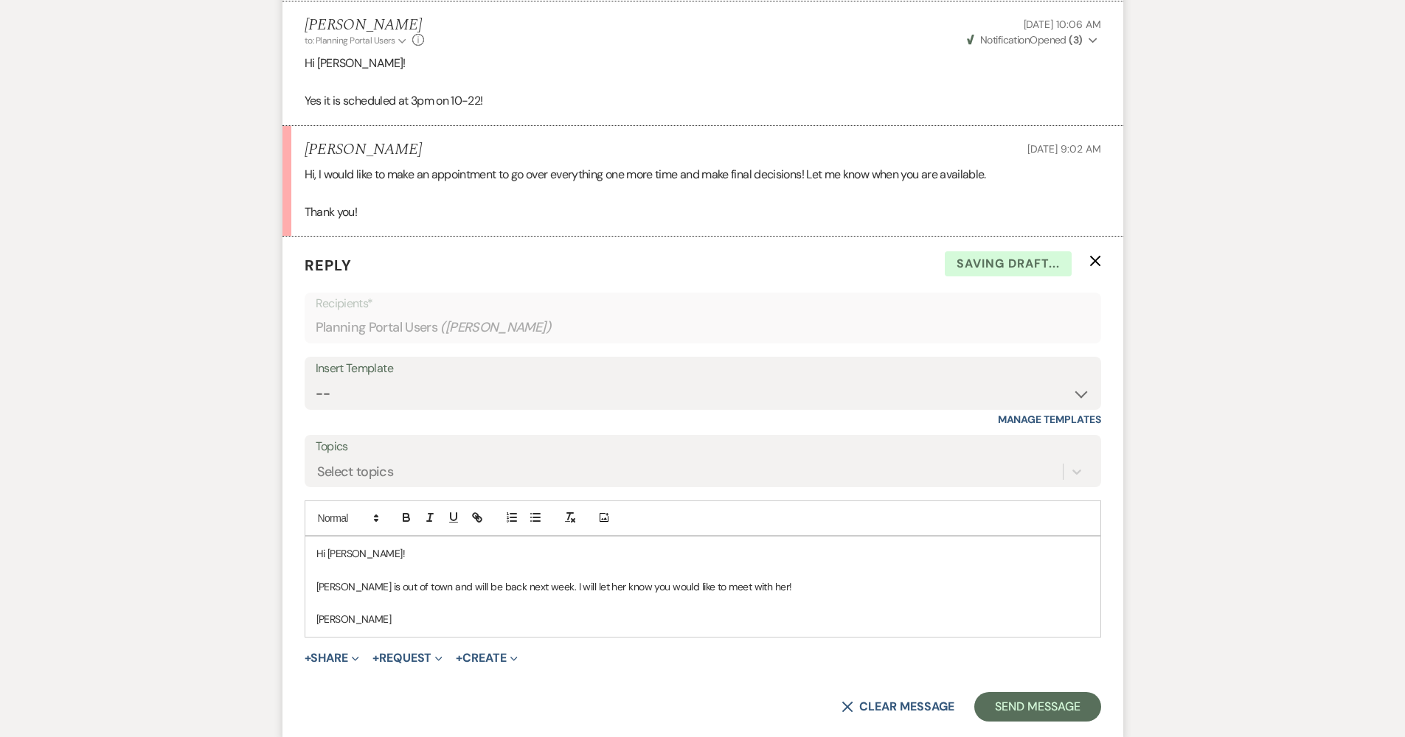
click at [1010, 700] on form "Reply X Saving draft... Recipients* Planning Portal Users ( [PERSON_NAME] ) Ins…" at bounding box center [702, 488] width 841 height 502
click at [1007, 692] on button "Send Message" at bounding box center [1037, 706] width 126 height 29
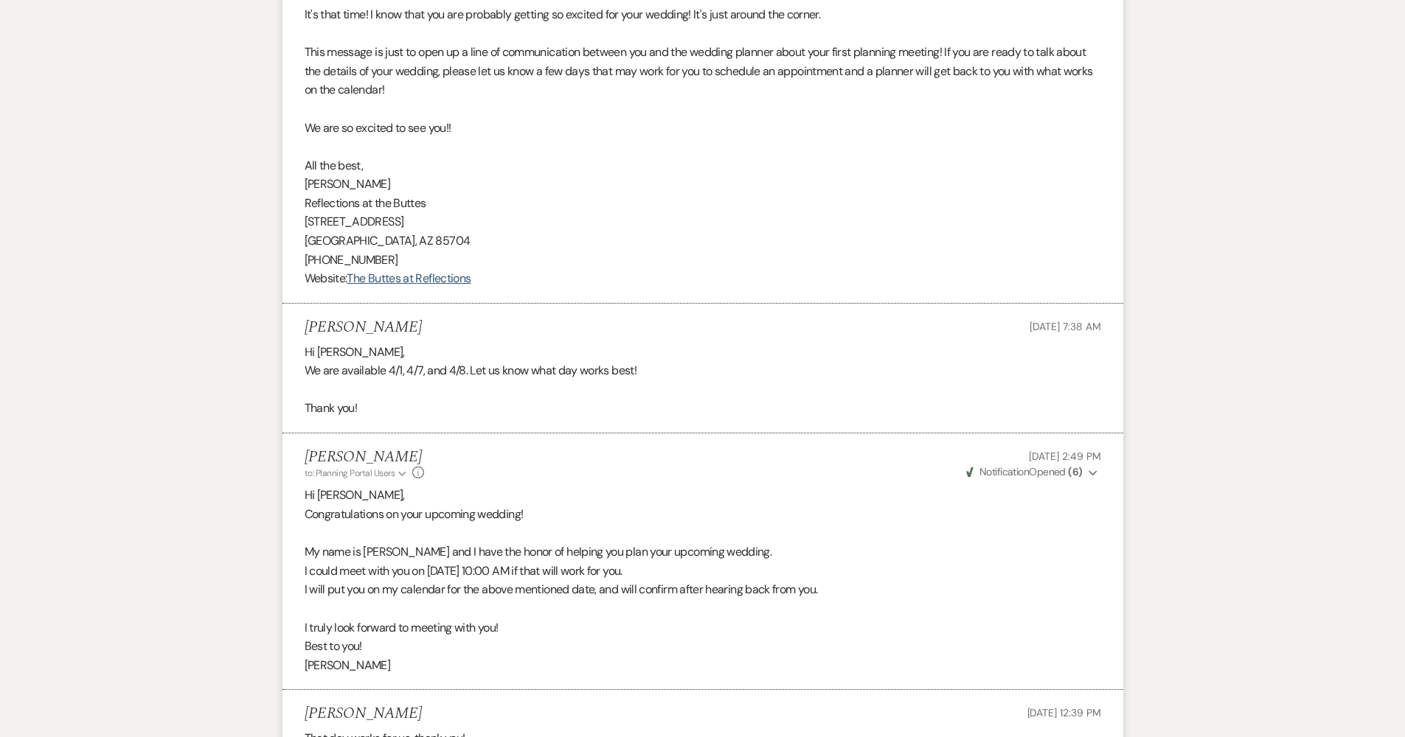
scroll to position [0, 0]
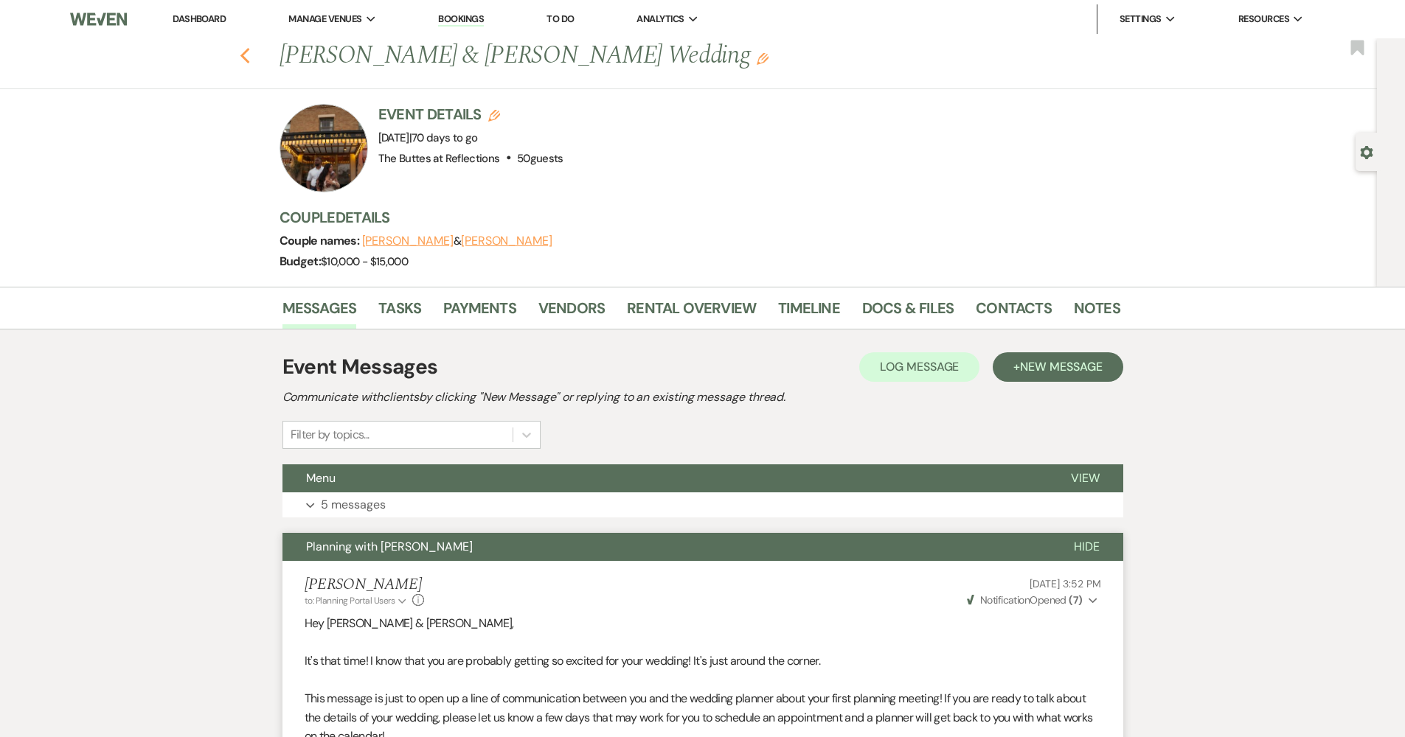
click at [245, 55] on icon "Previous" at bounding box center [245, 56] width 11 height 18
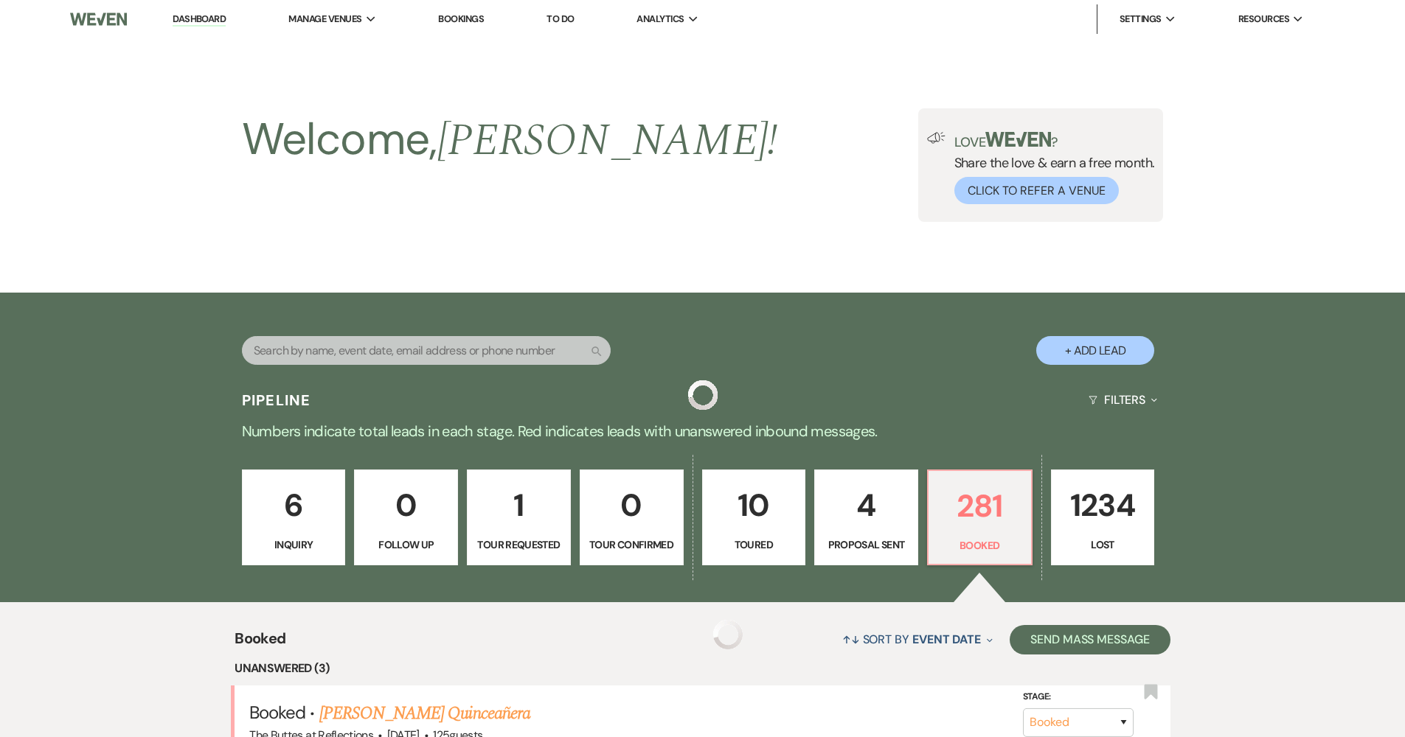
scroll to position [323, 0]
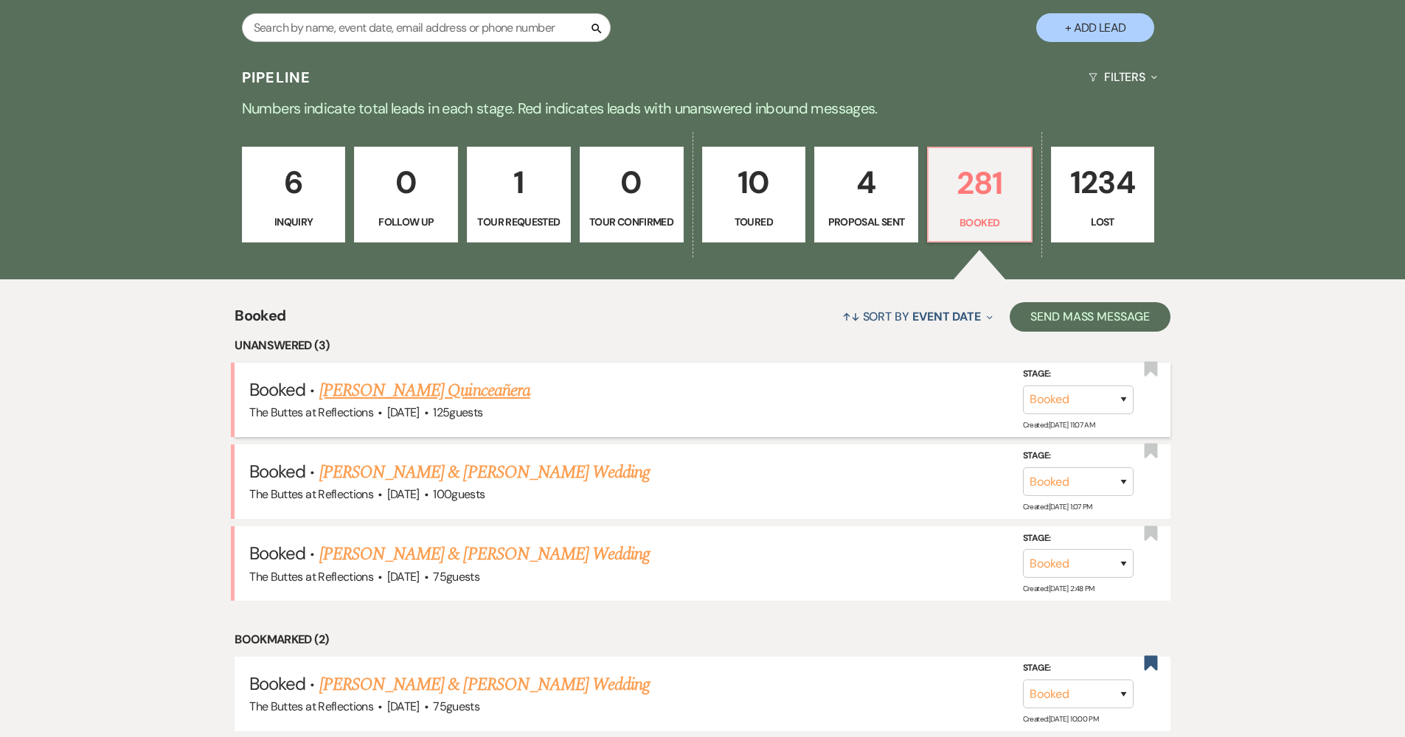
click at [439, 388] on link "[PERSON_NAME] Quinceañera" at bounding box center [424, 391] width 211 height 27
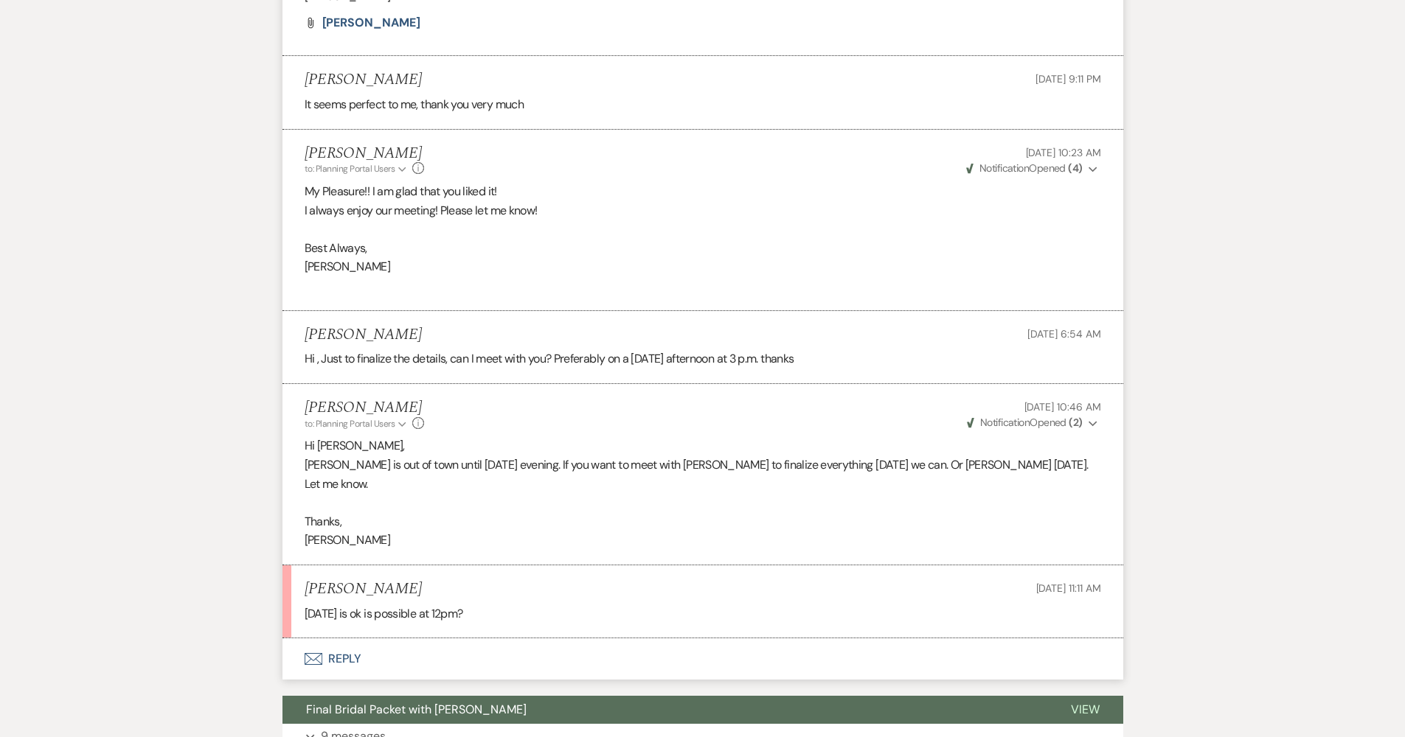
click at [369, 639] on button "Envelope Reply" at bounding box center [702, 659] width 841 height 41
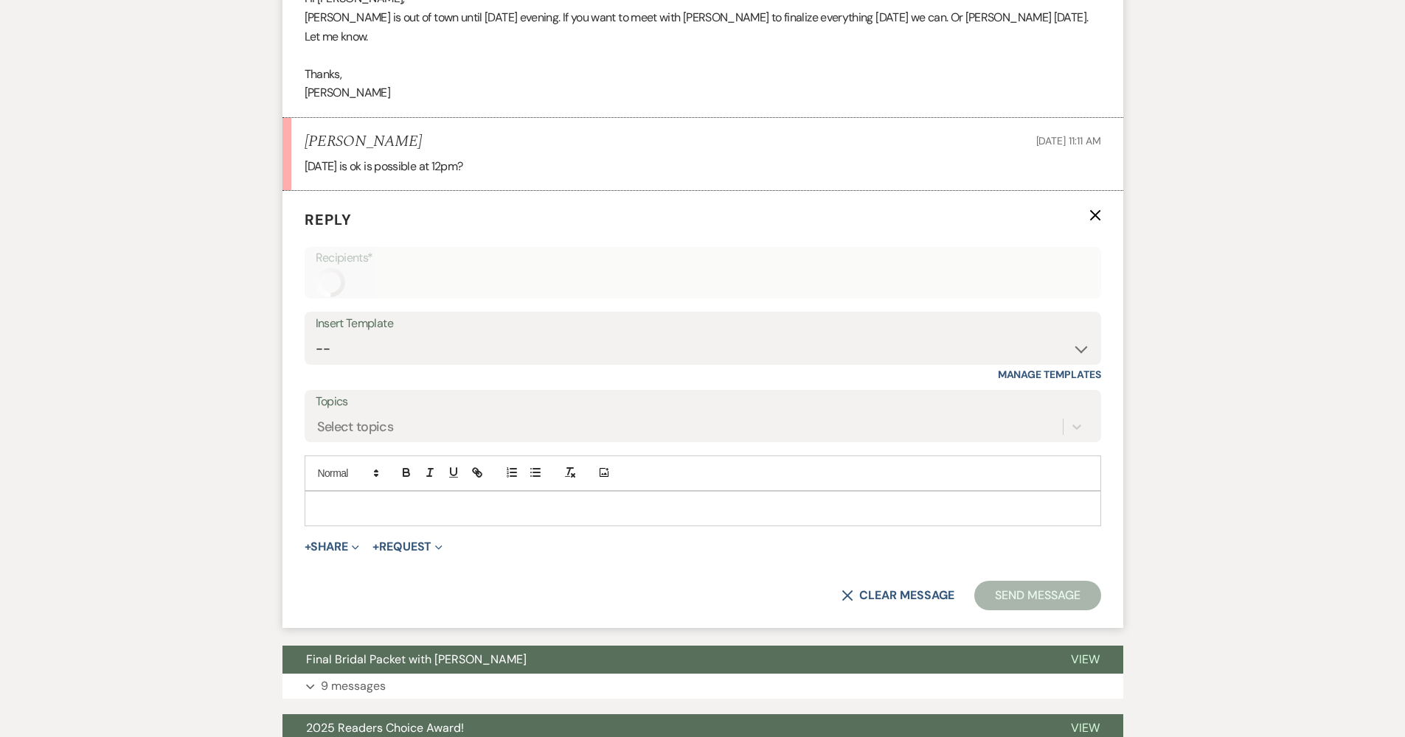
scroll to position [1032, 0]
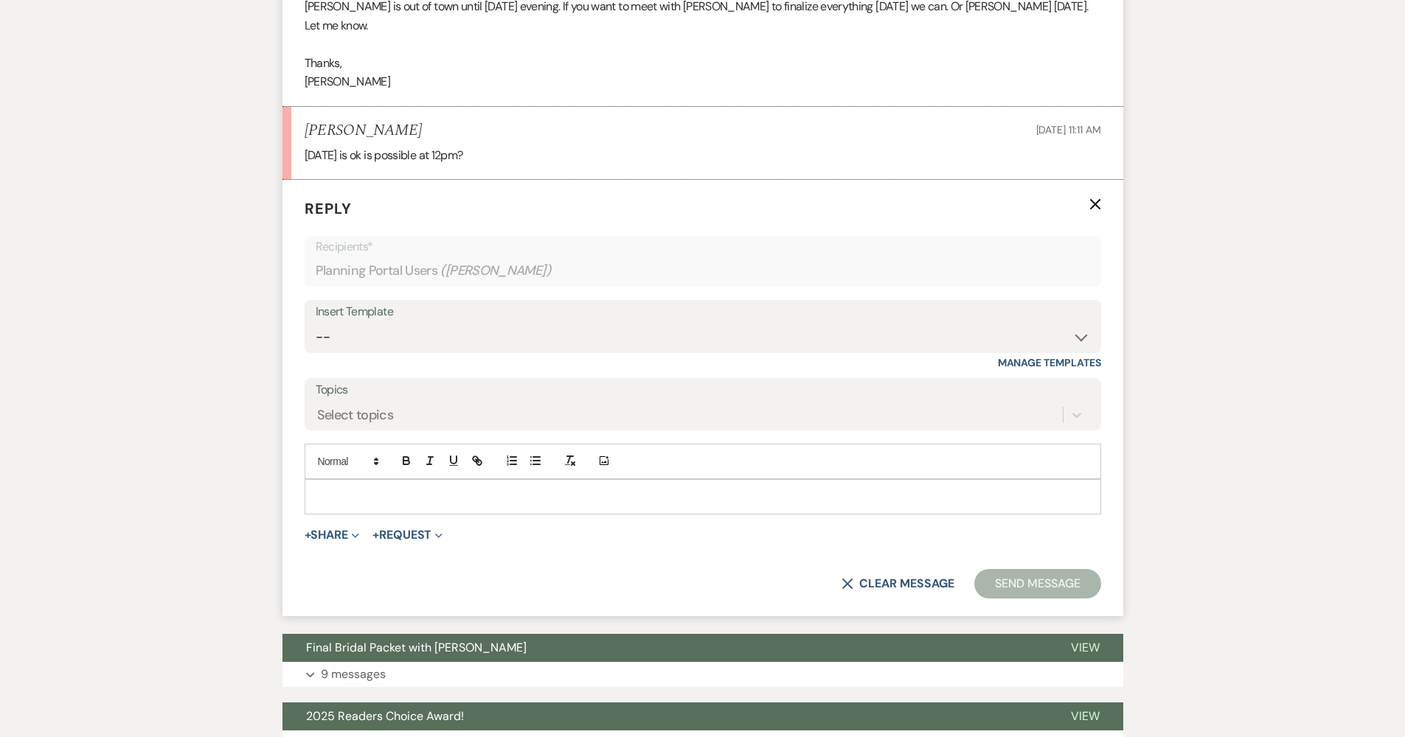
click at [524, 489] on p at bounding box center [702, 497] width 773 height 16
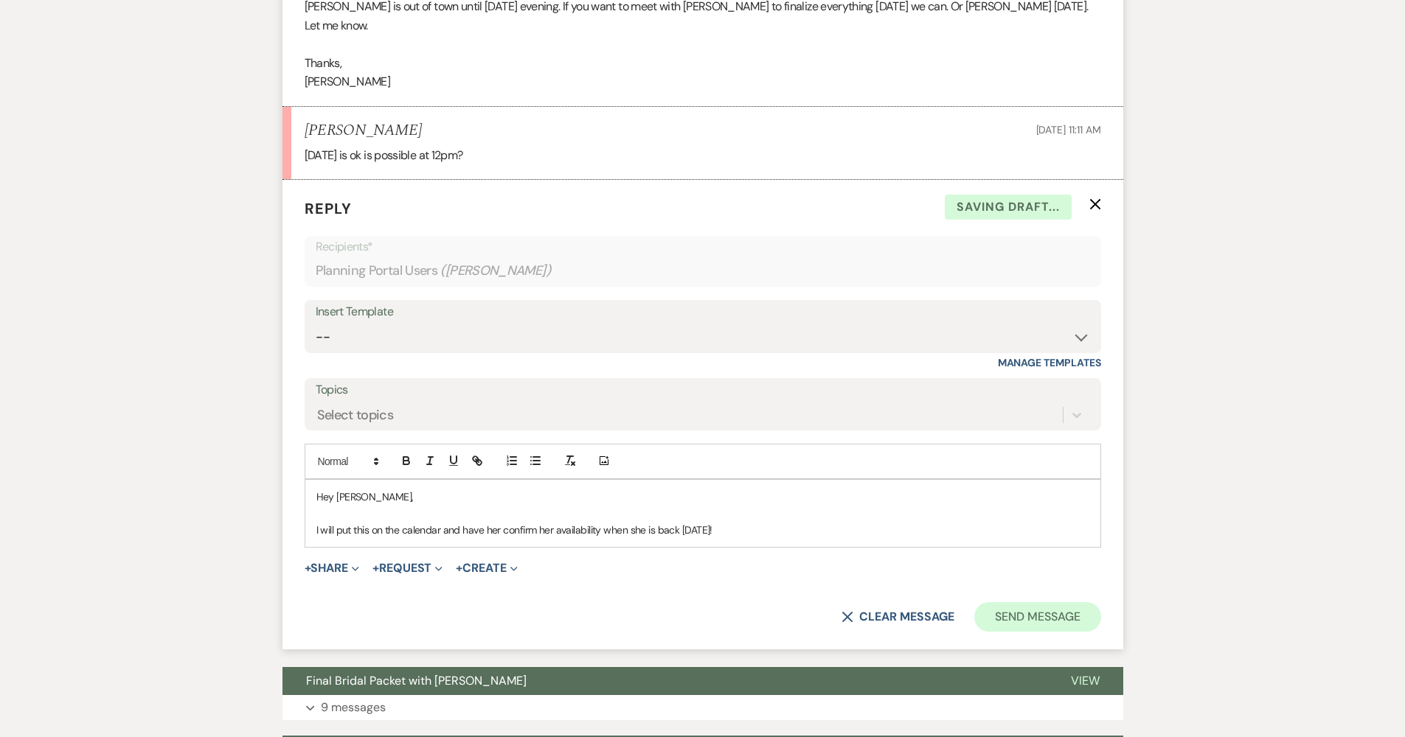
click at [990, 602] on button "Send Message" at bounding box center [1037, 616] width 126 height 29
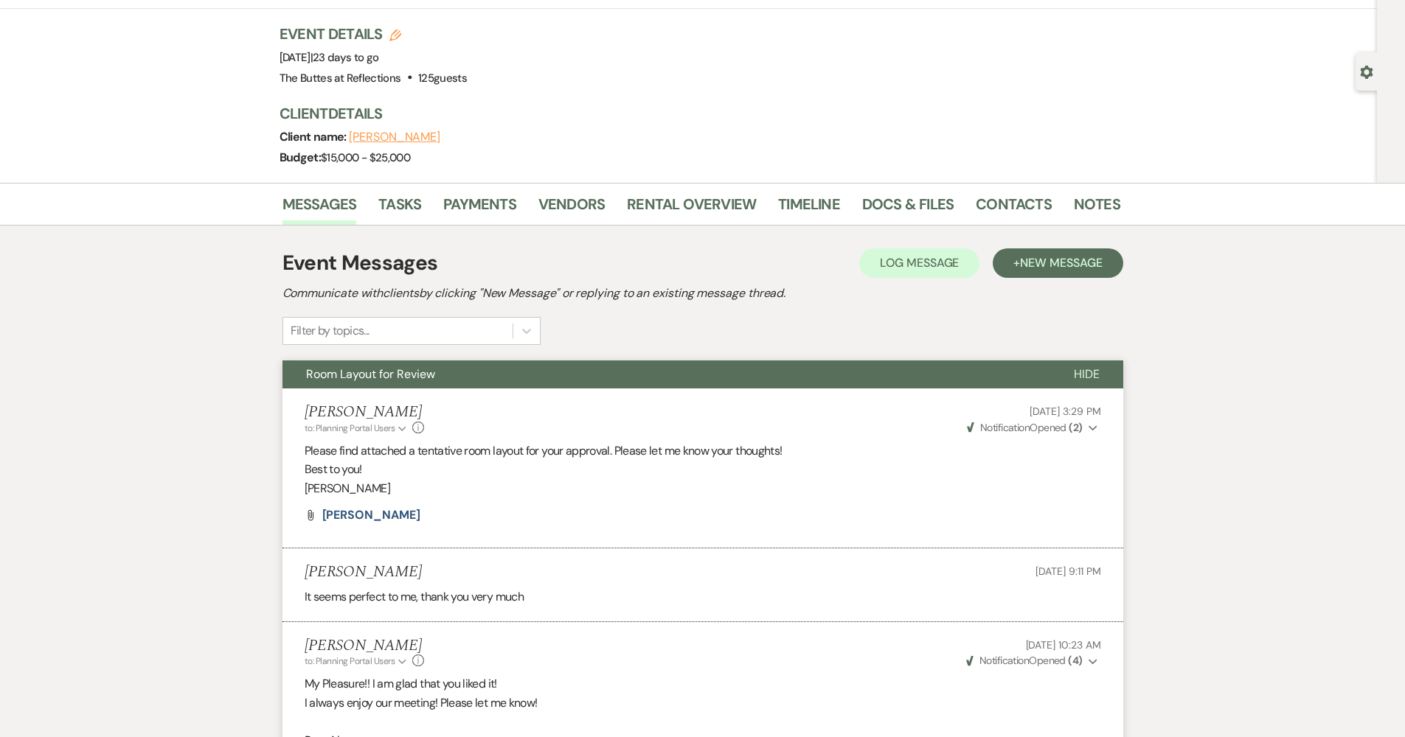
scroll to position [0, 0]
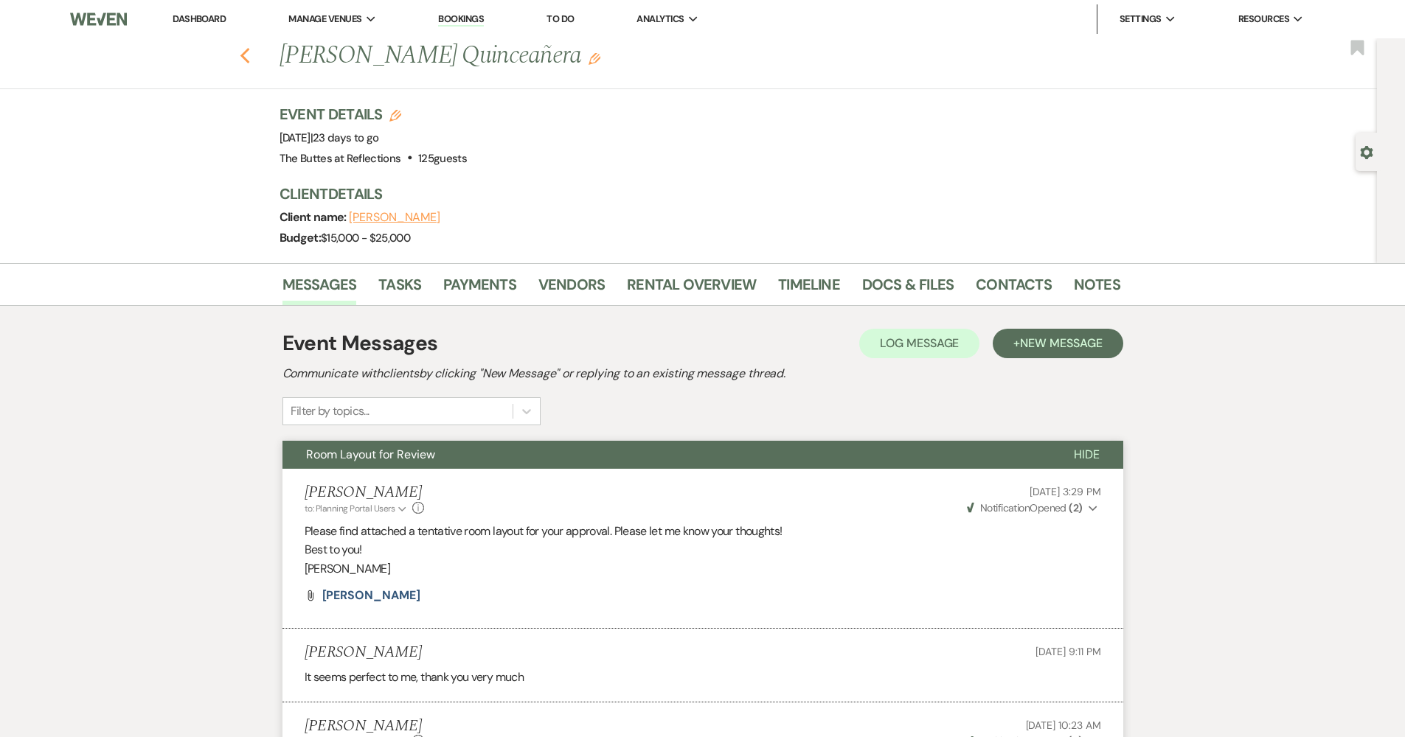
click at [249, 53] on use "button" at bounding box center [245, 56] width 10 height 16
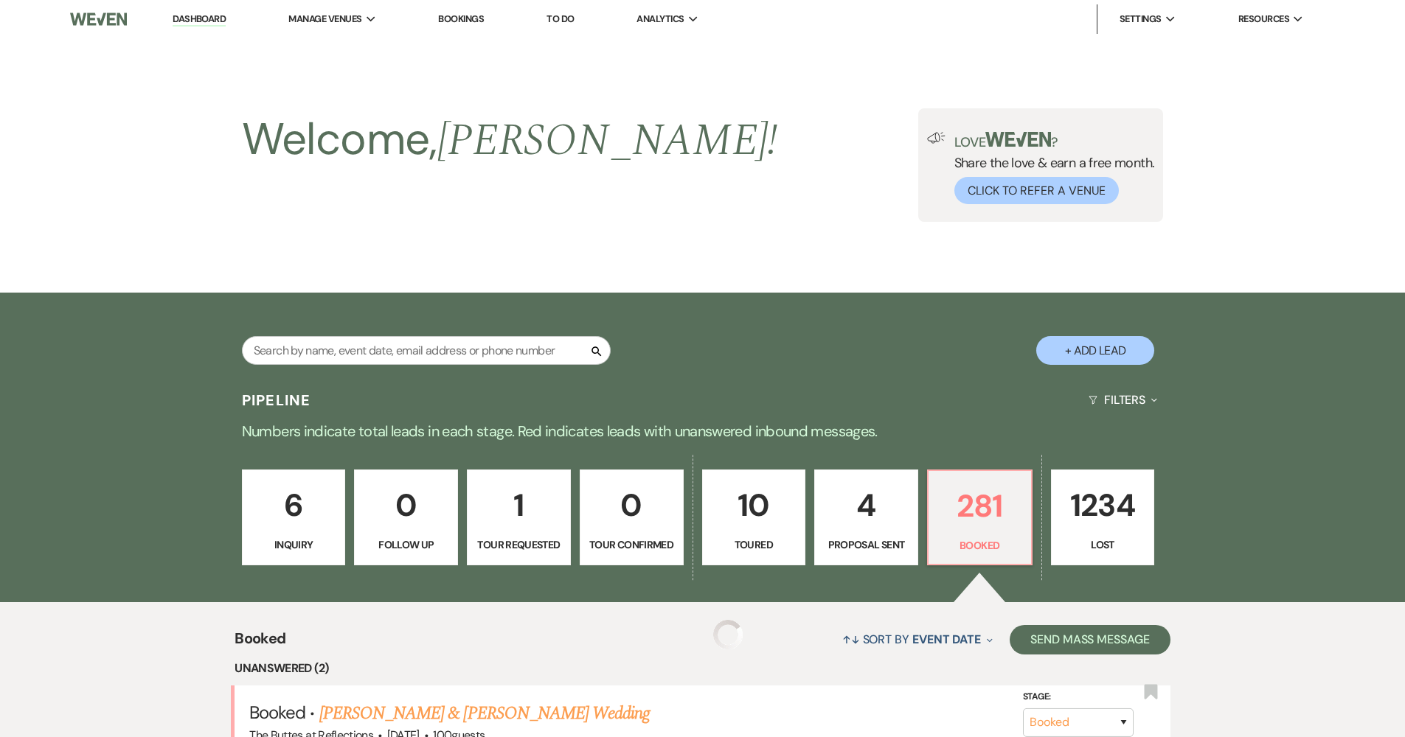
scroll to position [323, 0]
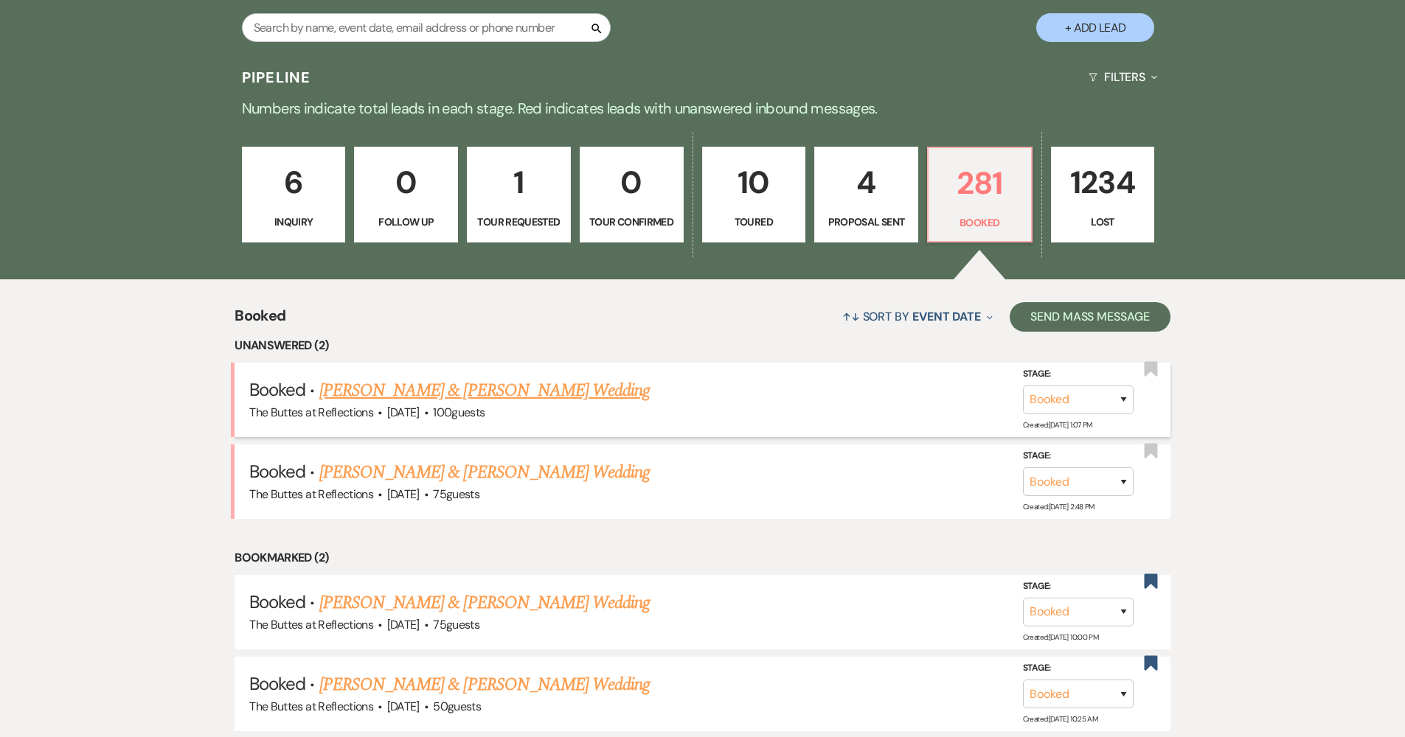
click at [532, 396] on link "[PERSON_NAME] & [PERSON_NAME] Wedding" at bounding box center [484, 391] width 330 height 27
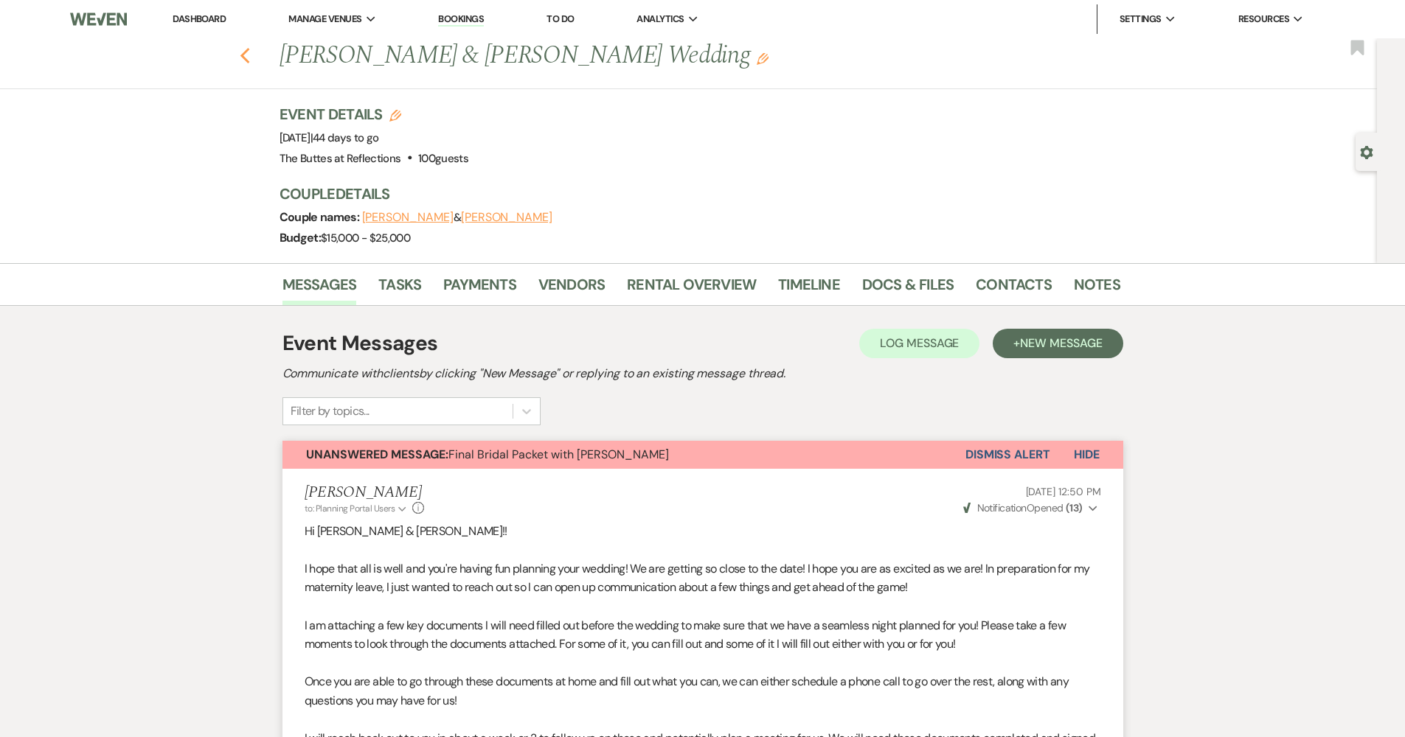
click at [251, 58] on icon "Previous" at bounding box center [245, 56] width 11 height 18
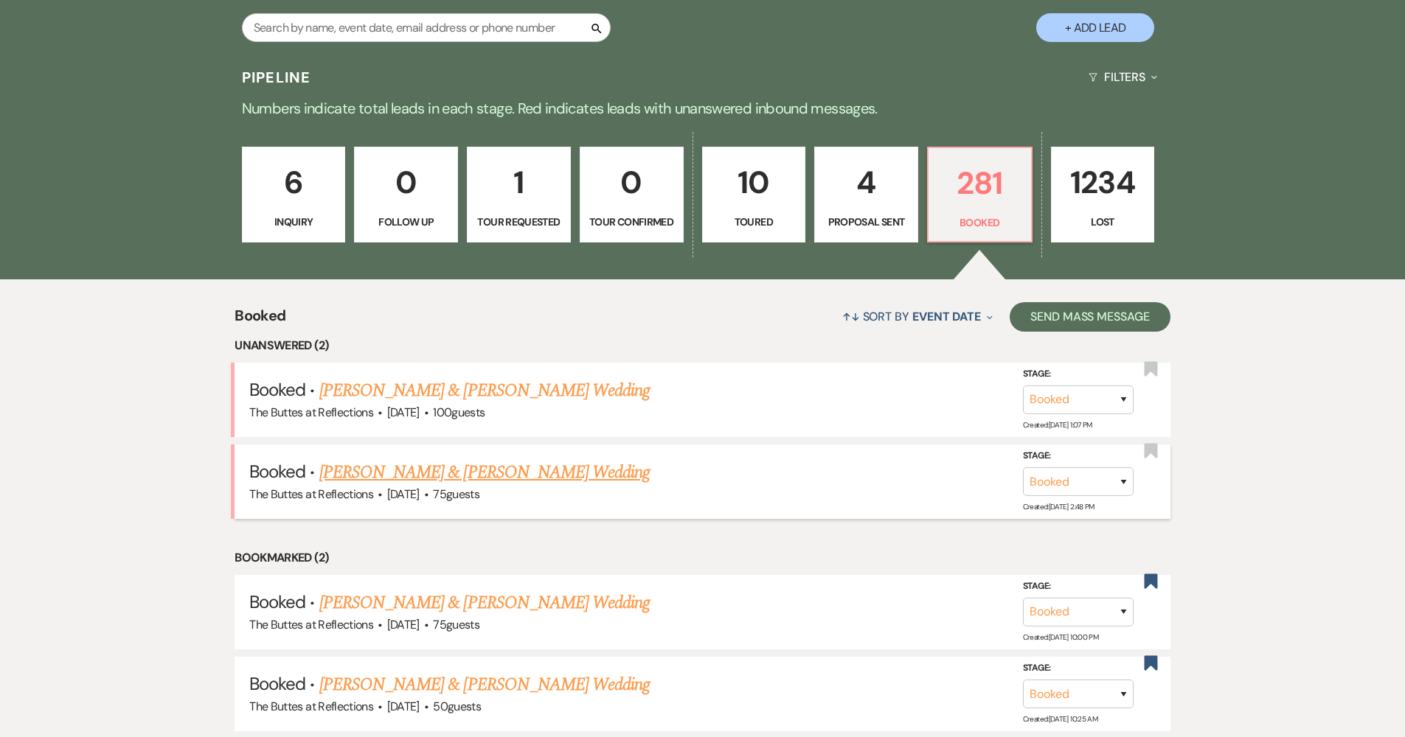
click at [398, 474] on link "[PERSON_NAME] & [PERSON_NAME] Wedding" at bounding box center [484, 472] width 330 height 27
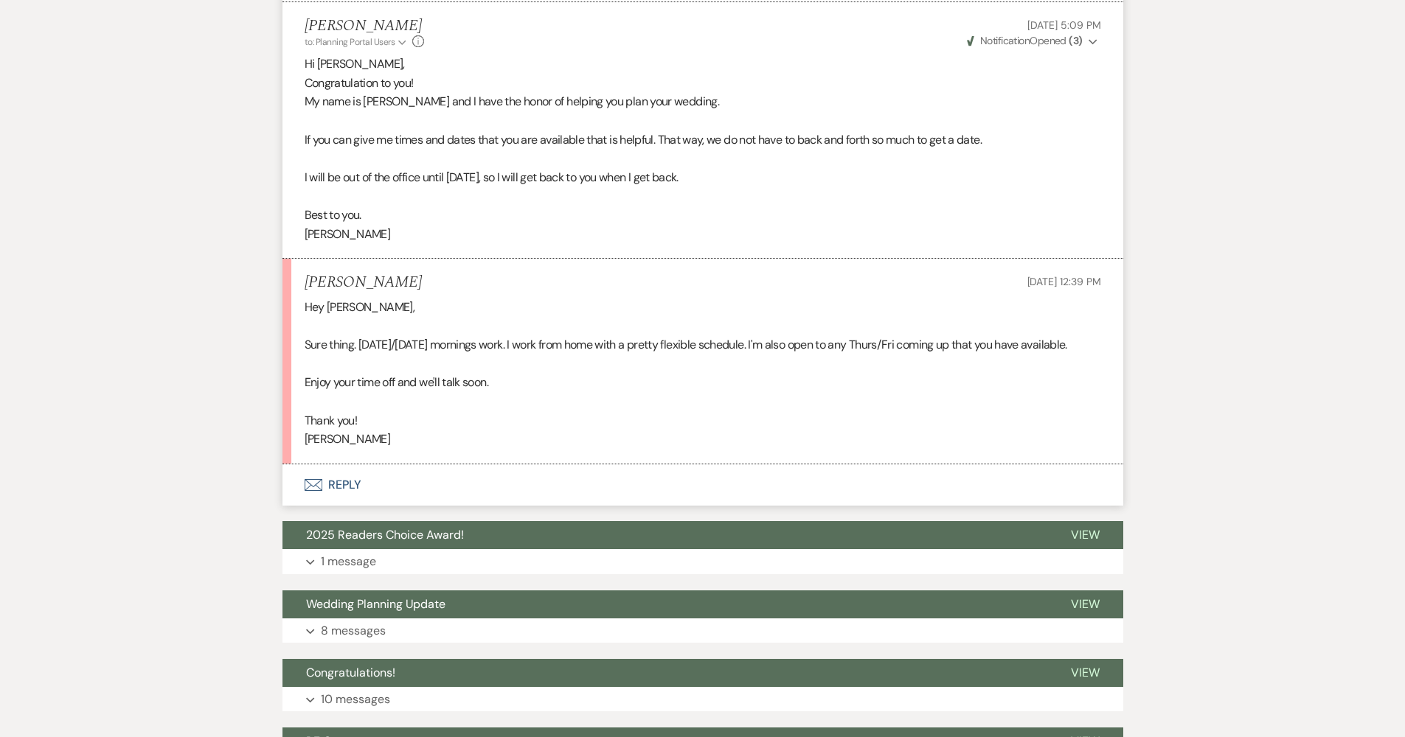
scroll to position [659, 0]
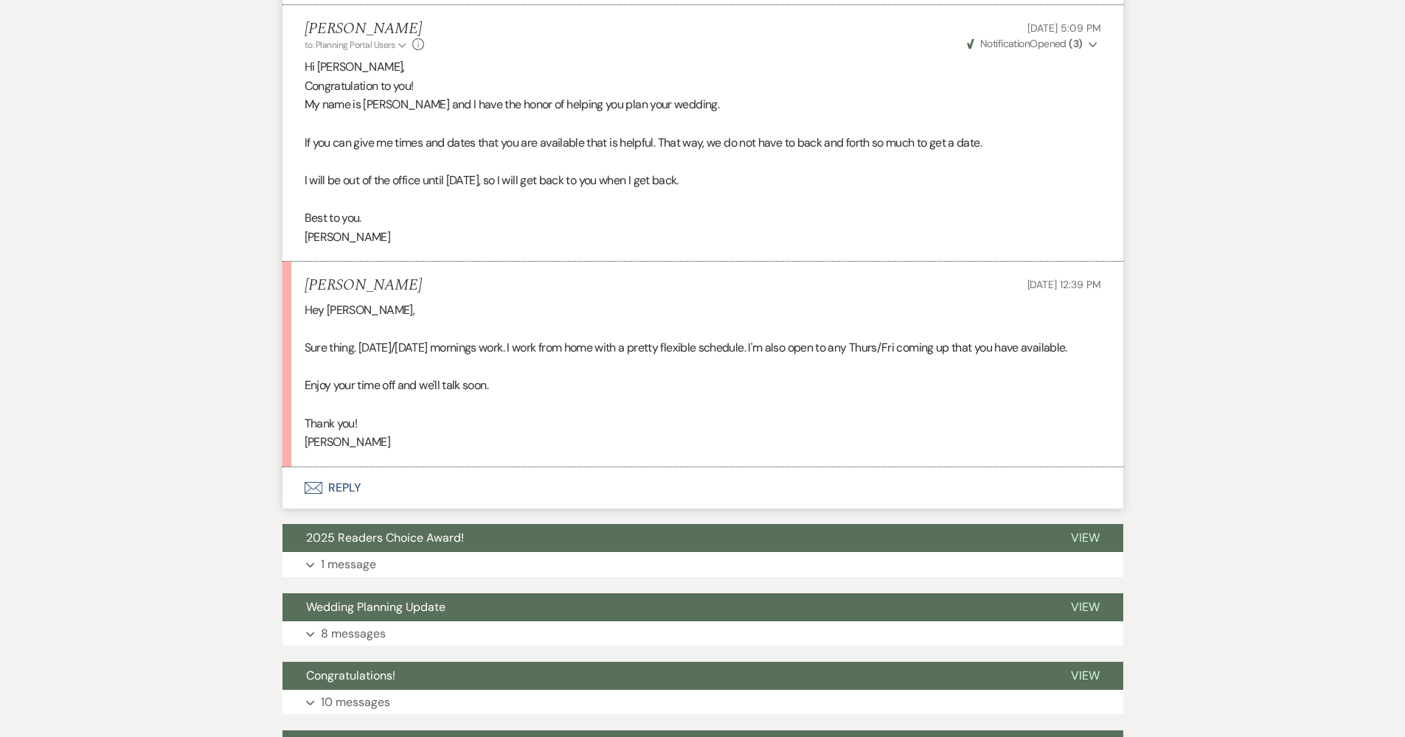
click at [344, 468] on button "Envelope Reply" at bounding box center [702, 488] width 841 height 41
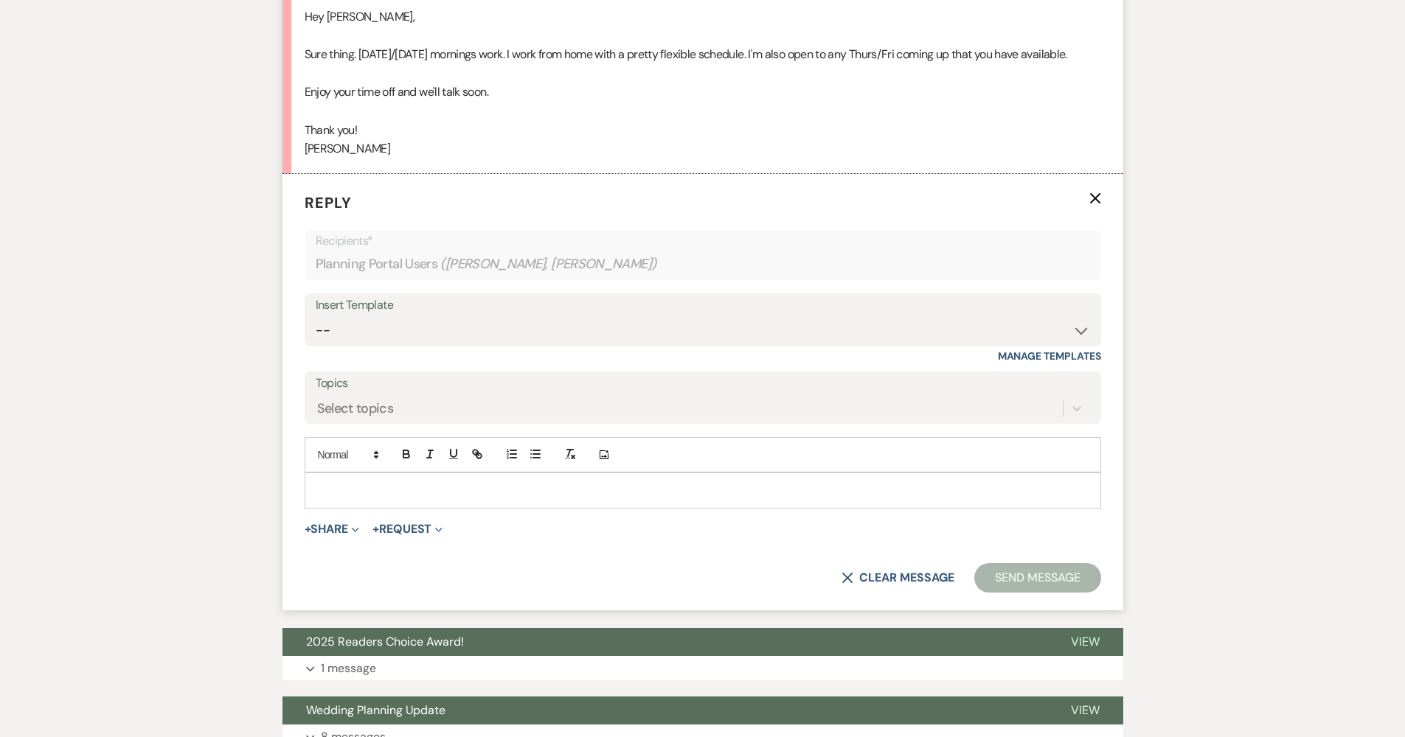
scroll to position [962, 0]
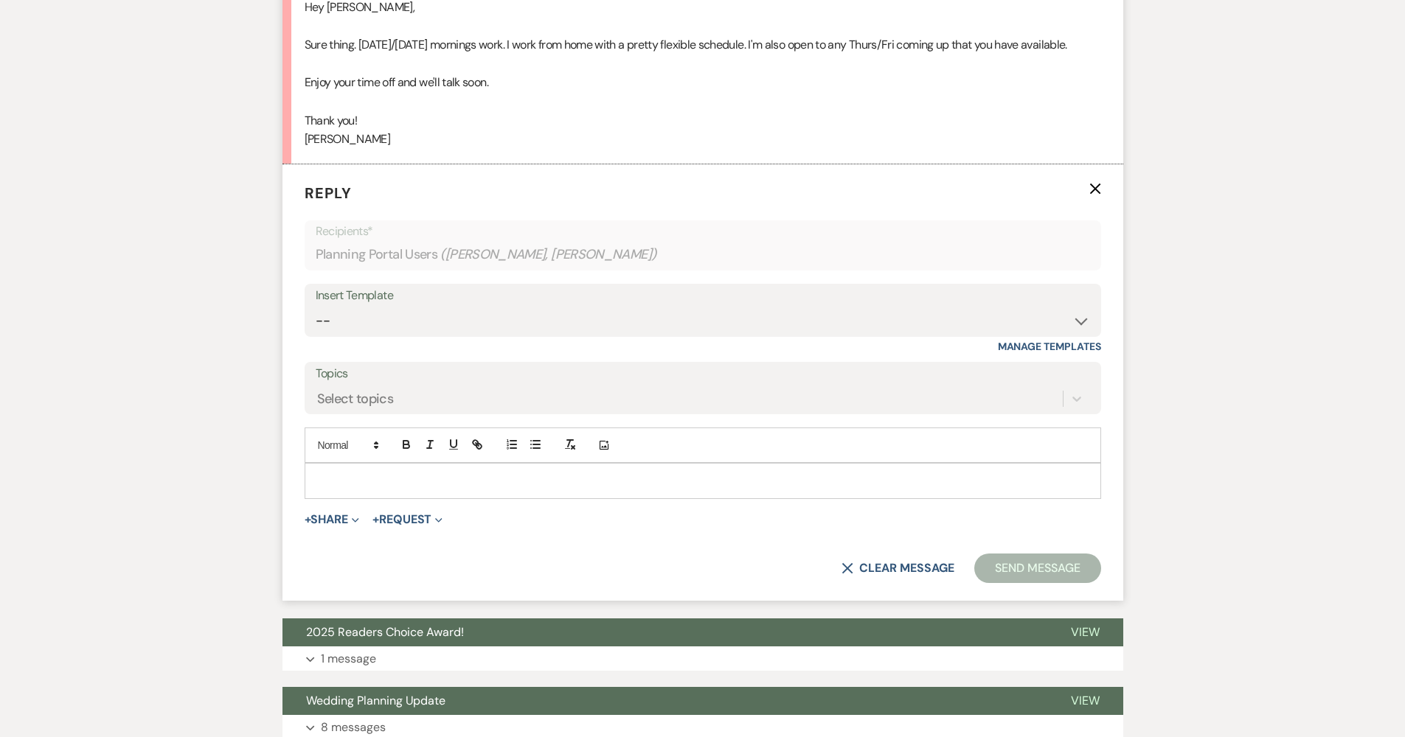
click at [369, 475] on div at bounding box center [702, 481] width 795 height 34
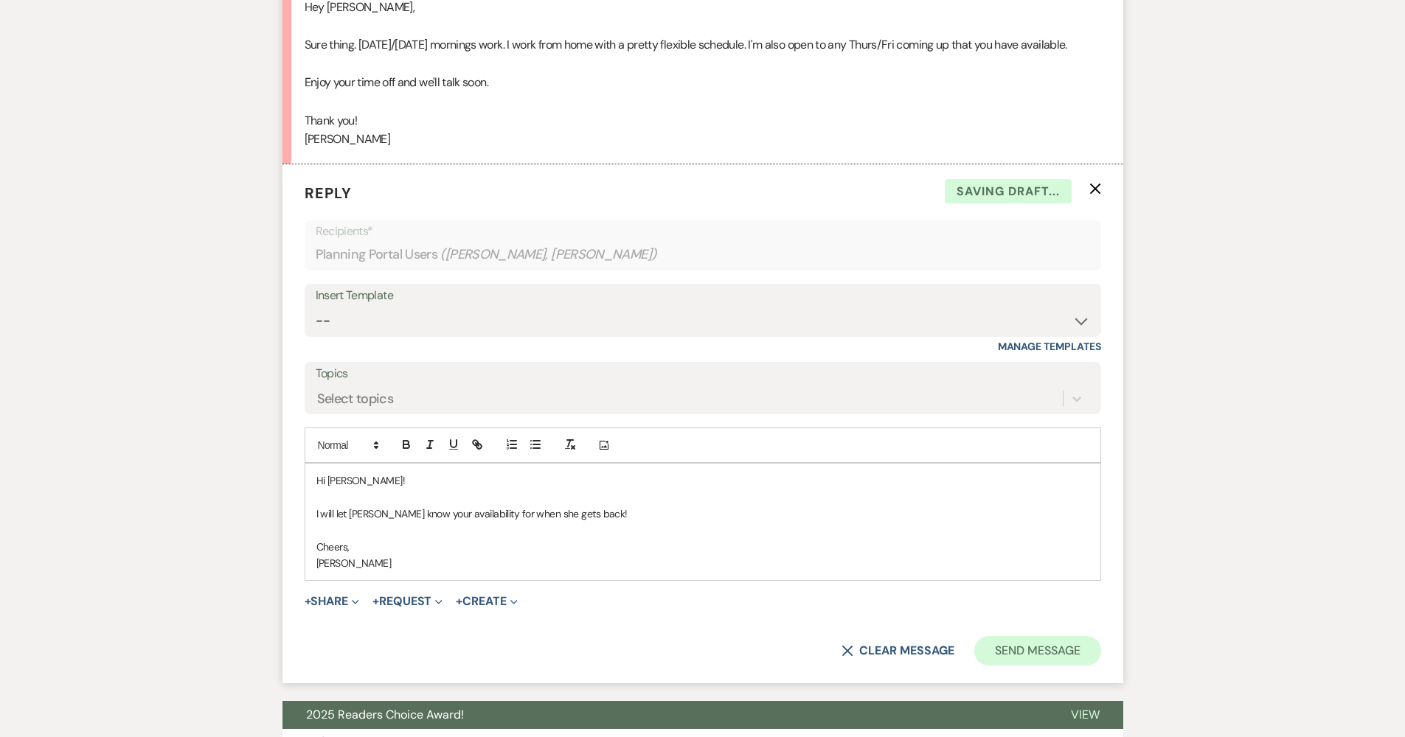
click at [1018, 636] on button "Send Message" at bounding box center [1037, 650] width 126 height 29
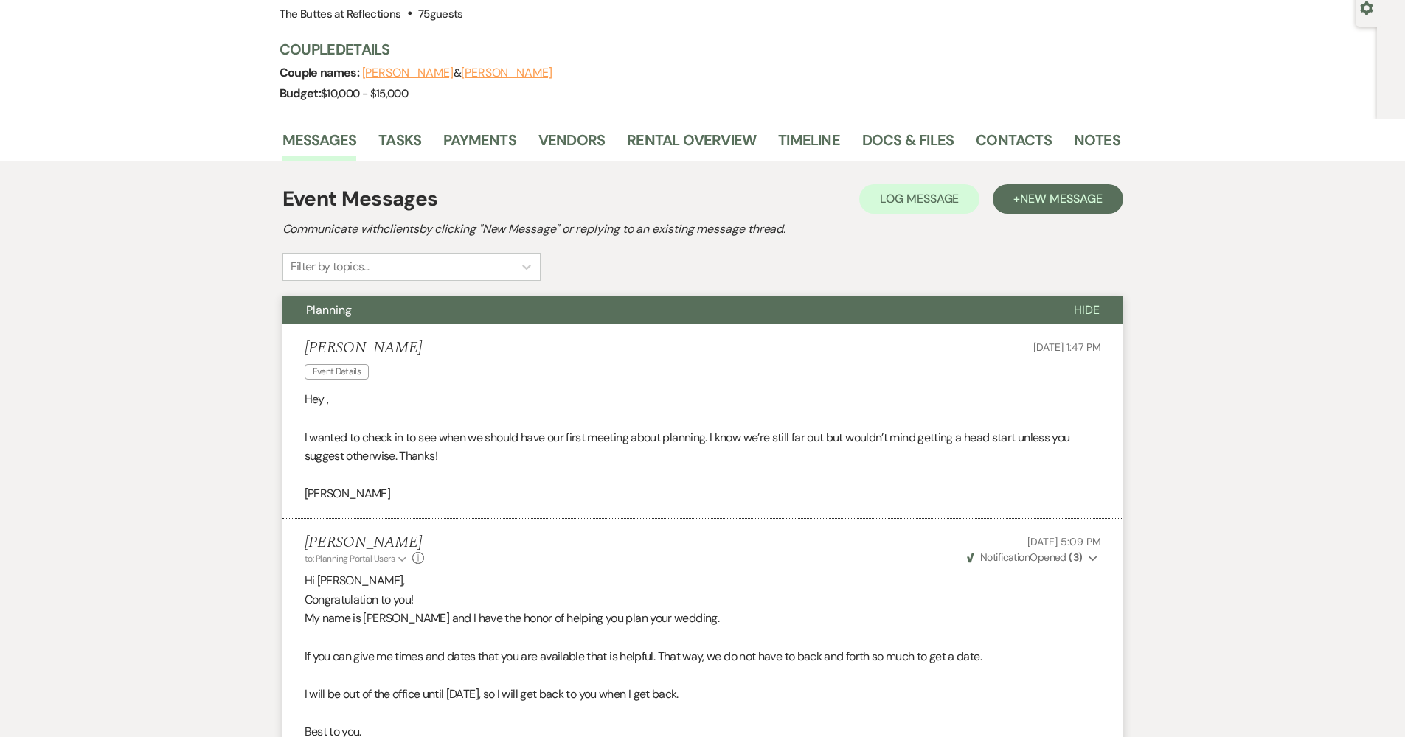
scroll to position [0, 0]
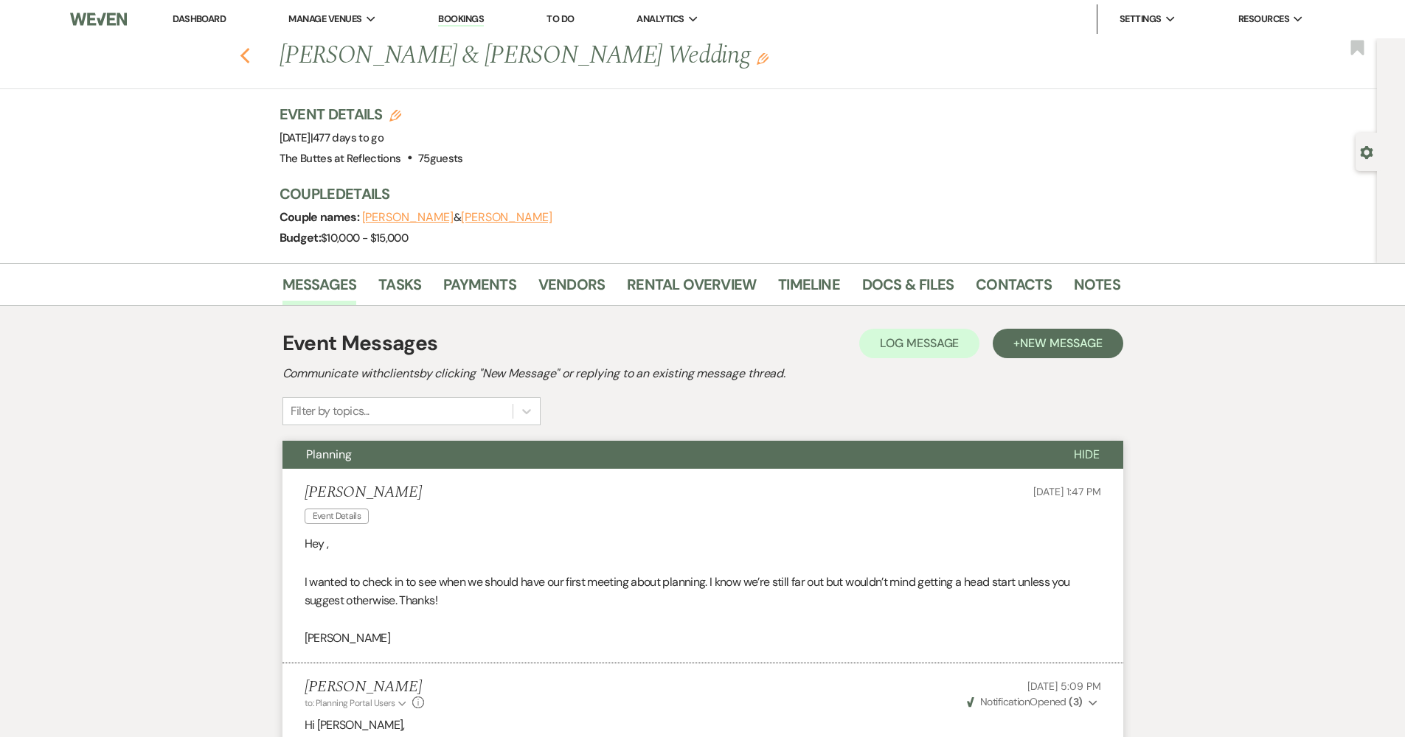
click at [251, 56] on icon "Previous" at bounding box center [245, 56] width 11 height 18
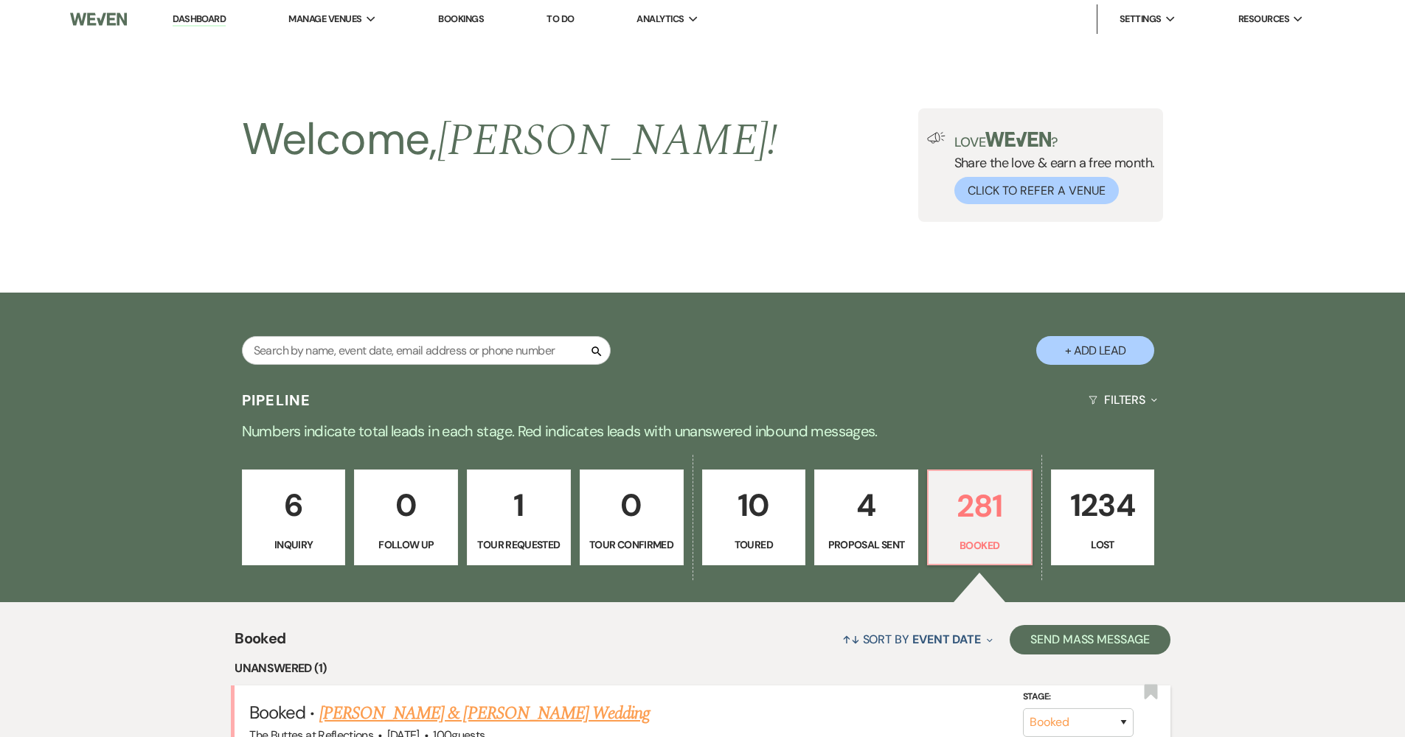
scroll to position [323, 0]
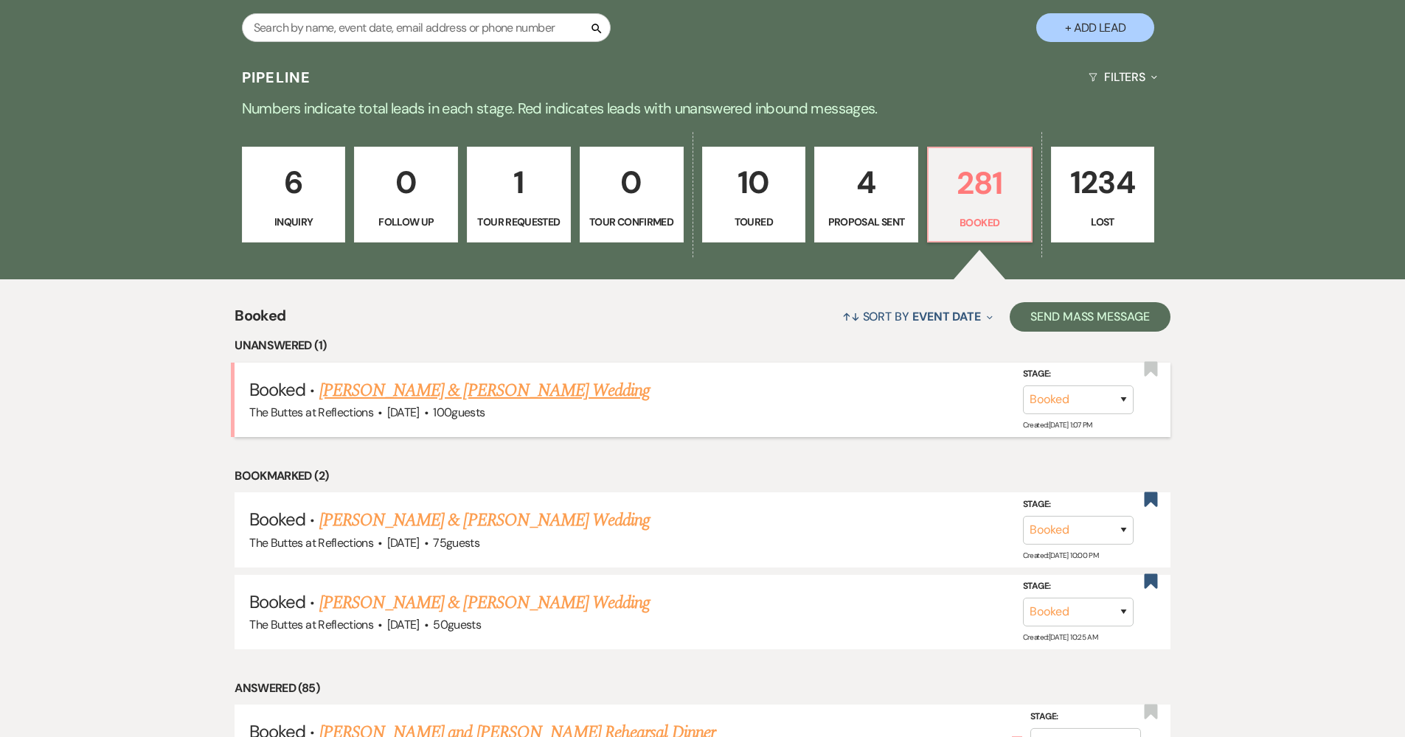
click at [494, 392] on link "[PERSON_NAME] & [PERSON_NAME] Wedding" at bounding box center [484, 391] width 330 height 27
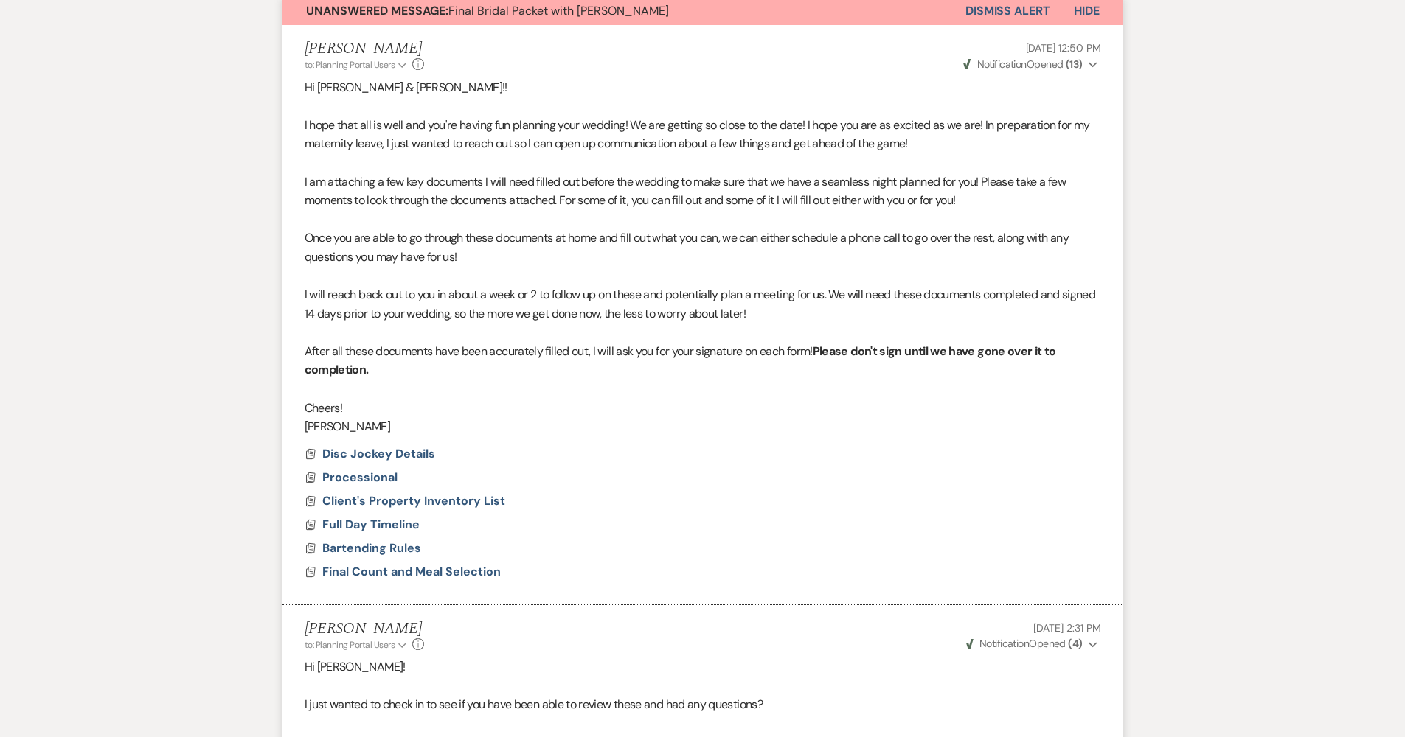
scroll to position [1055, 0]
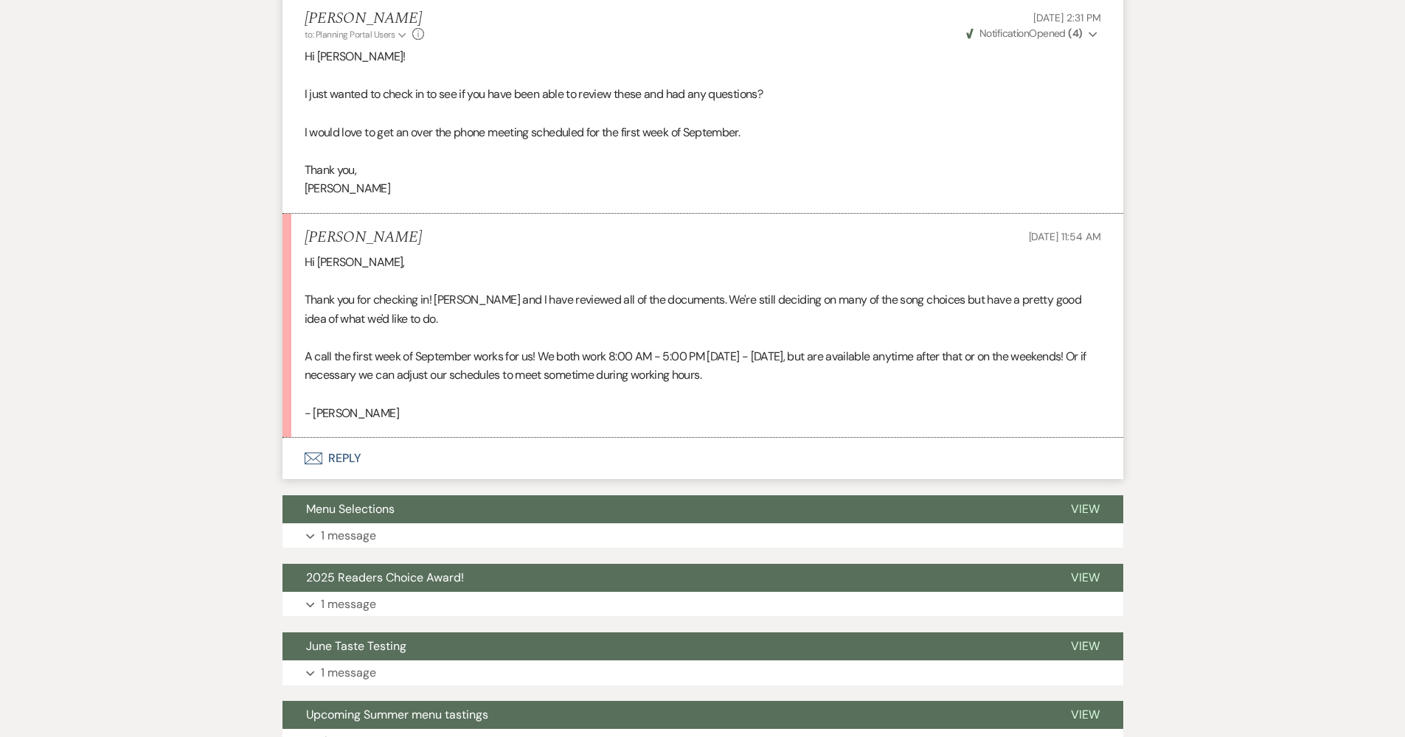
click at [395, 438] on button "Envelope Reply" at bounding box center [702, 458] width 841 height 41
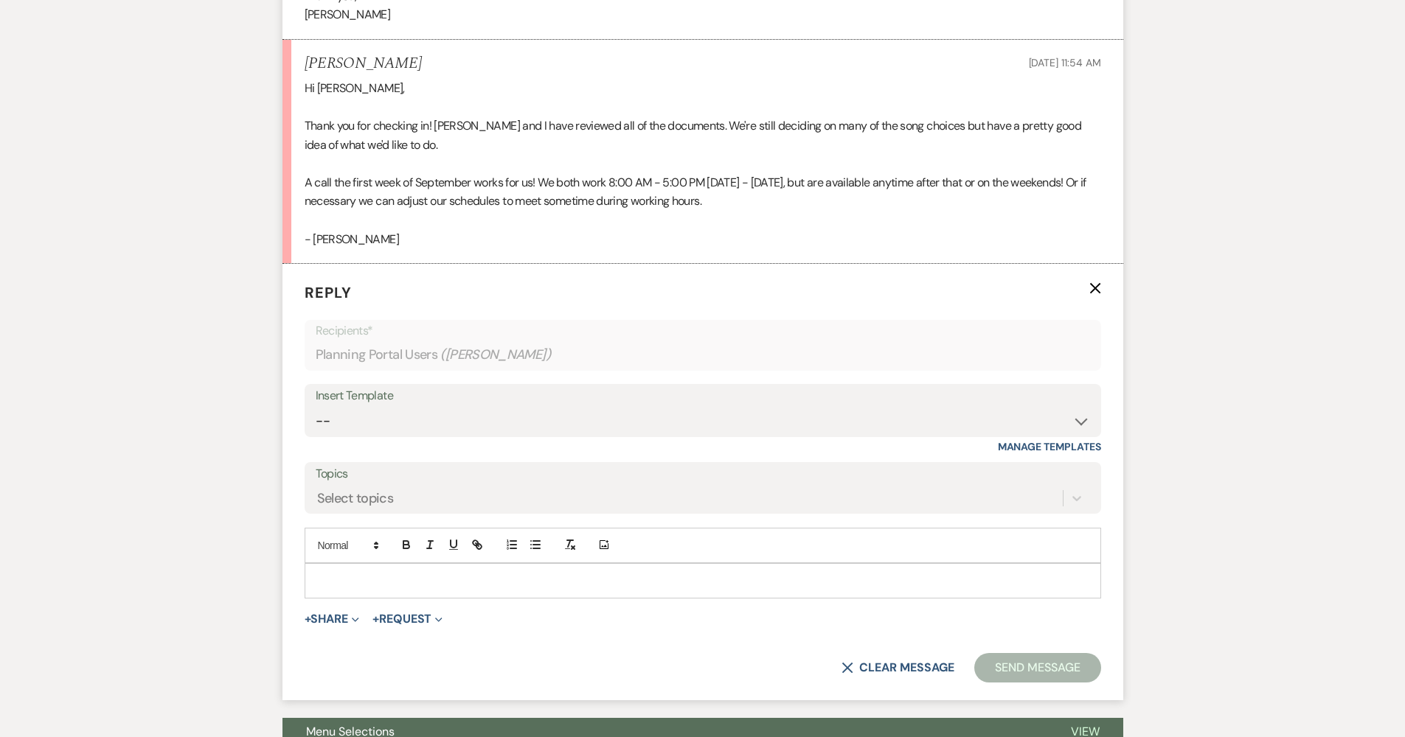
scroll to position [1324, 0]
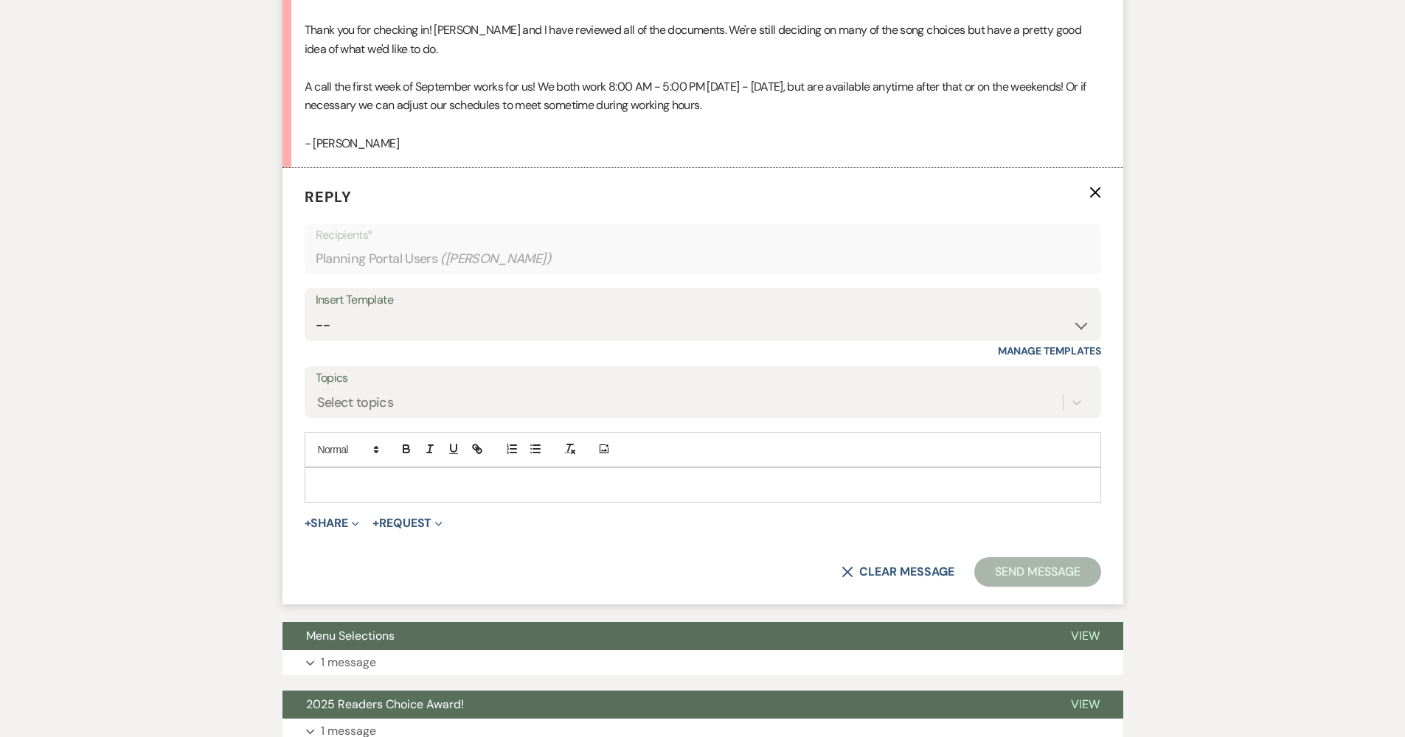
click at [468, 476] on div at bounding box center [702, 485] width 795 height 34
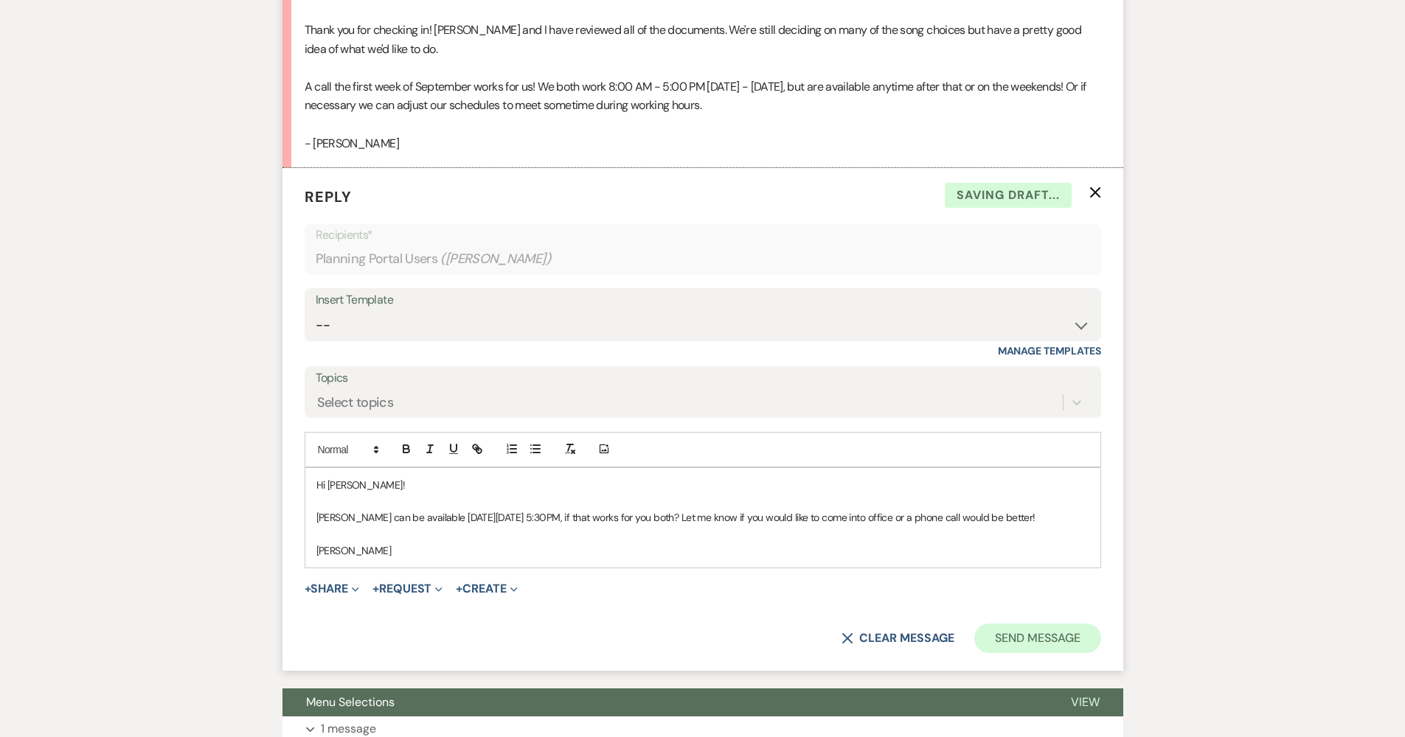
click at [1049, 624] on button "Send Message" at bounding box center [1037, 638] width 126 height 29
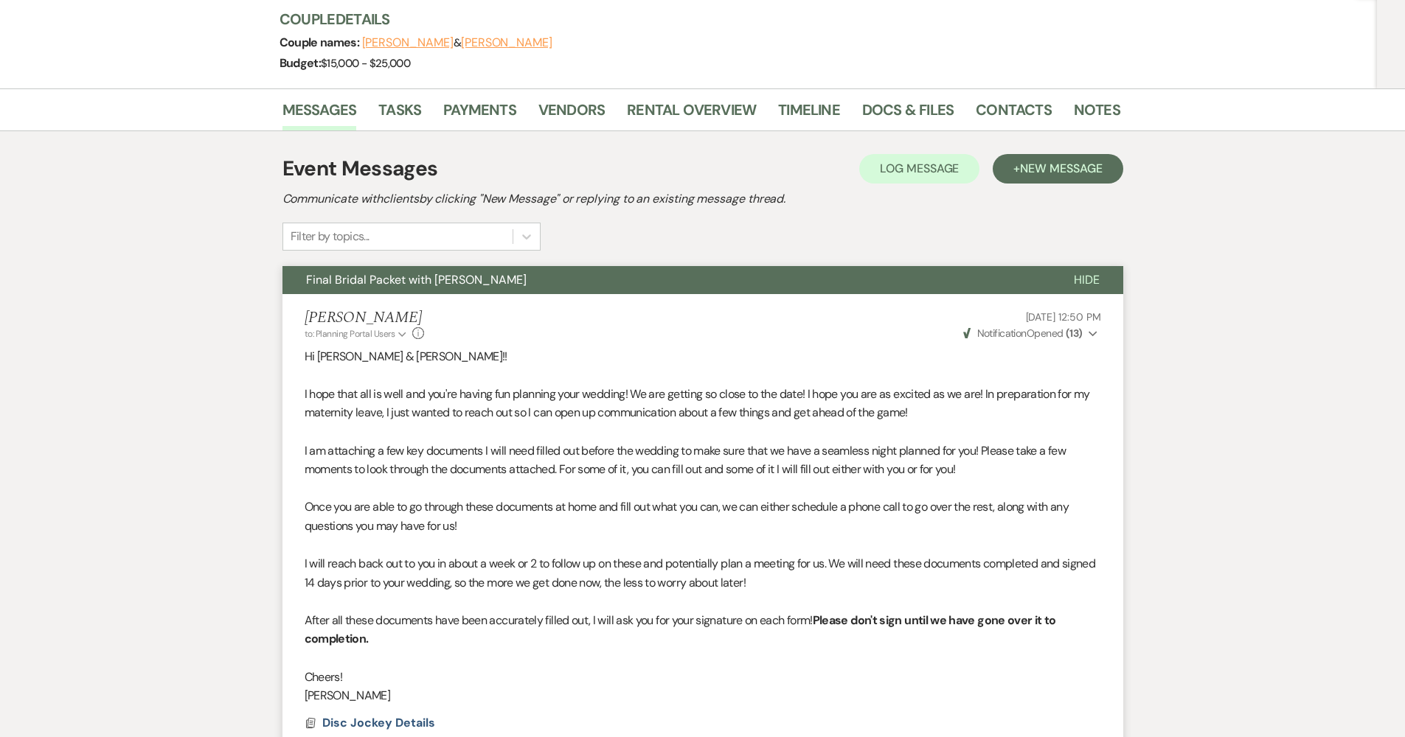
scroll to position [45, 0]
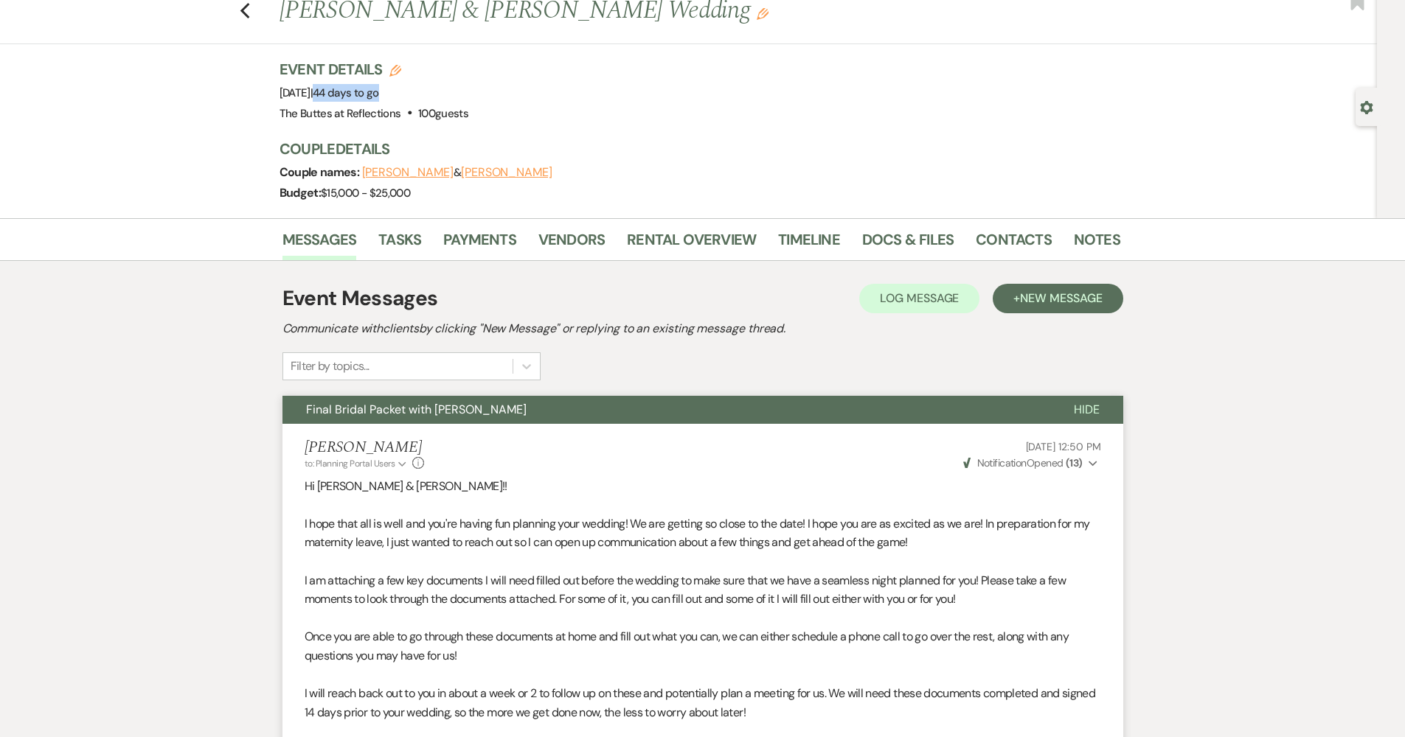
drag, startPoint x: 440, startPoint y: 91, endPoint x: 513, endPoint y: 94, distance: 72.4
click at [379, 94] on span "| 44 days to go" at bounding box center [344, 93] width 69 height 15
click at [563, 116] on div "Event Details Edit Event Date: [DATE] | 44 days to go Venue: The Buttes at Refl…" at bounding box center [692, 91] width 826 height 65
drag, startPoint x: 337, startPoint y: 90, endPoint x: 421, endPoint y: 91, distance: 84.1
click at [379, 91] on span "Event Date: [DATE] | 44 days to go" at bounding box center [329, 93] width 100 height 15
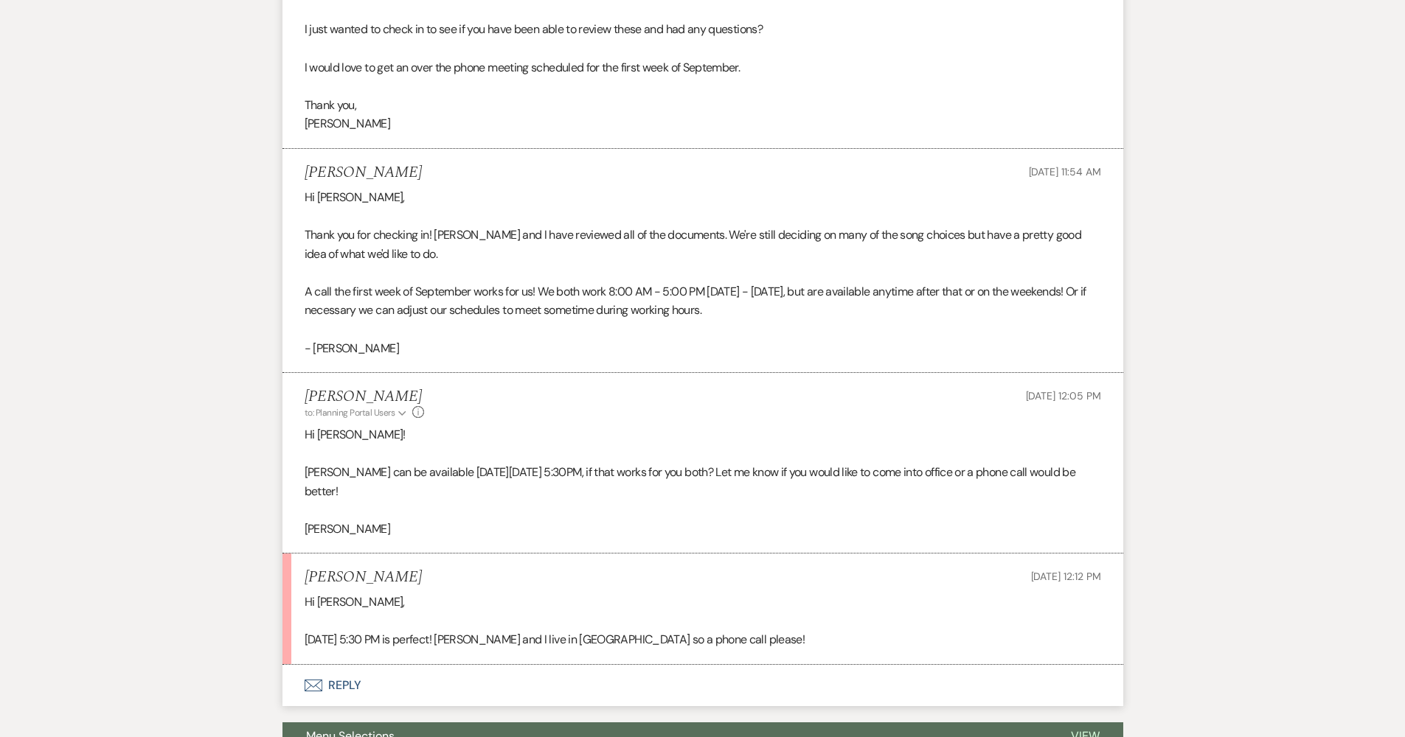
scroll to position [1122, 0]
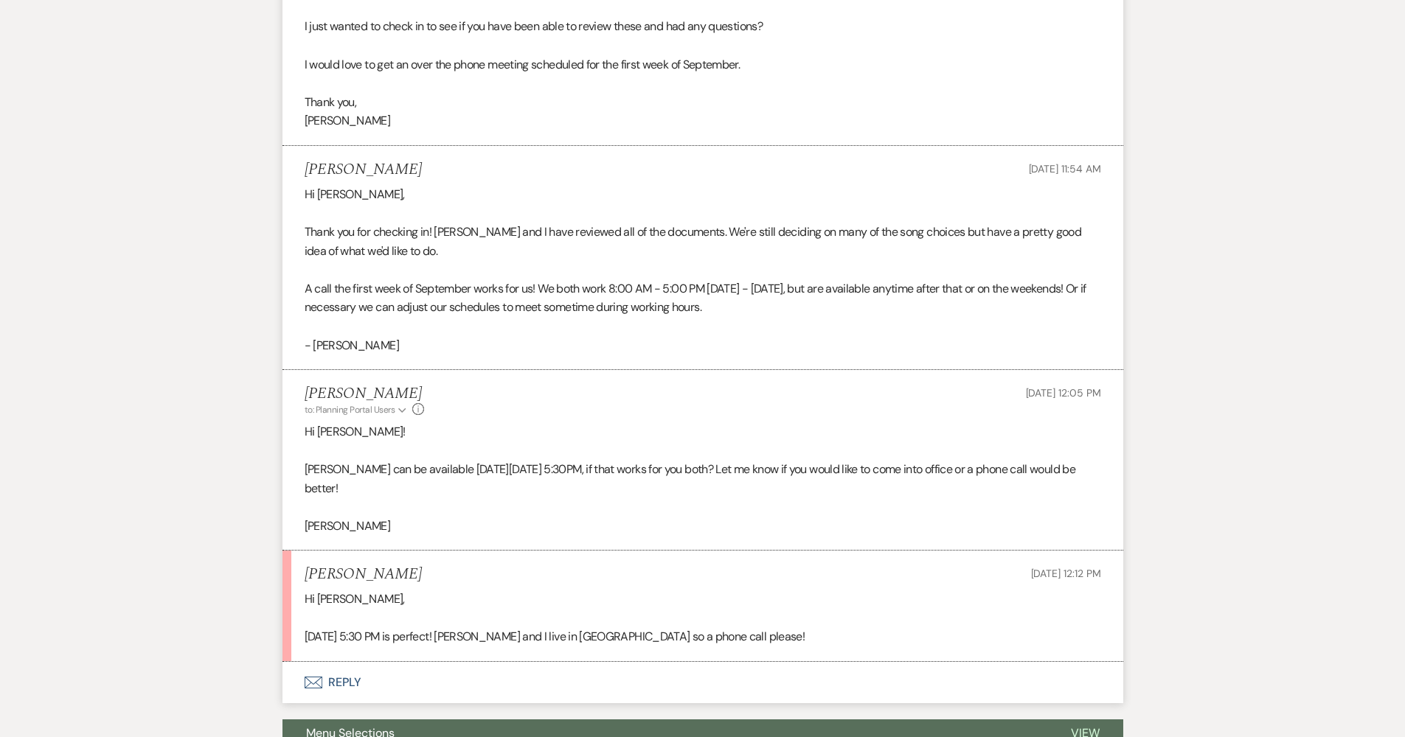
click at [433, 677] on button "Envelope Reply" at bounding box center [702, 682] width 841 height 41
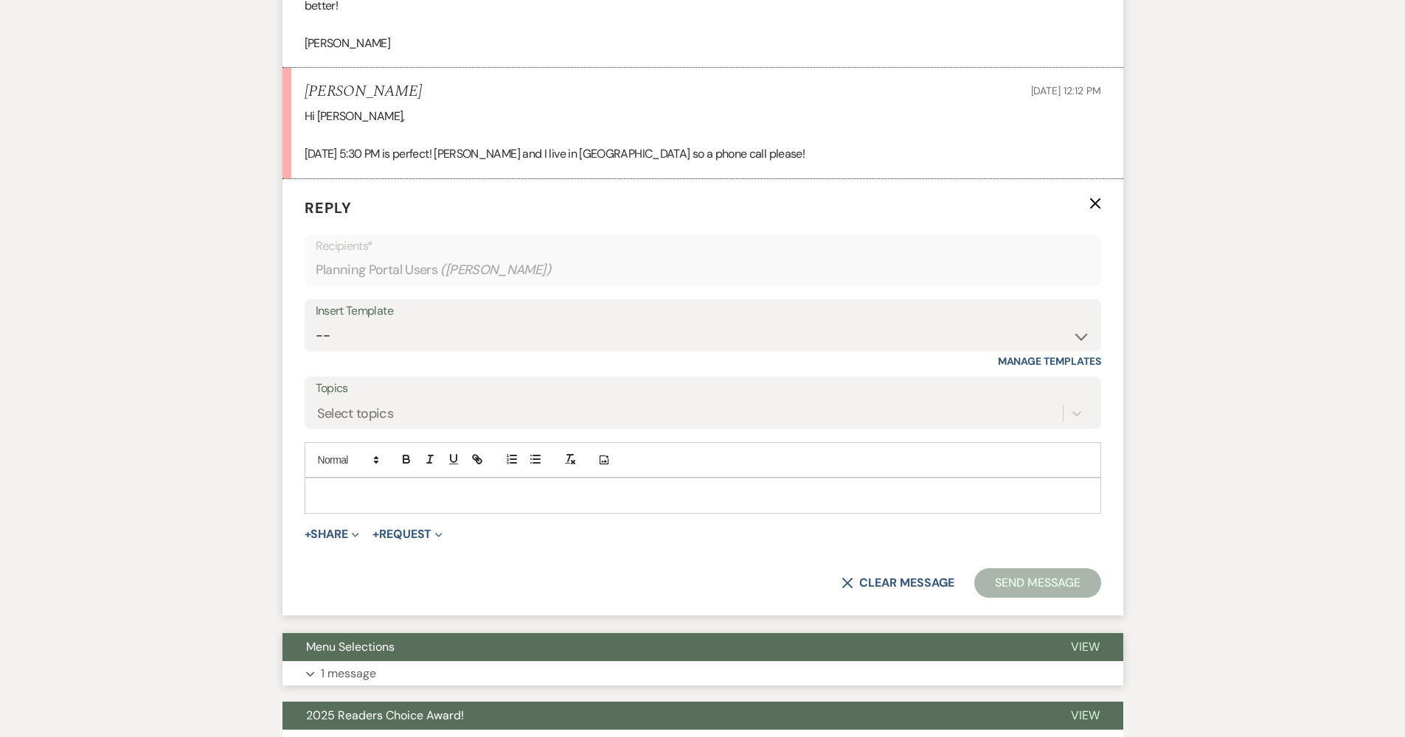
scroll to position [1611, 0]
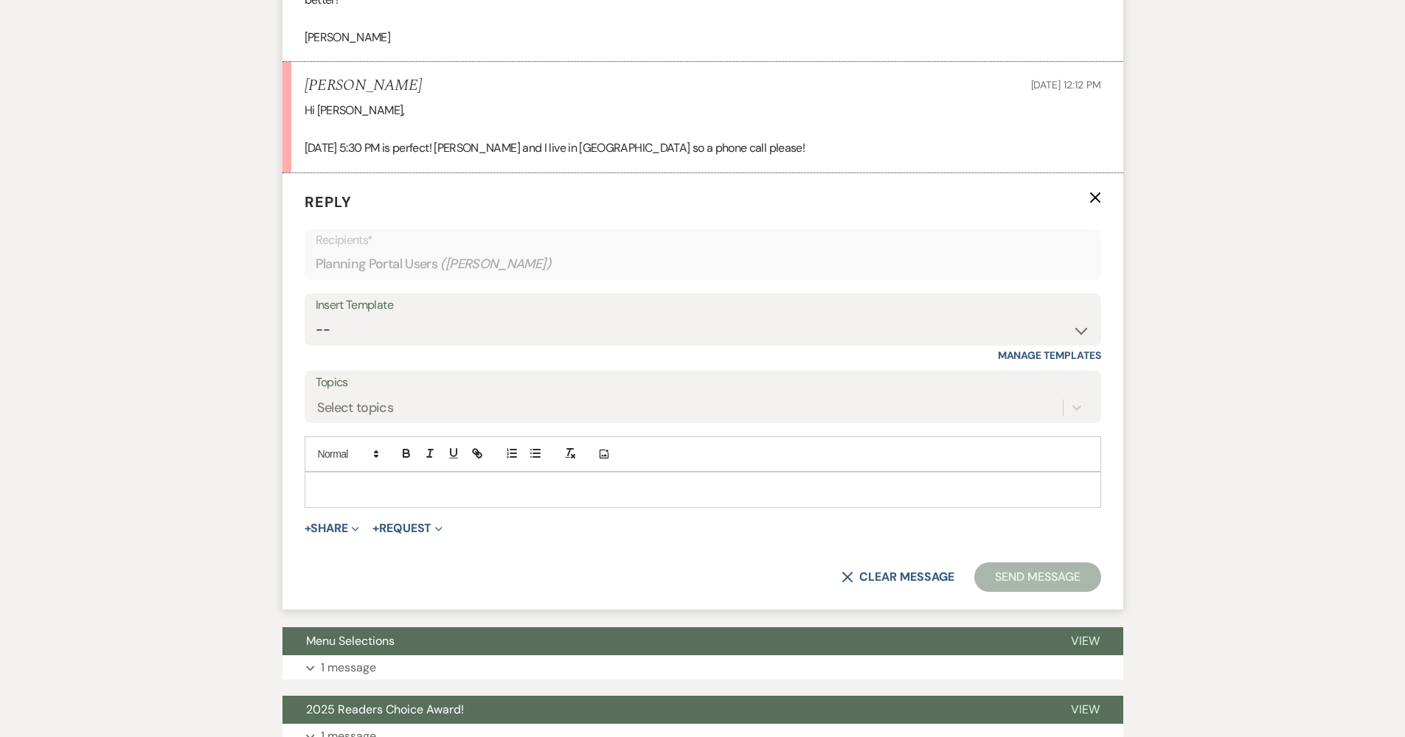
click at [391, 482] on p at bounding box center [702, 490] width 773 height 16
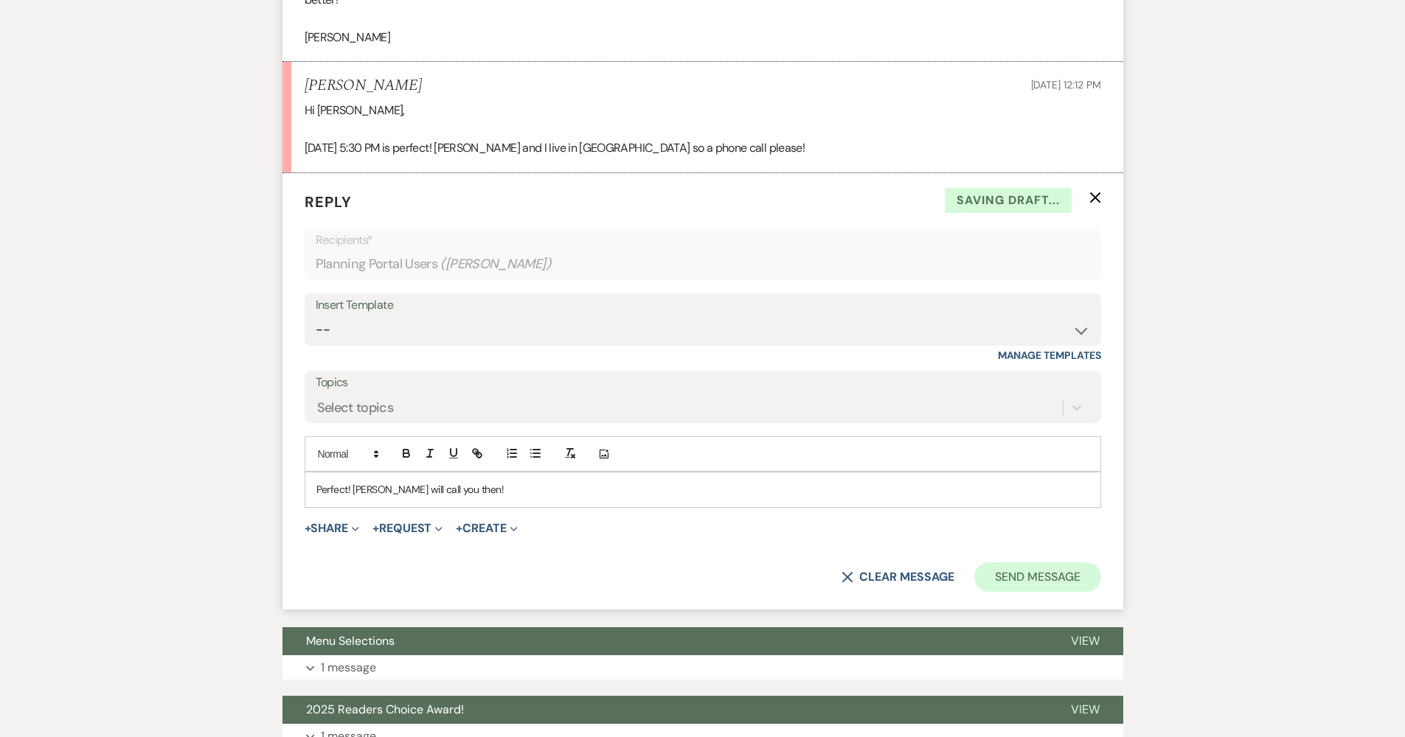
click at [986, 563] on button "Send Message" at bounding box center [1037, 577] width 126 height 29
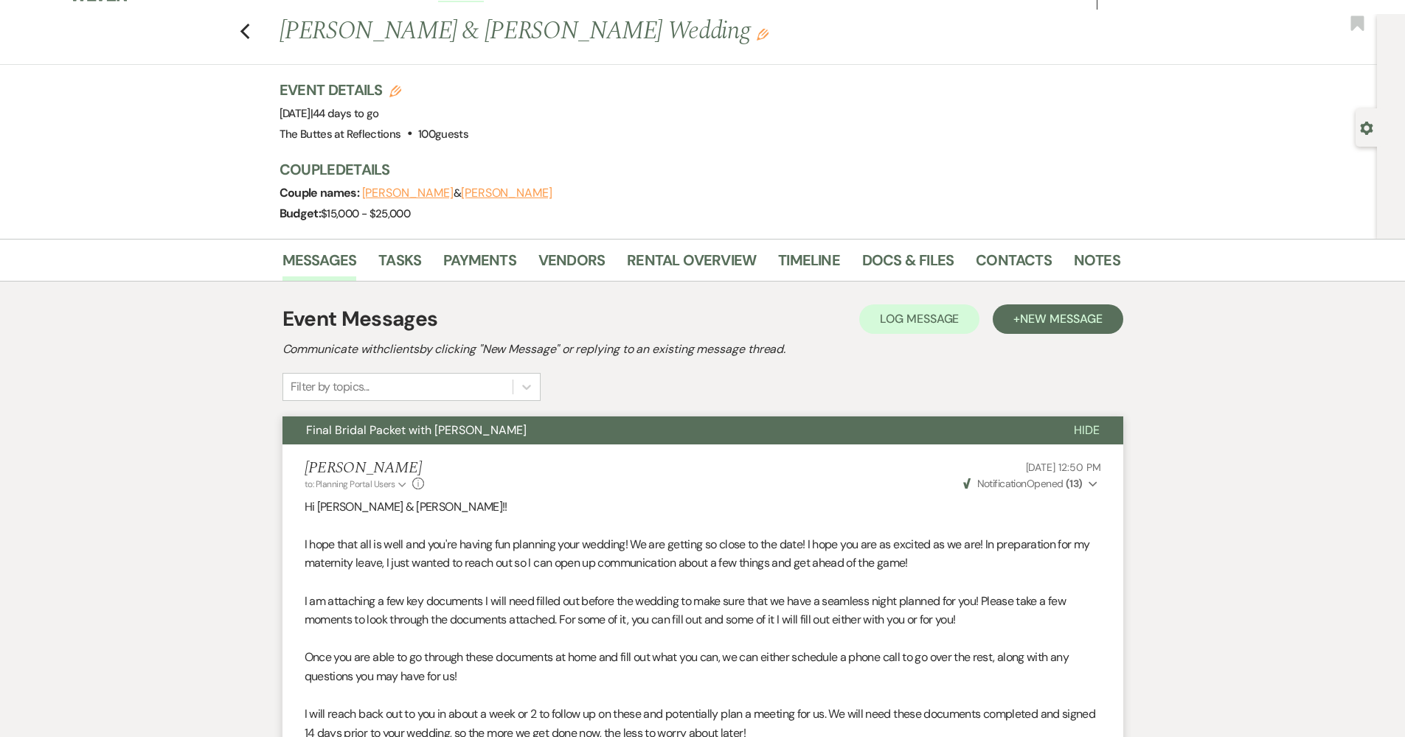
scroll to position [0, 0]
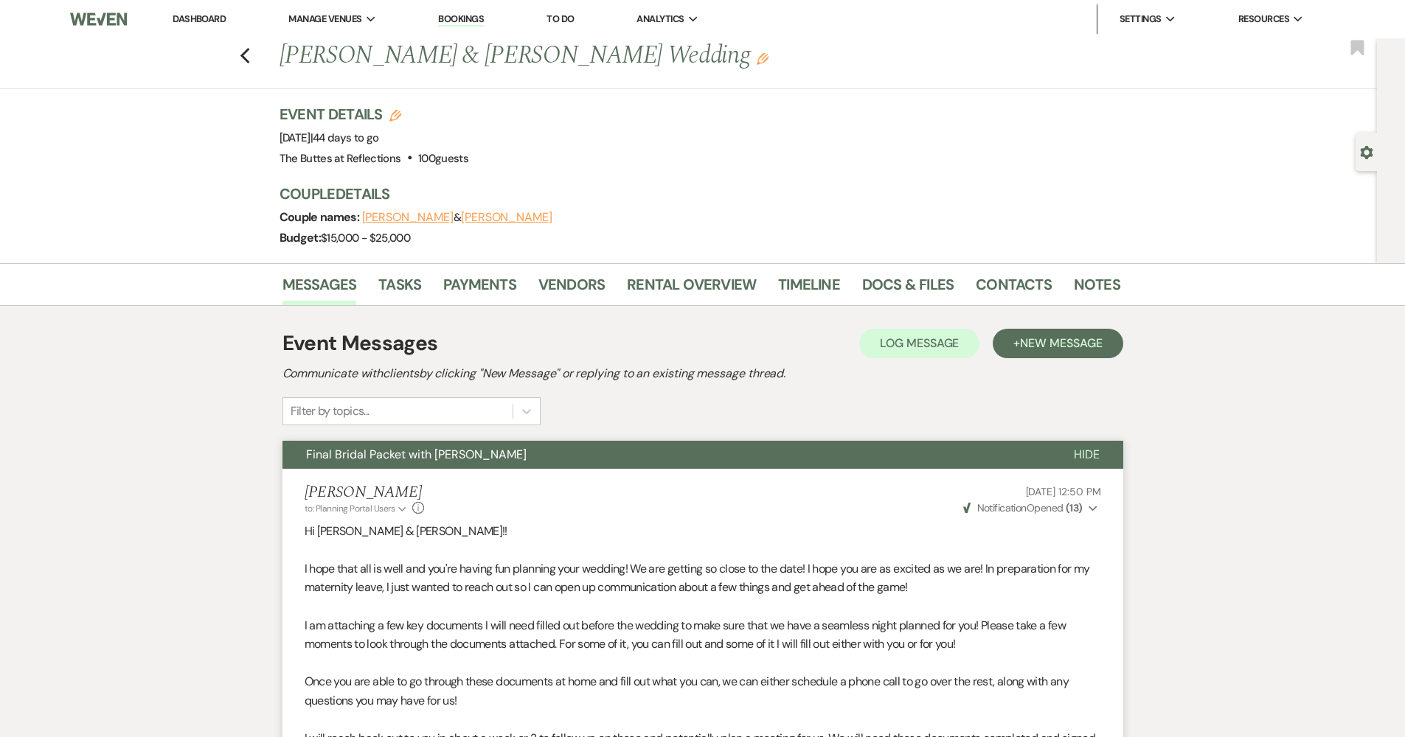
click at [220, 22] on link "Dashboard" at bounding box center [199, 19] width 53 height 13
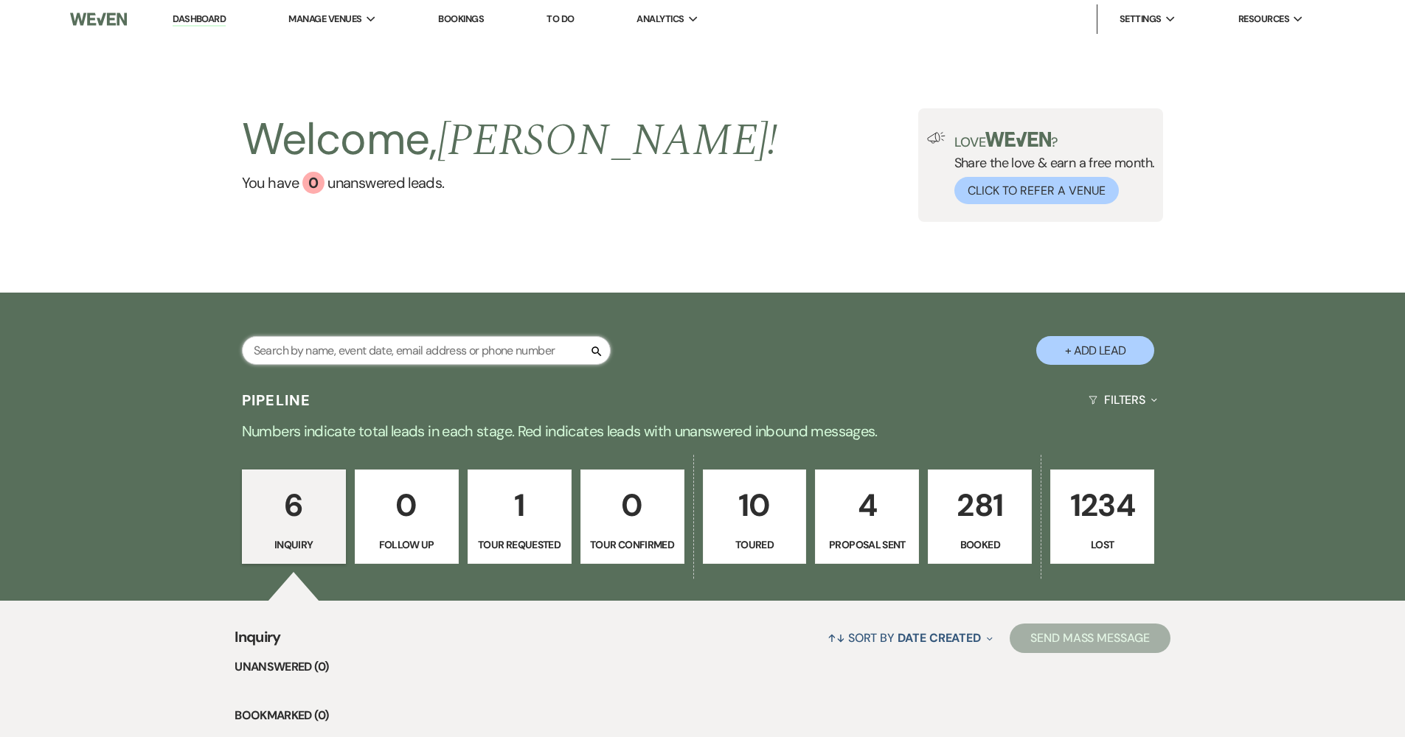
click at [383, 361] on input "text" at bounding box center [426, 350] width 369 height 29
type input "b"
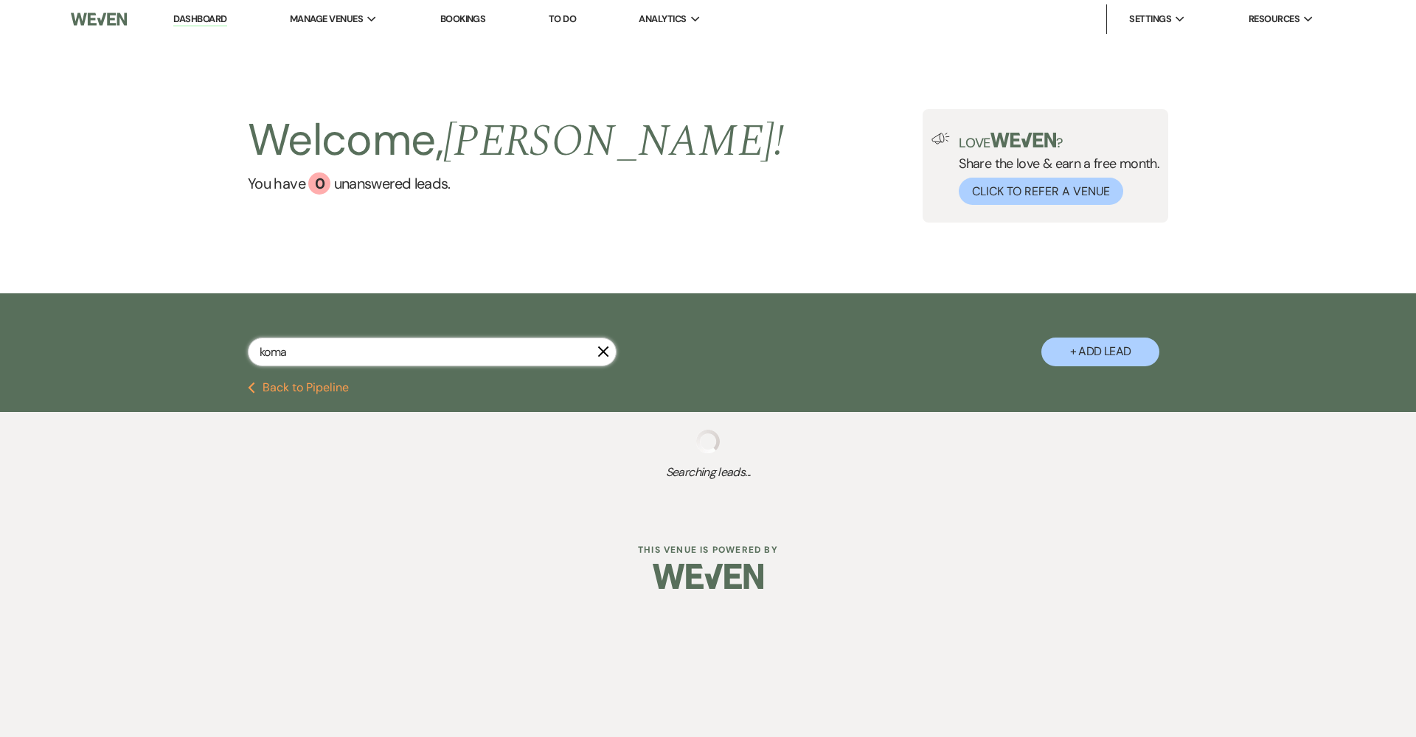
type input "koman"
select select "2"
select select "5"
select select "8"
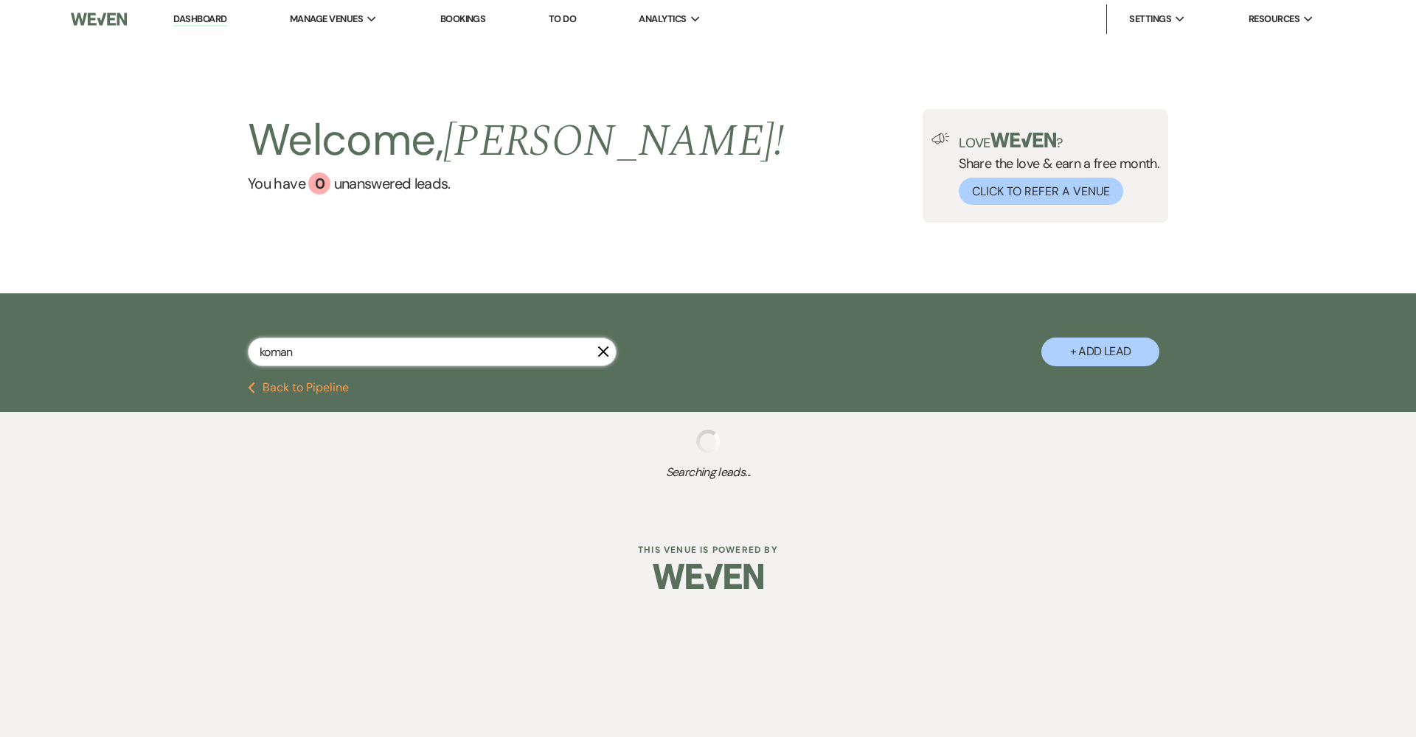
select select "8"
select select "3"
select select "8"
select select "5"
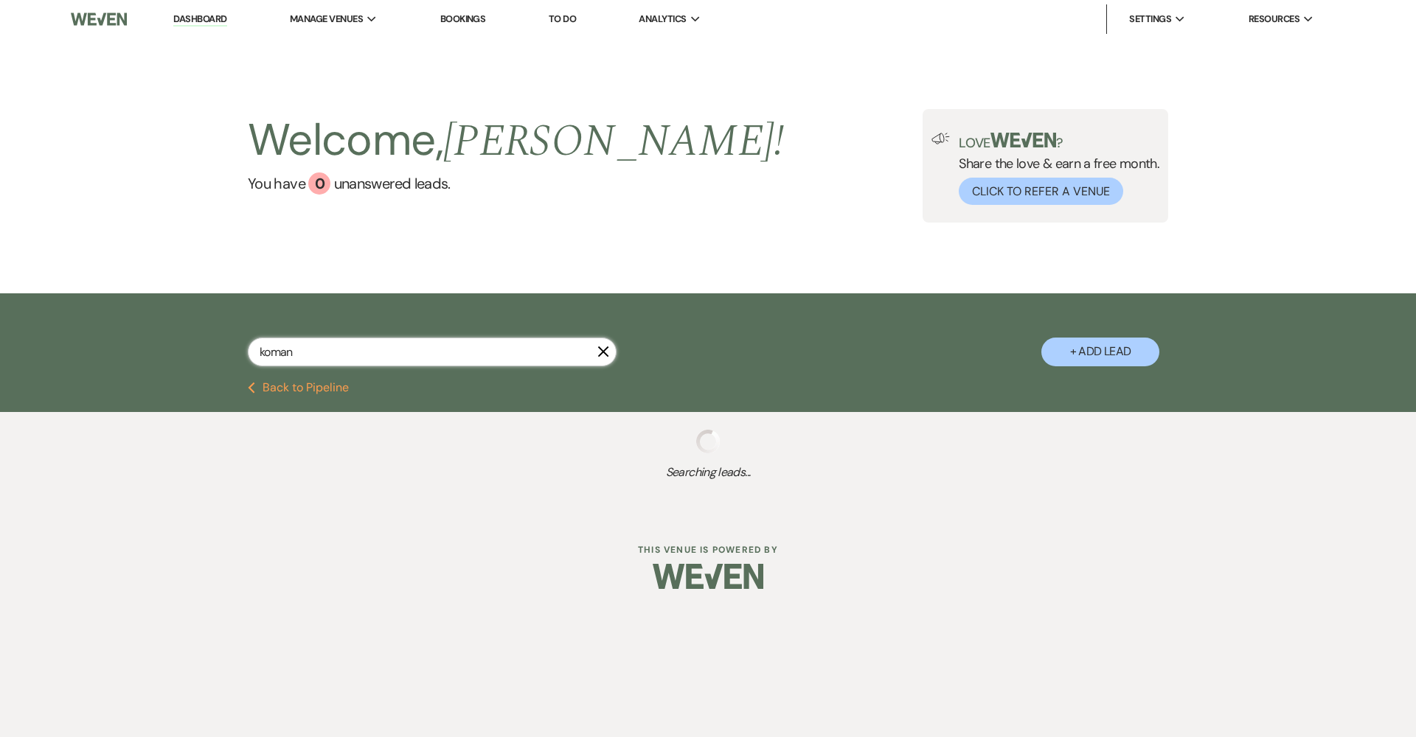
select select "8"
select select "6"
select select "8"
select select "7"
select select "8"
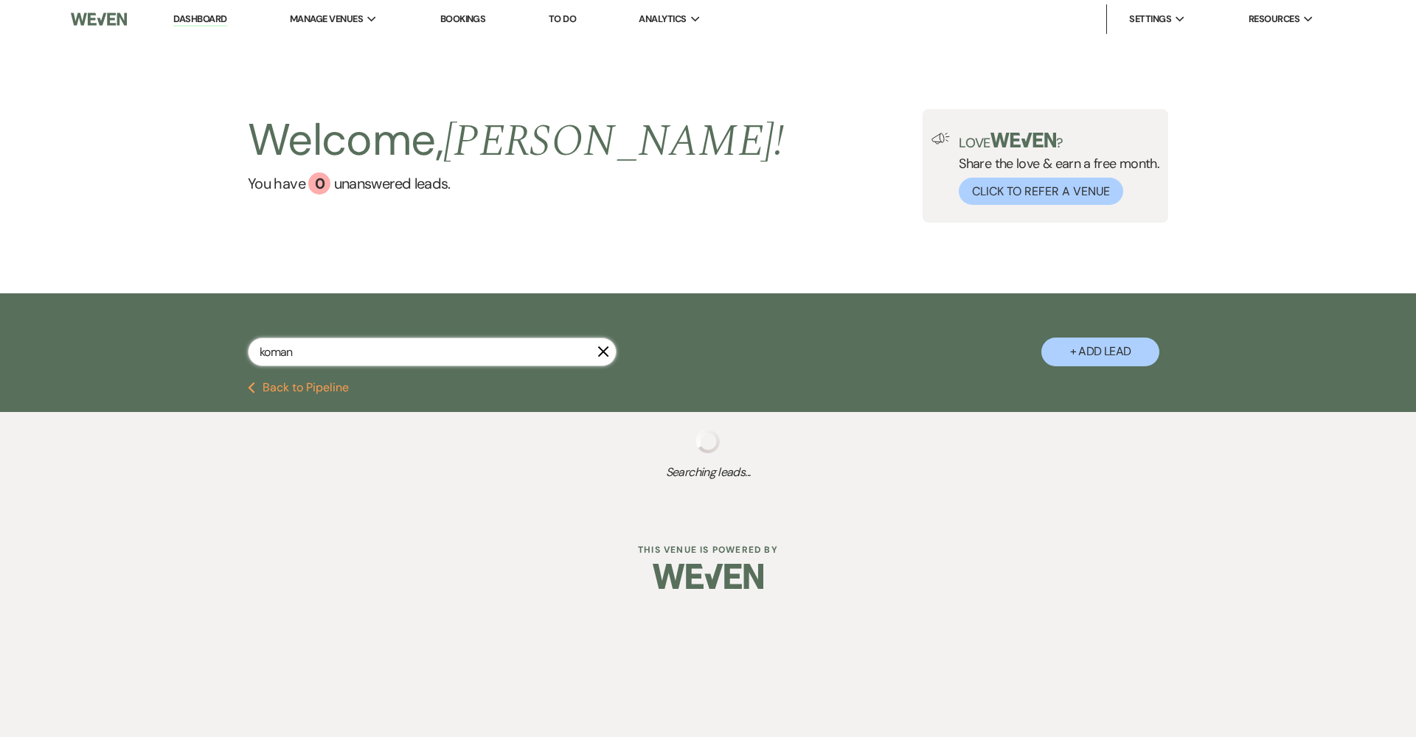
select select "7"
select select "8"
select select "6"
select select "8"
select select "5"
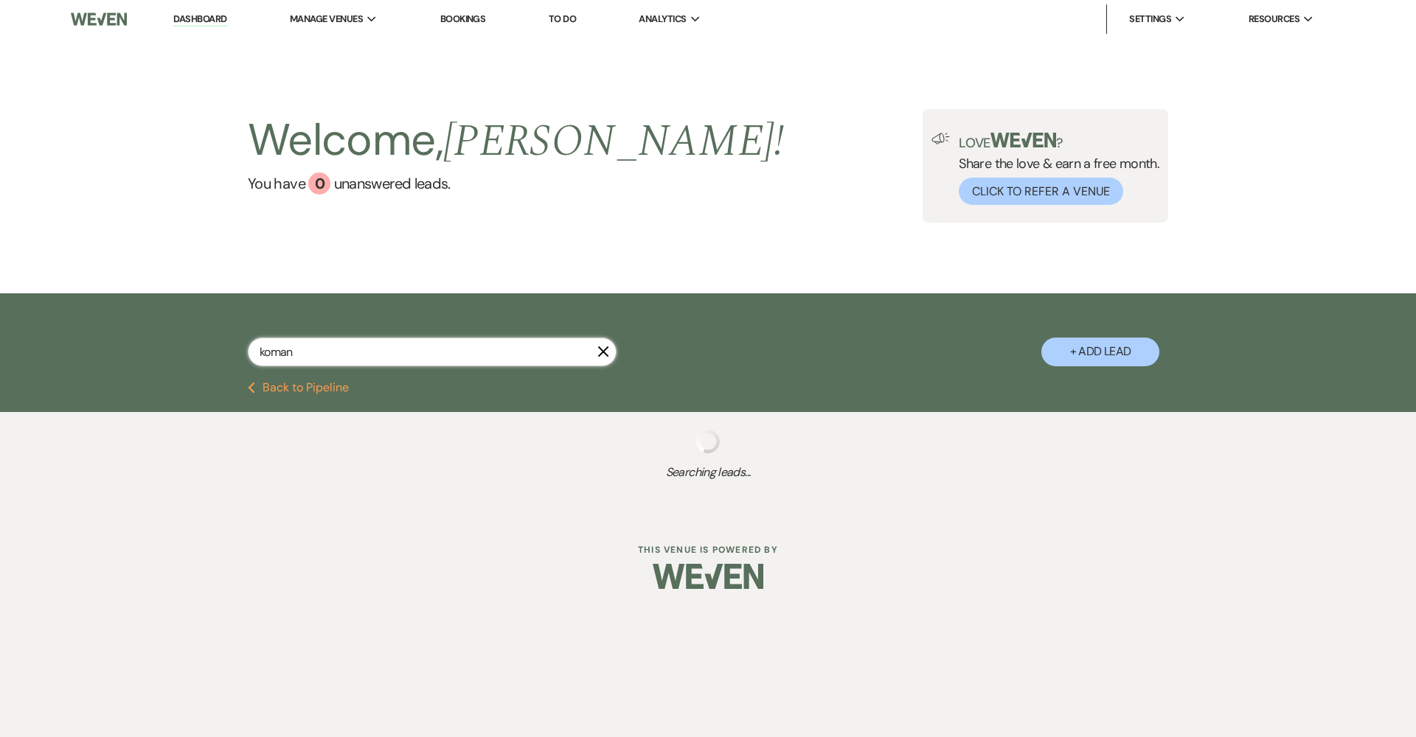
select select "8"
select select "5"
select select "8"
select select "5"
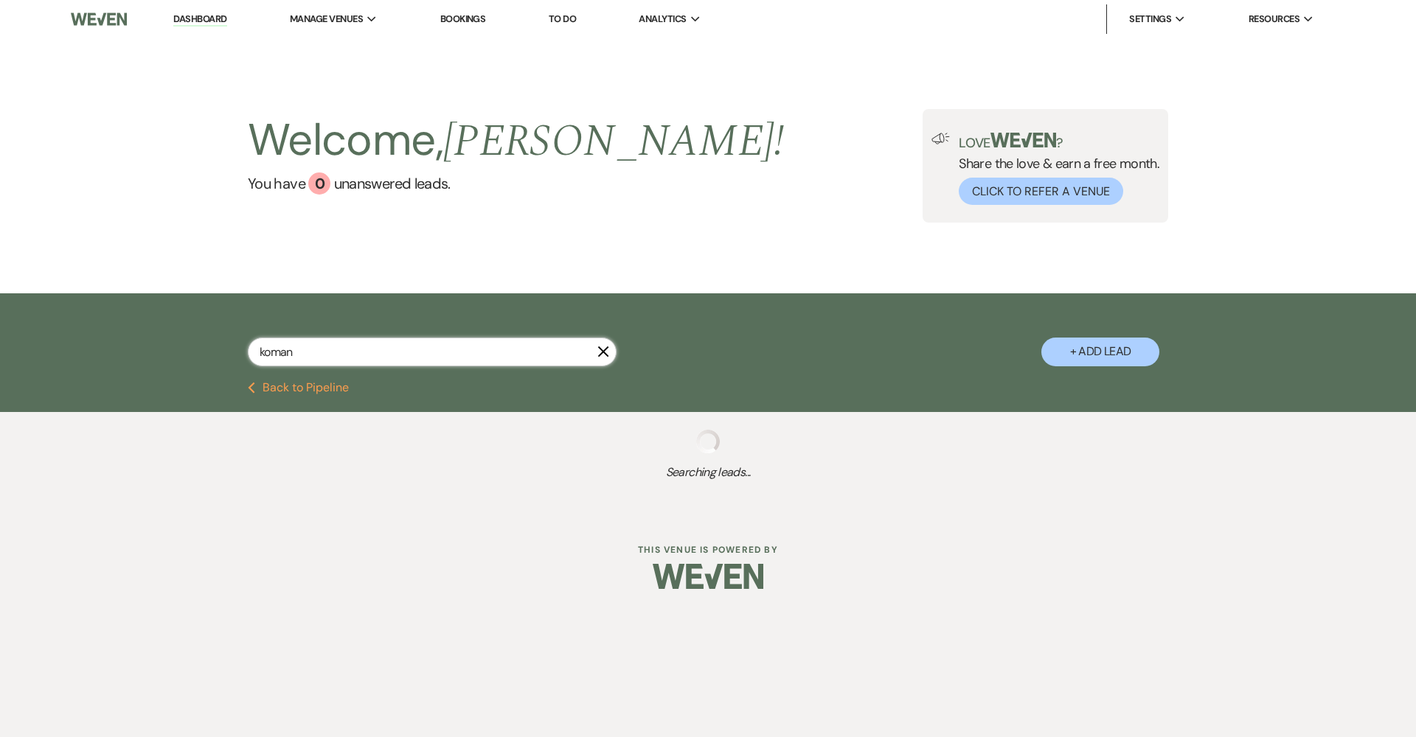
select select "6"
select select "8"
select select "5"
select select "8"
select select "5"
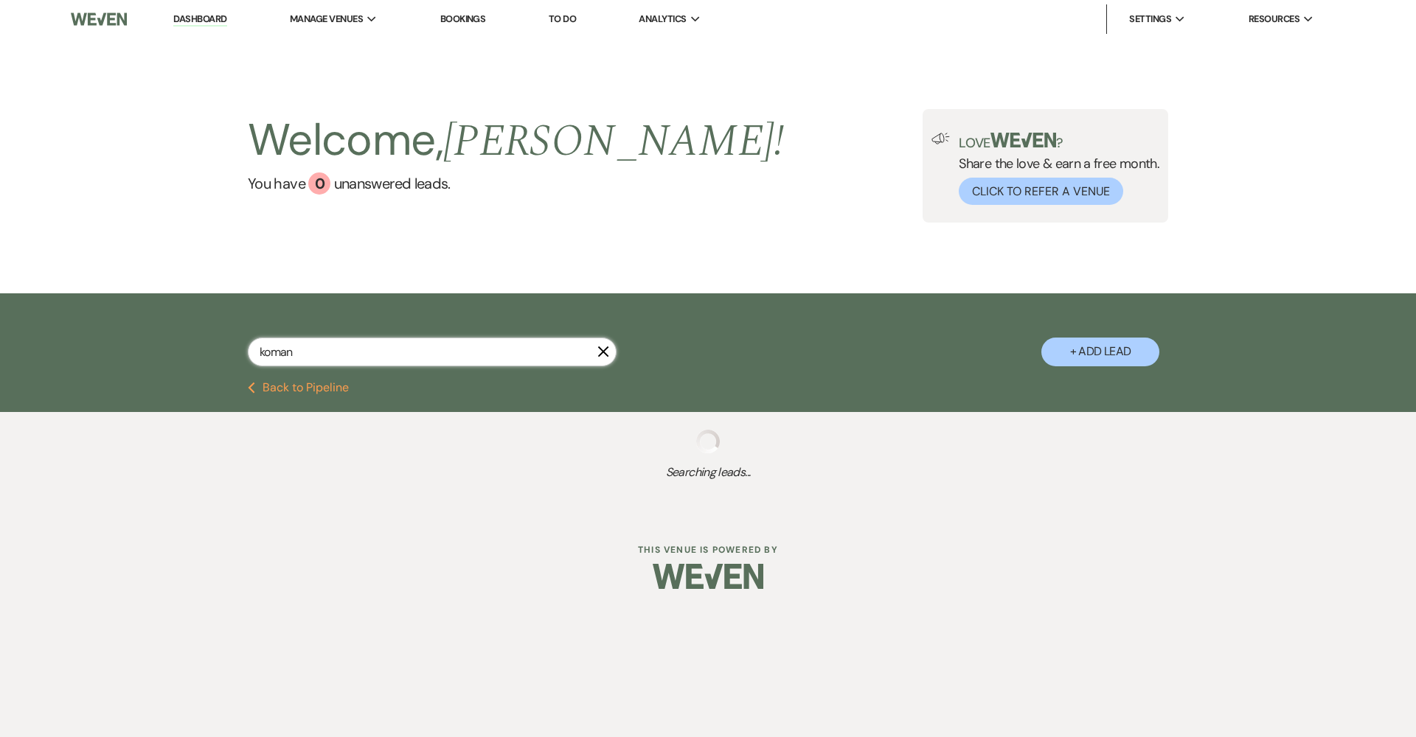
select select "8"
select select "6"
select select "8"
select select "7"
select select "8"
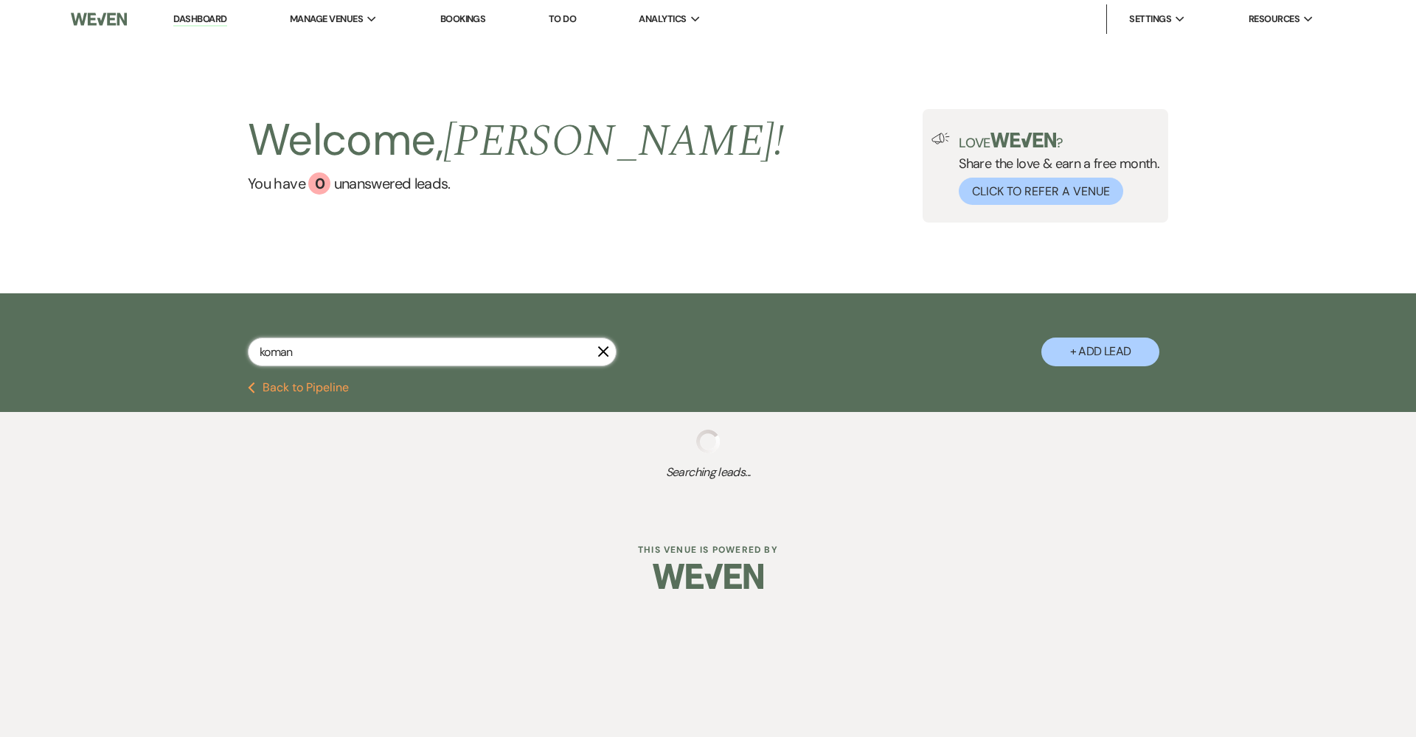
select select "5"
select select "8"
select select "6"
select select "8"
select select "6"
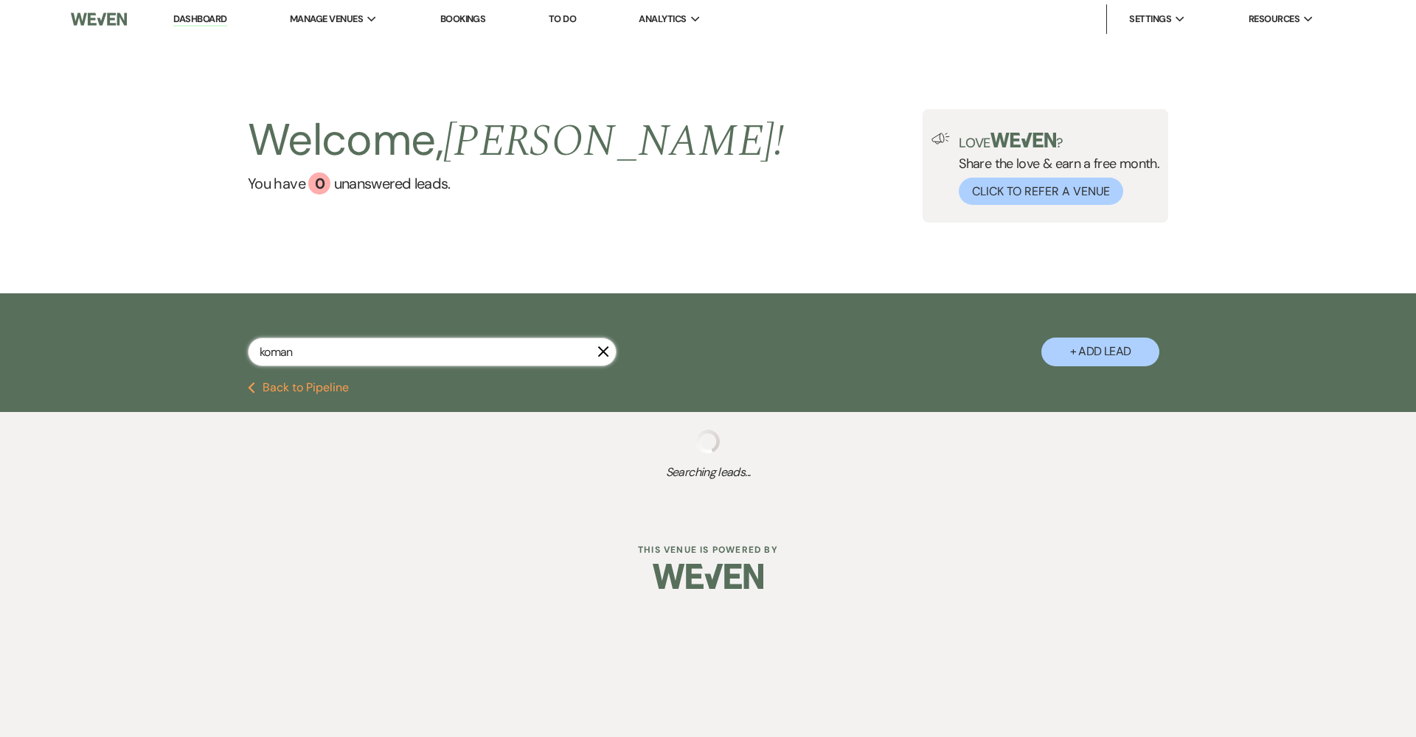
select select "8"
select select "5"
select select "8"
select select "5"
select select "8"
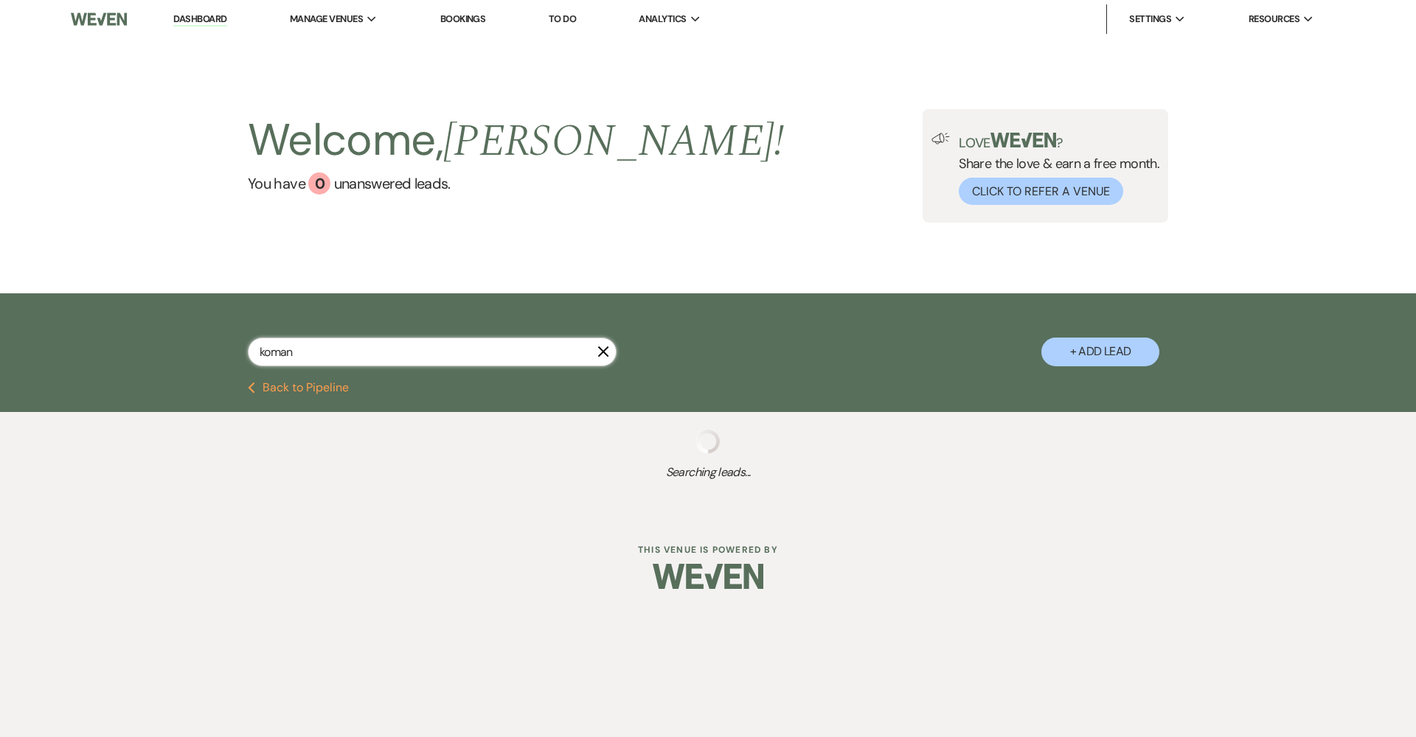
select select "6"
select select "8"
select select "5"
select select "8"
select select "5"
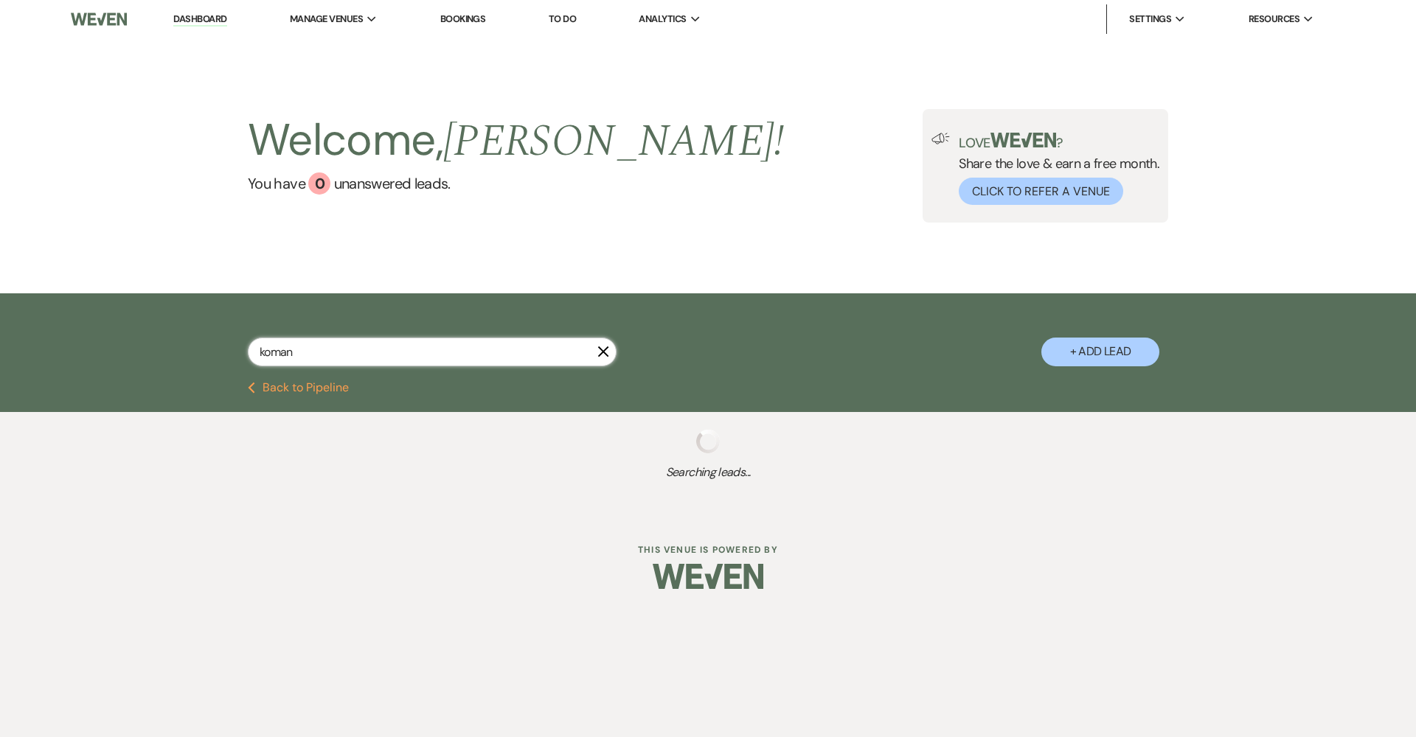
select select "8"
select select "5"
select select "8"
select select "5"
select select "8"
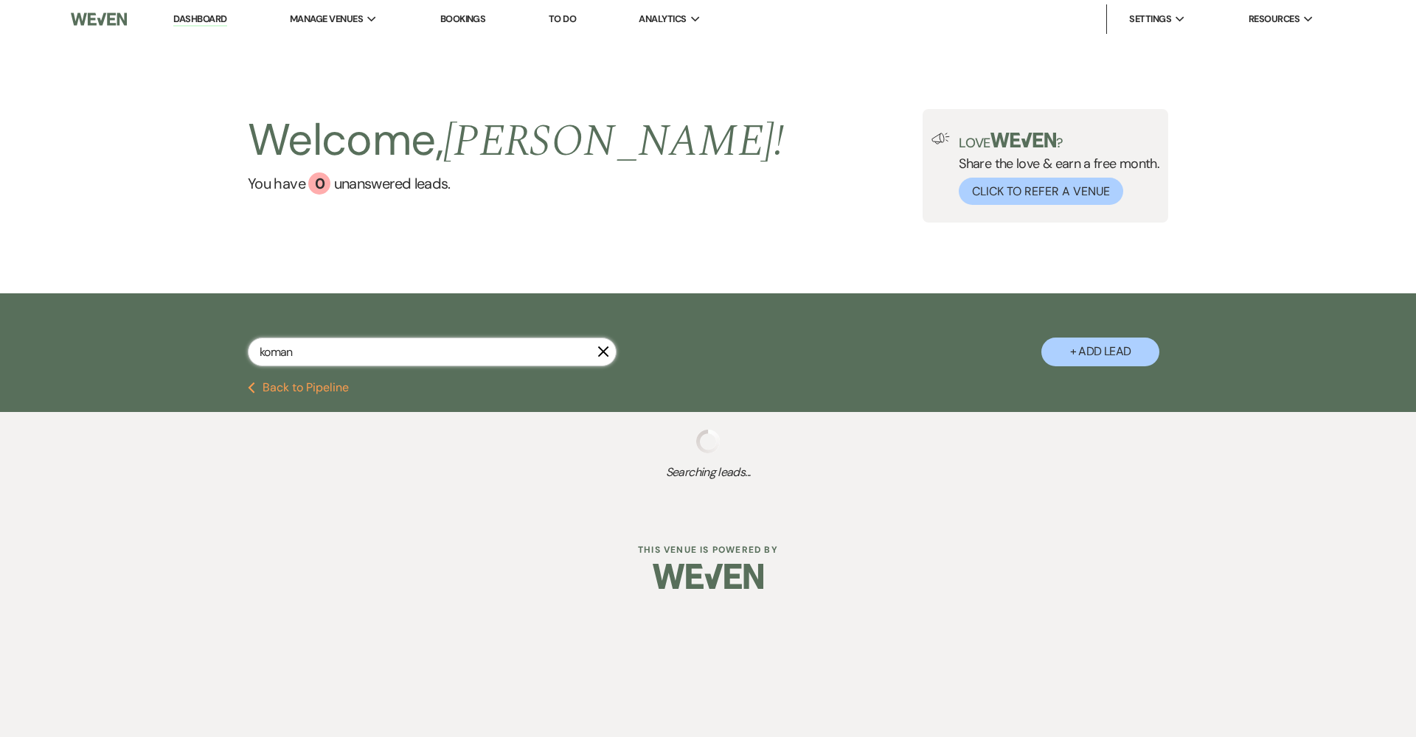
select select "5"
select select "8"
select select "5"
select select "8"
select select "5"
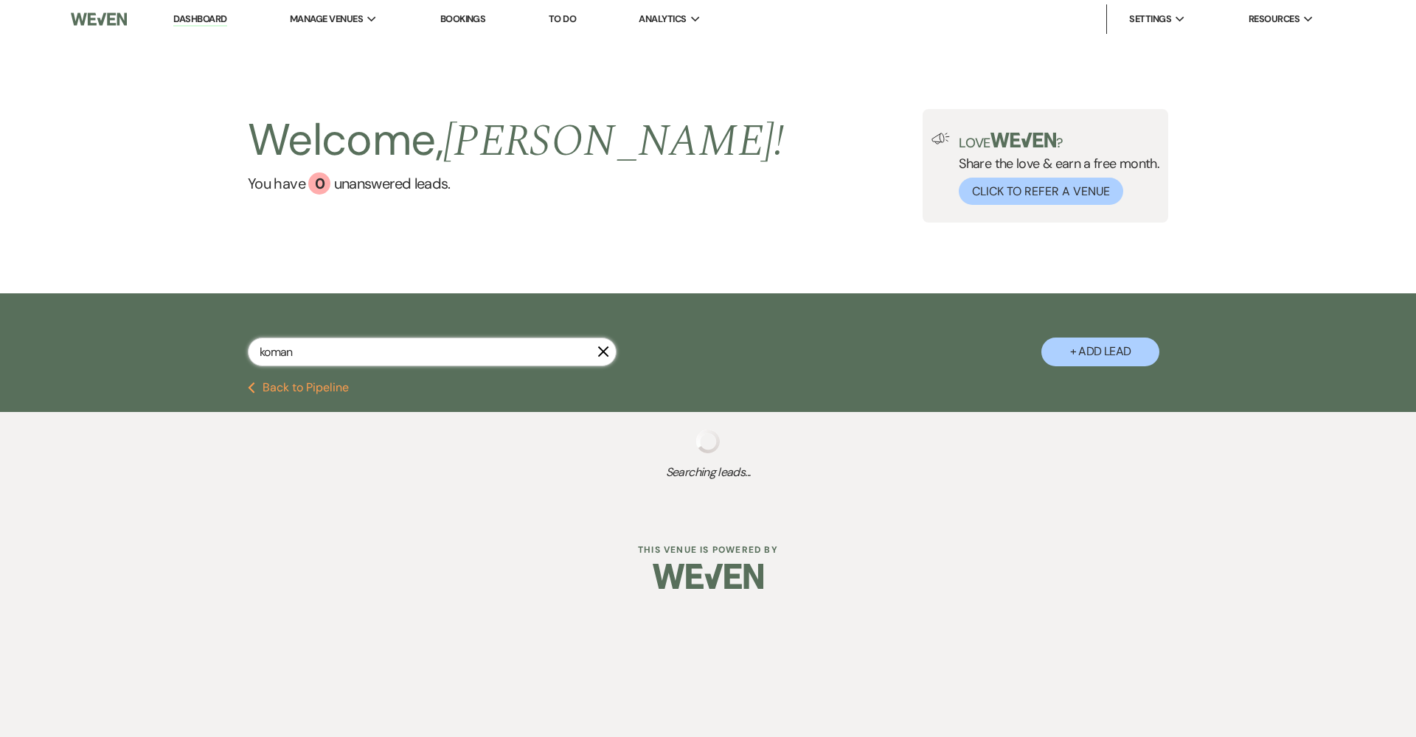
select select "8"
select select "5"
select select "8"
select select "4"
select select "8"
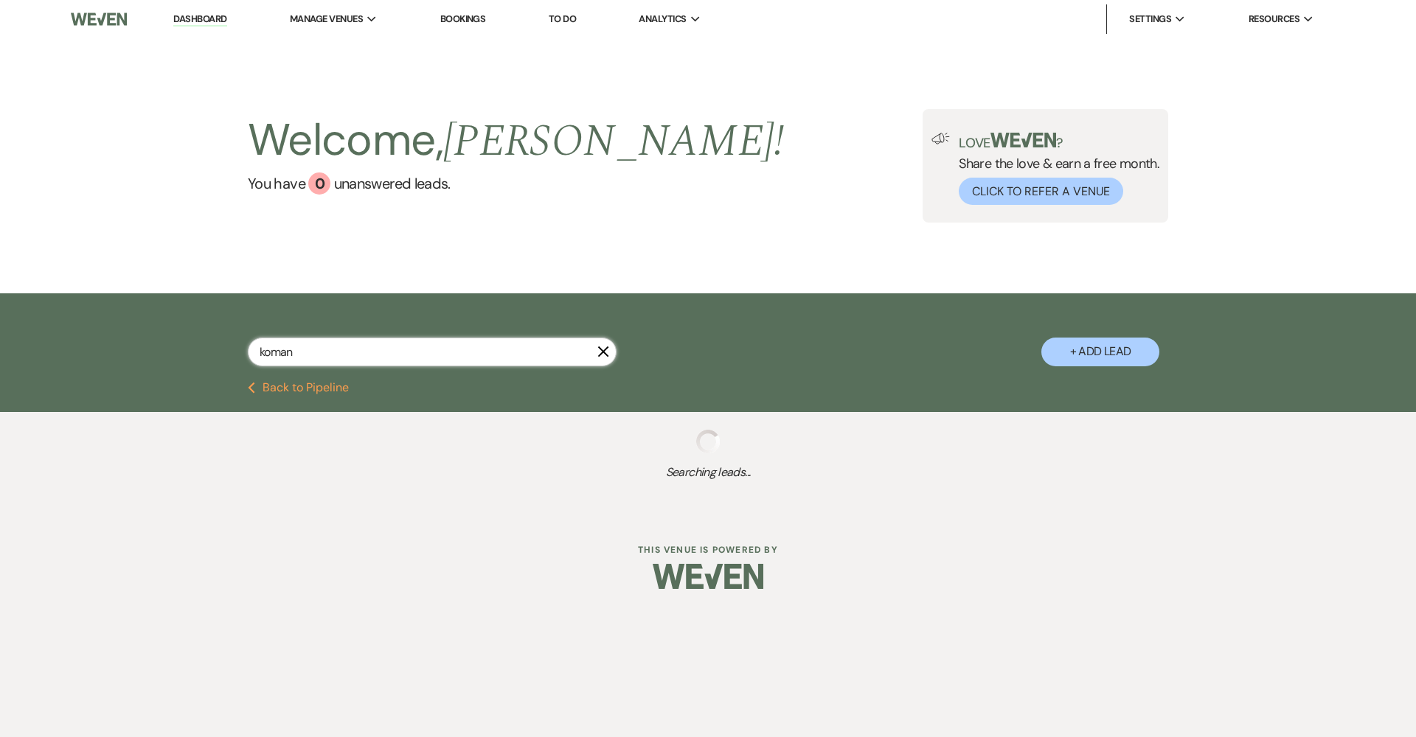
select select "5"
select select "8"
select select "5"
select select "8"
select select "3"
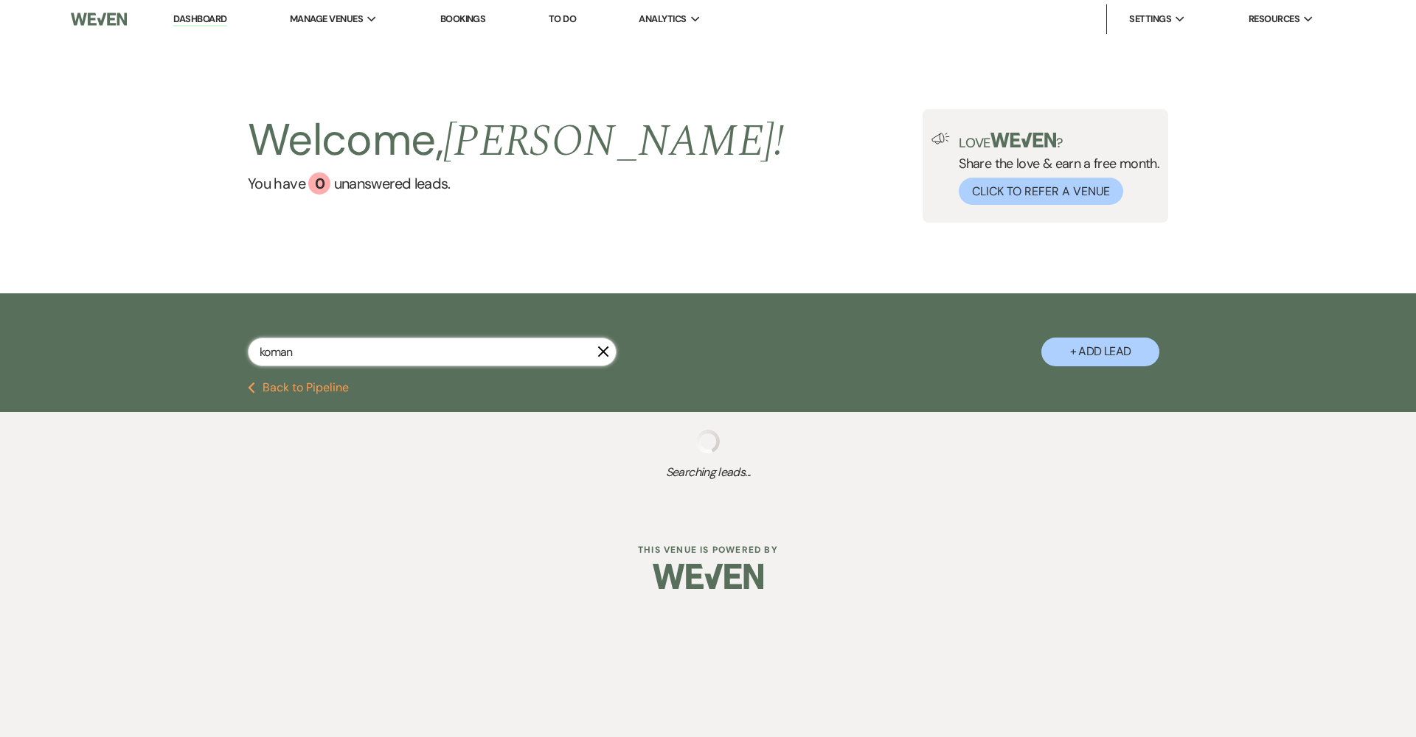
select select "8"
select select "7"
select select "8"
select select "5"
select select "8"
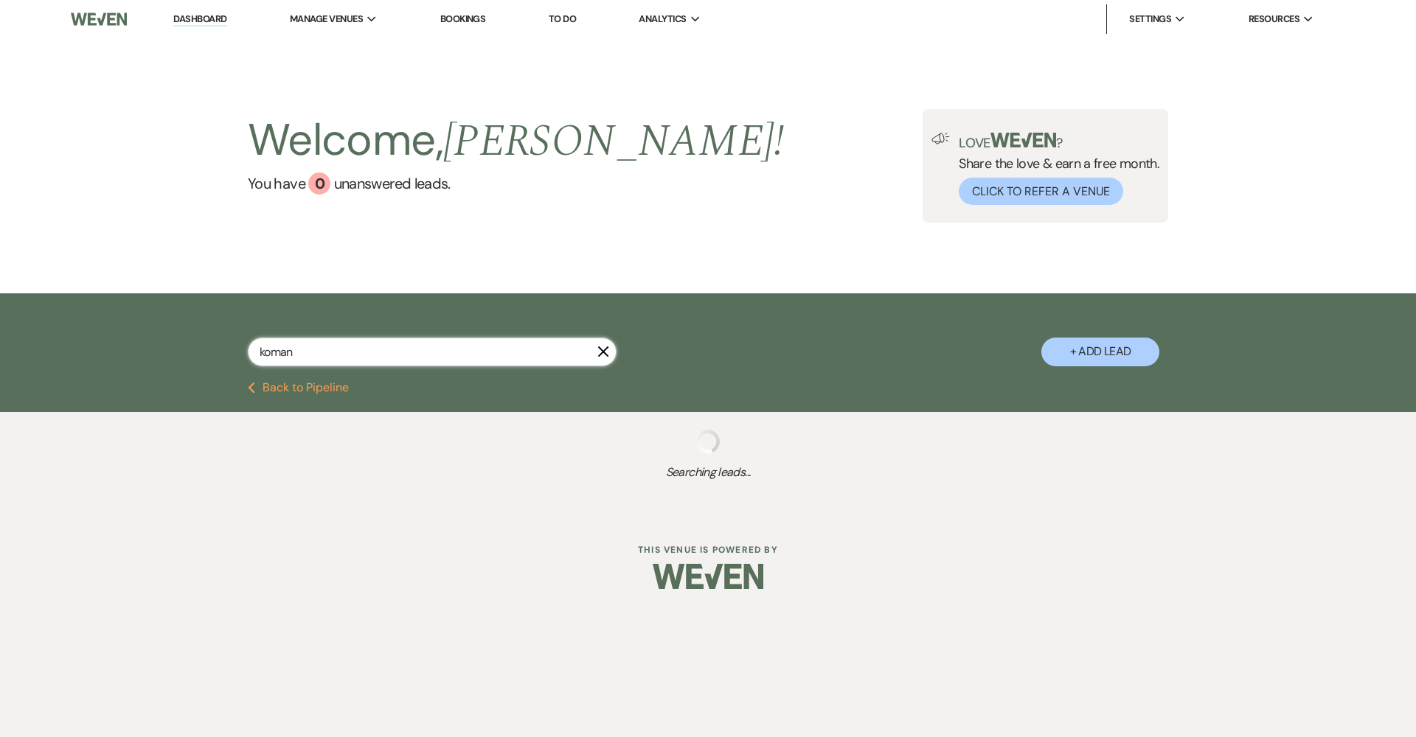
select select "5"
select select "8"
select select "5"
select select "8"
select select "5"
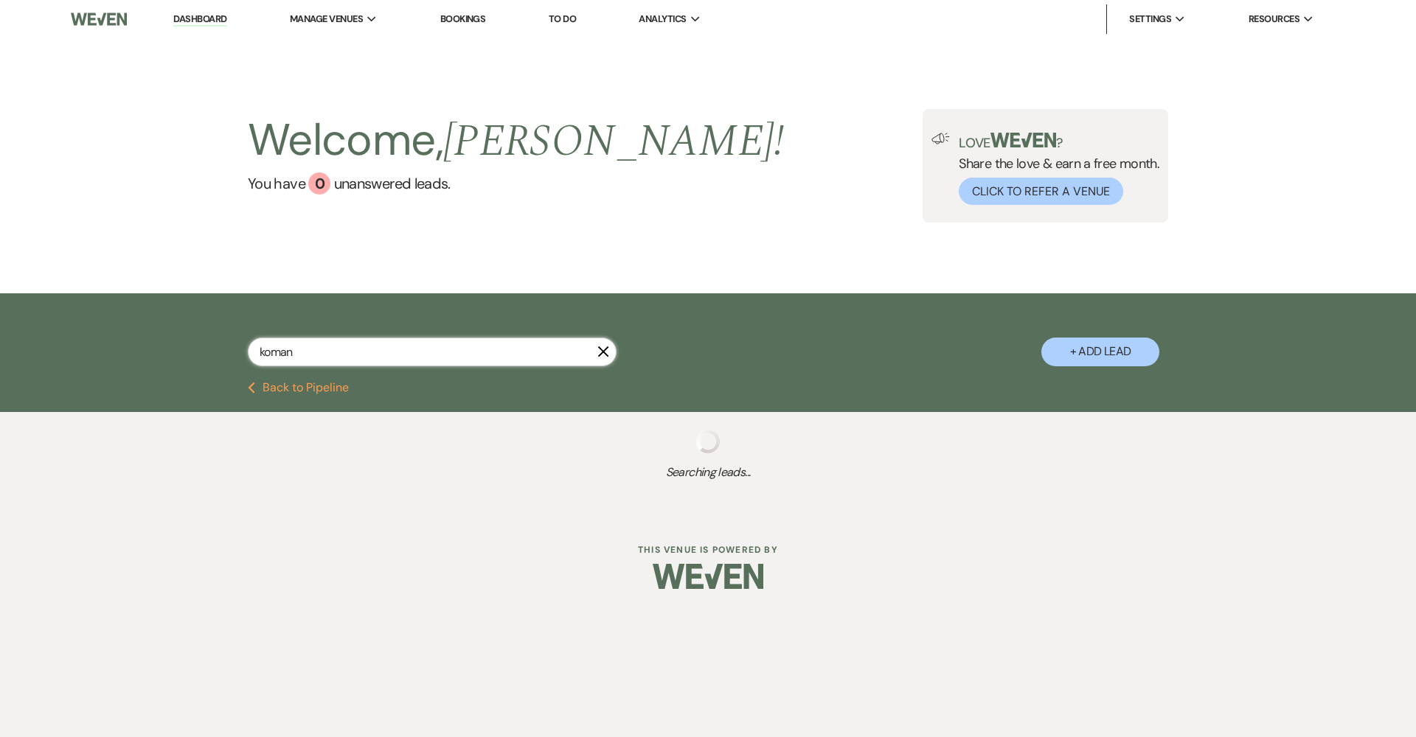
select select "8"
select select "6"
select select "8"
select select "6"
select select "8"
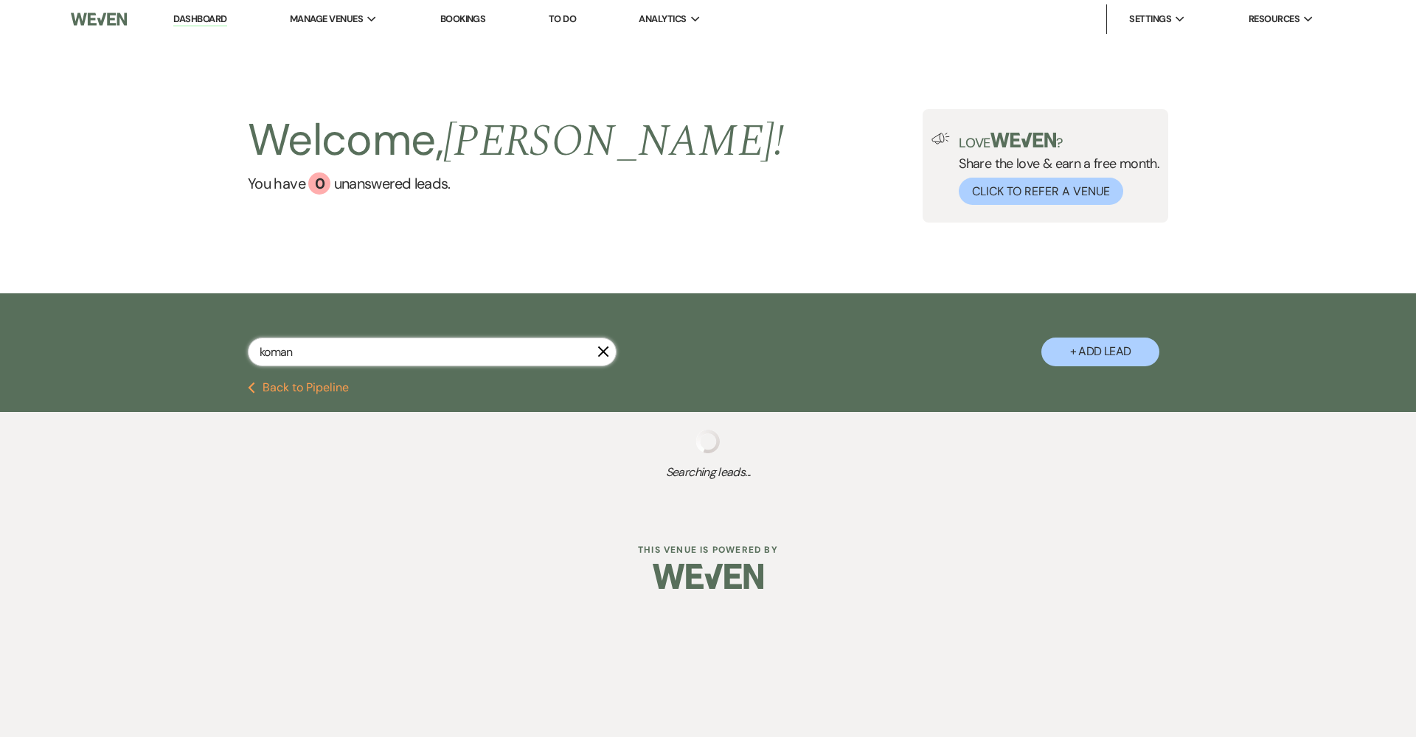
select select "6"
select select "8"
select select "7"
select select "8"
select select "5"
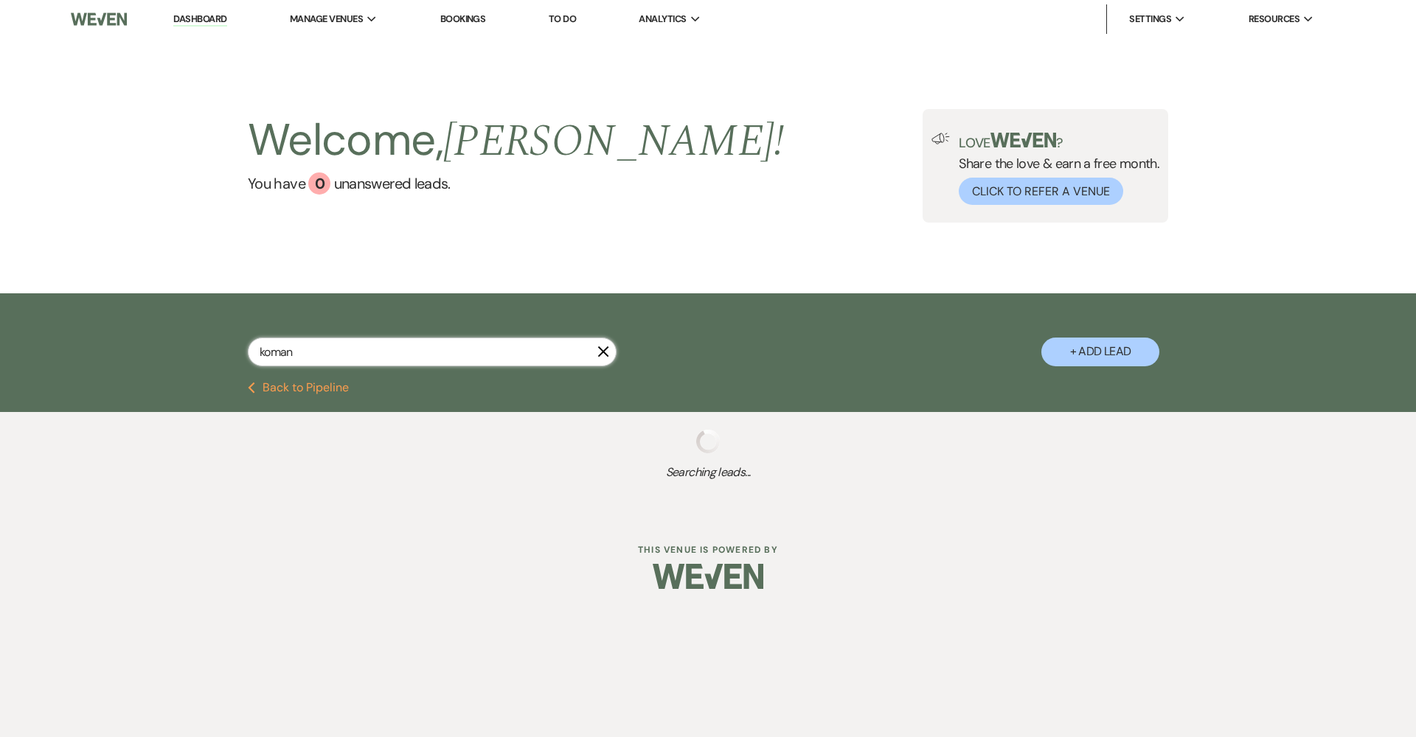
select select "8"
select select "5"
select select "8"
select select "5"
select select "8"
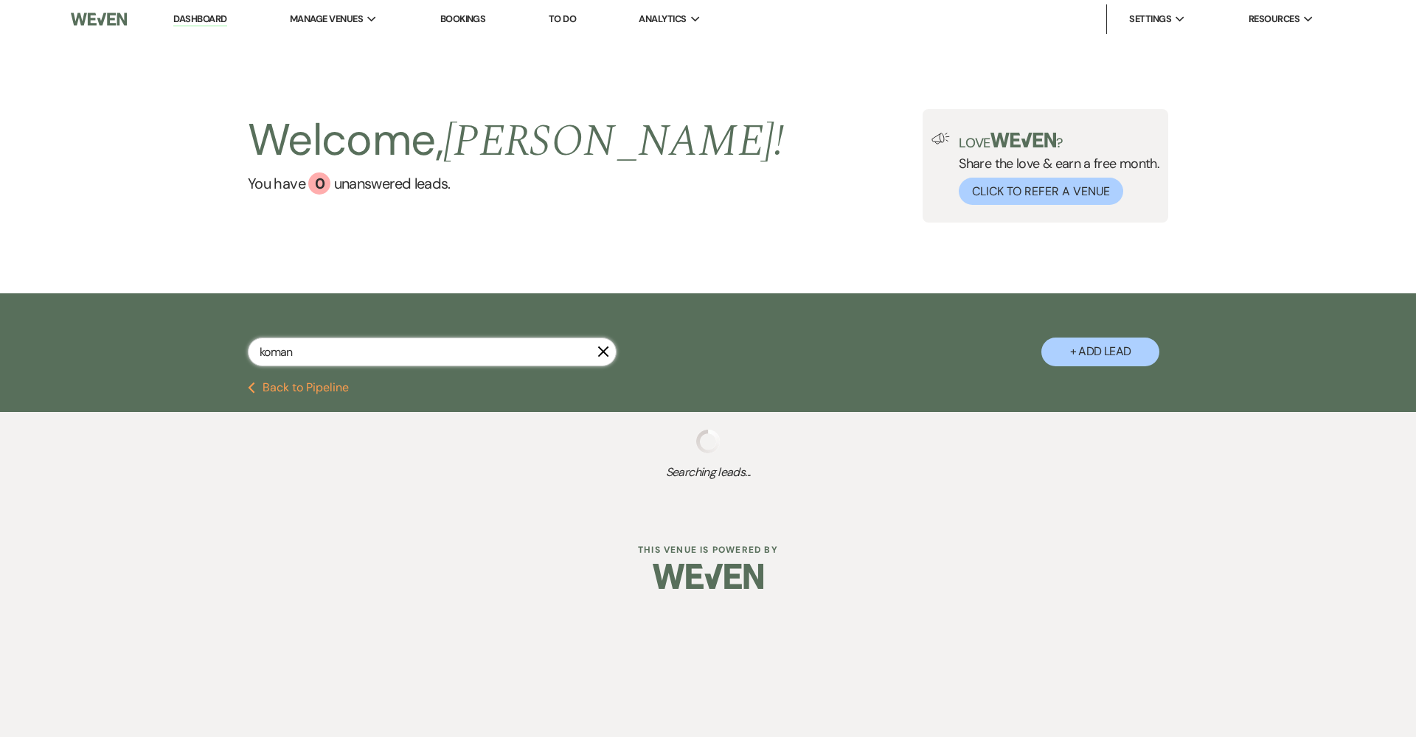
select select "5"
select select "6"
select select "8"
select select "5"
select select "8"
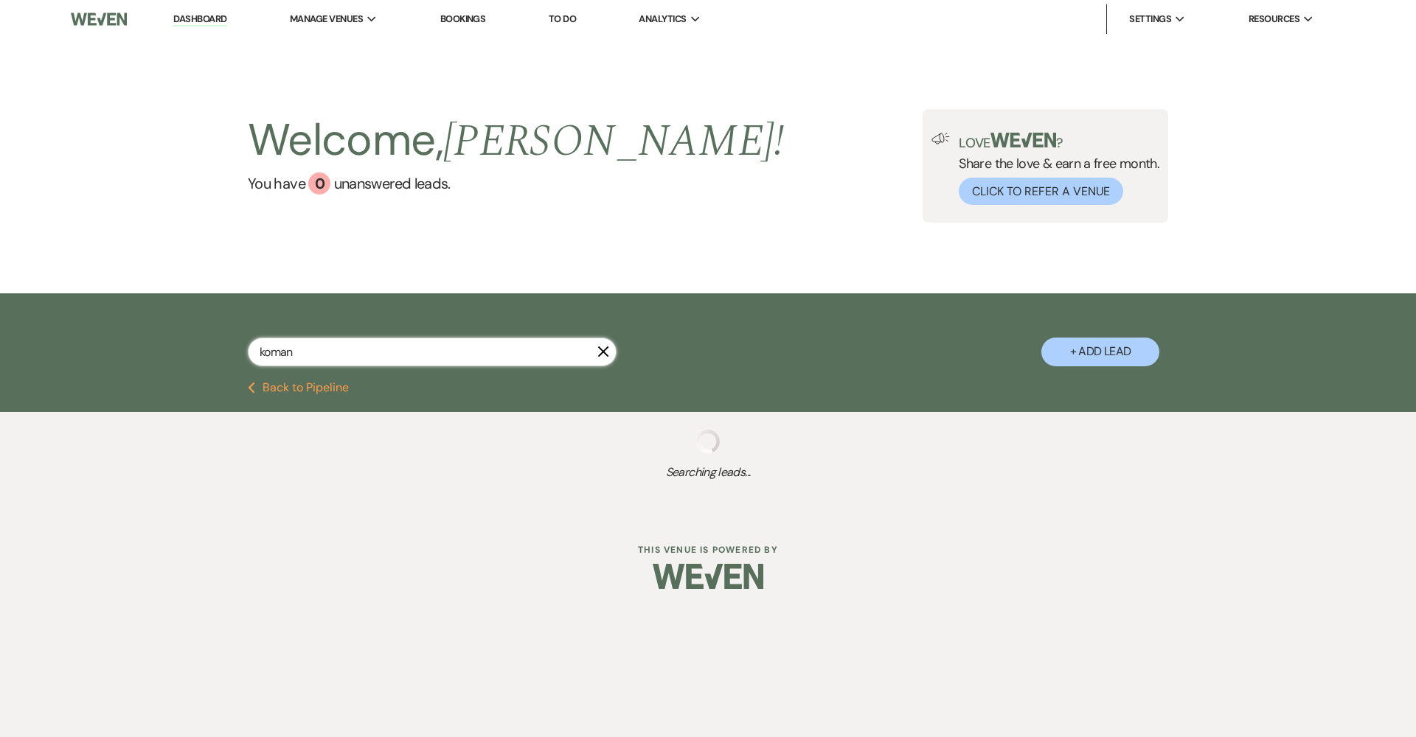
select select "5"
select select "8"
select select "5"
select select "8"
select select "5"
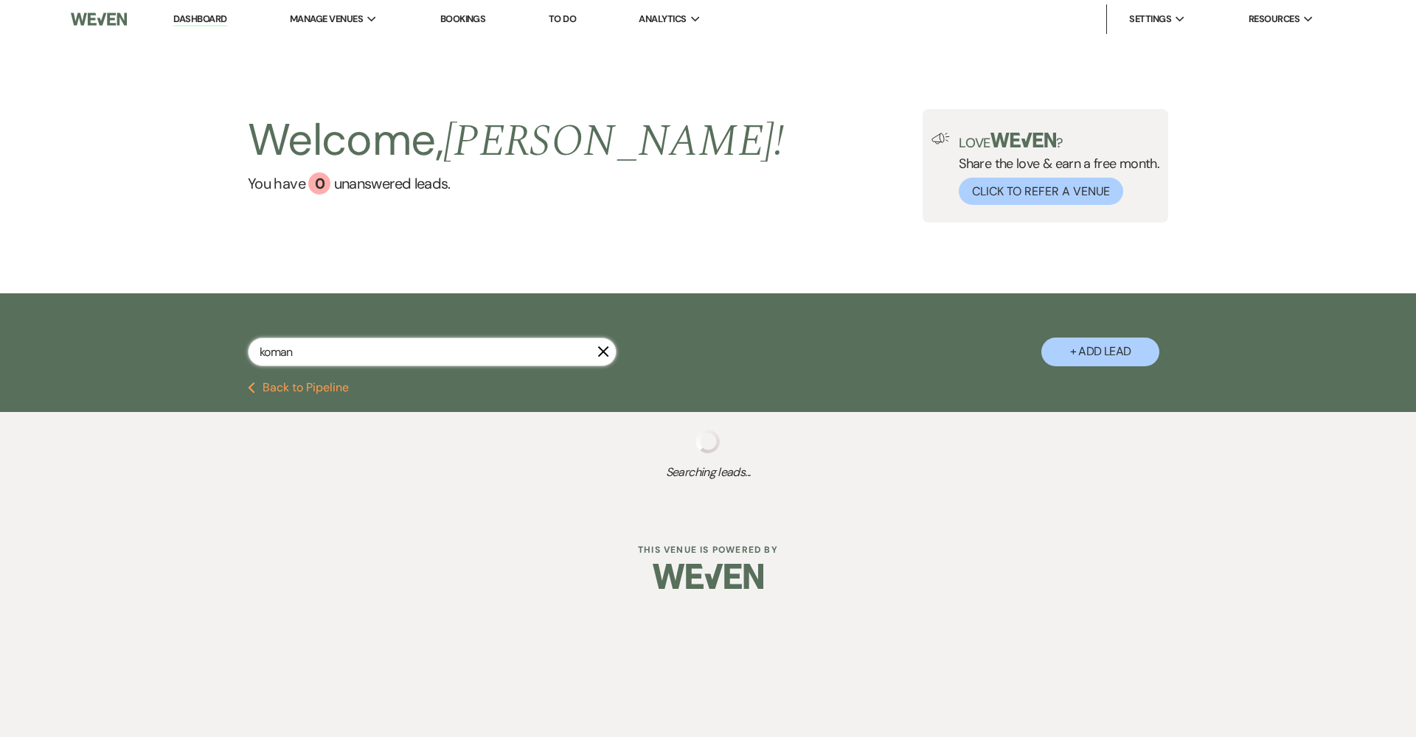
select select "8"
select select "5"
select select "8"
select select "5"
select select "8"
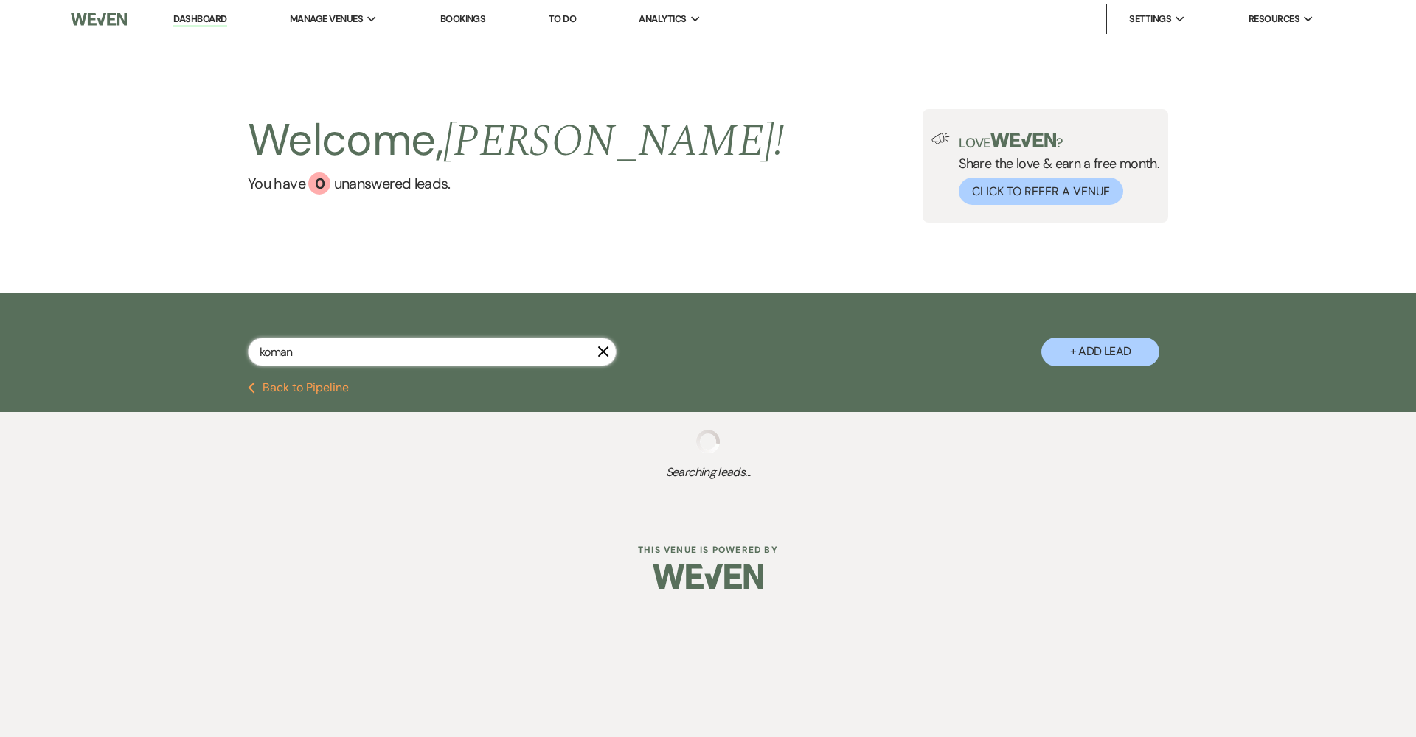
select select "6"
select select "8"
select select "5"
select select "8"
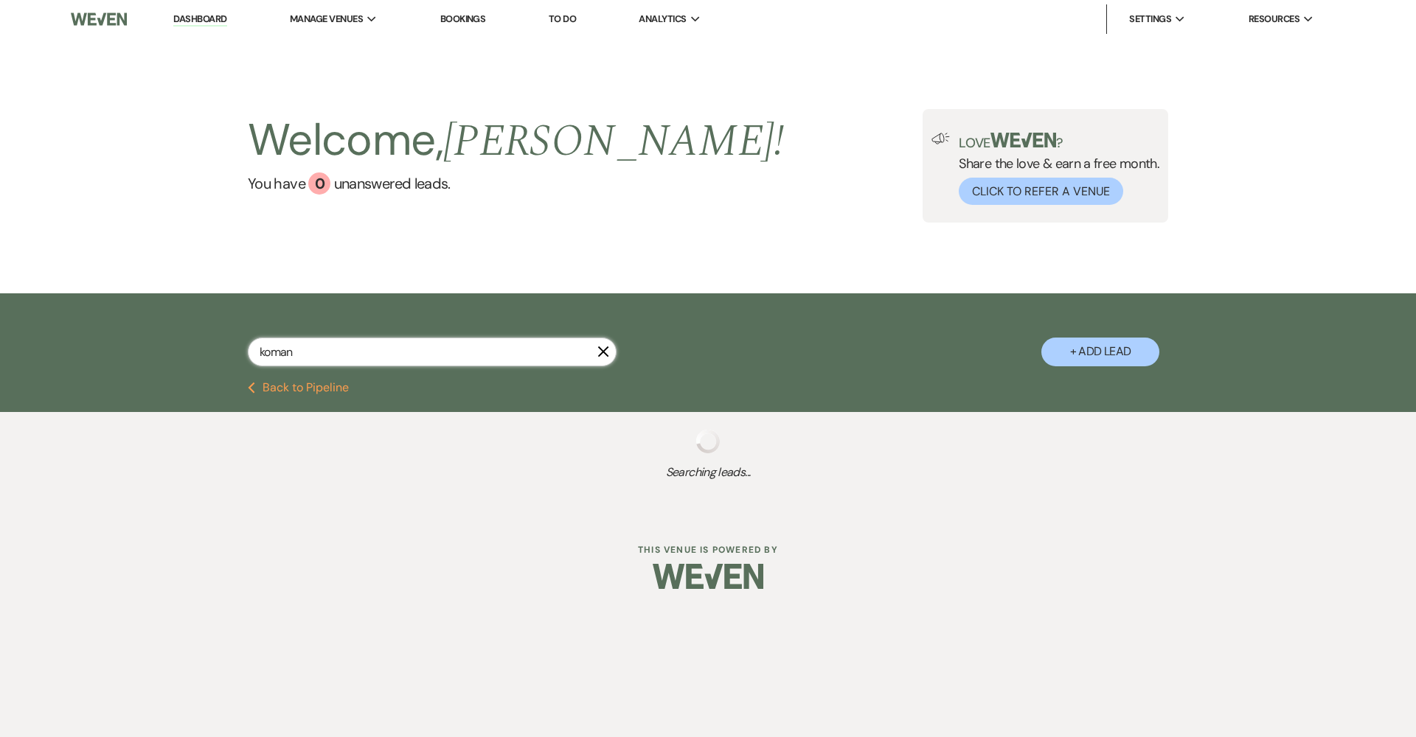
select select "8"
select select "5"
select select "8"
select select "5"
select select "8"
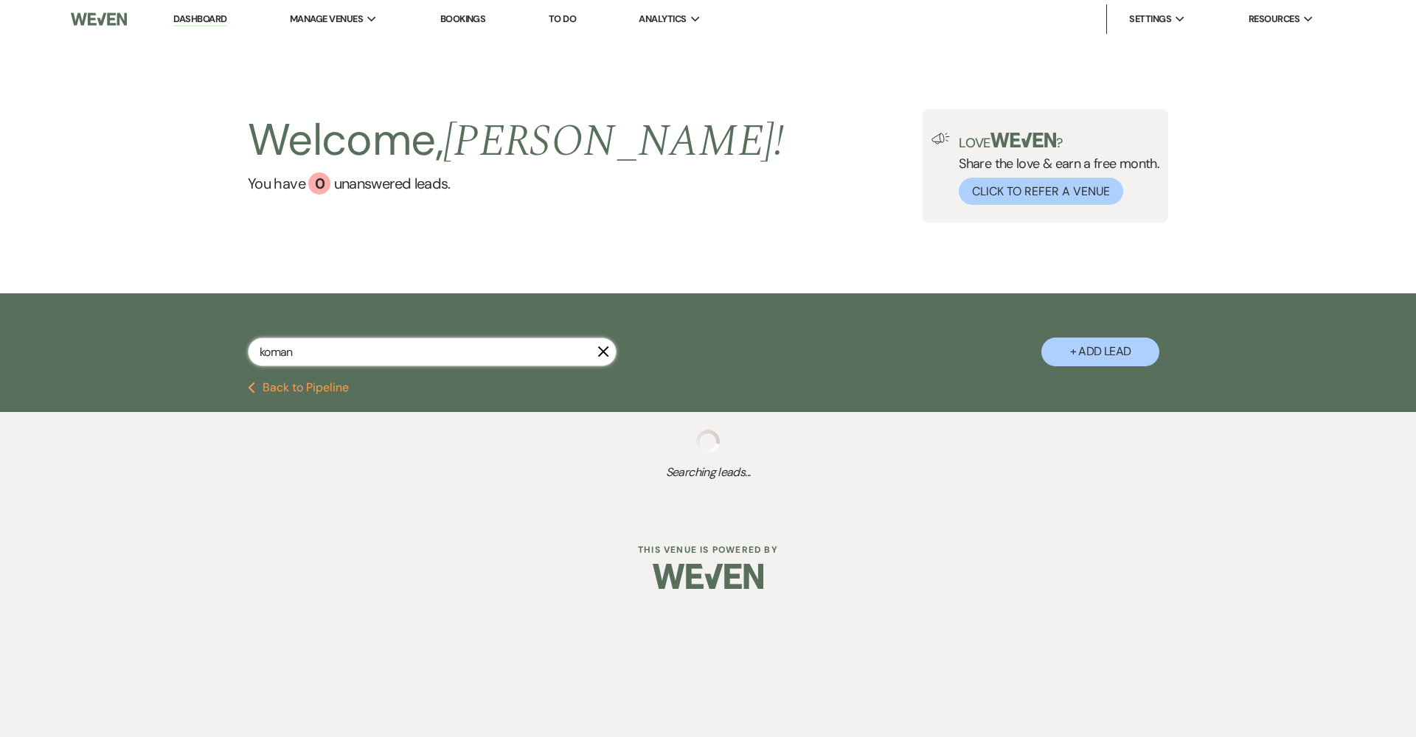
select select "5"
select select "8"
select select "5"
select select "8"
select select "5"
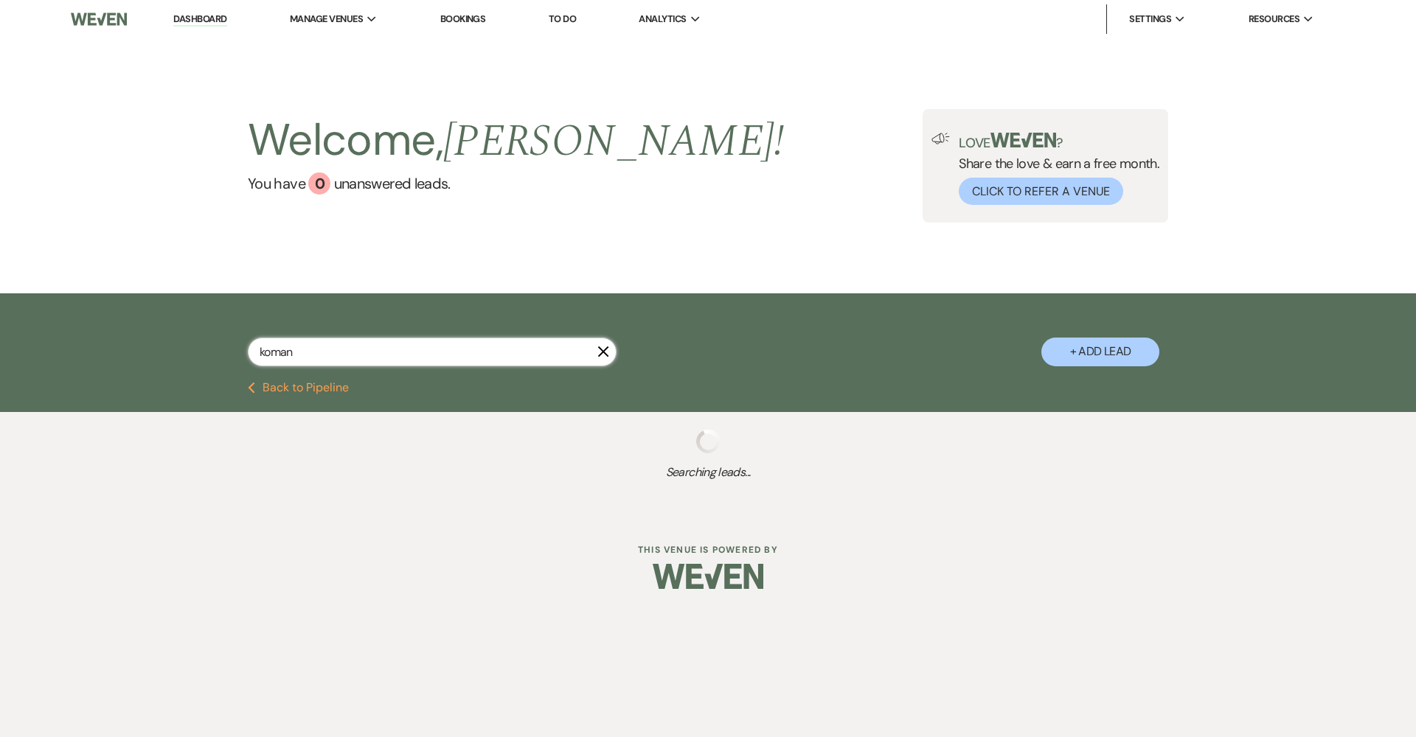
select select "8"
select select "5"
select select "8"
select select "5"
select select "8"
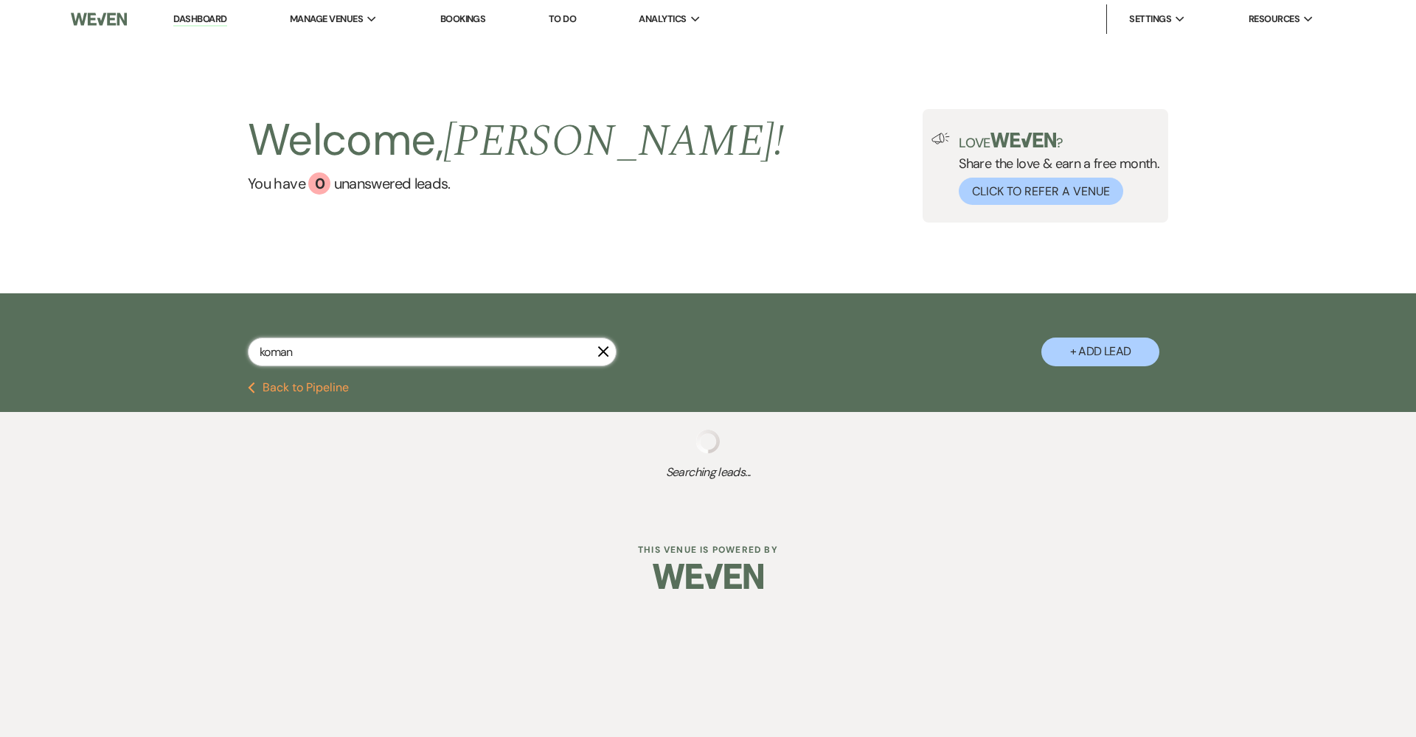
select select "5"
select select "8"
select select "3"
select select "8"
select select "6"
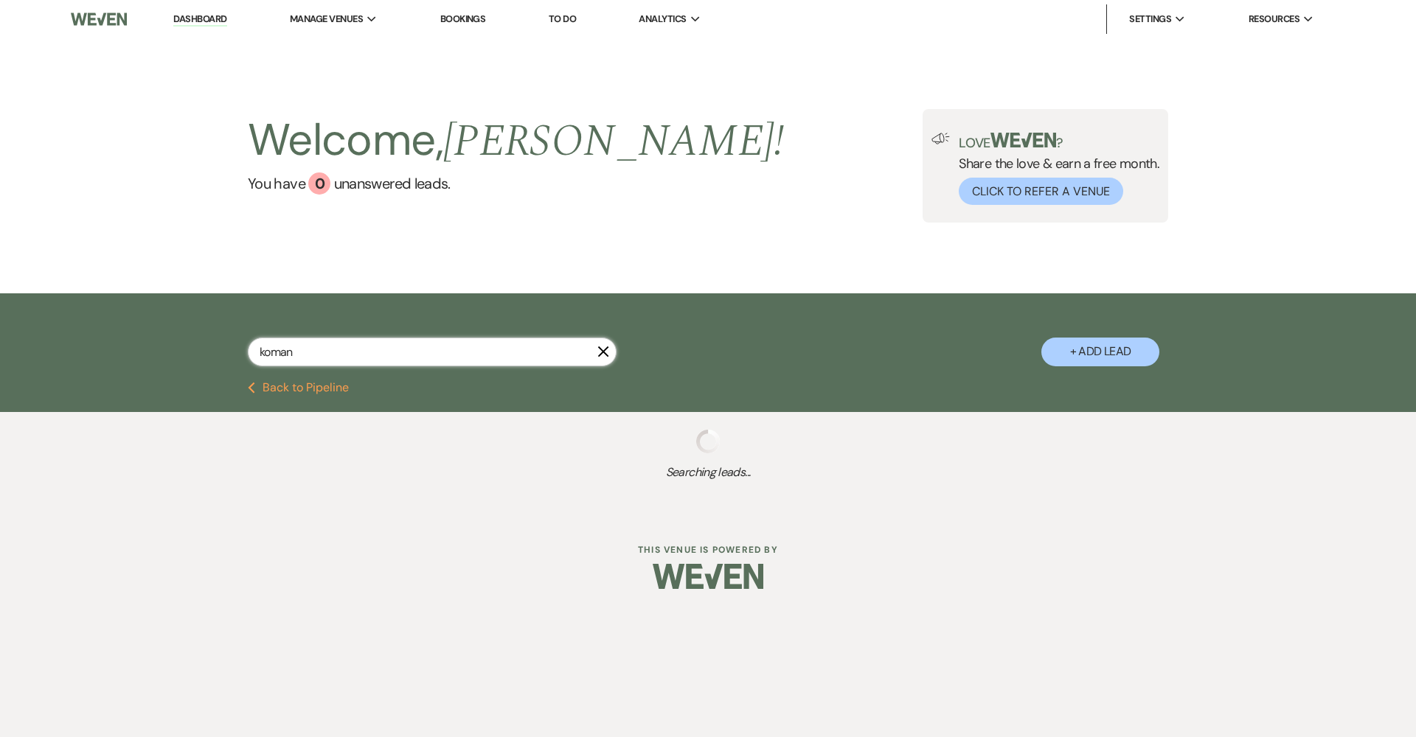
select select "8"
select select "5"
select select "8"
select select "3"
select select "8"
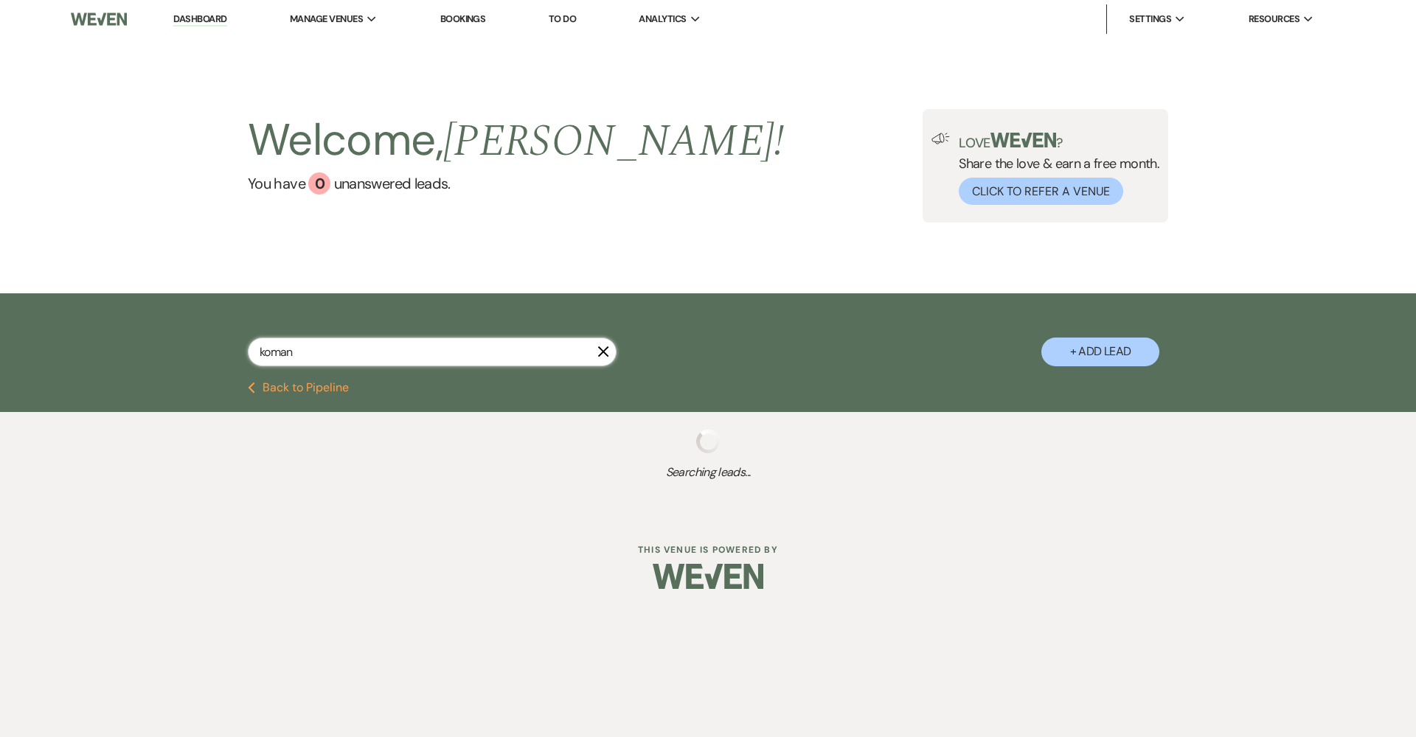
select select "5"
select select "8"
select select "5"
select select "8"
select select "5"
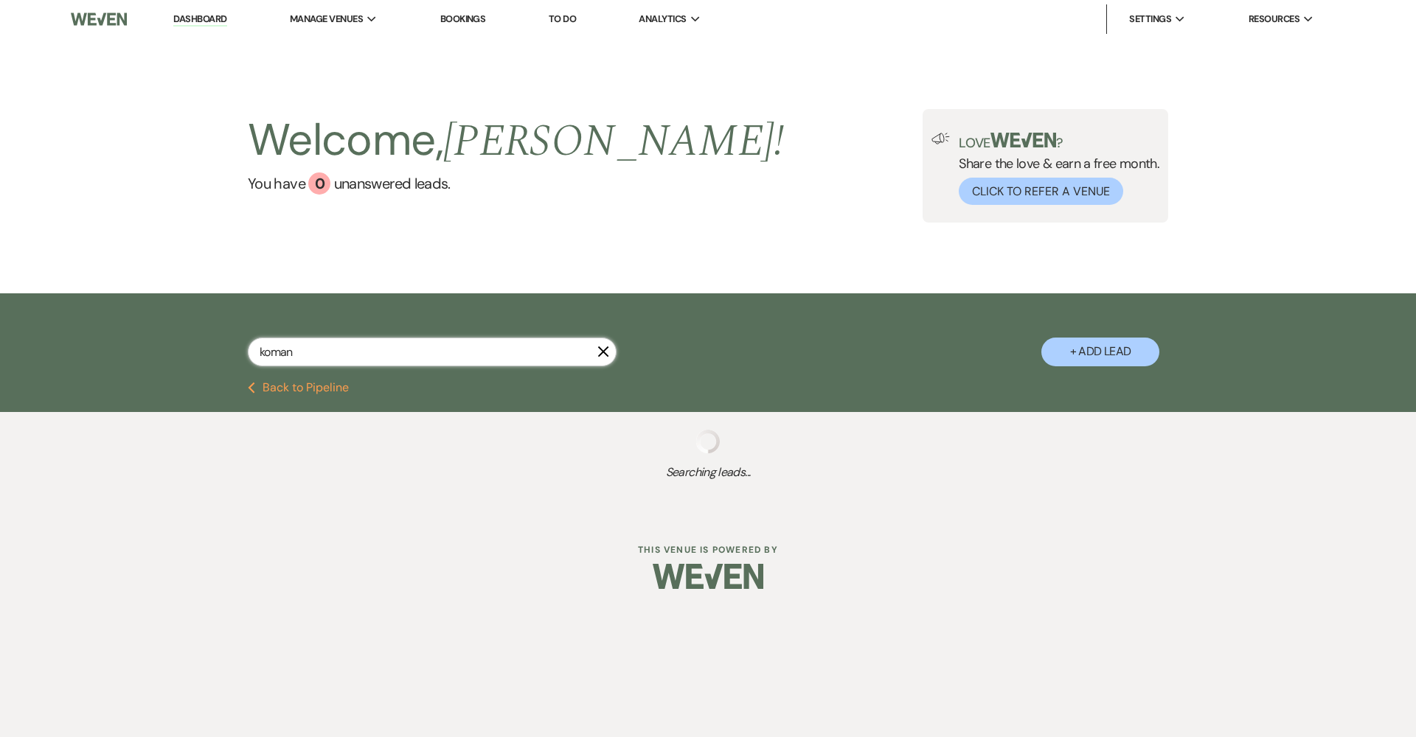
select select "8"
select select "5"
select select "8"
select select "5"
select select "8"
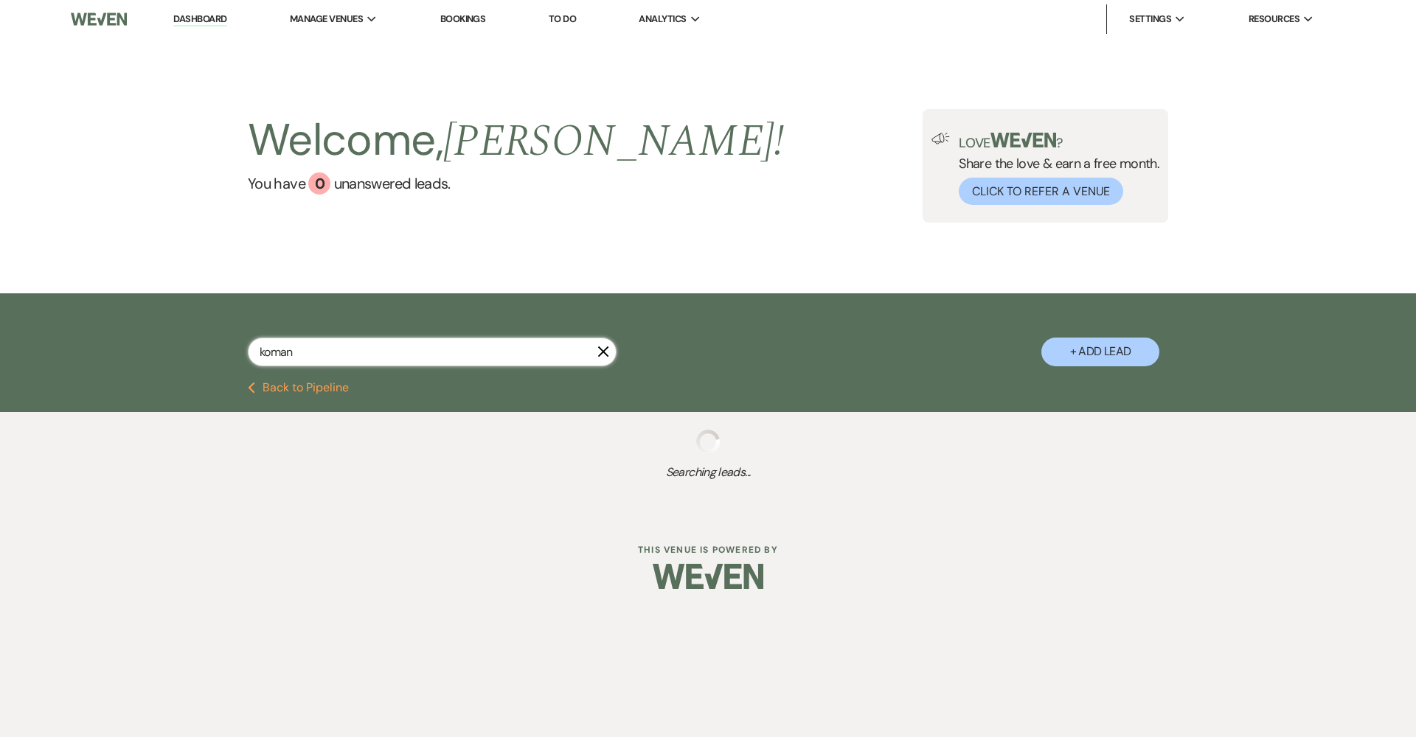
select select "5"
select select "8"
select select "5"
select select "8"
select select "5"
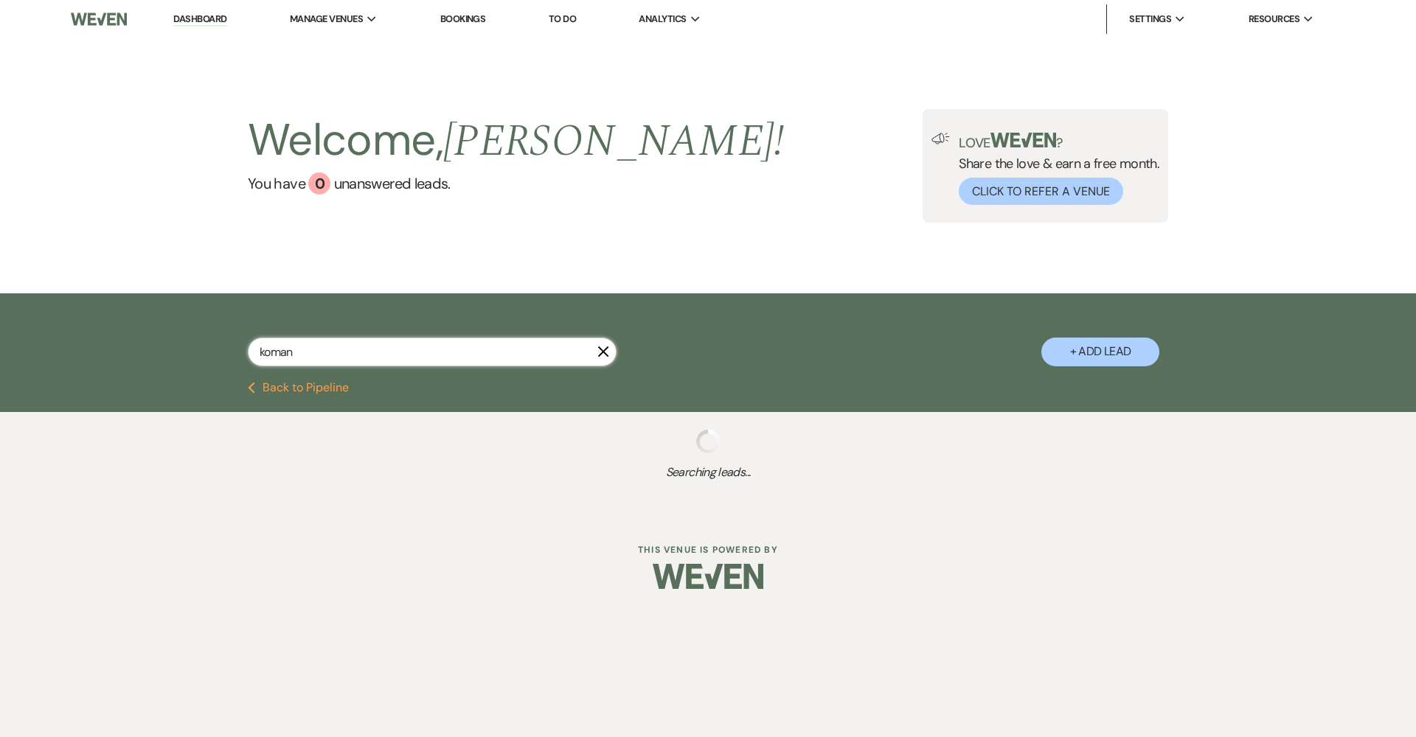
select select "8"
select select "5"
select select "8"
select select "5"
select select "8"
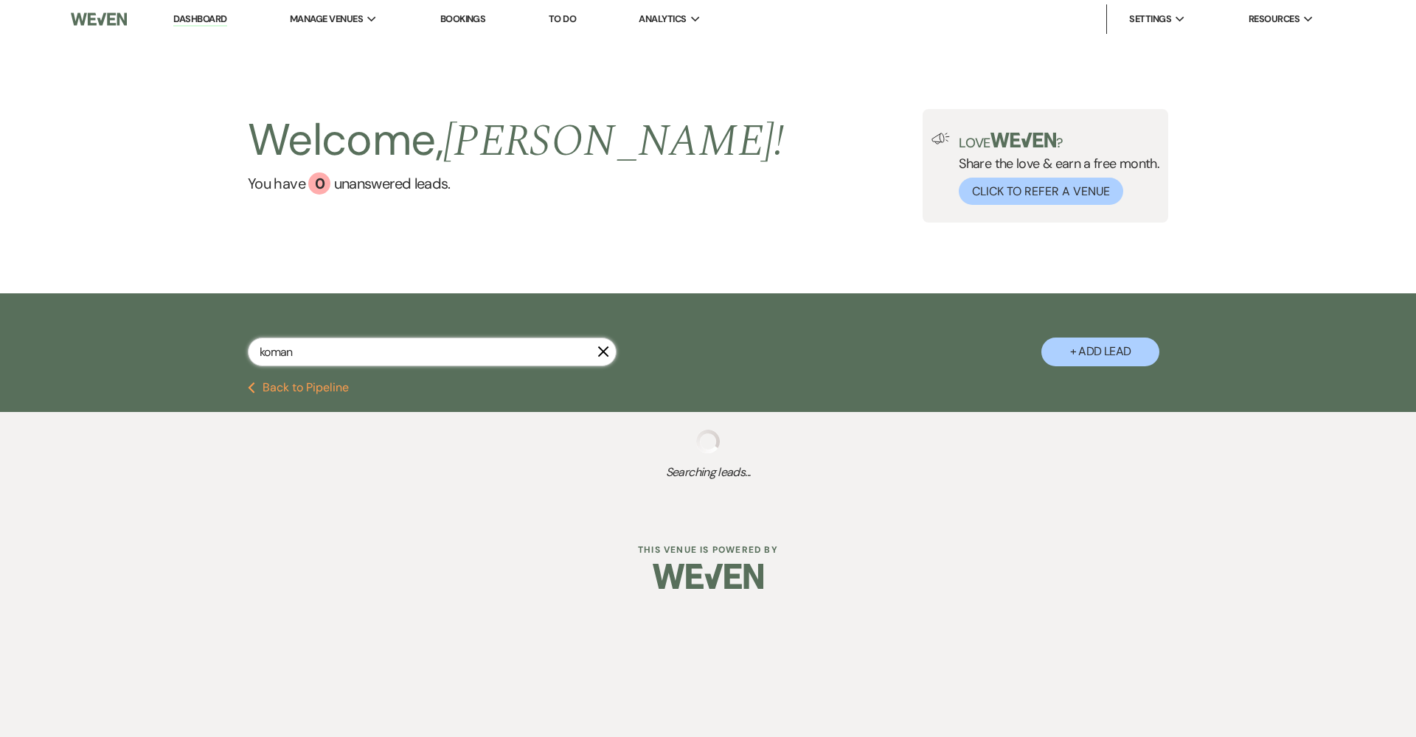
select select "5"
select select "8"
select select "5"
select select "8"
select select "5"
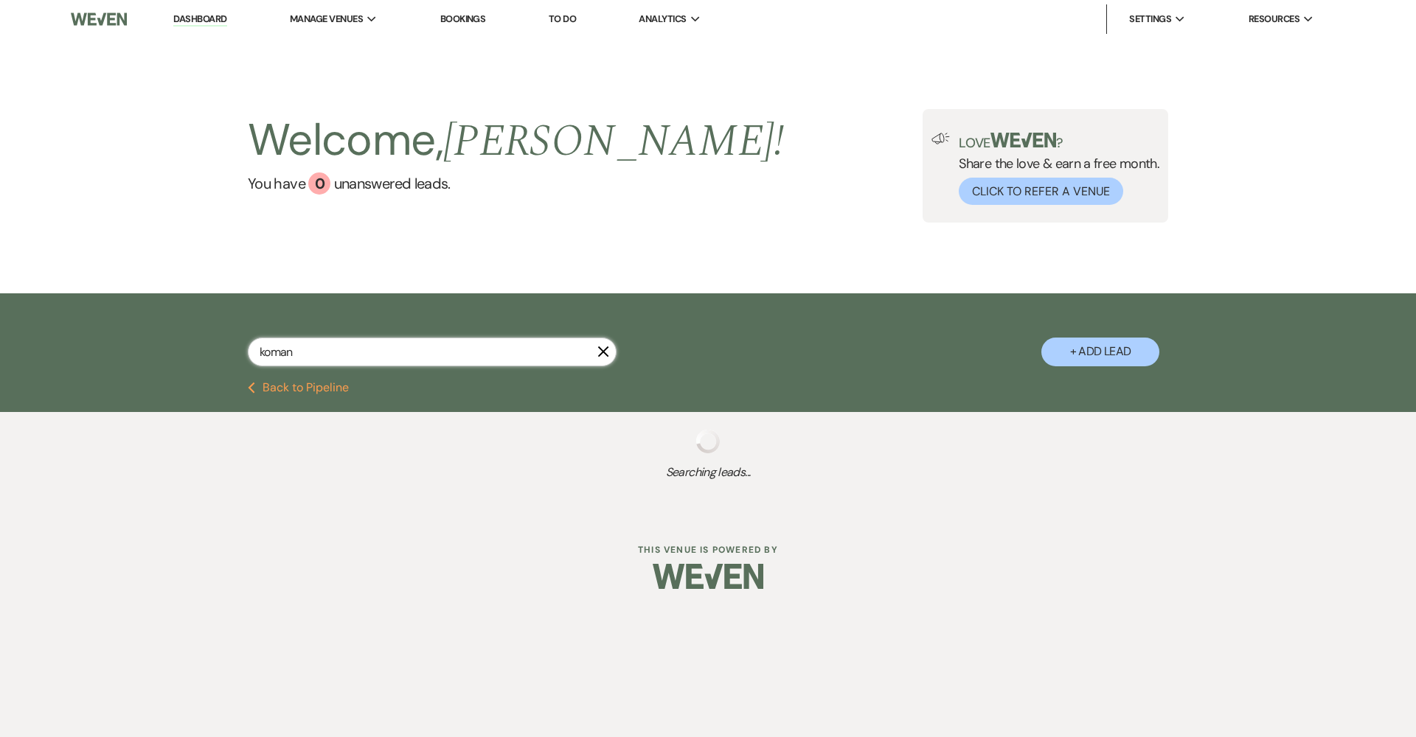
select select "8"
select select "5"
select select "8"
select select "5"
select select "8"
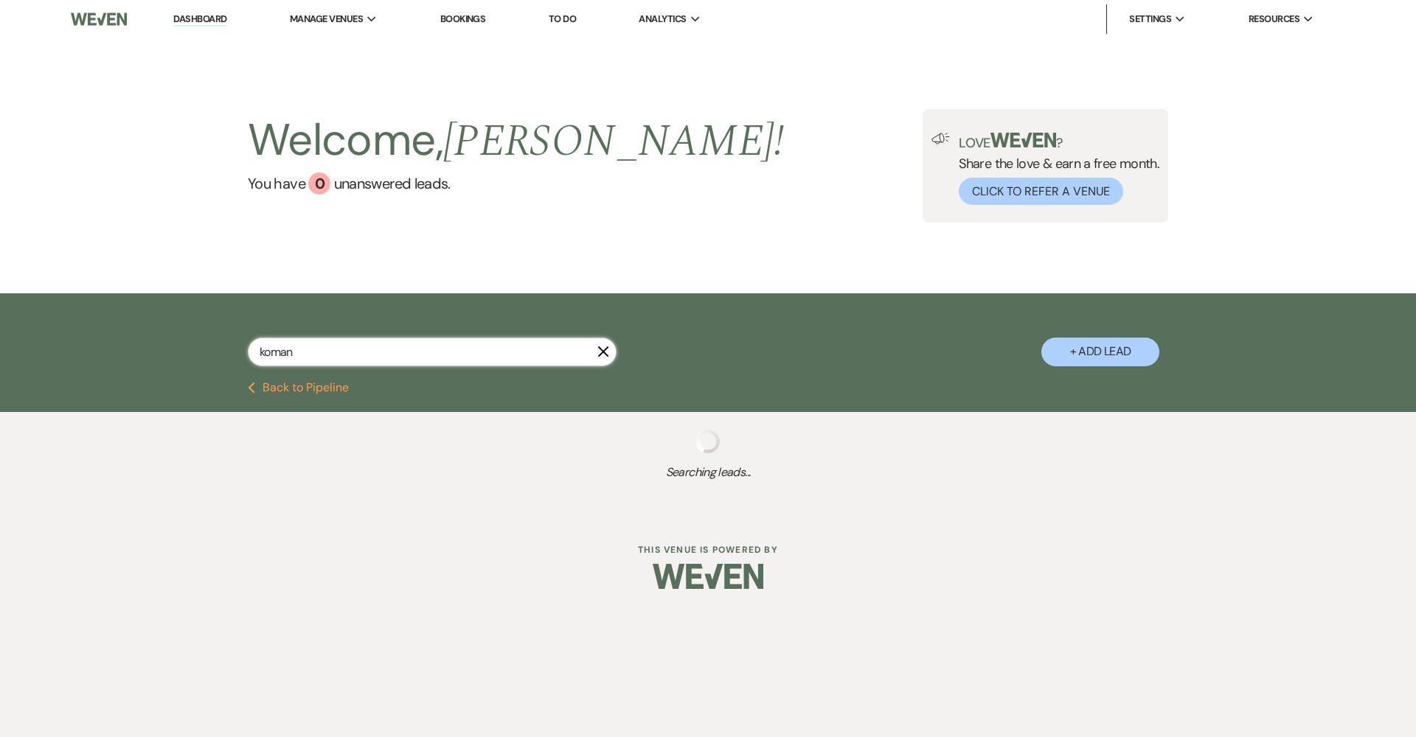
select select "5"
select select "8"
select select "5"
select select "8"
select select "5"
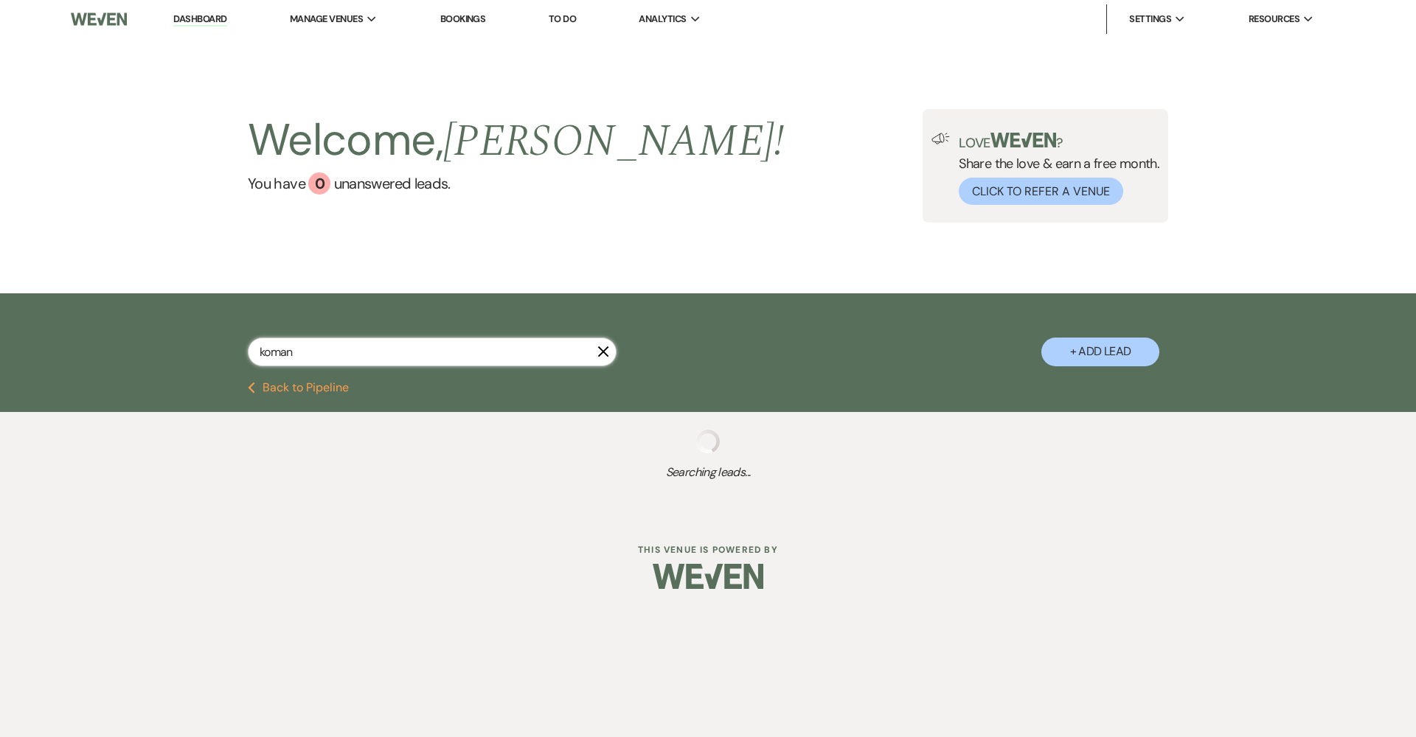
select select "8"
select select "5"
select select "8"
select select "5"
select select "8"
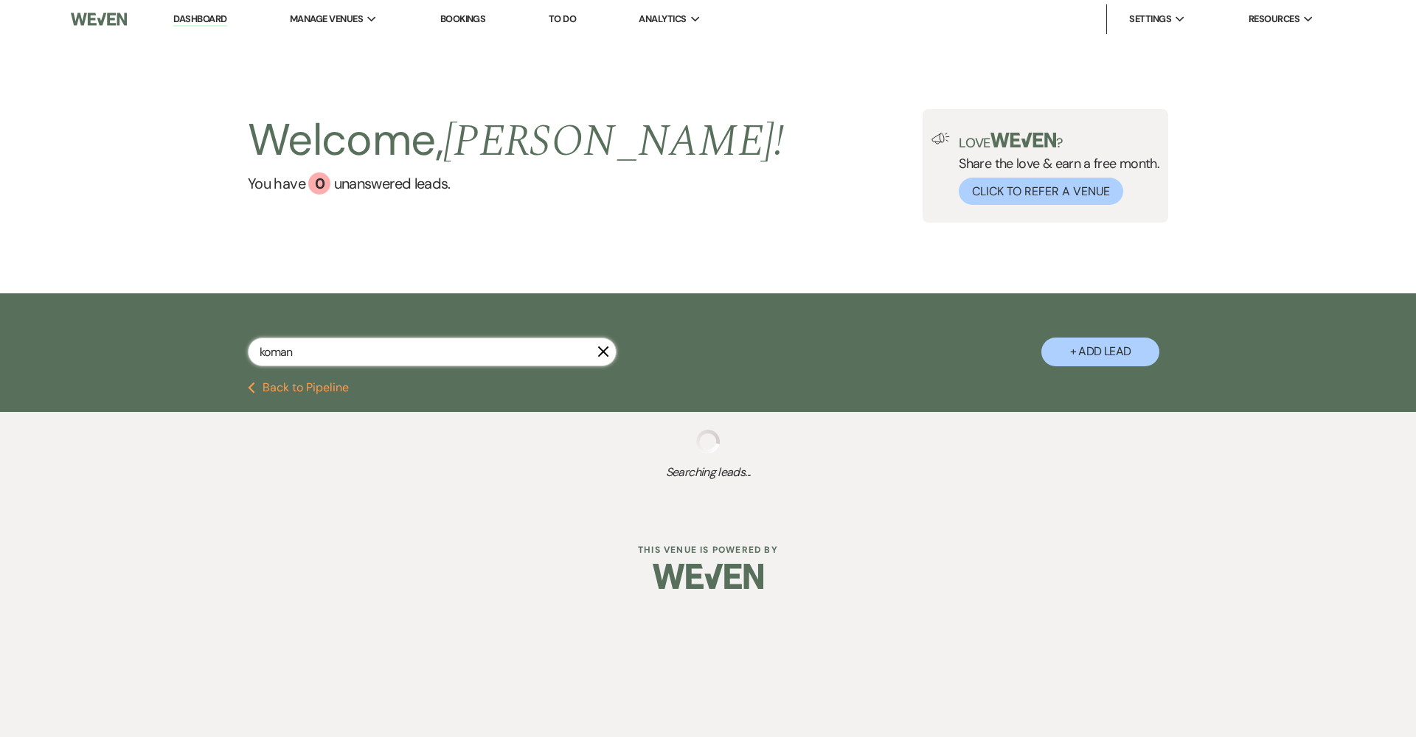
select select "1"
select select "8"
select select "5"
select select "8"
select select "5"
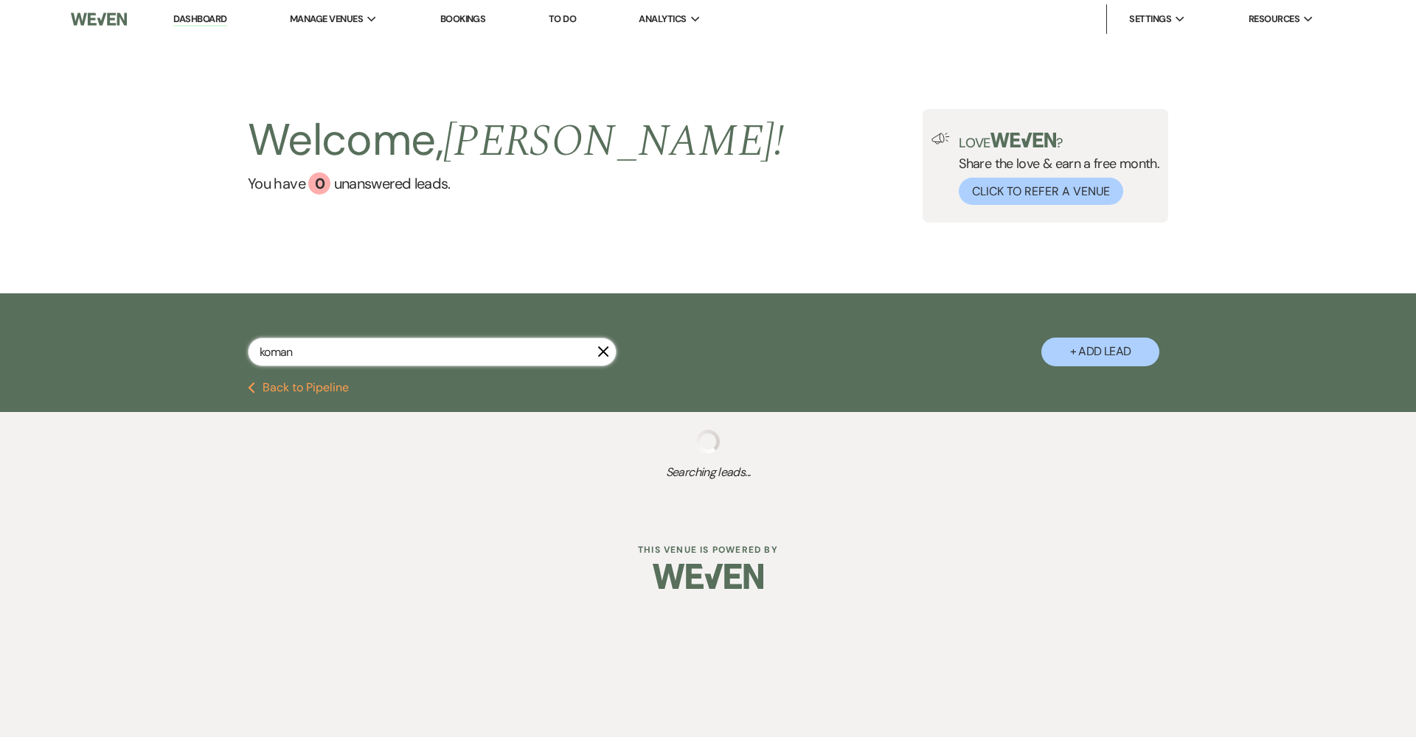
select select "8"
select select "5"
select select "8"
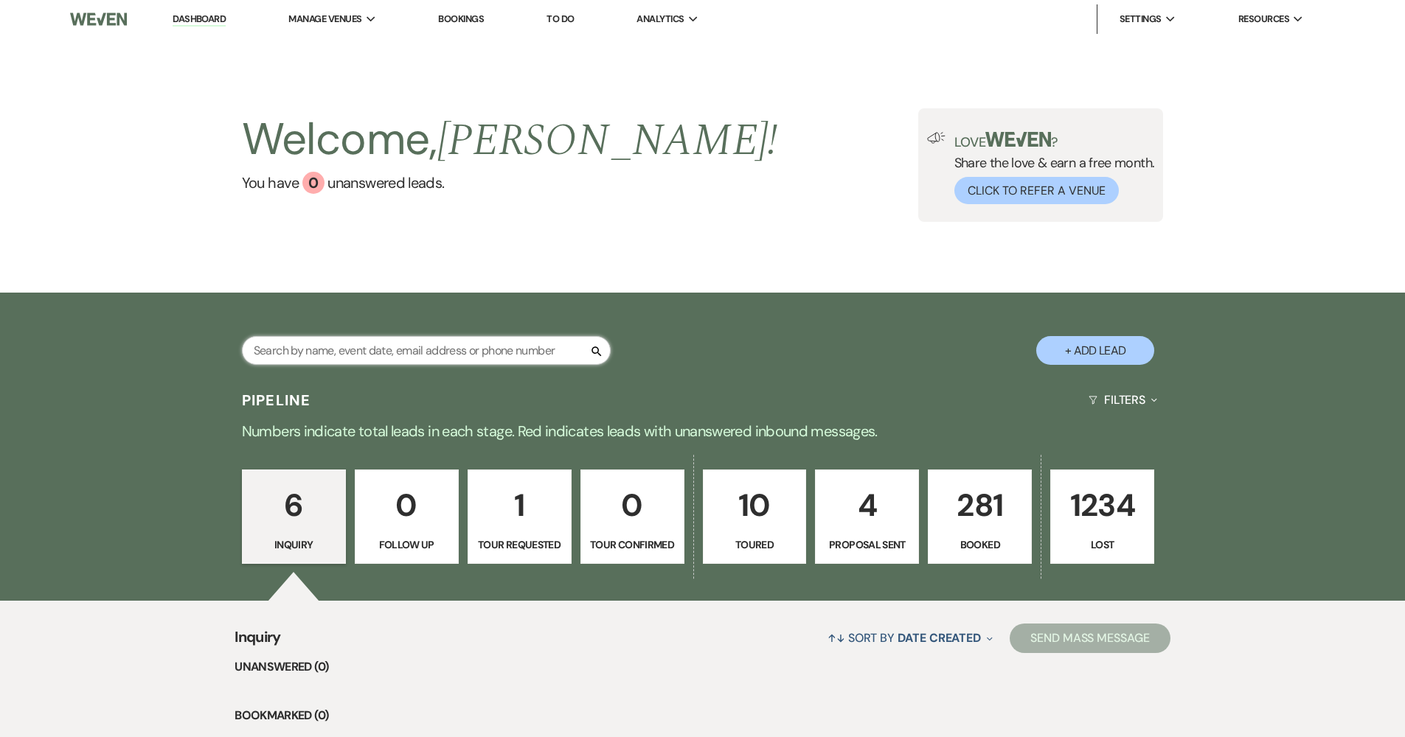
click at [288, 350] on input "text" at bounding box center [426, 350] width 369 height 29
type input "[PERSON_NAME]"
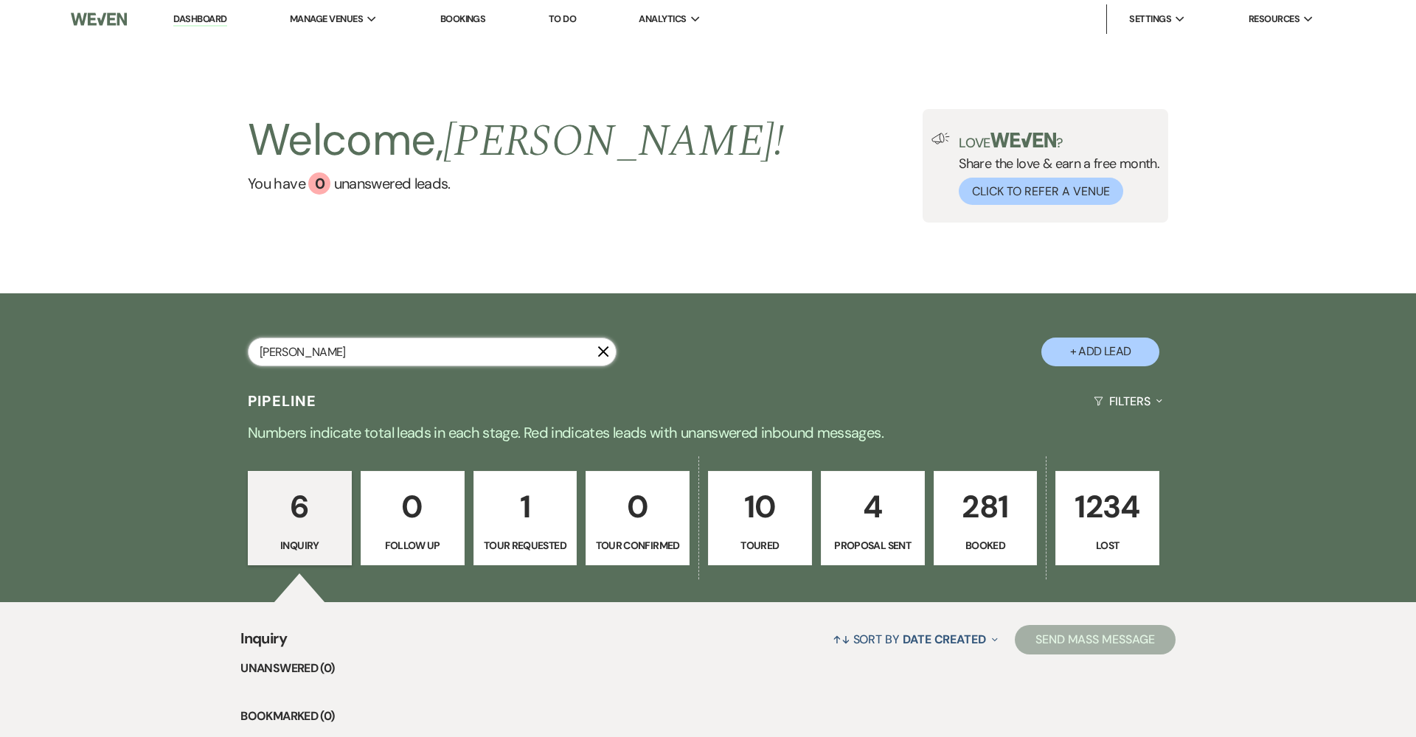
select select "8"
select select "11"
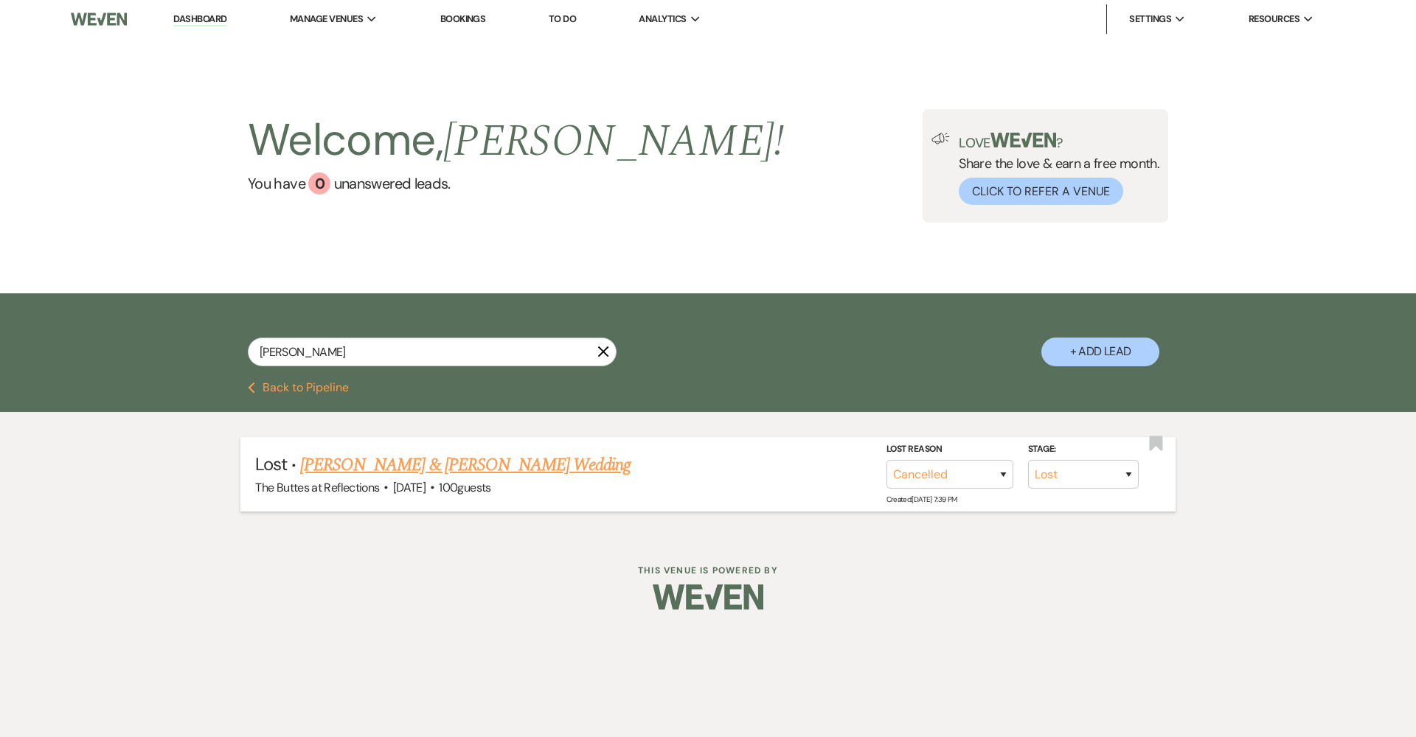
drag, startPoint x: 296, startPoint y: 377, endPoint x: 354, endPoint y: 465, distance: 105.3
click at [354, 465] on link "[PERSON_NAME] & [PERSON_NAME] Wedding" at bounding box center [465, 465] width 330 height 27
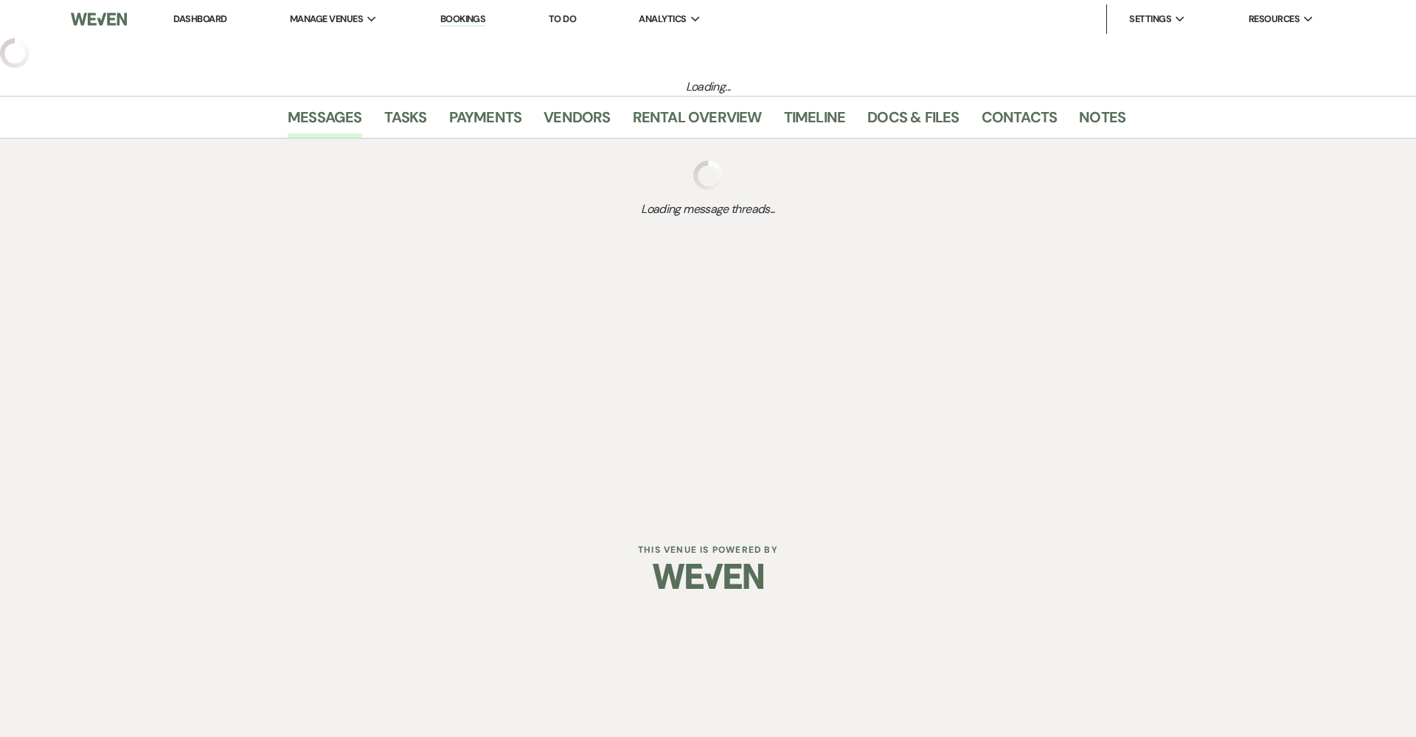
select select "8"
select select "11"
select select "5"
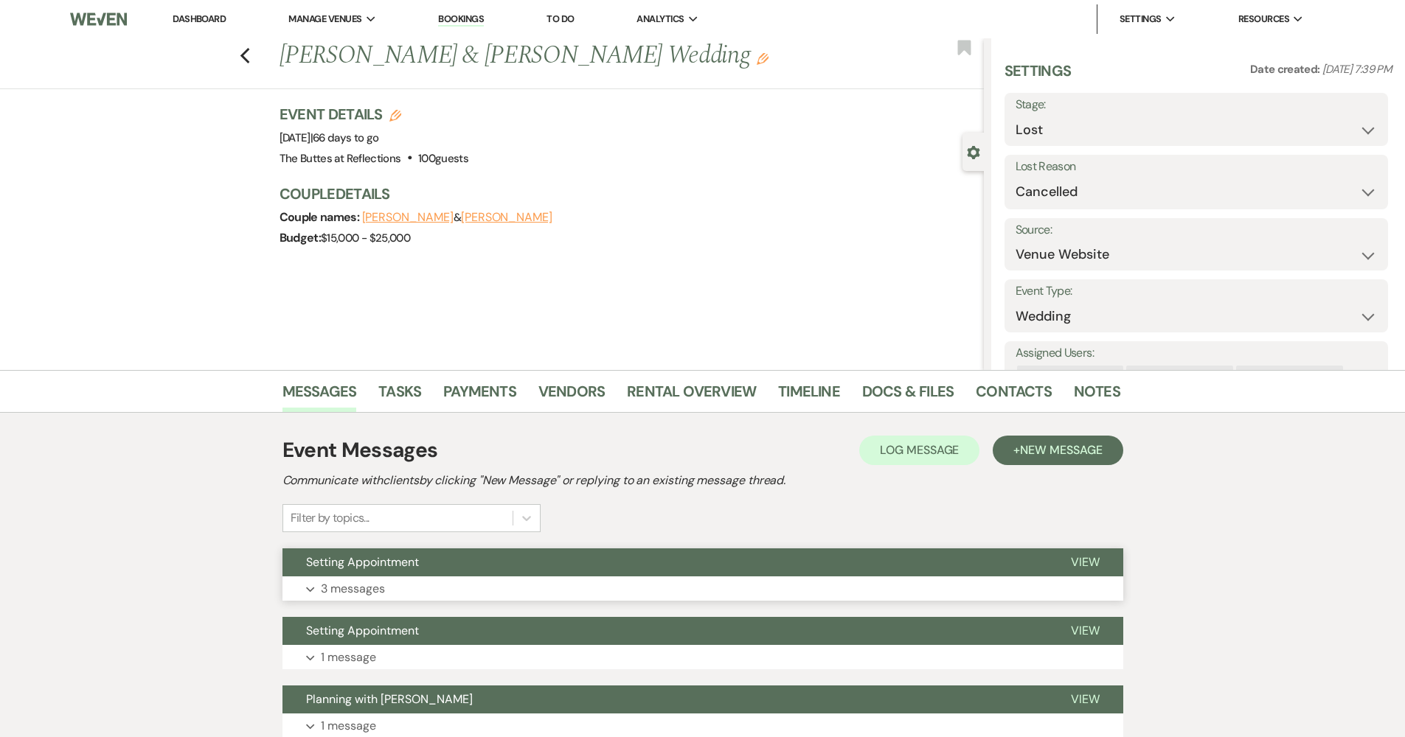
click at [499, 567] on button "Setting Appointment" at bounding box center [664, 563] width 765 height 28
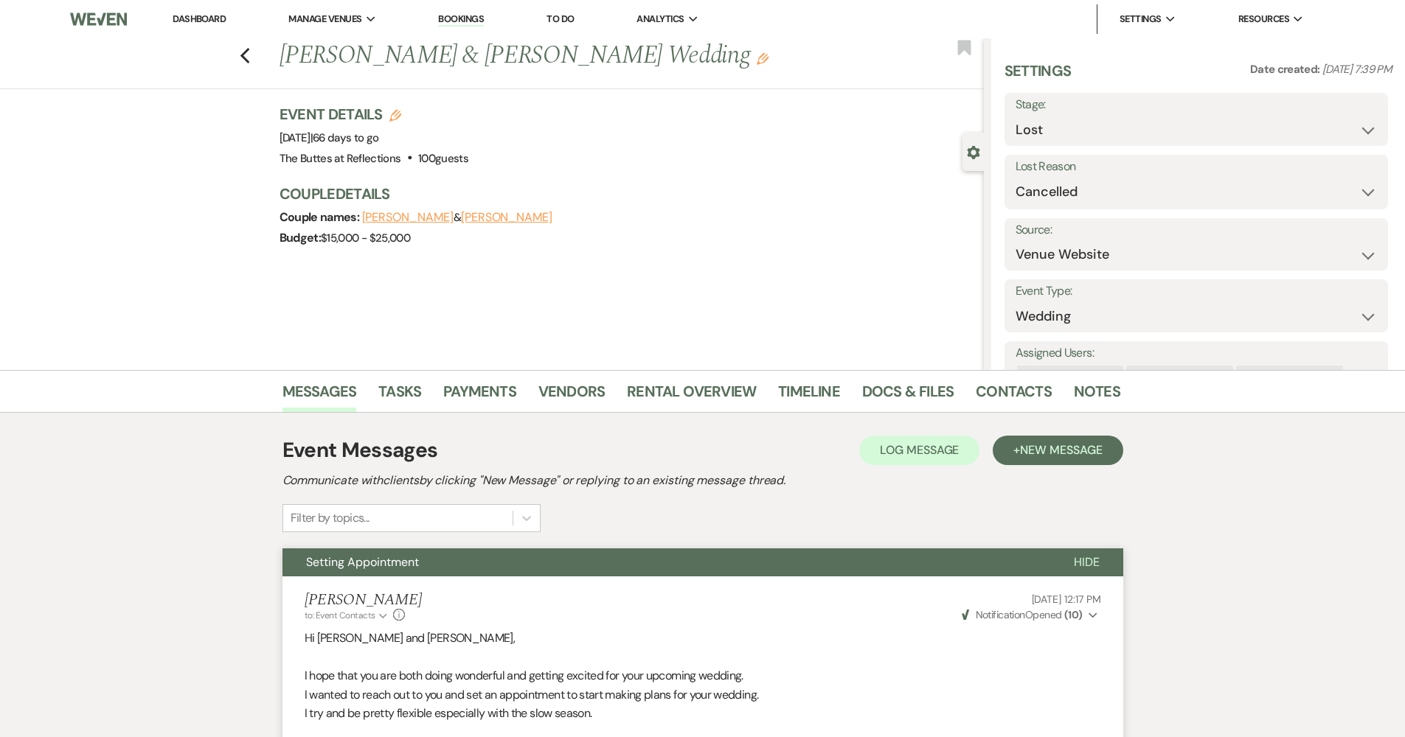
click at [344, 560] on span "Setting Appointment" at bounding box center [362, 562] width 113 height 15
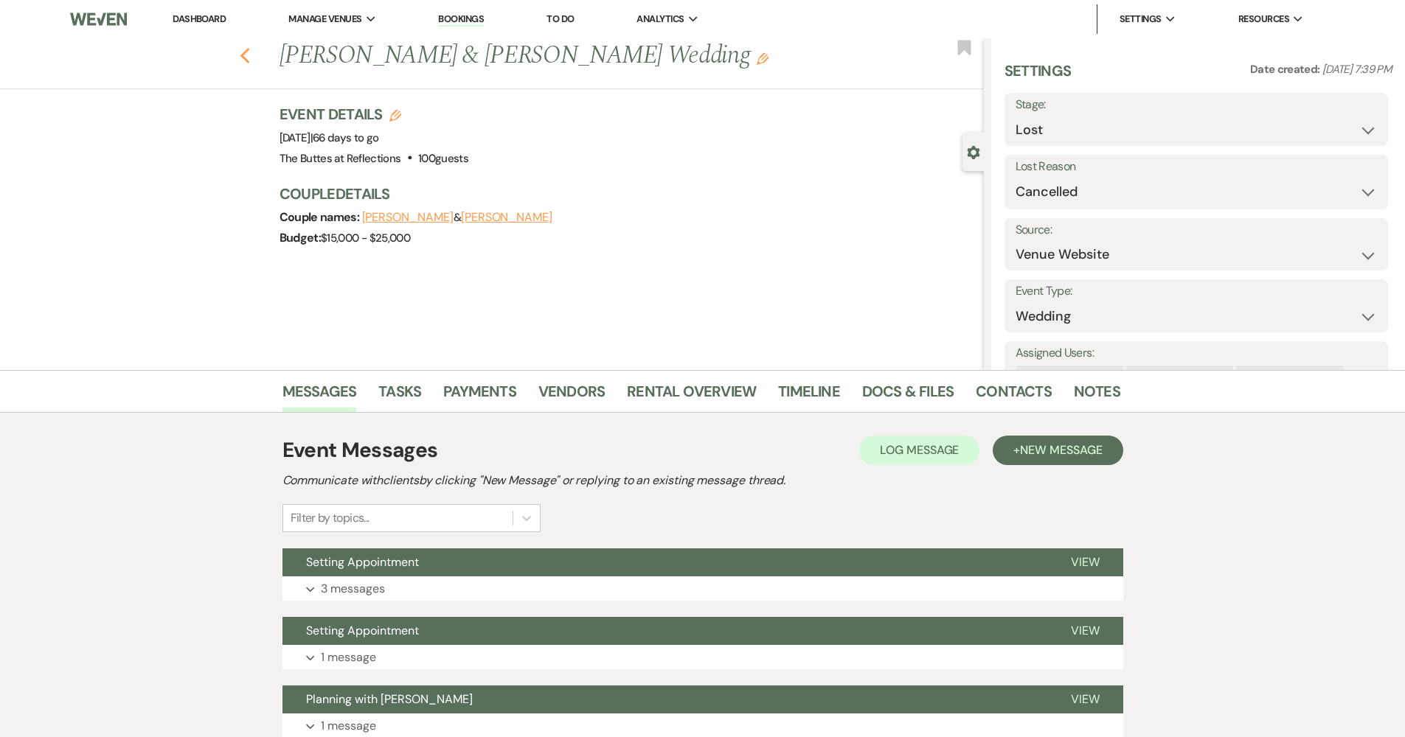
click at [251, 57] on icon "Previous" at bounding box center [245, 56] width 11 height 18
select select "8"
select select "11"
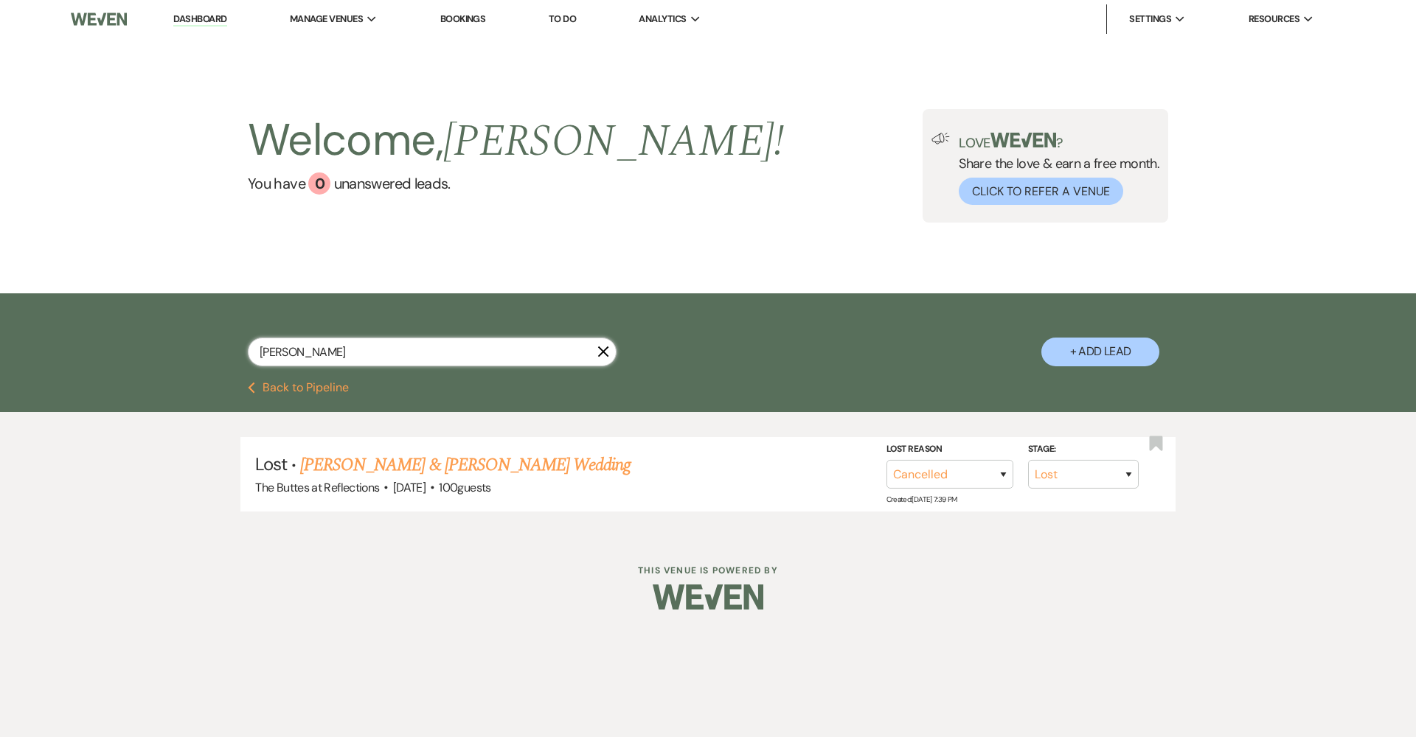
click at [343, 360] on input "mccan" at bounding box center [432, 352] width 369 height 29
type input "whiteh"
select select "8"
select select "5"
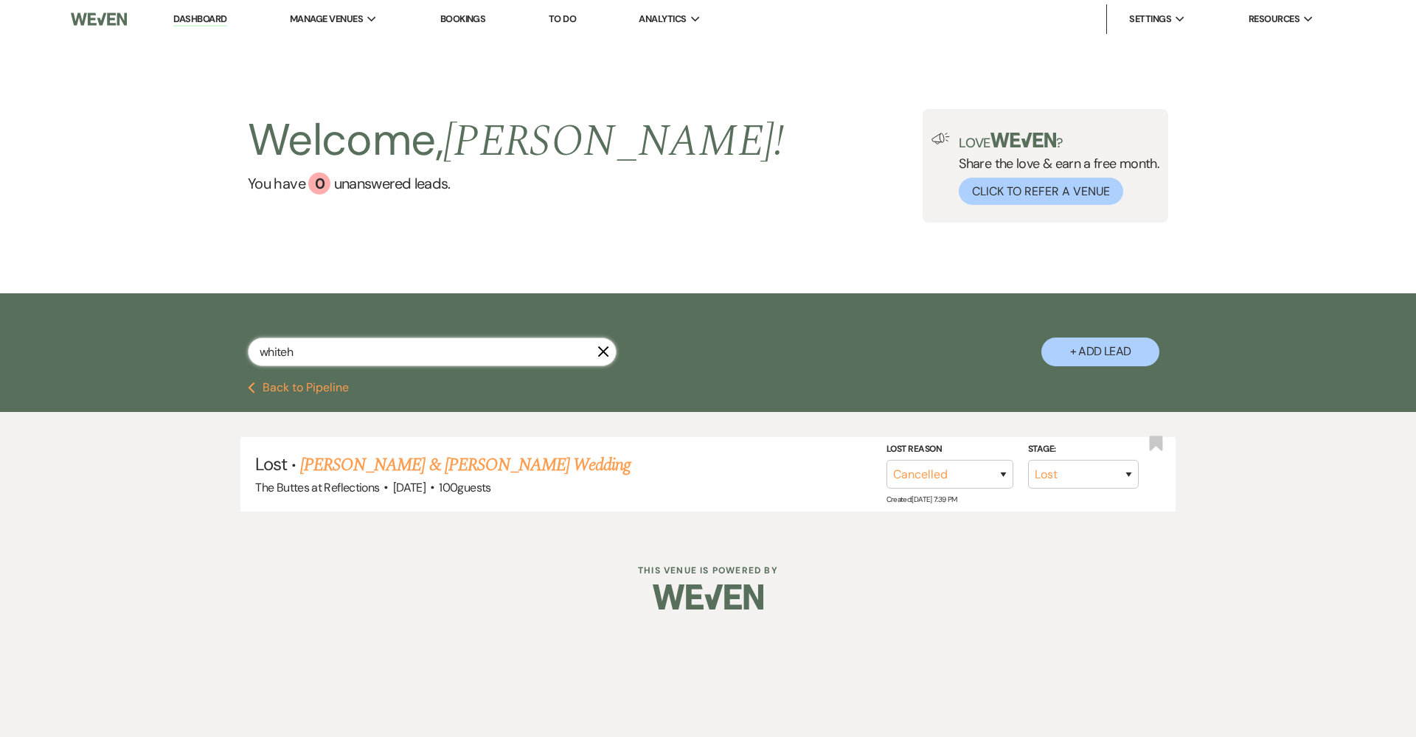
select select "8"
select select "6"
type input "whitehouse"
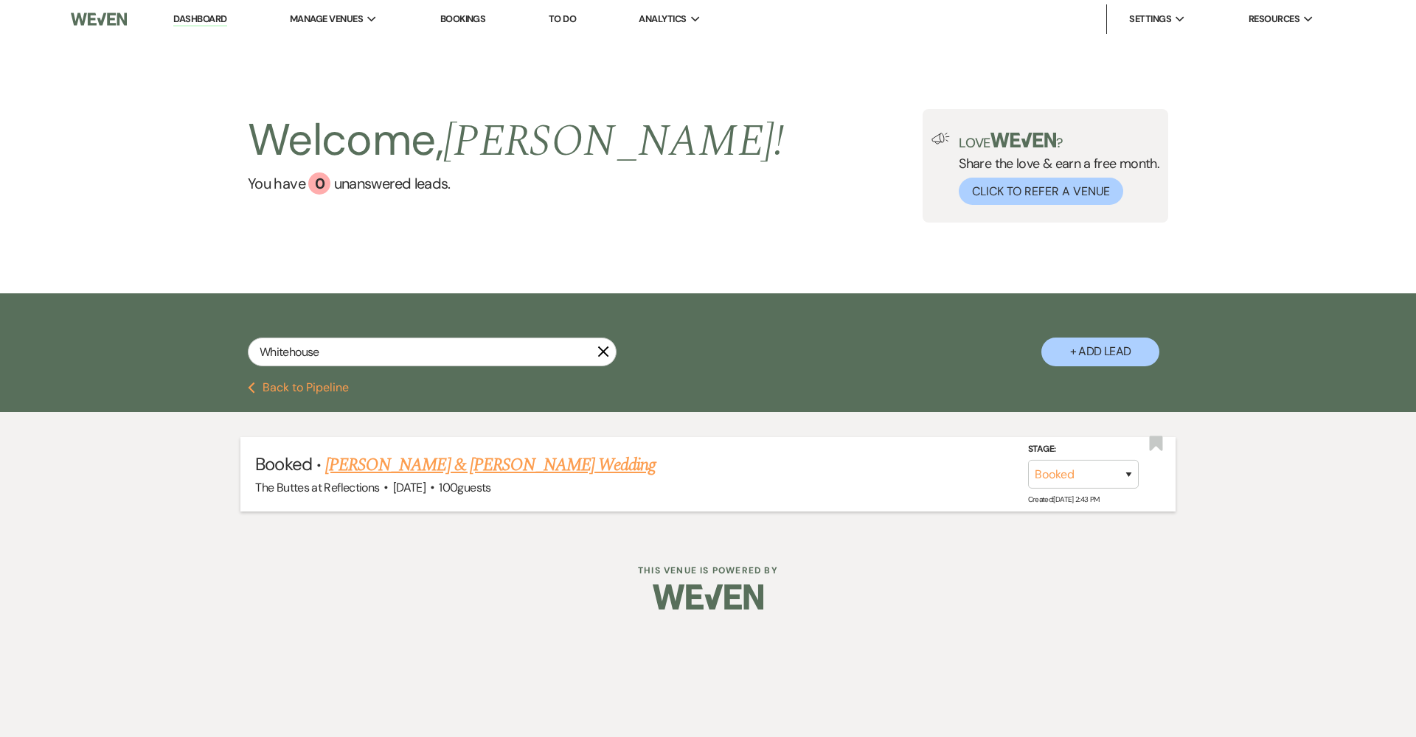
drag, startPoint x: 341, startPoint y: 360, endPoint x: 414, endPoint y: 468, distance: 130.3
click at [414, 468] on link "[PERSON_NAME] & [PERSON_NAME] Wedding" at bounding box center [490, 465] width 330 height 27
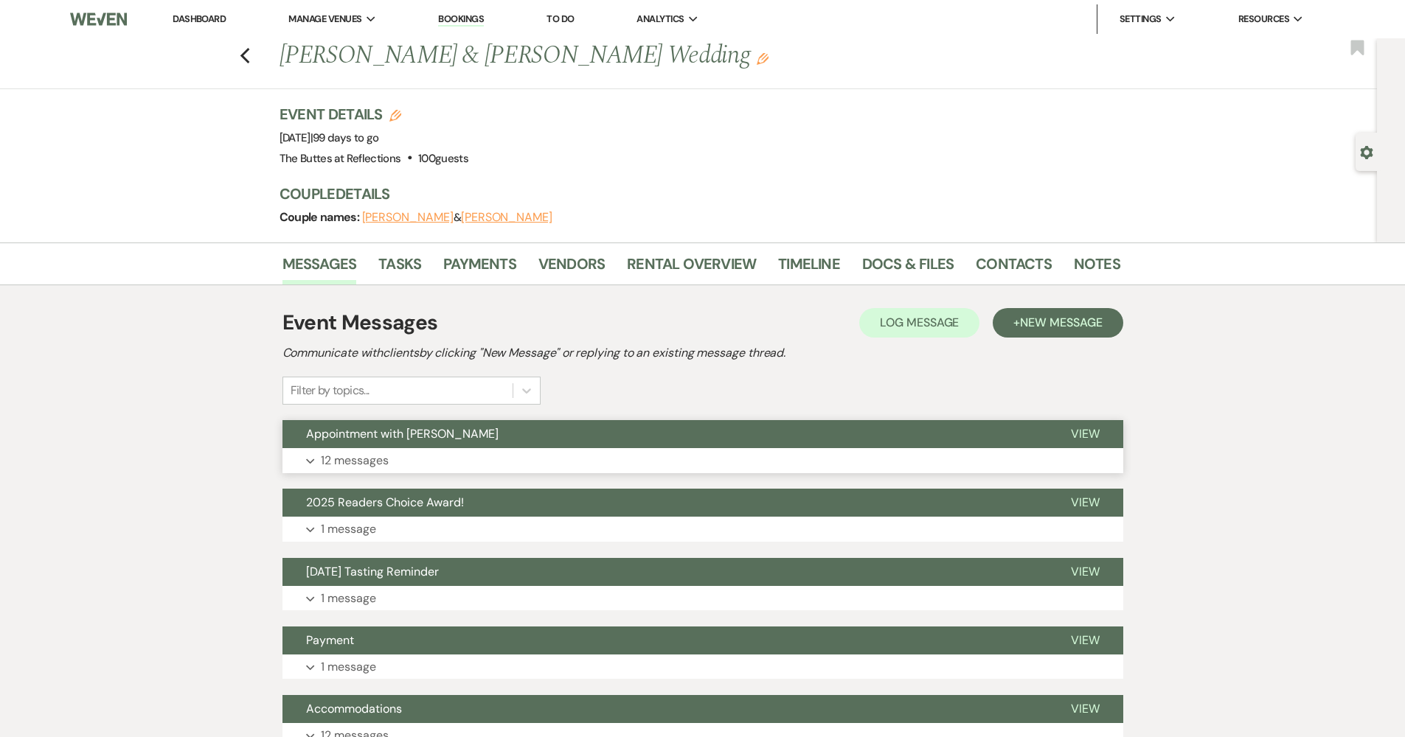
scroll to position [91, 0]
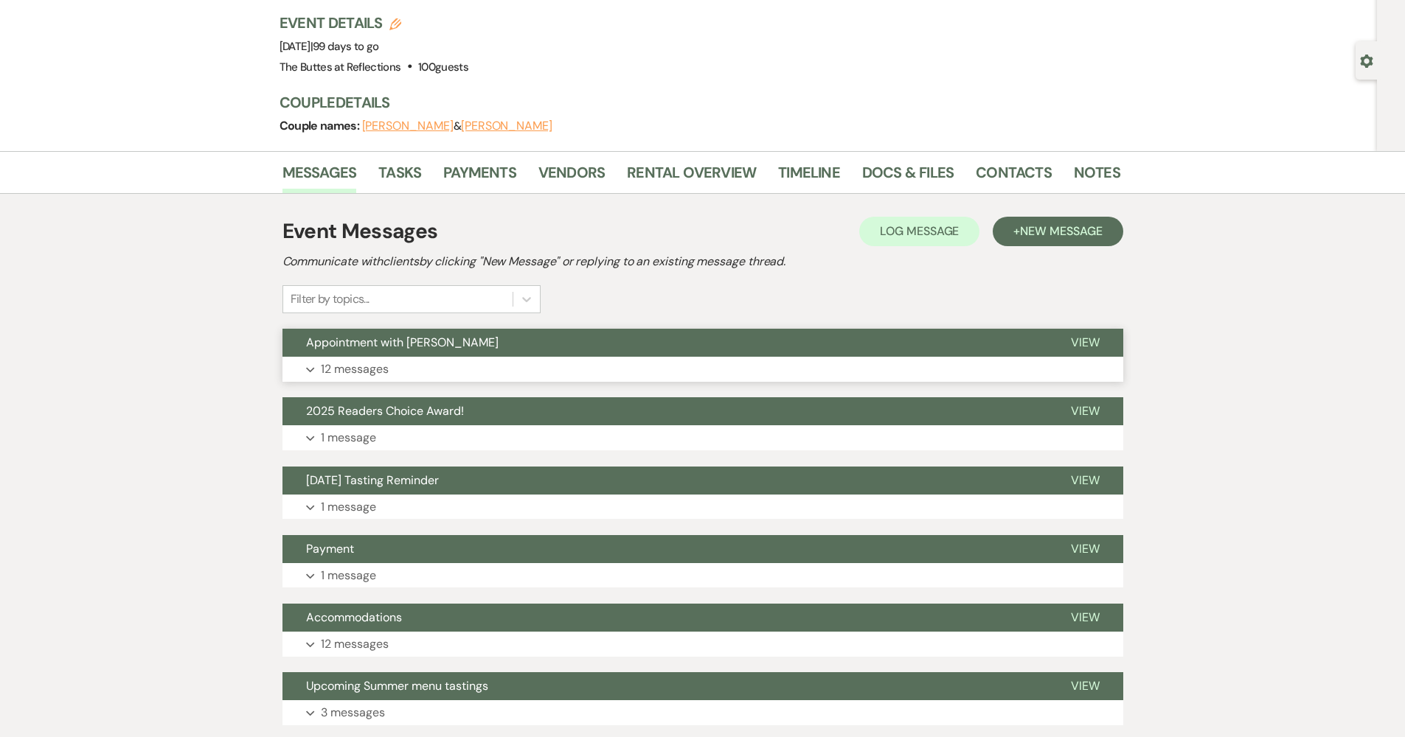
click at [539, 371] on button "Expand 12 messages" at bounding box center [702, 369] width 841 height 25
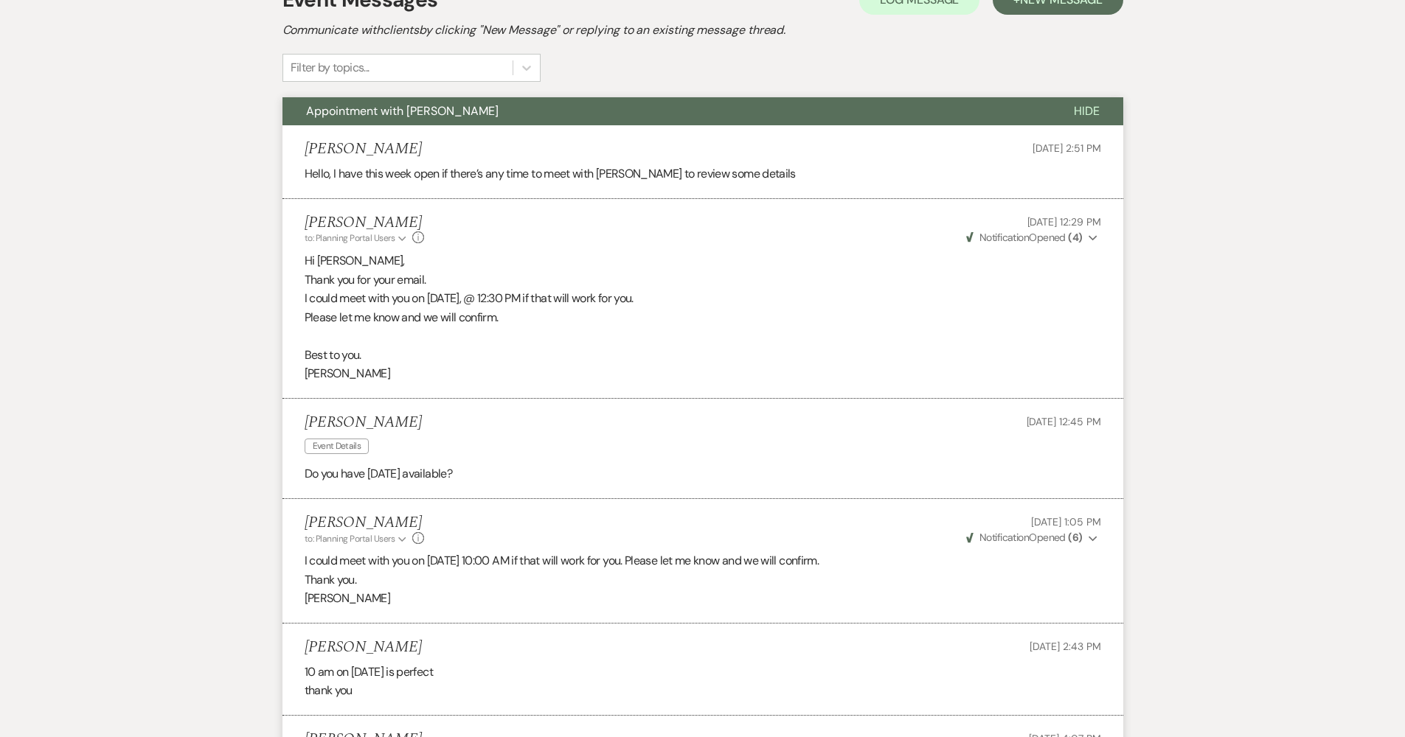
scroll to position [28, 0]
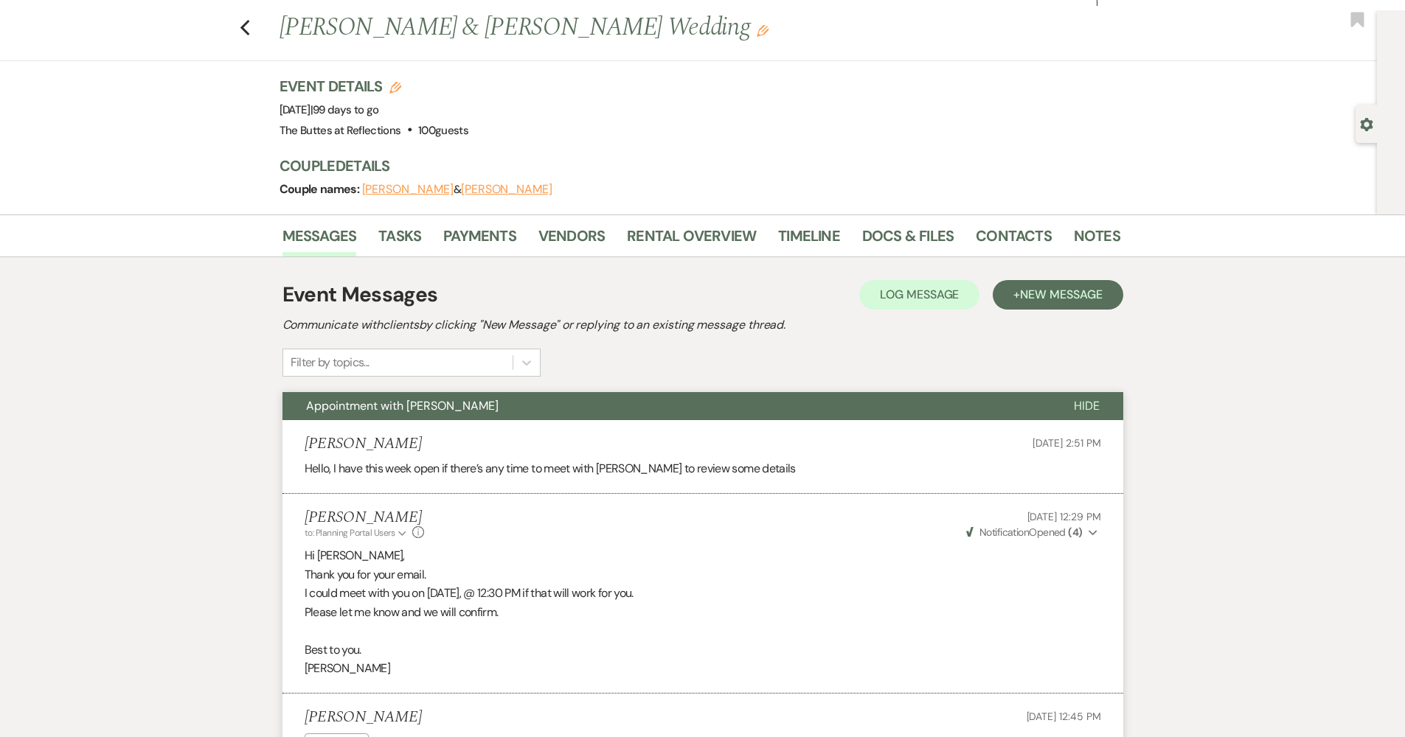
click at [353, 400] on span "Appointment with Debbie" at bounding box center [402, 405] width 192 height 15
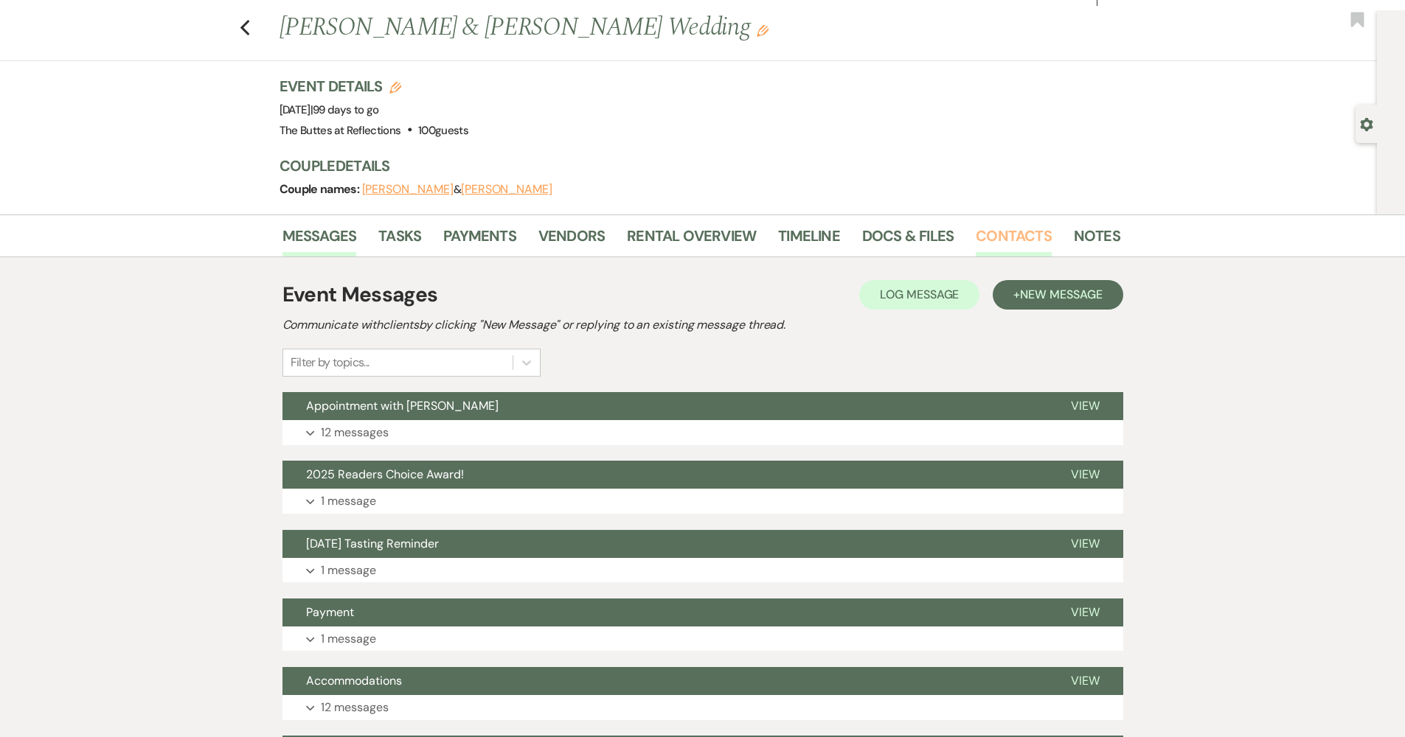
click at [998, 232] on link "Contacts" at bounding box center [1014, 240] width 76 height 32
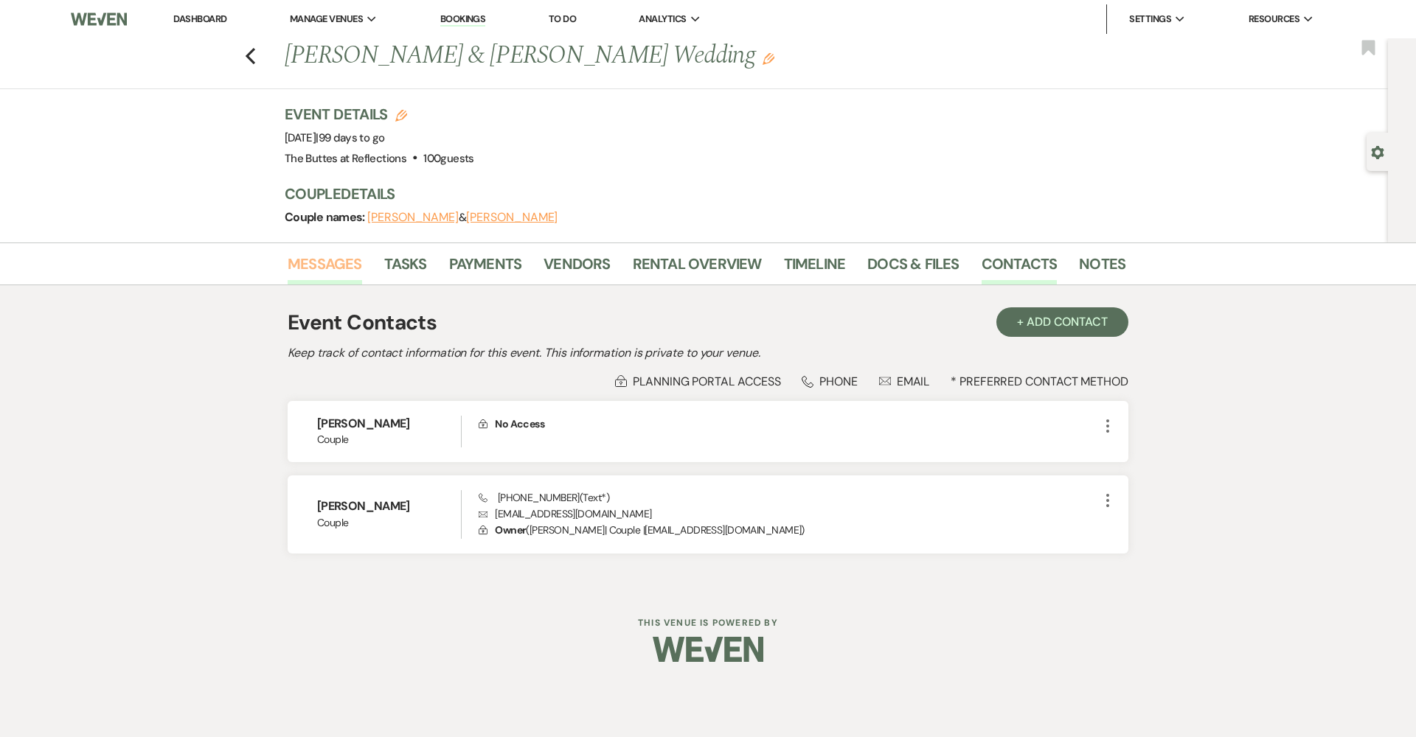
click at [330, 266] on link "Messages" at bounding box center [325, 268] width 74 height 32
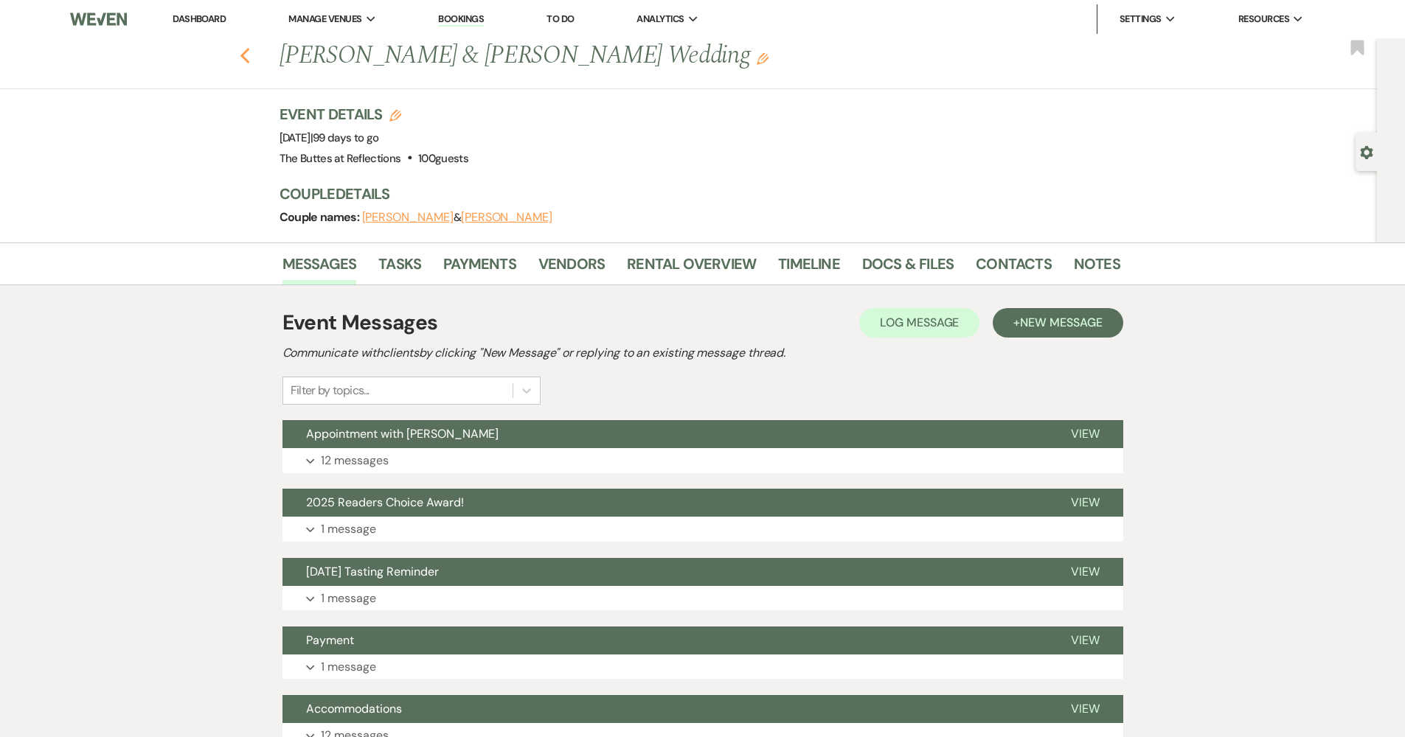
click at [246, 52] on icon "Previous" at bounding box center [245, 56] width 11 height 18
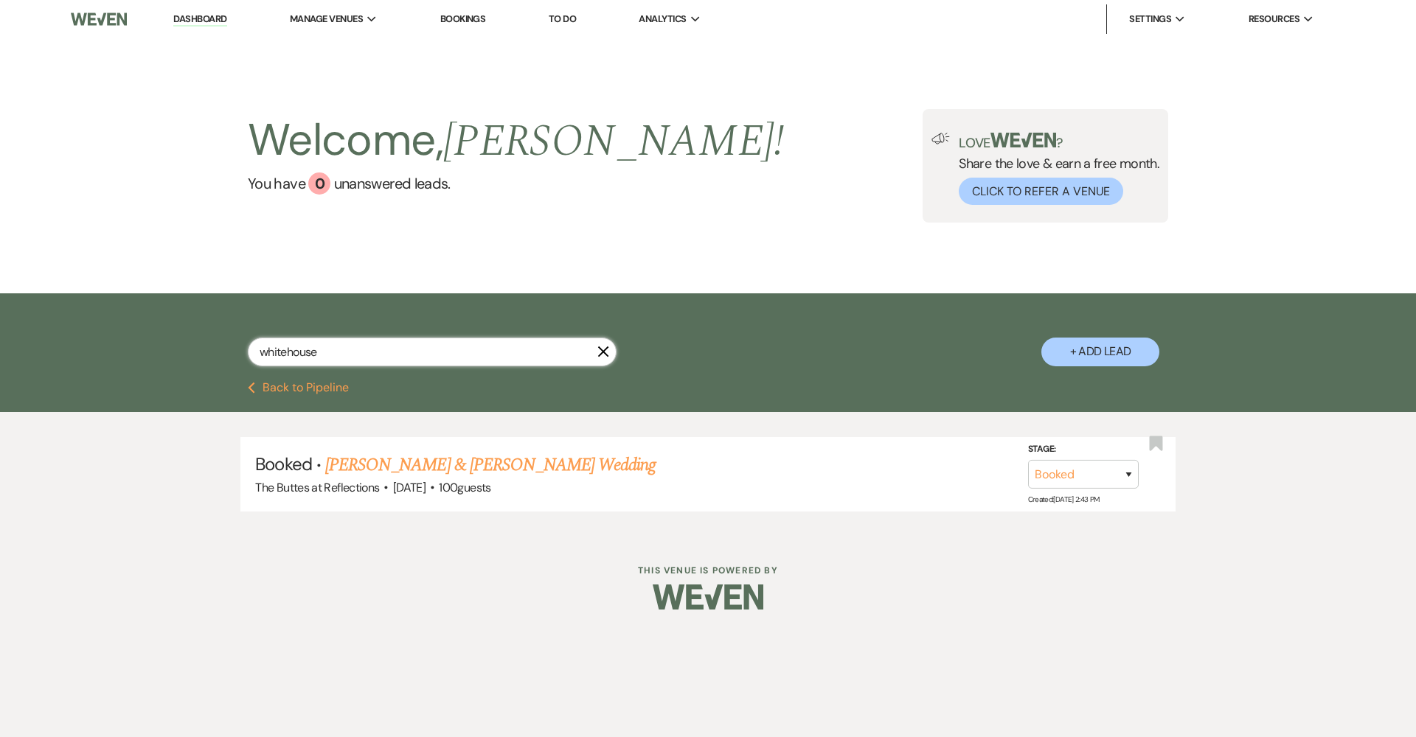
click at [288, 355] on input "whitehouse" at bounding box center [432, 352] width 369 height 29
type input "alta"
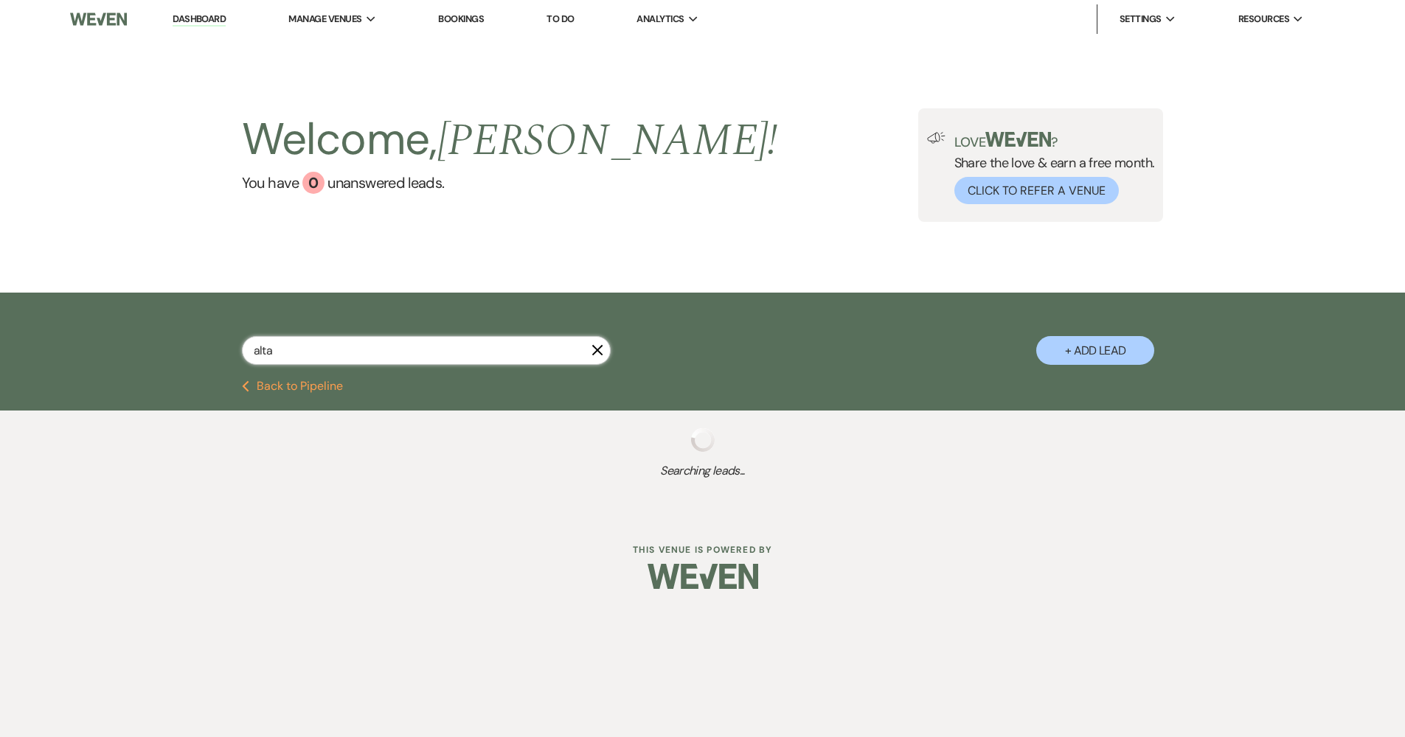
select select "8"
select select "5"
select select "8"
select select "5"
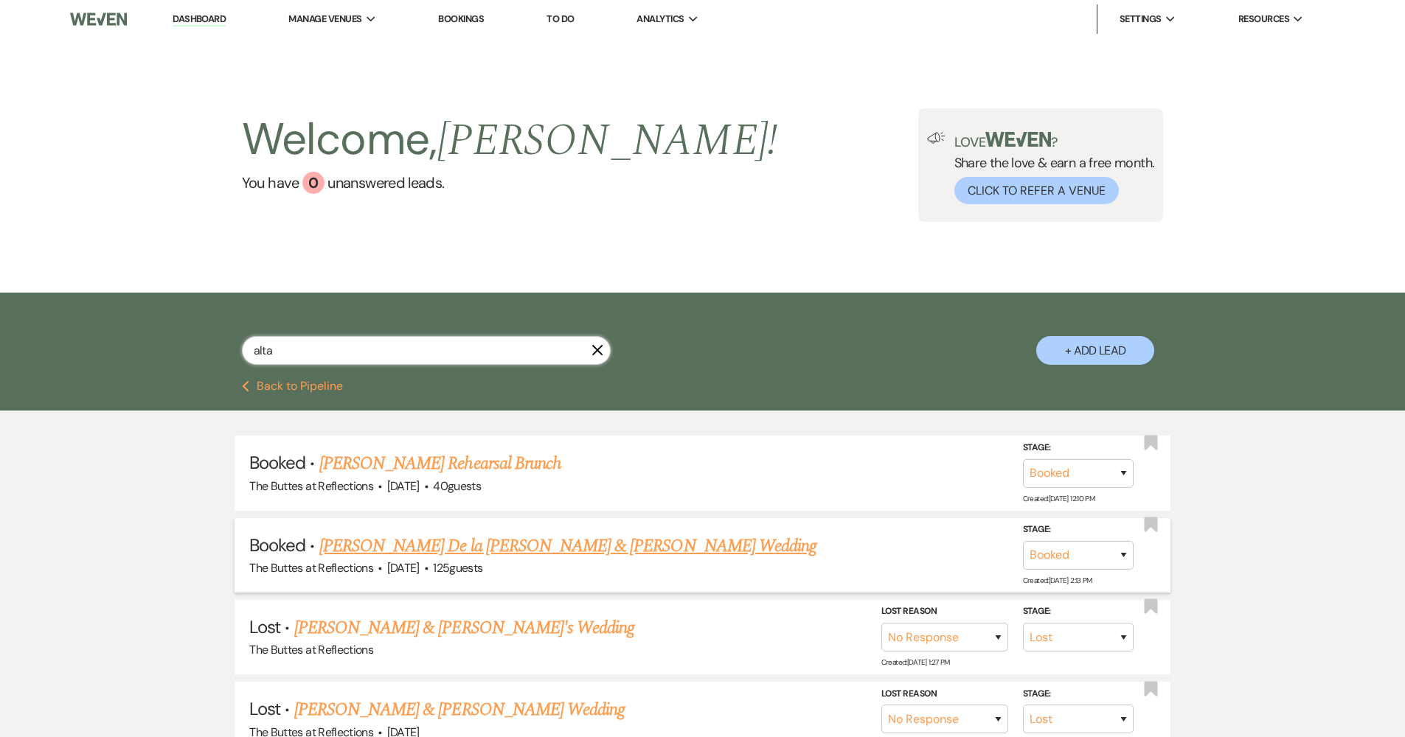
type input "alta"
click at [444, 549] on link "[PERSON_NAME] De la [PERSON_NAME] & [PERSON_NAME] Wedding" at bounding box center [567, 546] width 497 height 27
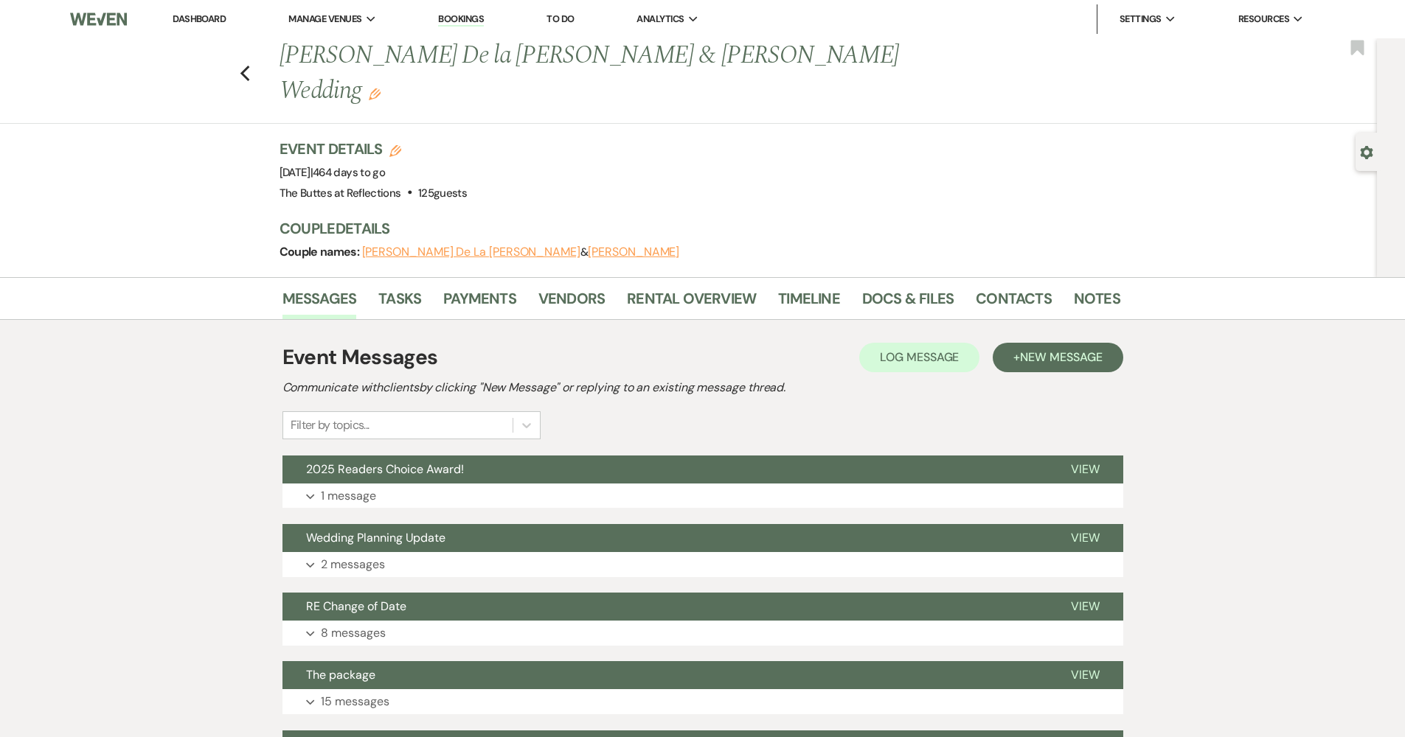
click at [955, 76] on div "Previous James De la rosa & Annette Altamirano's Wedding Edit Bookmark" at bounding box center [685, 81] width 1384 height 86
click at [200, 13] on link "Dashboard" at bounding box center [199, 19] width 53 height 13
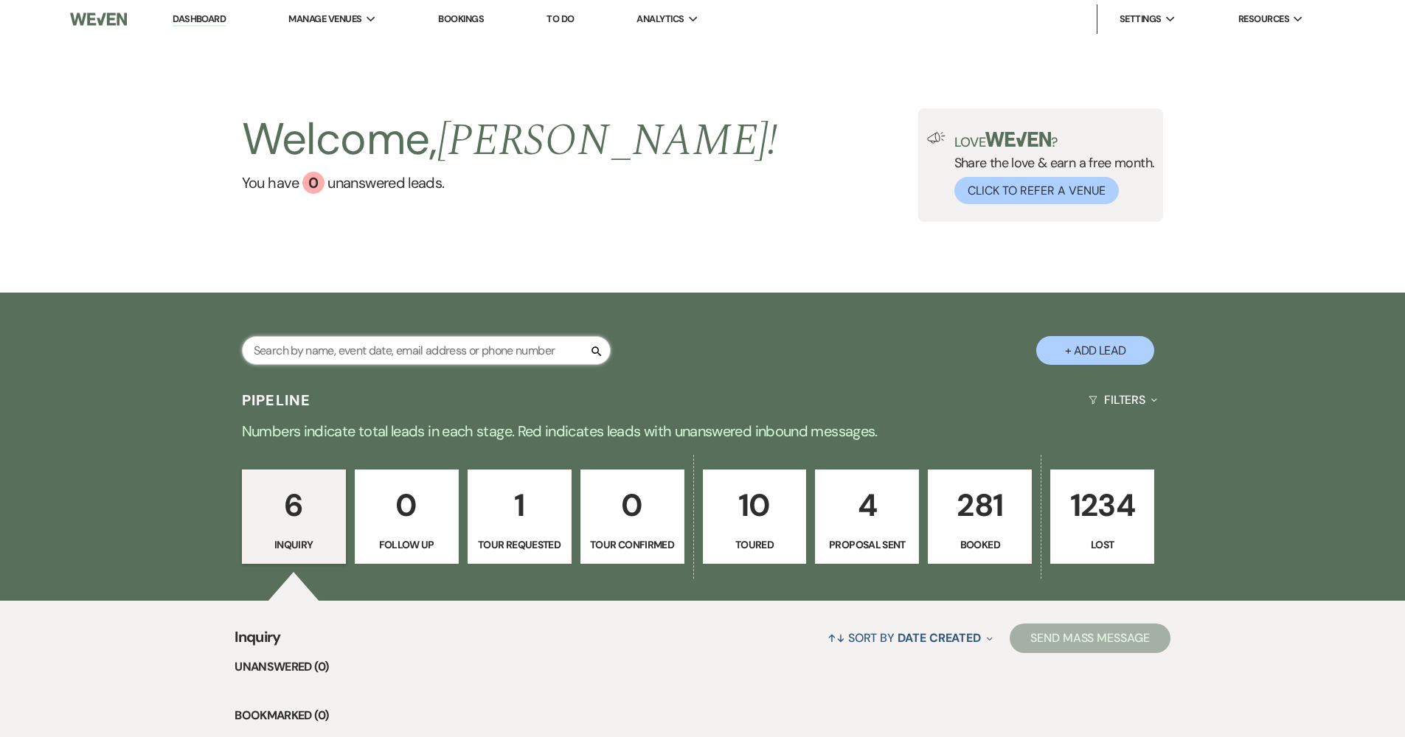
click at [354, 351] on input "text" at bounding box center [426, 350] width 369 height 29
type input "rister"
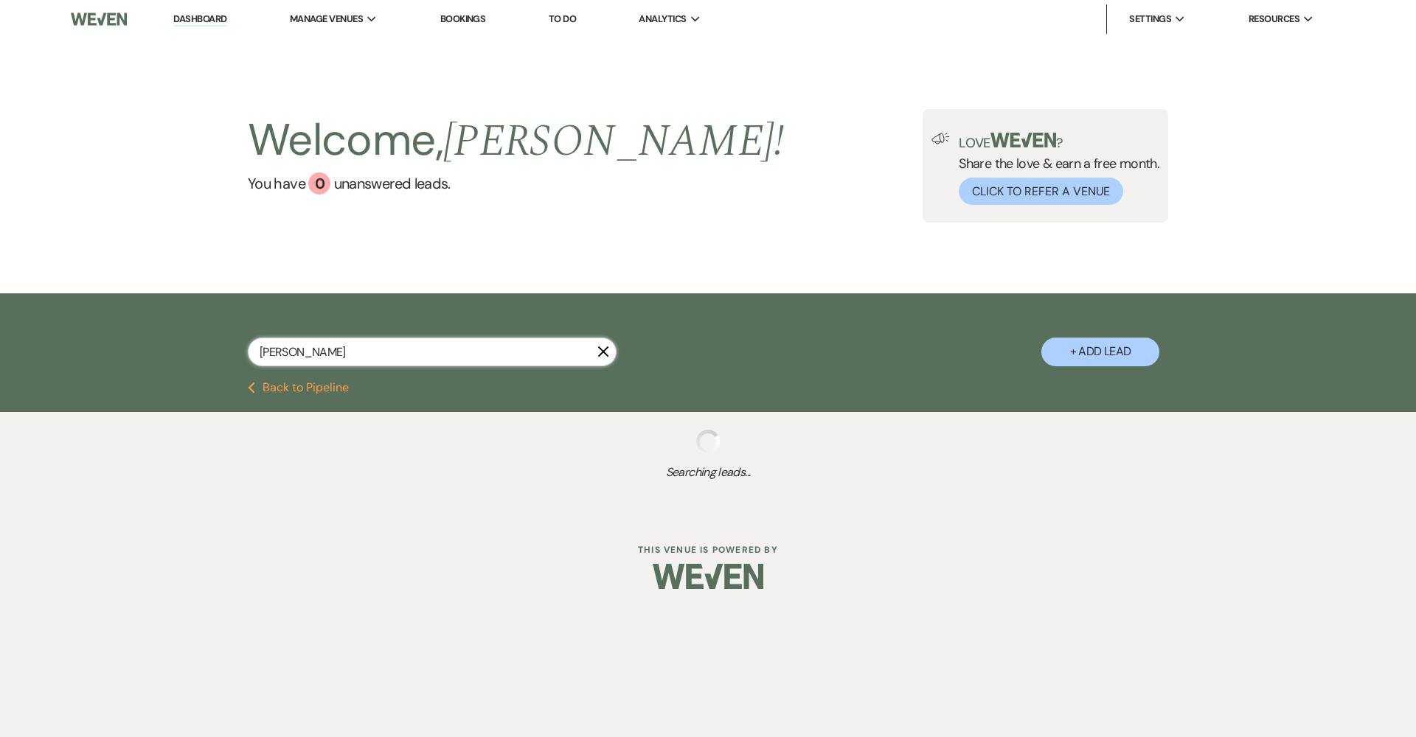
select select "8"
select select "5"
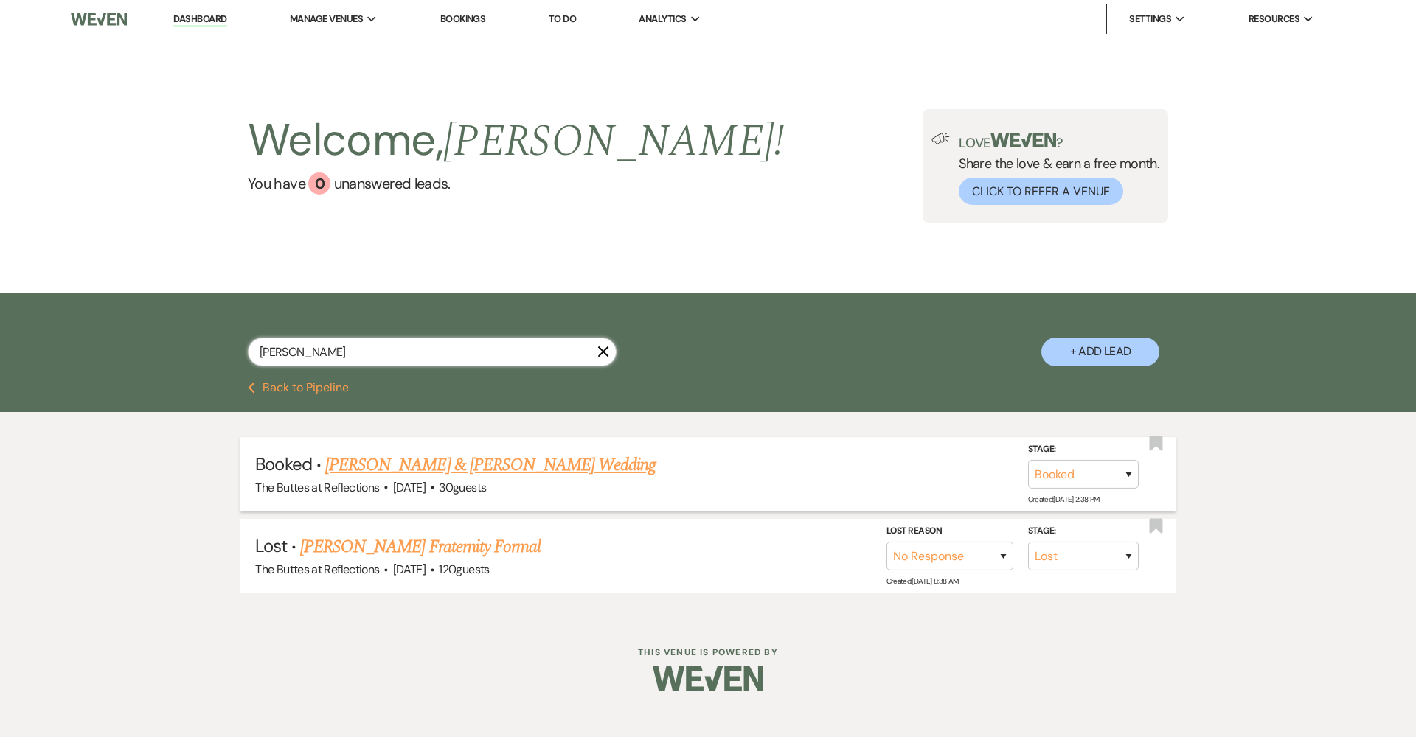
type input "rister"
click at [430, 474] on link "[PERSON_NAME] & [PERSON_NAME] Wedding" at bounding box center [490, 465] width 330 height 27
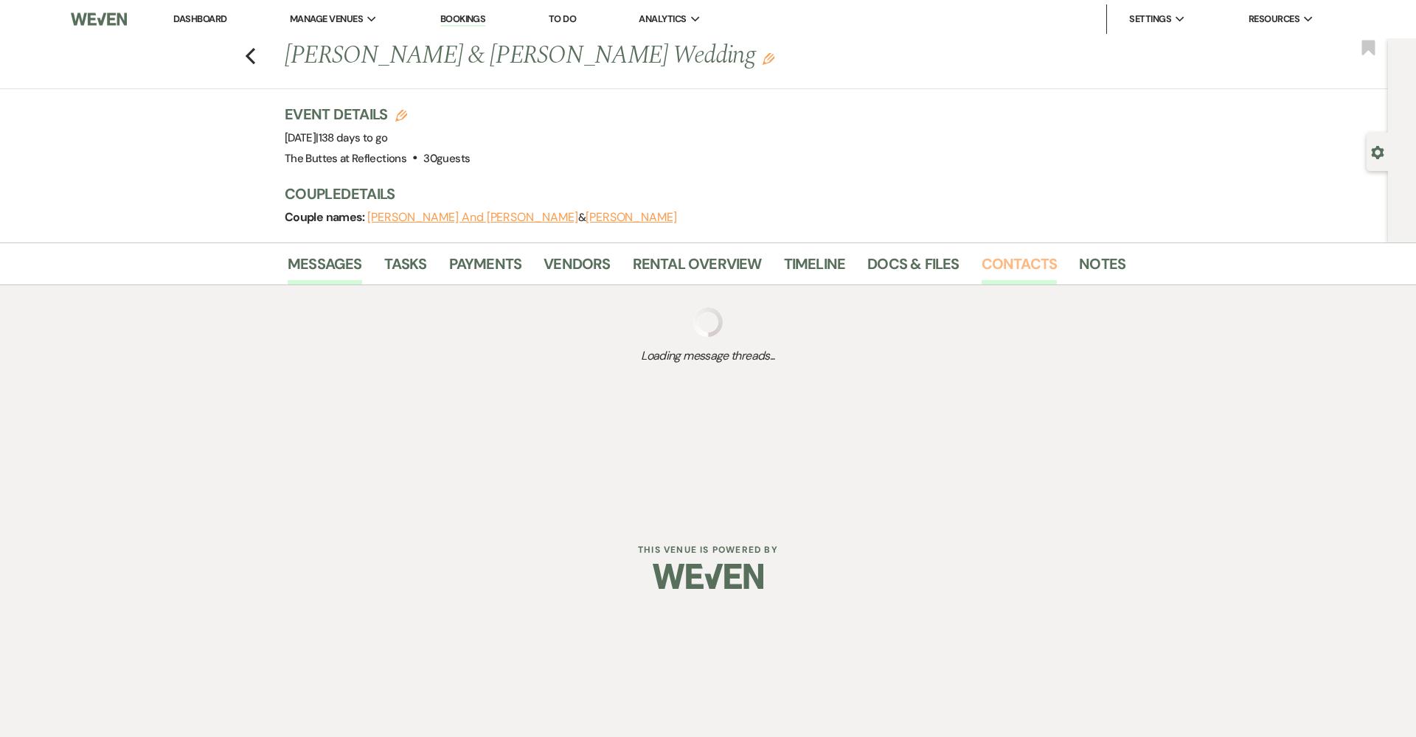
click at [1049, 263] on link "Contacts" at bounding box center [1020, 268] width 76 height 32
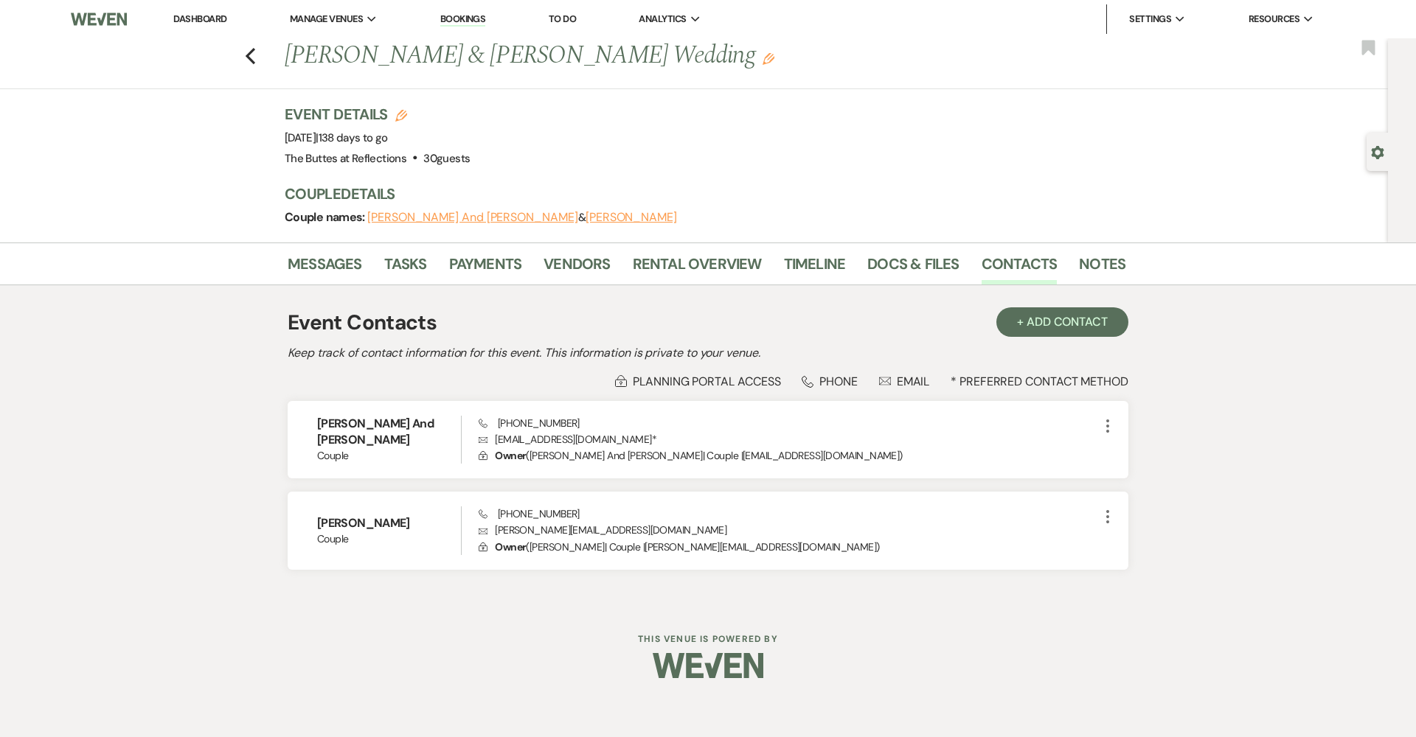
click at [456, 625] on div "Dashboard Manage Venues Expand The Buttes at Reflections Bookings To Do Analyti…" at bounding box center [708, 350] width 1416 height 701
click at [246, 56] on icon "Previous" at bounding box center [250, 56] width 11 height 18
select select "8"
select select "5"
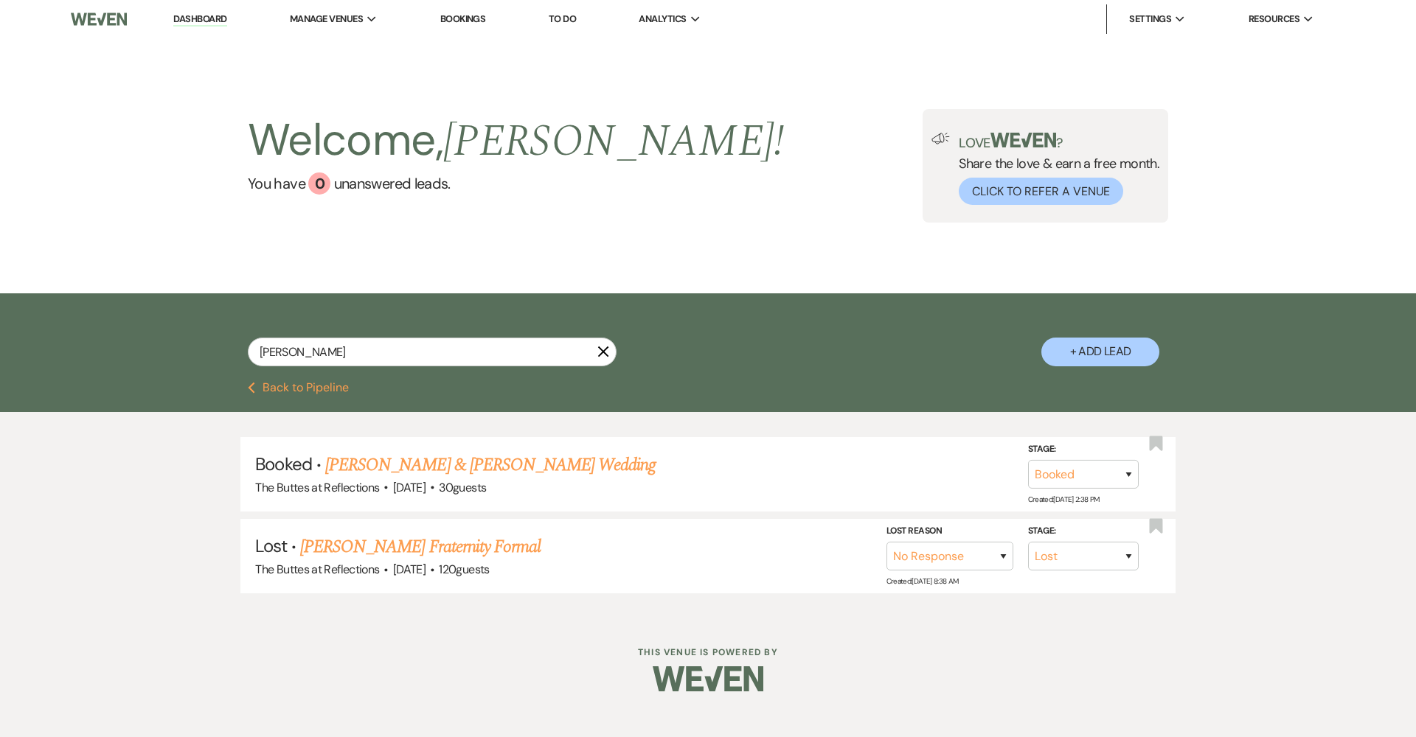
click at [324, 391] on button "Previous Back to Pipeline" at bounding box center [298, 388] width 101 height 12
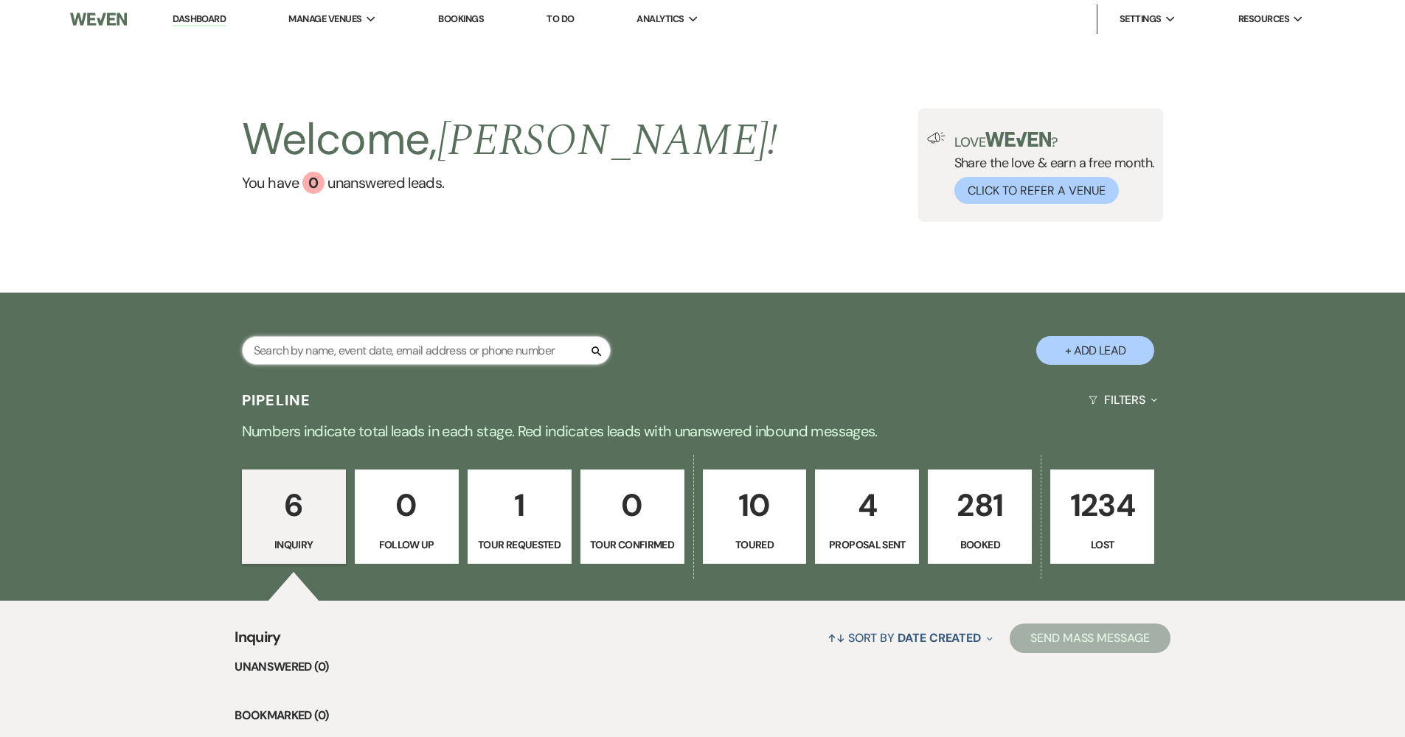
click at [509, 355] on input "text" at bounding box center [426, 350] width 369 height 29
type input "alt"
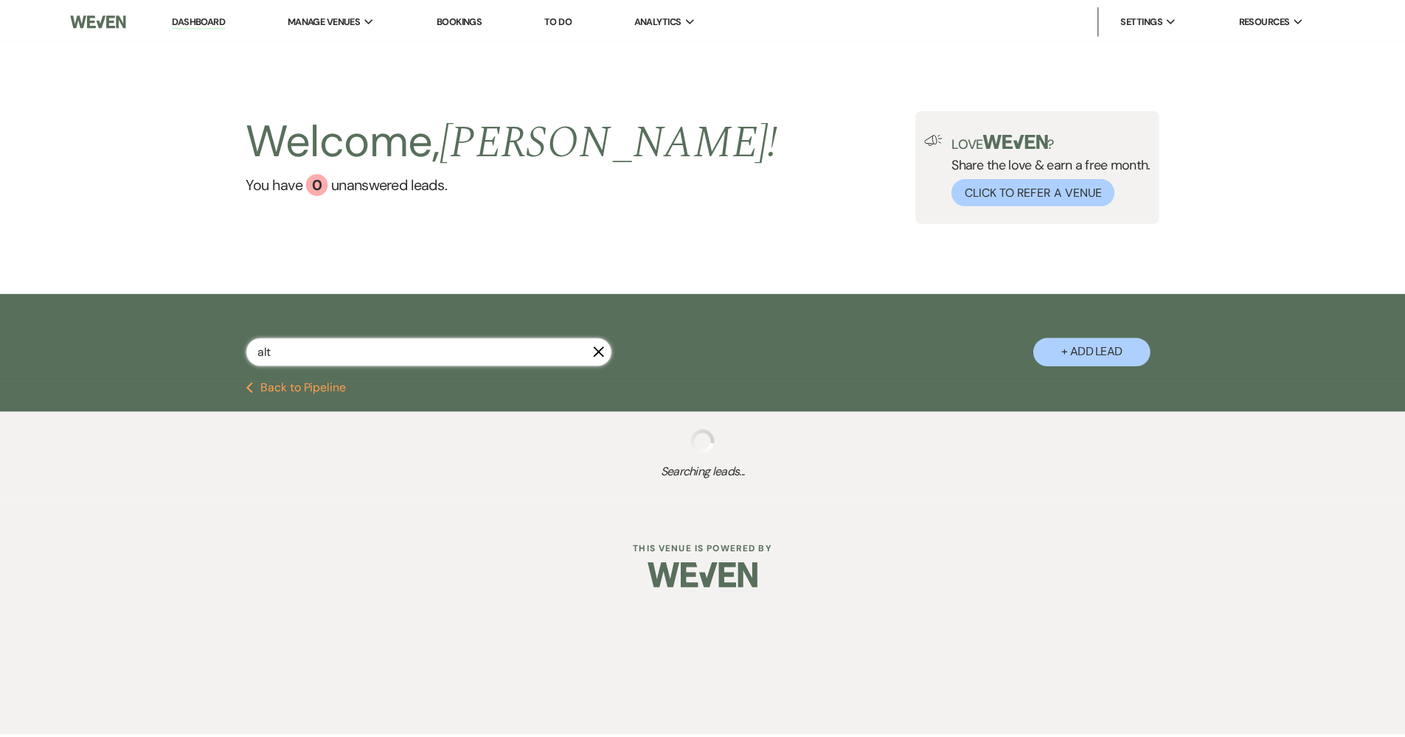
select select "8"
select select "5"
select select "8"
select select "5"
select select "8"
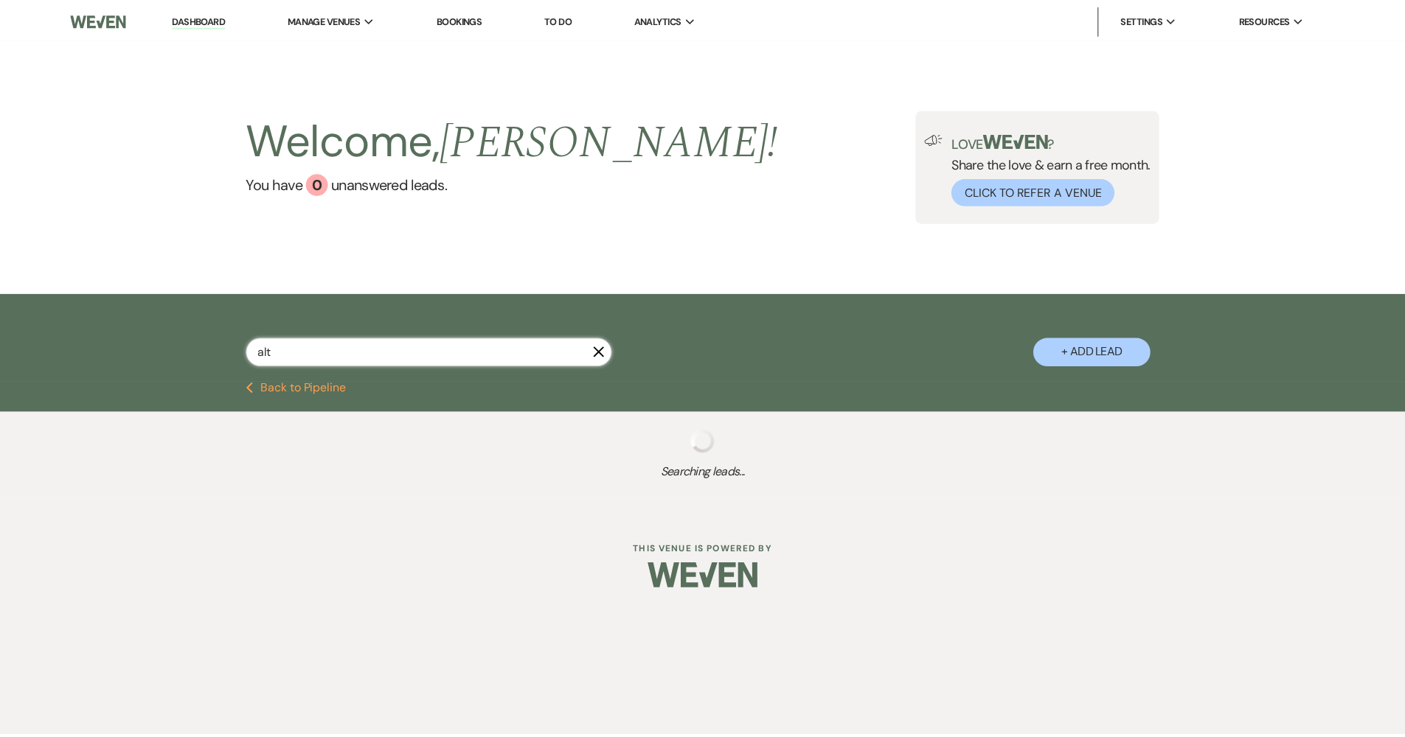
select select "8"
select select "7"
select select "8"
select select "5"
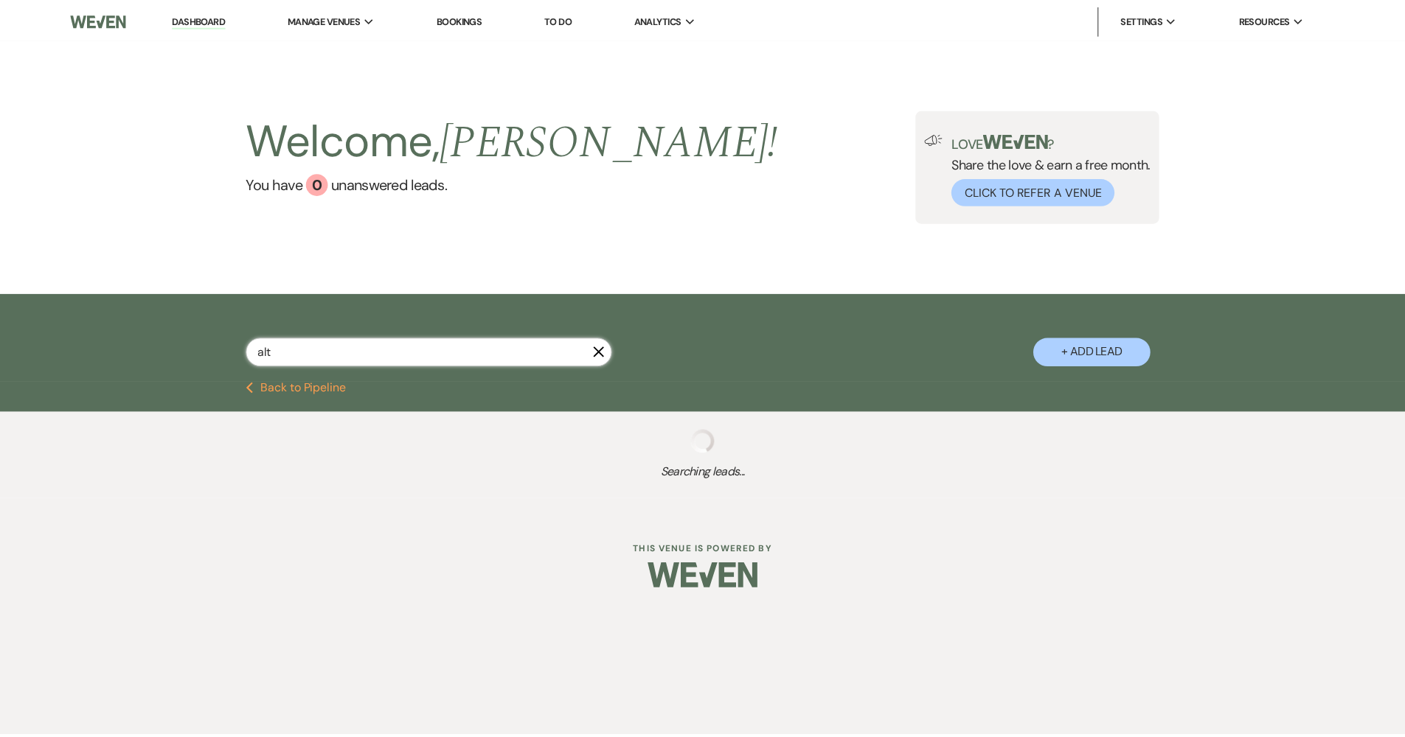
select select "8"
select select "6"
select select "8"
select select "5"
select select "8"
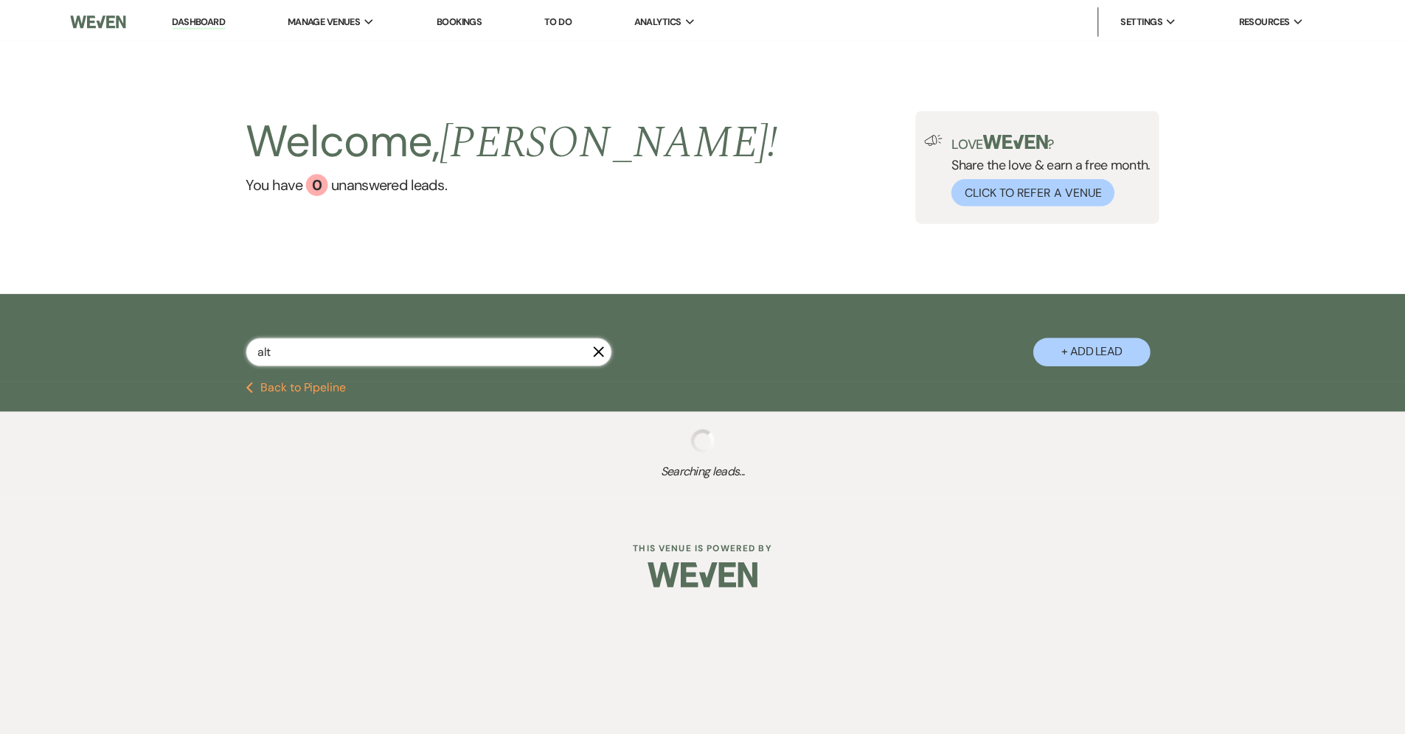
select select "4"
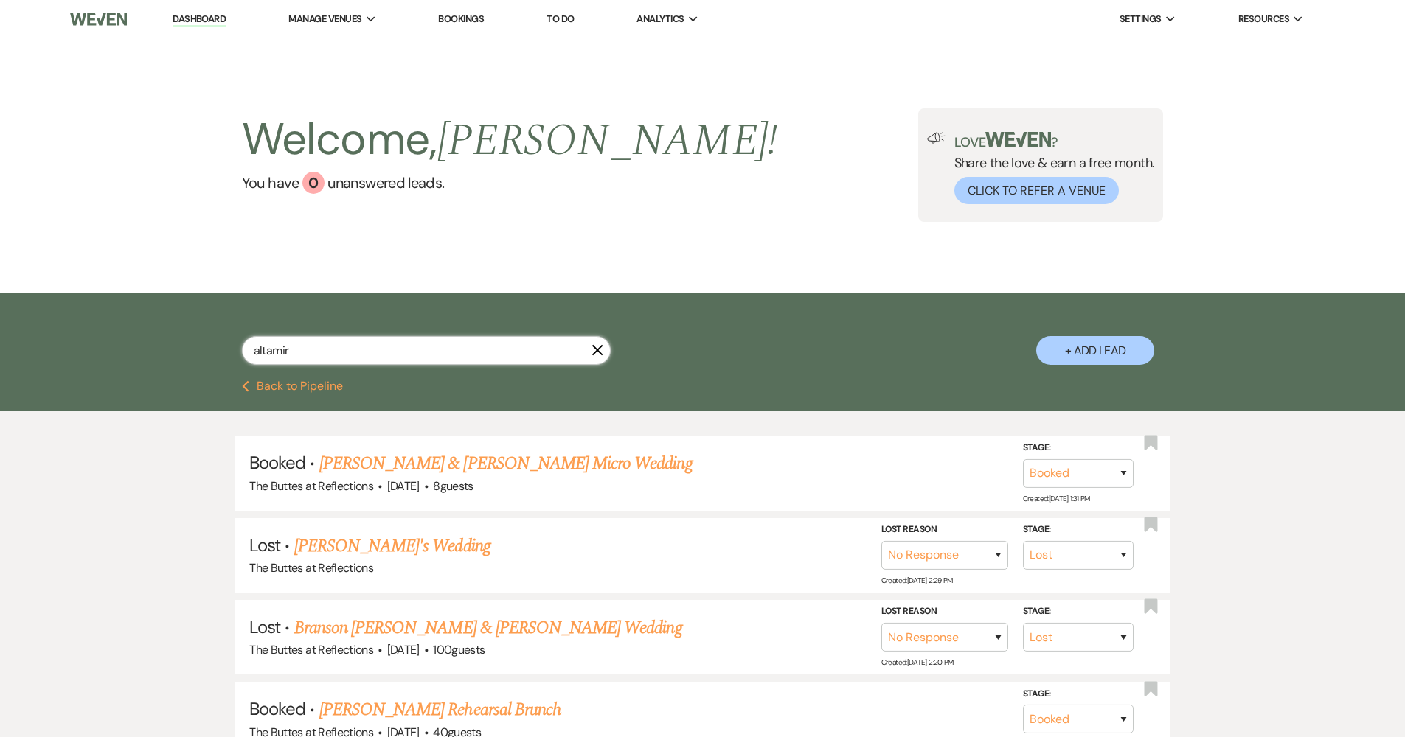
type input "altamira"
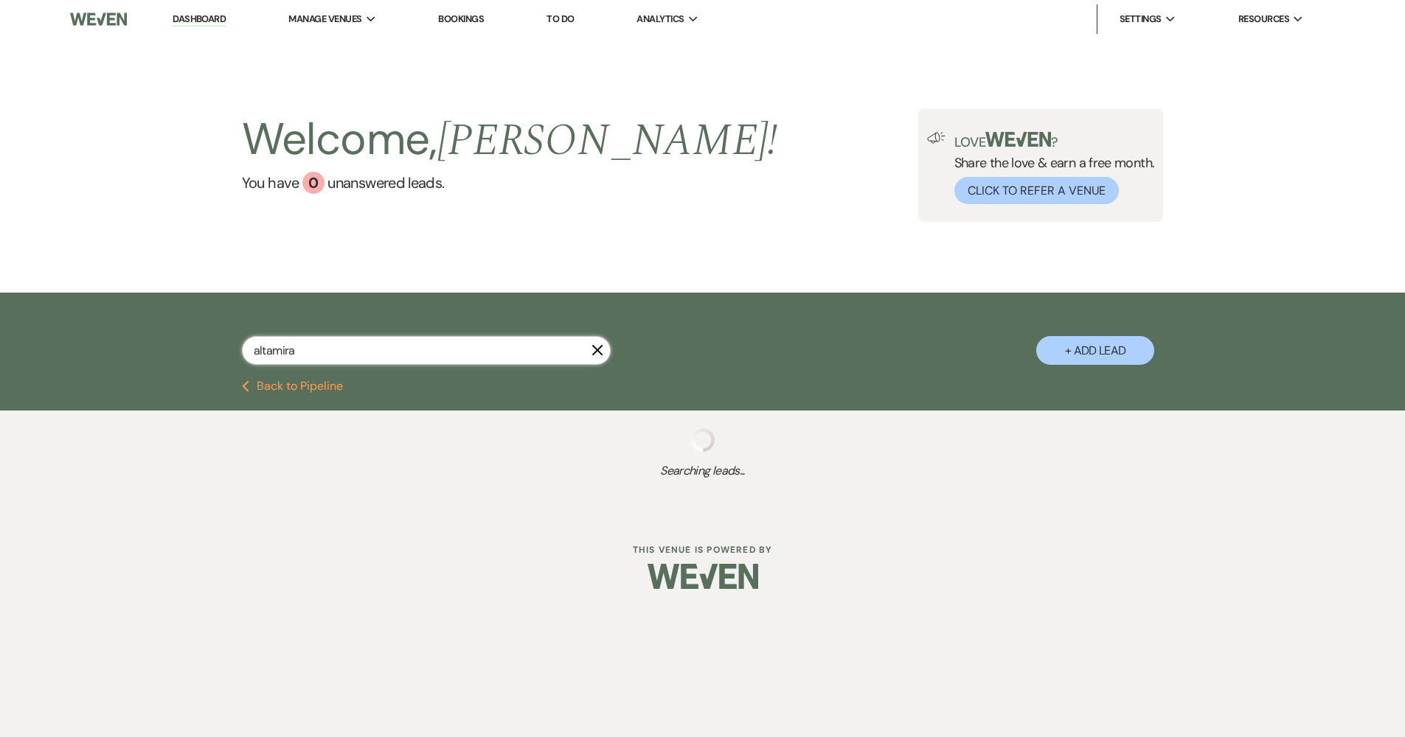
select select "8"
select select "5"
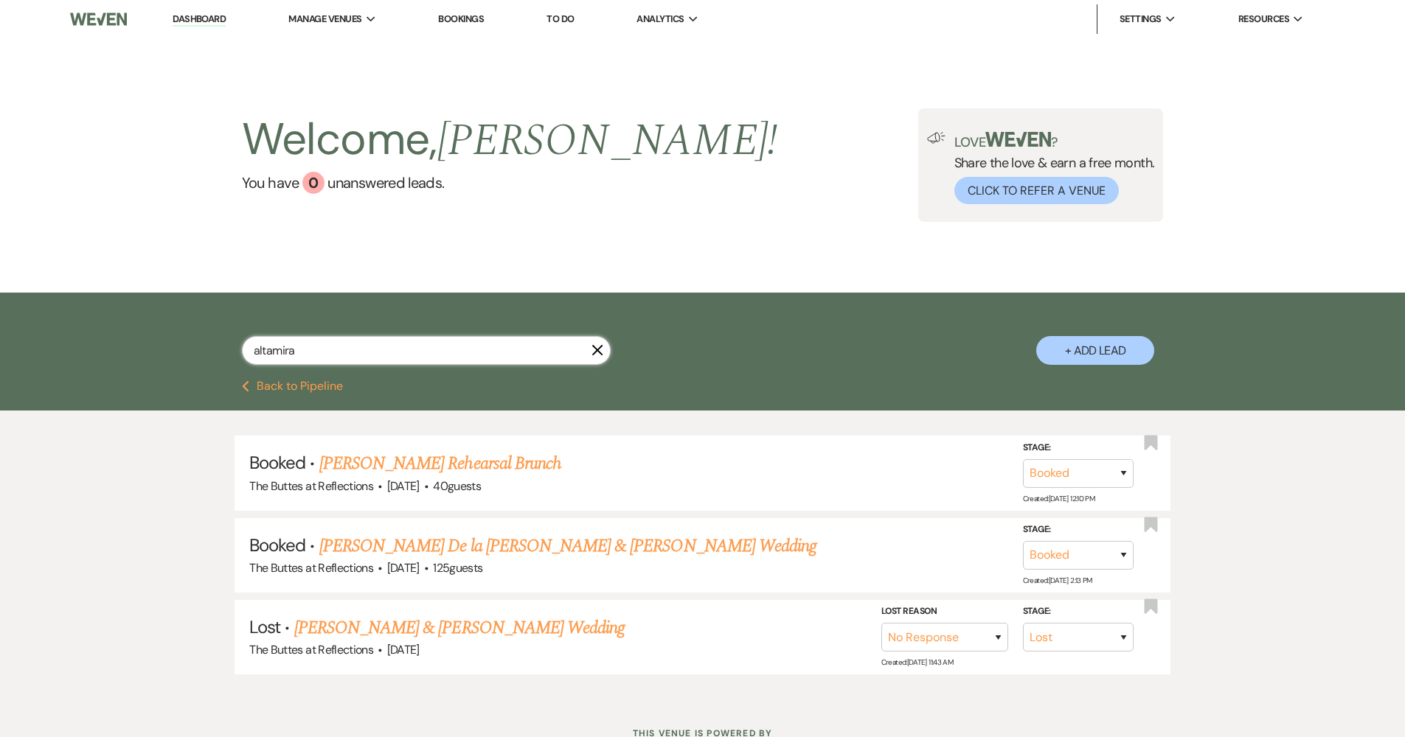
type input "Altamira"
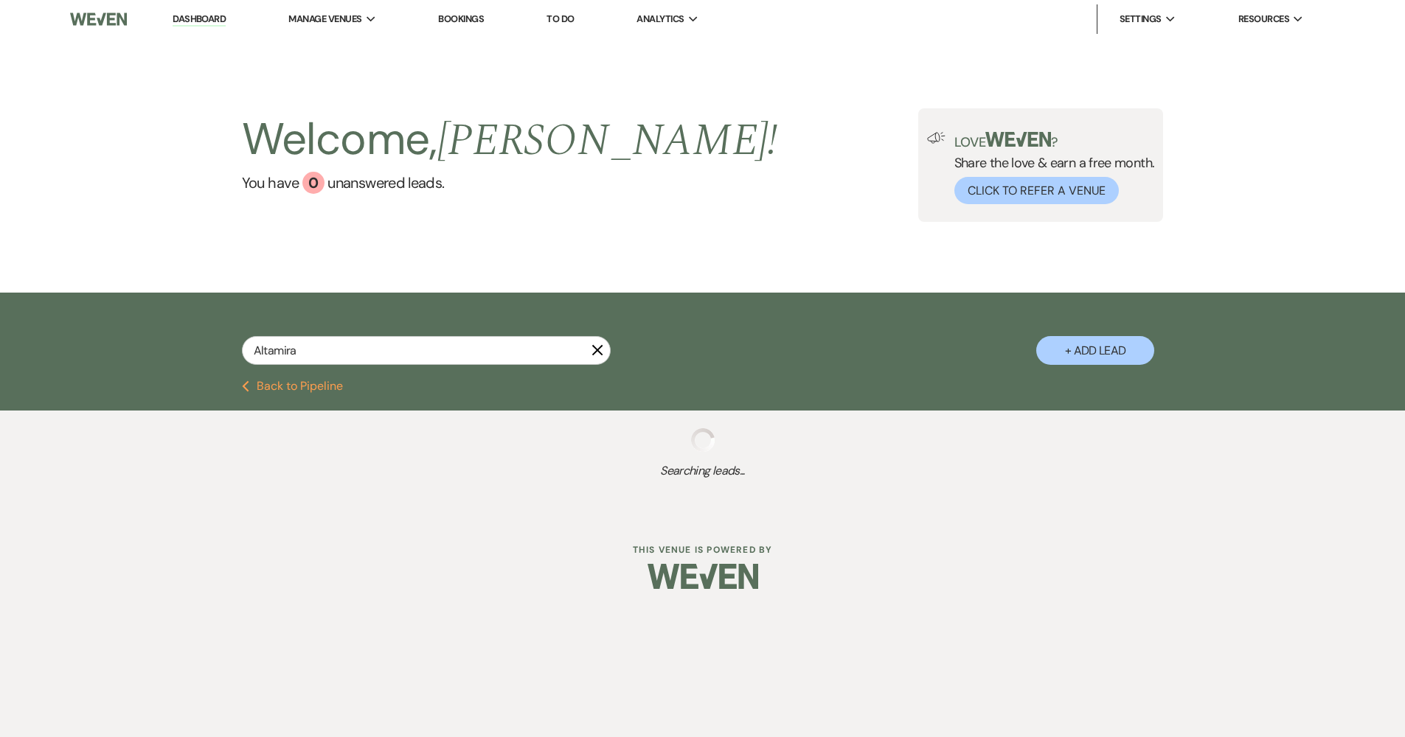
select select "8"
select select "5"
